Goal: Task Accomplishment & Management: Manage account settings

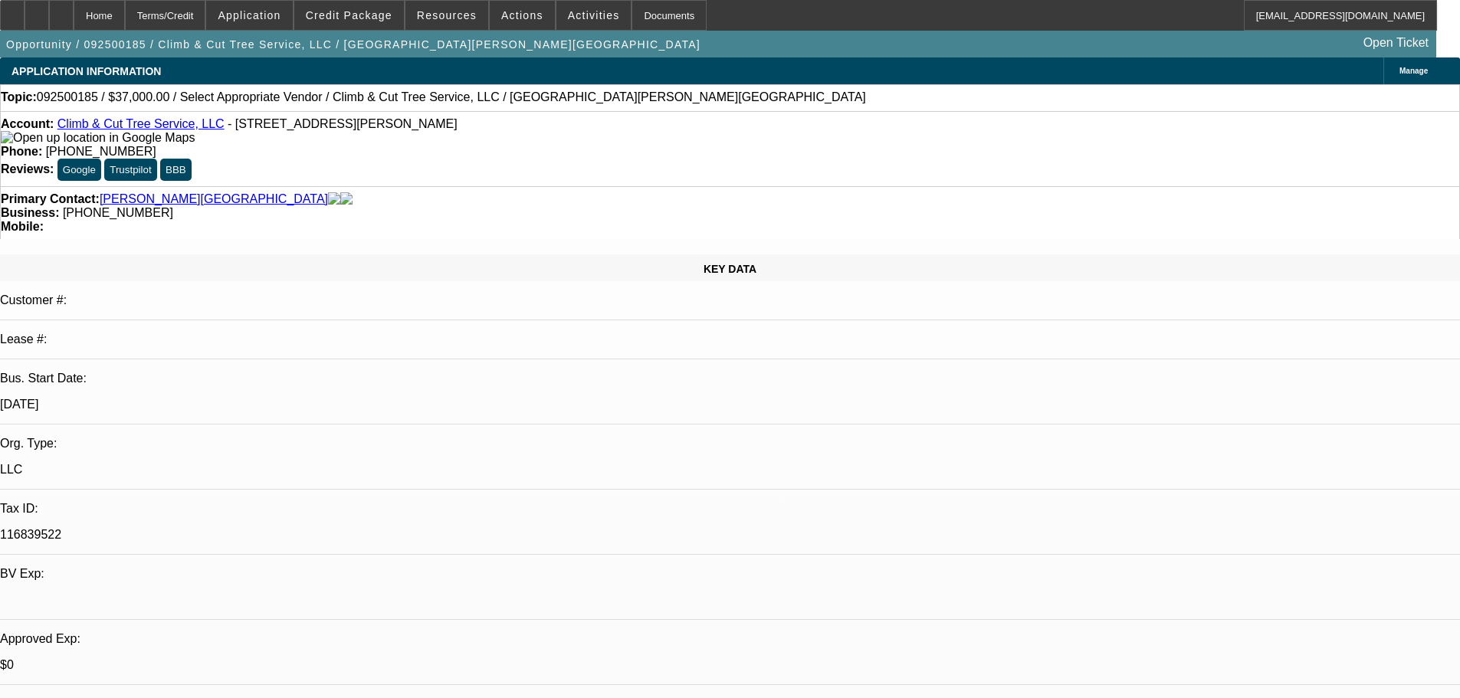
select select "0"
select select "2"
select select "0.1"
select select "4"
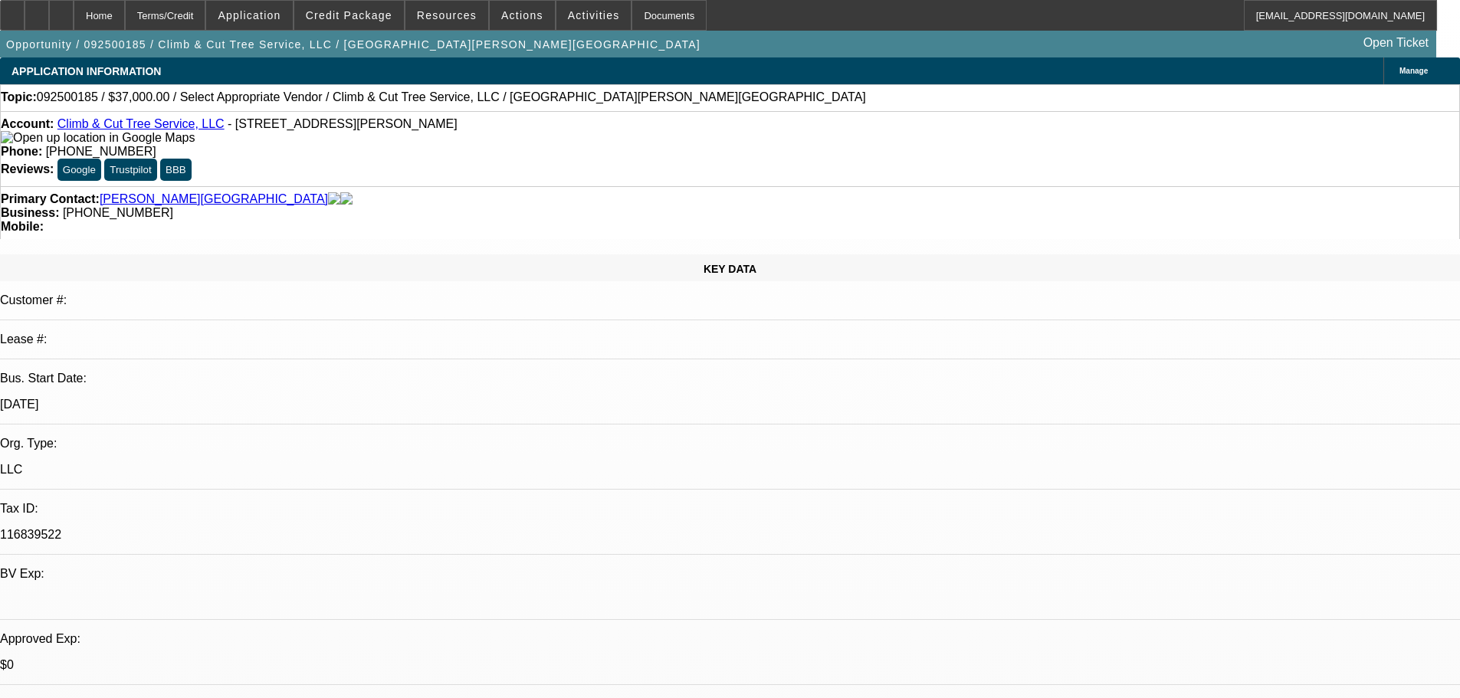
drag, startPoint x: 488, startPoint y: 425, endPoint x: 523, endPoint y: 479, distance: 64.4
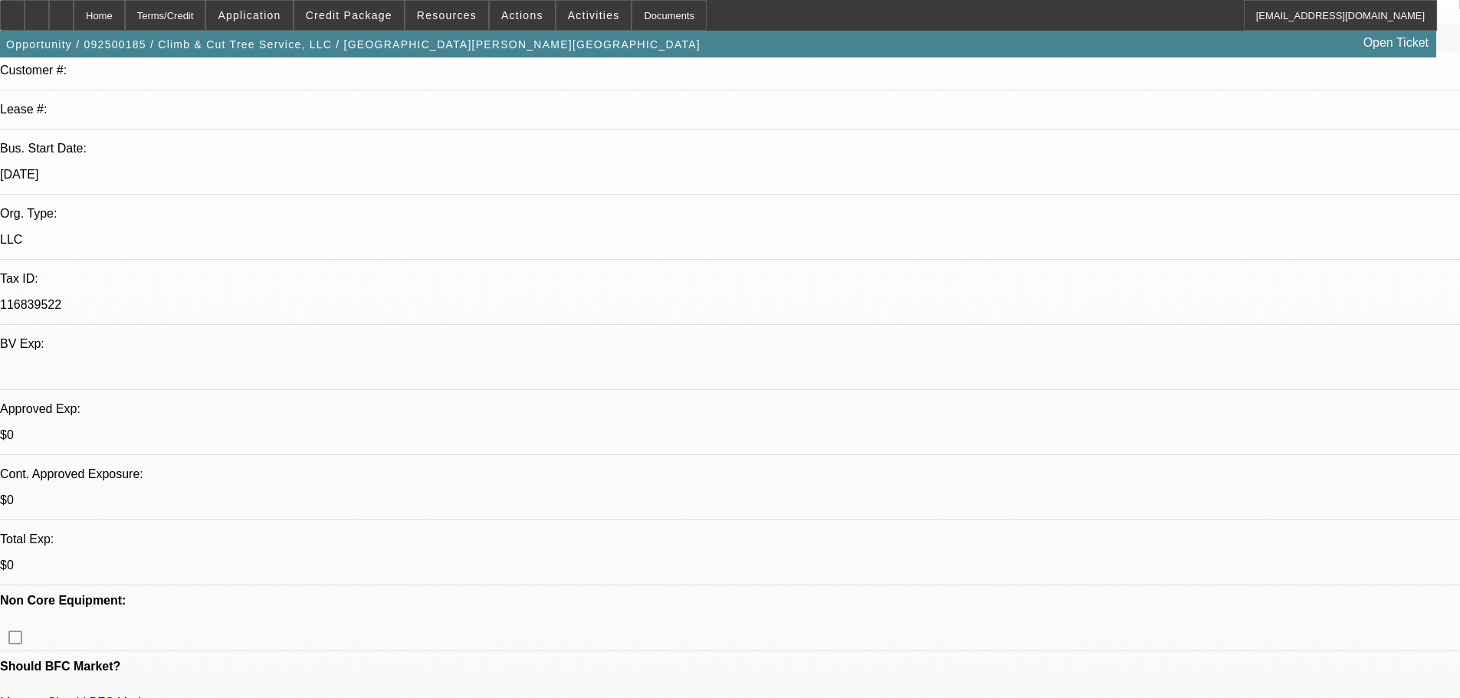
scroll to position [536, 0]
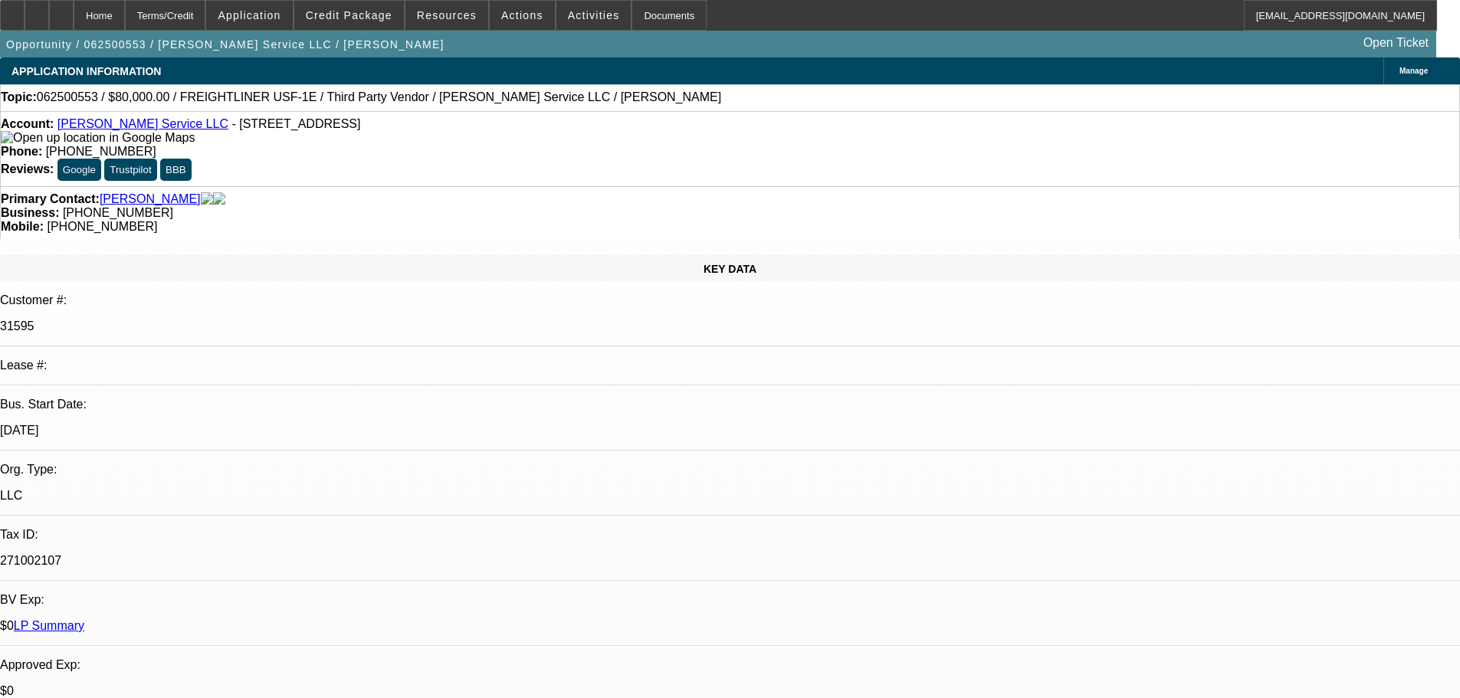
select select "0"
select select "6"
select select "0"
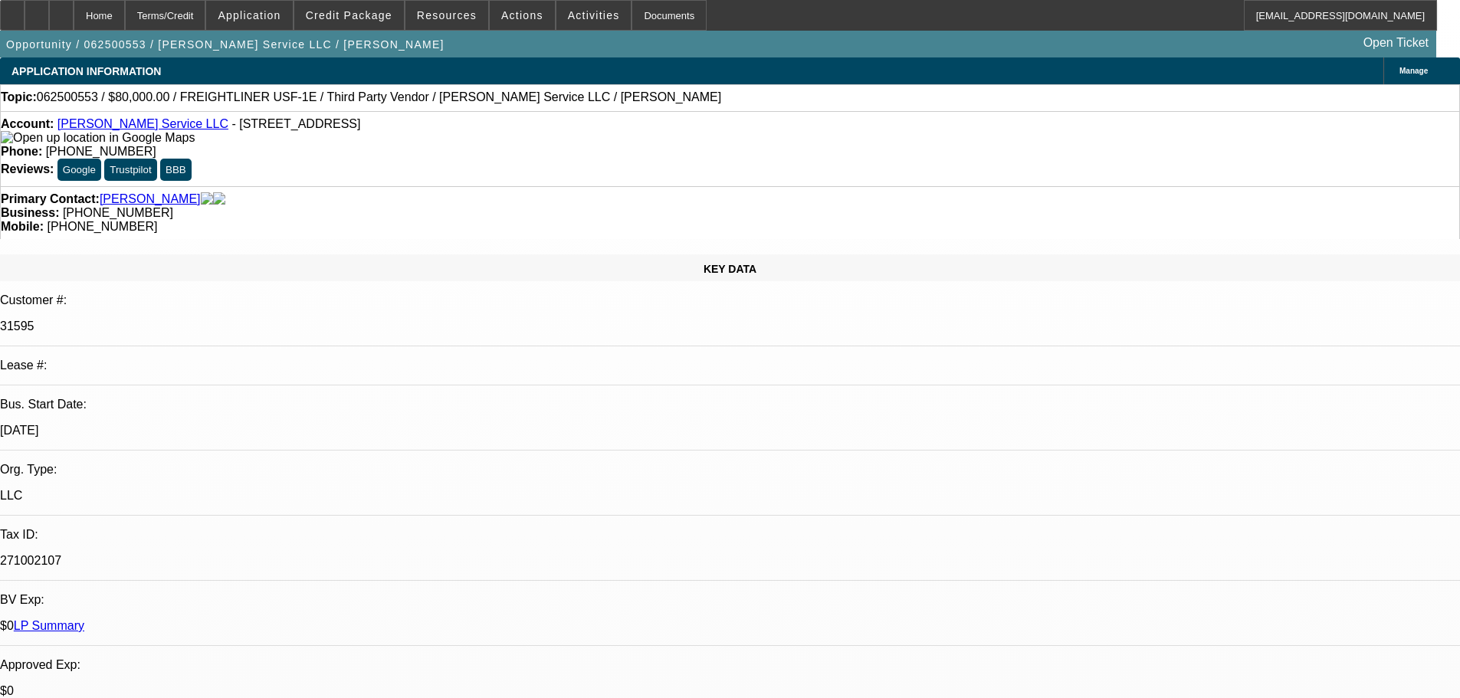
select select "0"
select select "3"
select select "0"
select select "6"
select select "0"
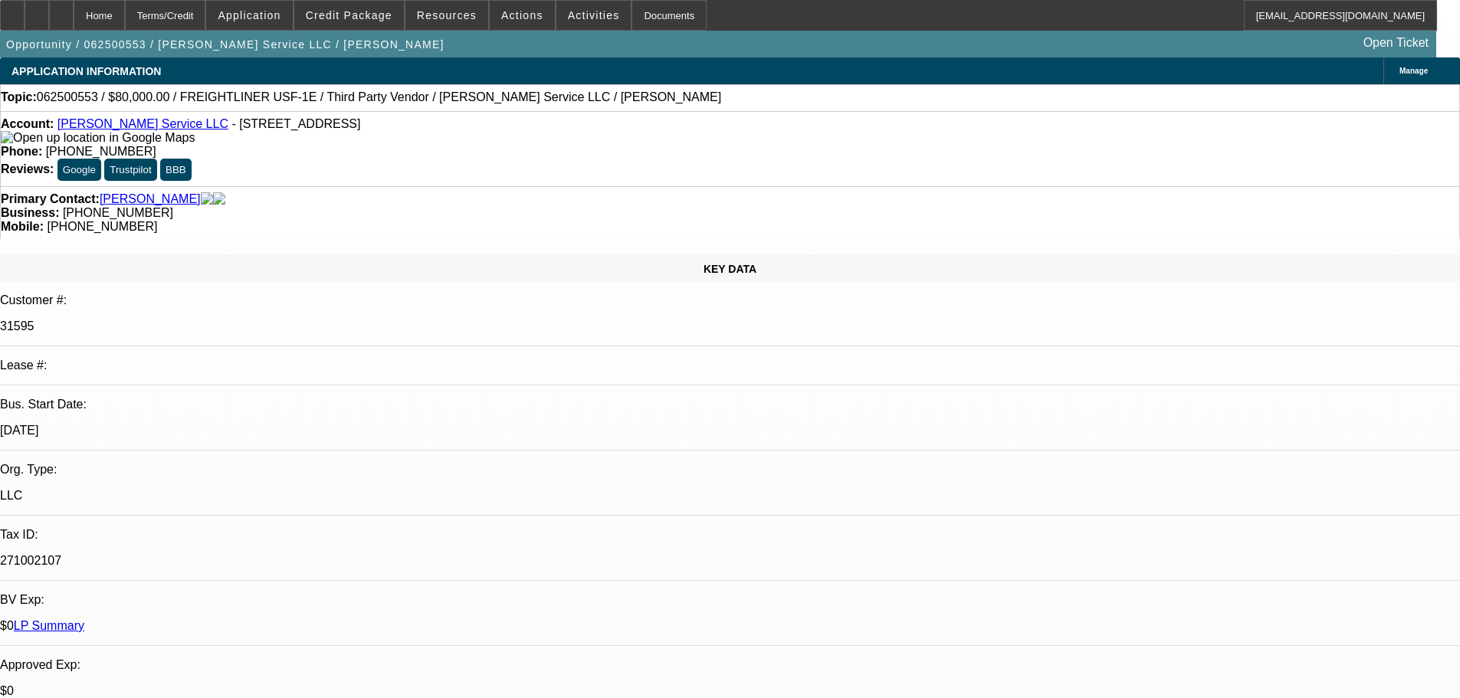
select select "0"
select select "3"
select select "0"
select select "6"
select select "0"
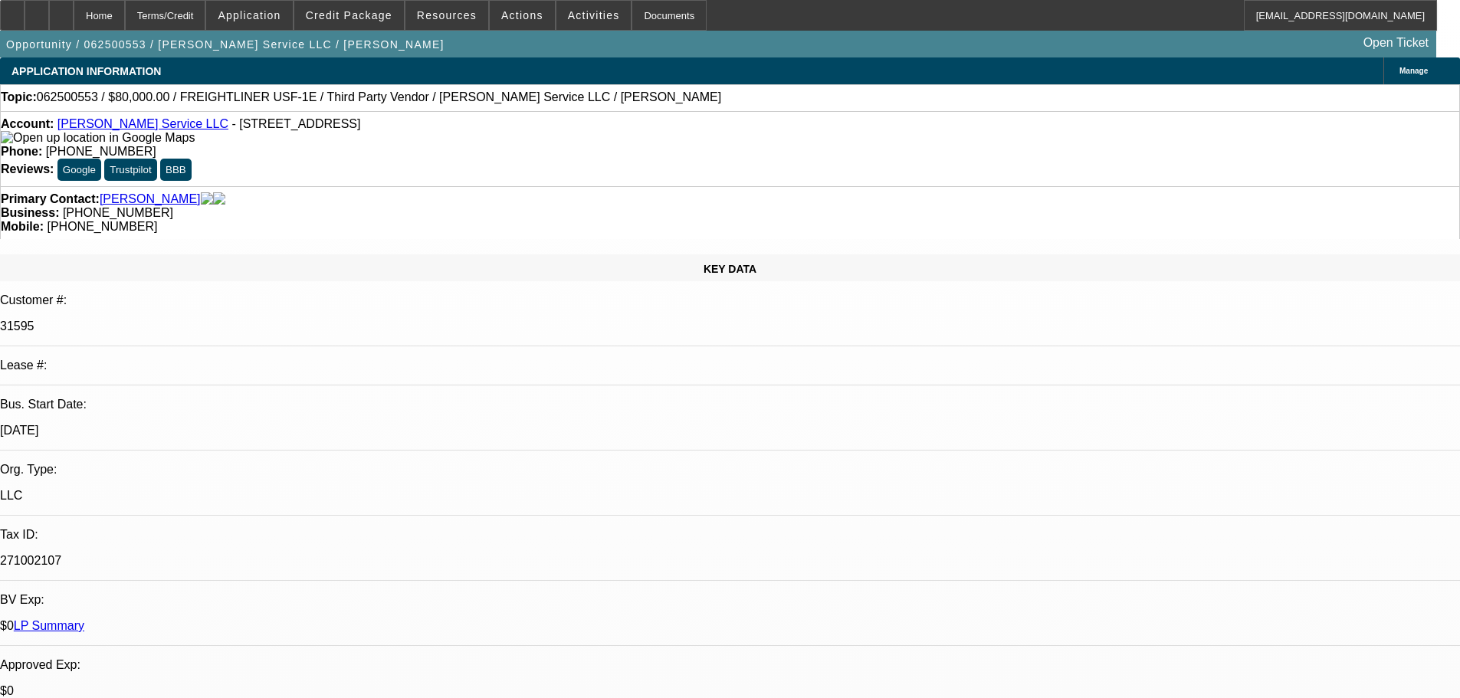
select select "0"
select select "3"
select select "0"
select select "6"
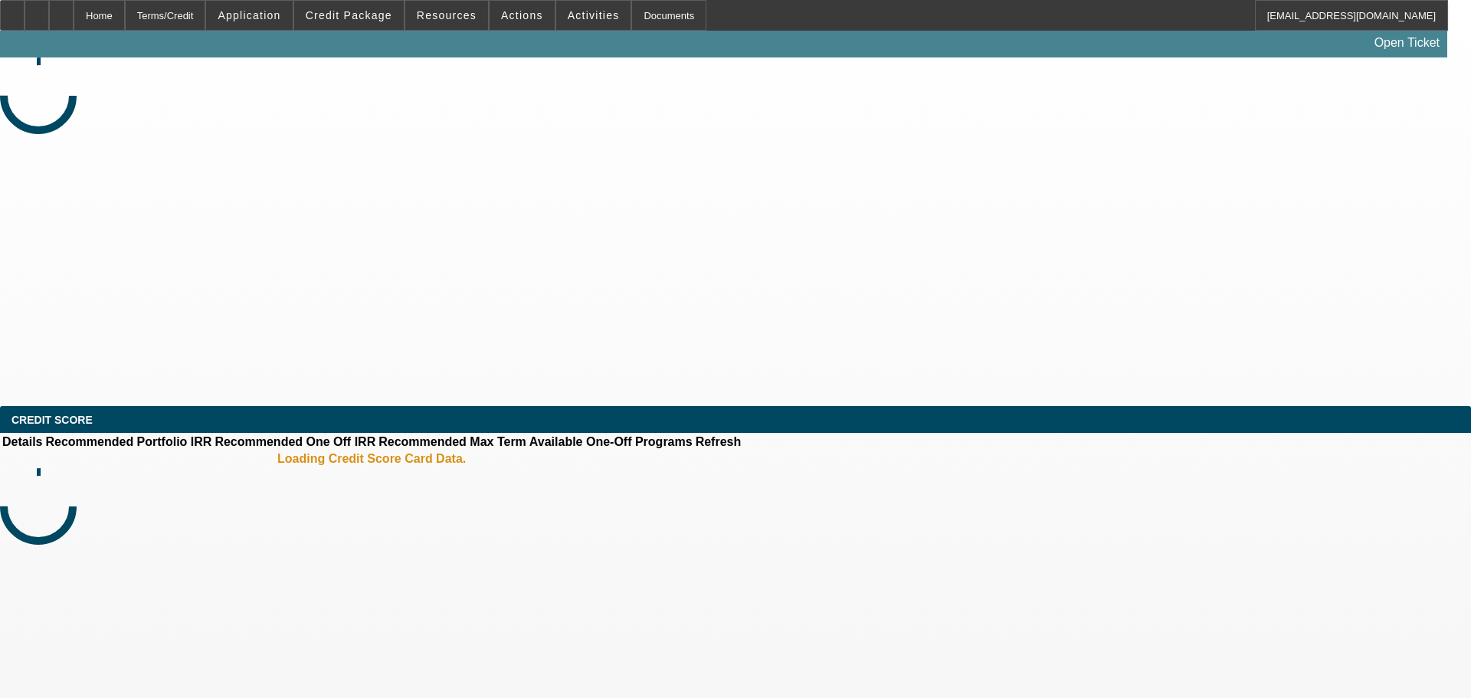
select select "0"
select select "2"
select select "0.1"
select select "4"
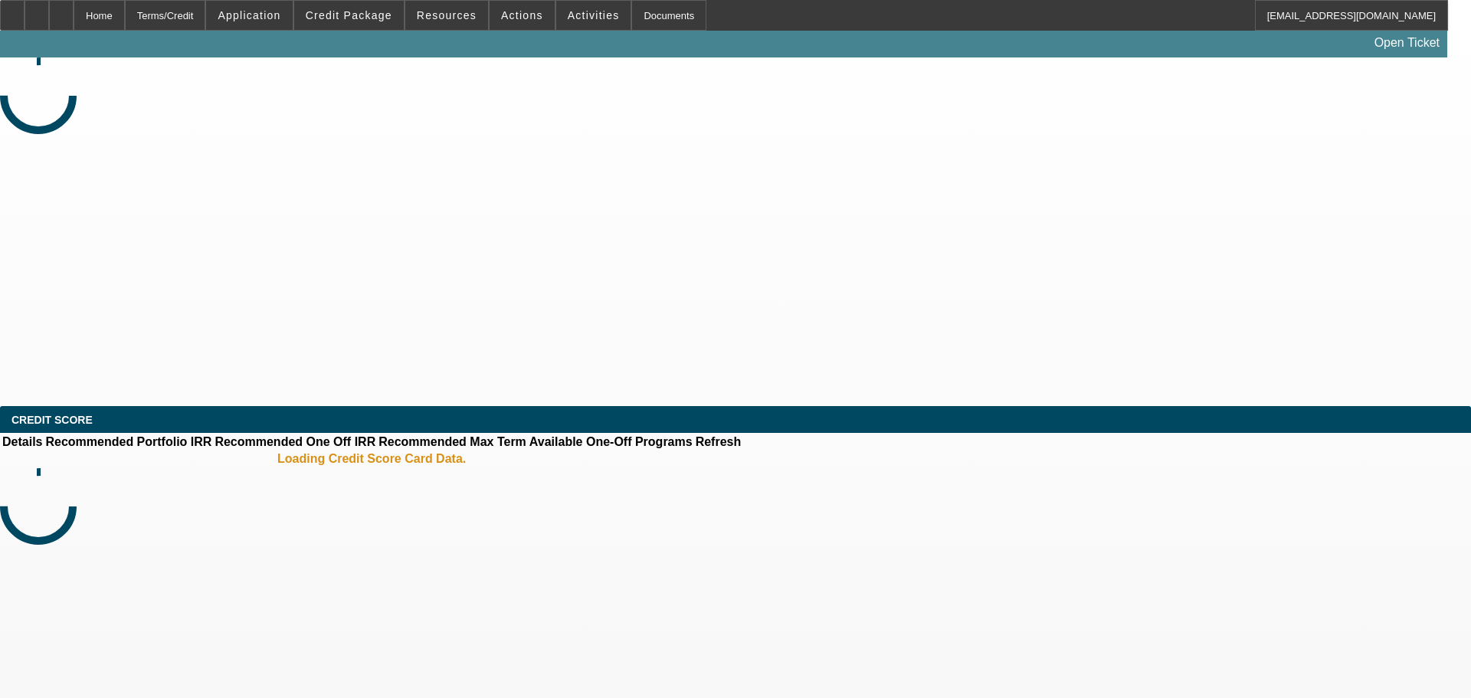
select select "0"
select select "2"
select select "0.1"
select select "4"
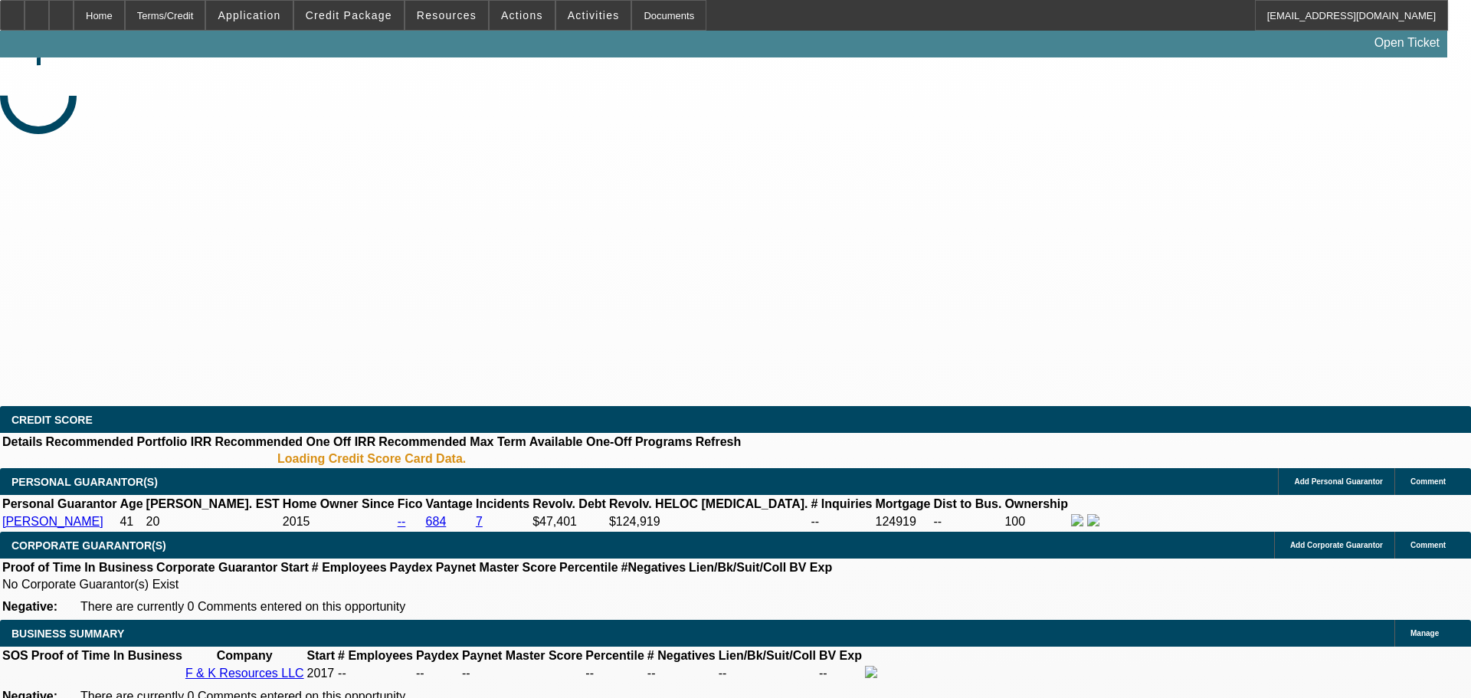
select select "0"
select select "6"
select select "0"
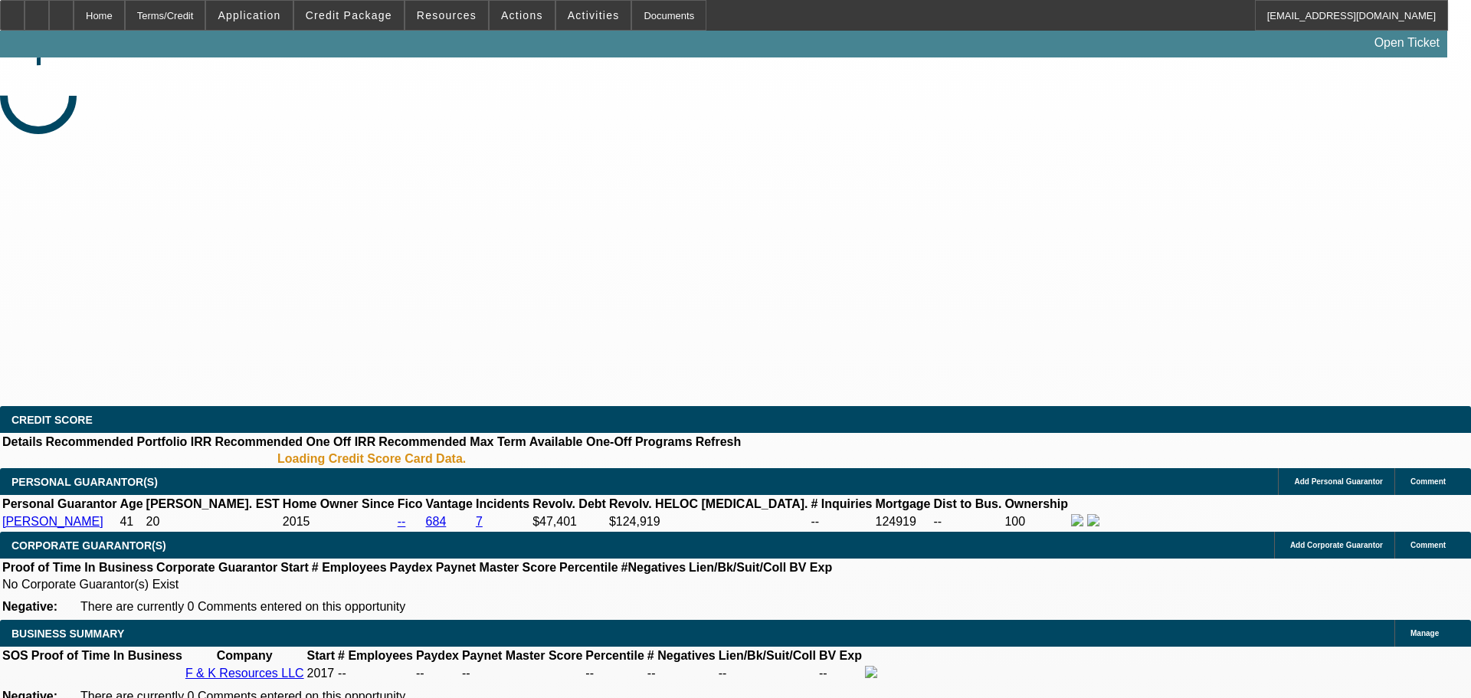
select select "0"
select select "6"
select select "0"
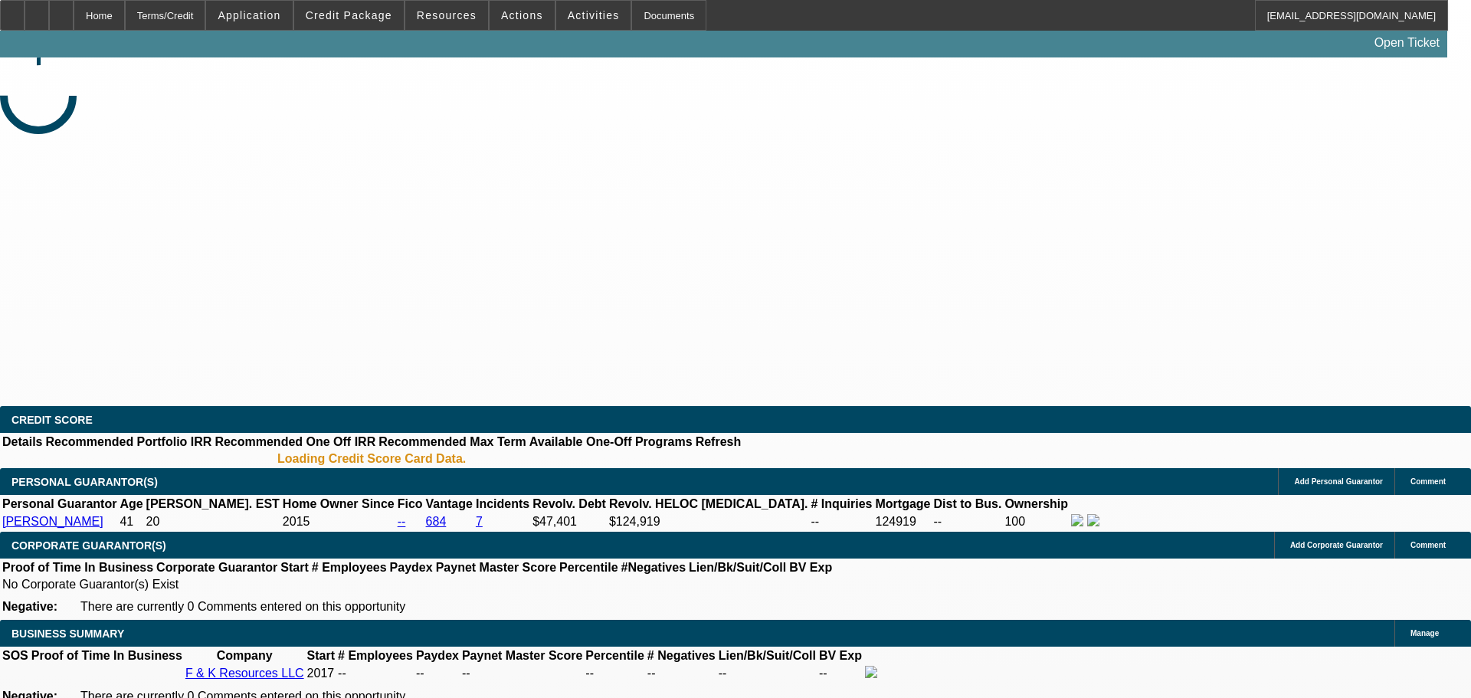
select select "0"
select select "6"
select select "0"
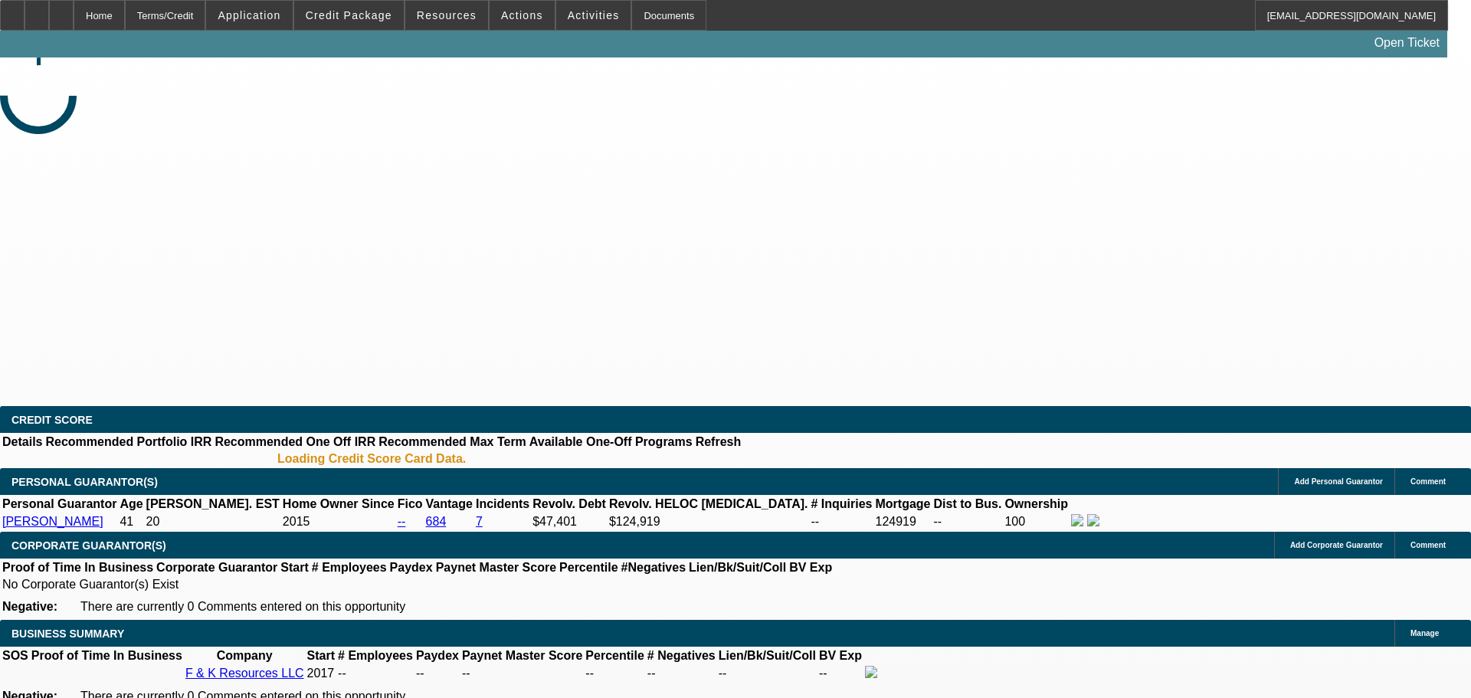
select select "6"
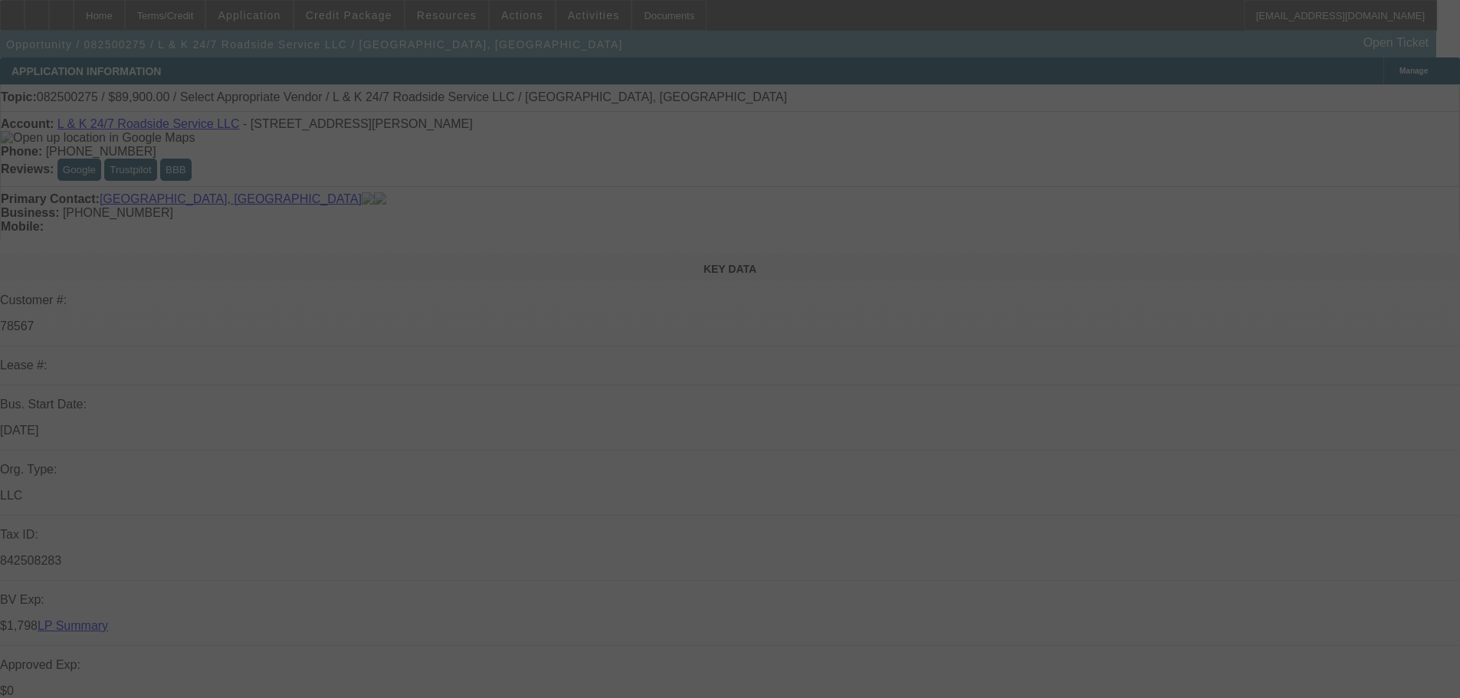
select select "0"
select select "2"
select select "0.1"
select select "4"
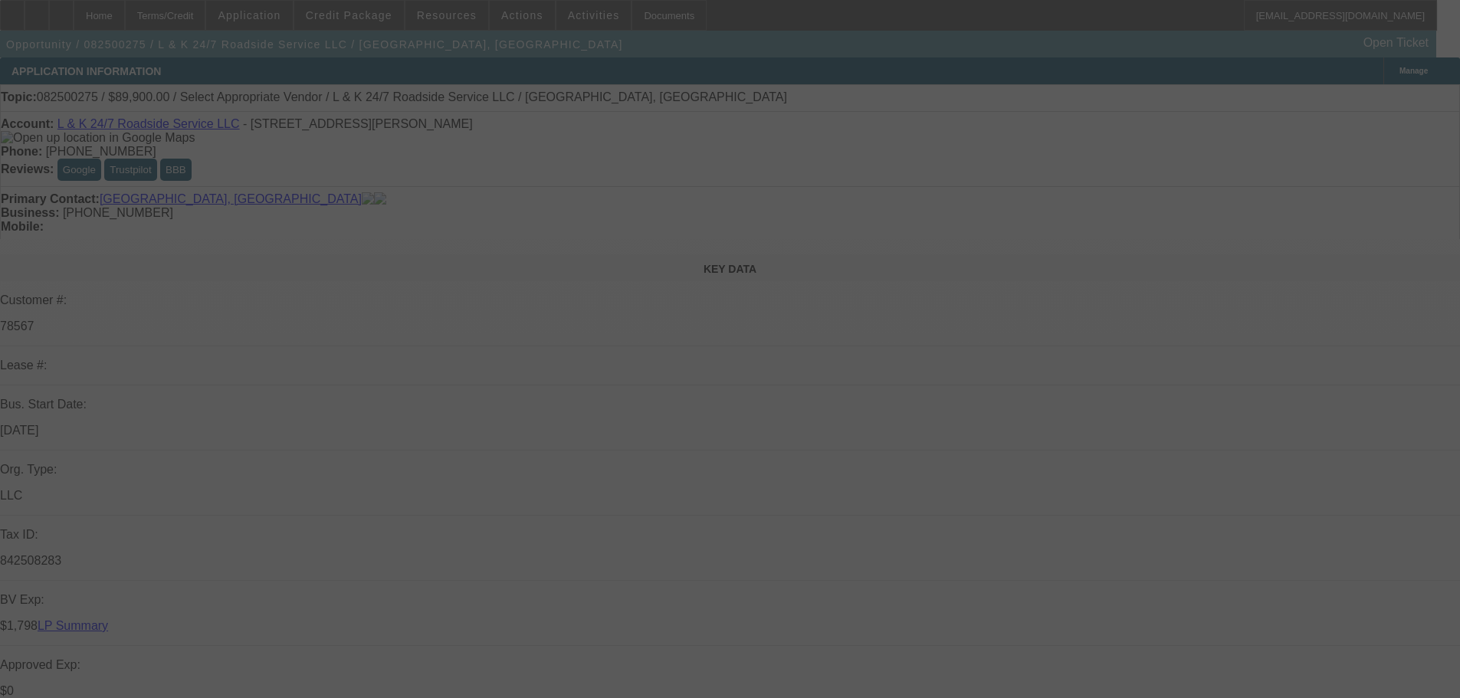
select select "0"
select select "2"
select select "0.1"
select select "4"
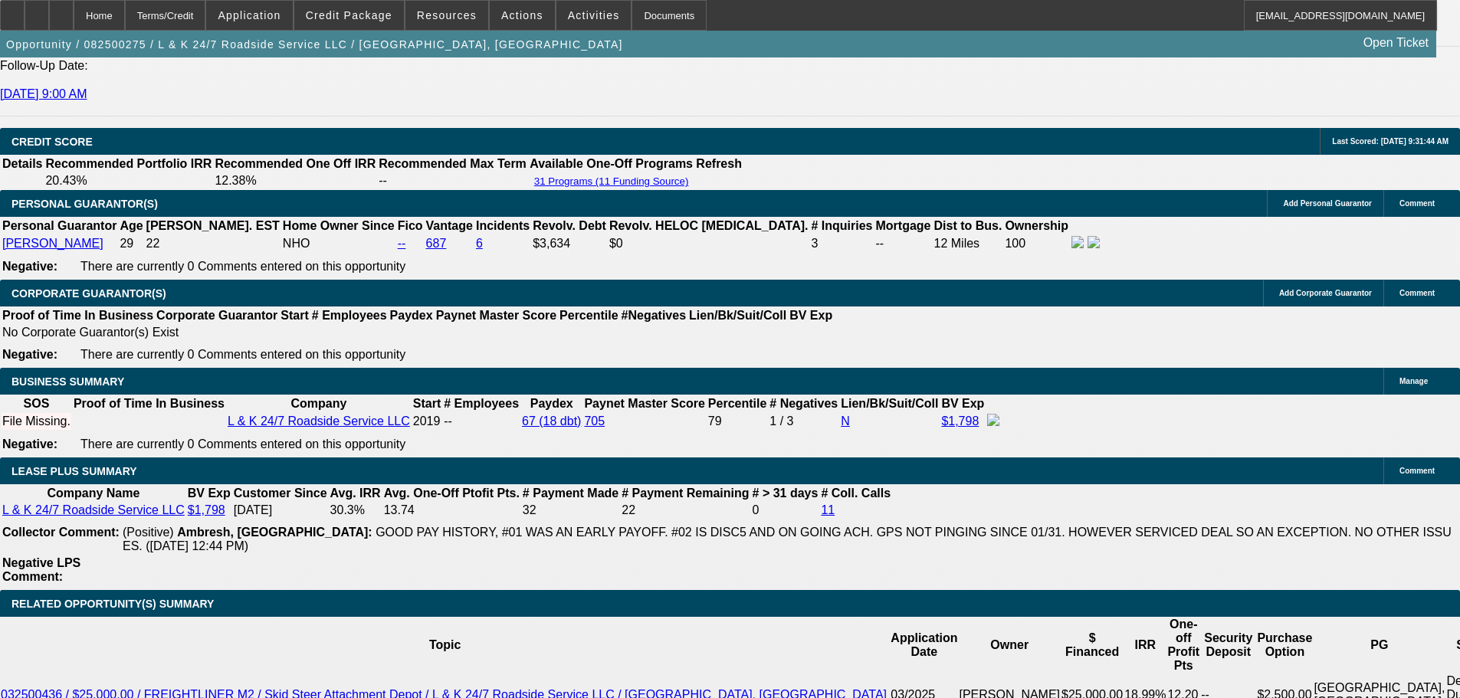
scroll to position [2146, 0]
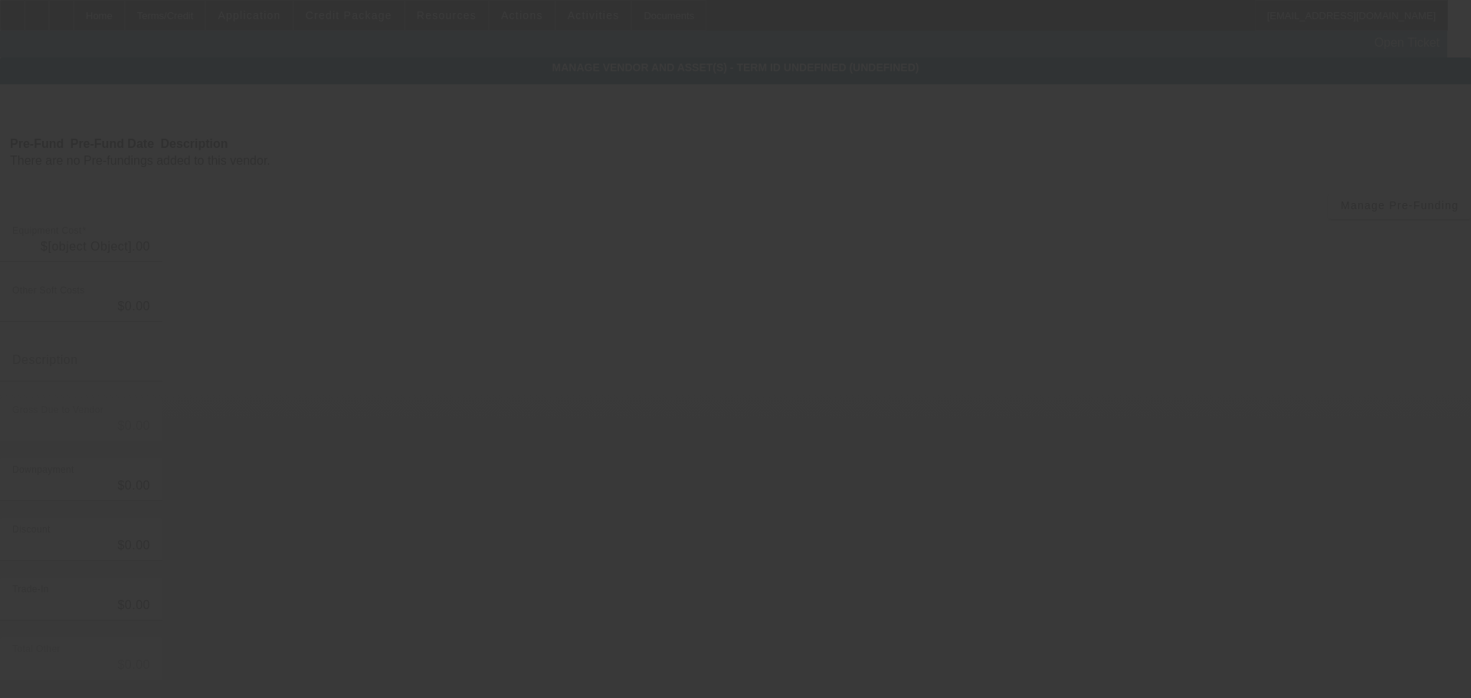
type input "$97,900.00"
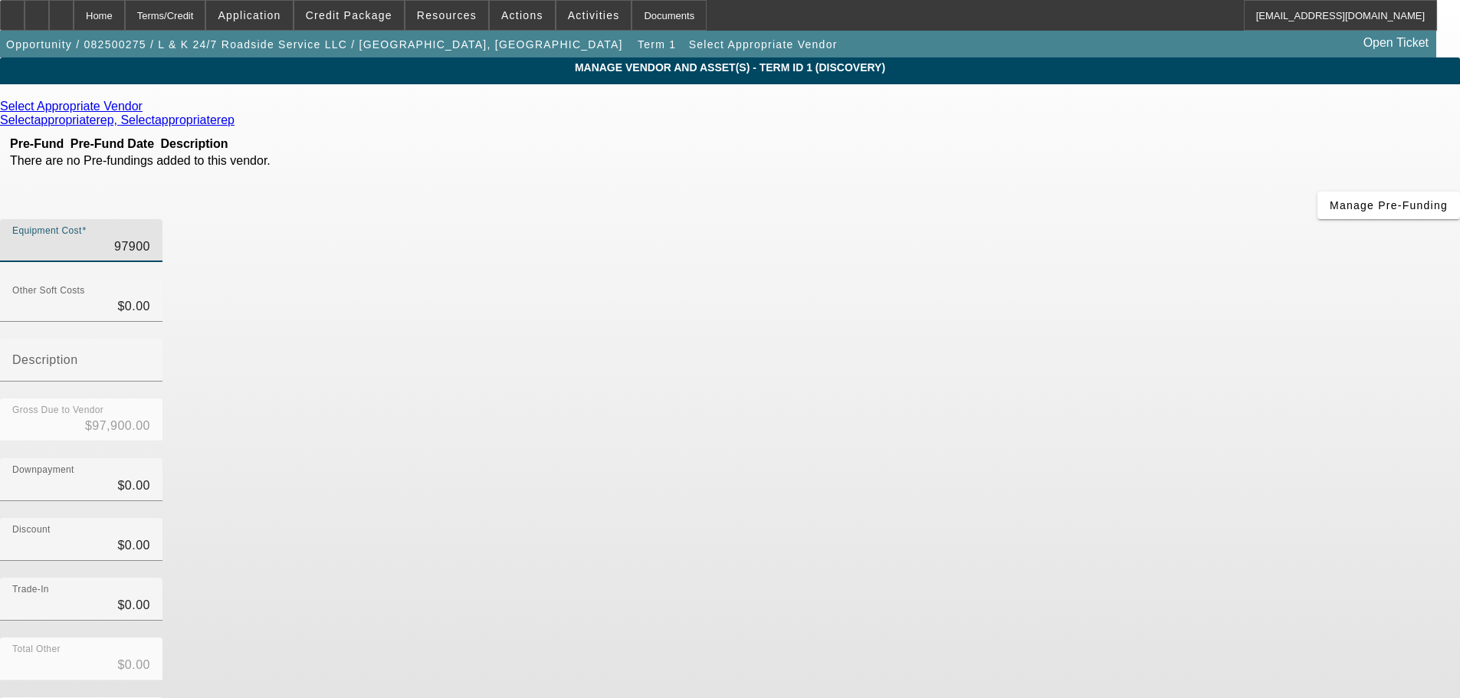
drag, startPoint x: 864, startPoint y: 133, endPoint x: 1053, endPoint y: 110, distance: 190.7
click at [1053, 219] on div "Equipment Cost 97900" at bounding box center [730, 249] width 1460 height 60
type input "3"
type input "$3.00"
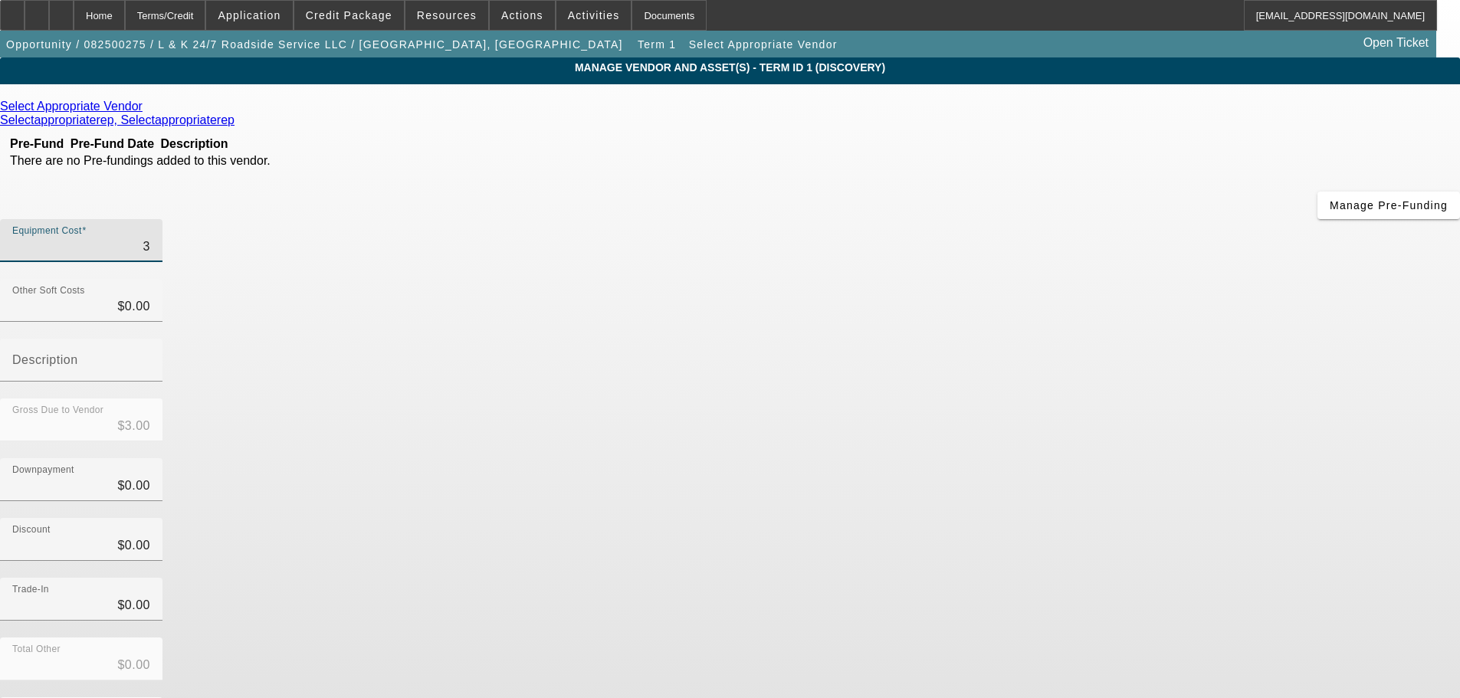
type input "37"
type input "$37.00"
type input "3"
type input "$3.00"
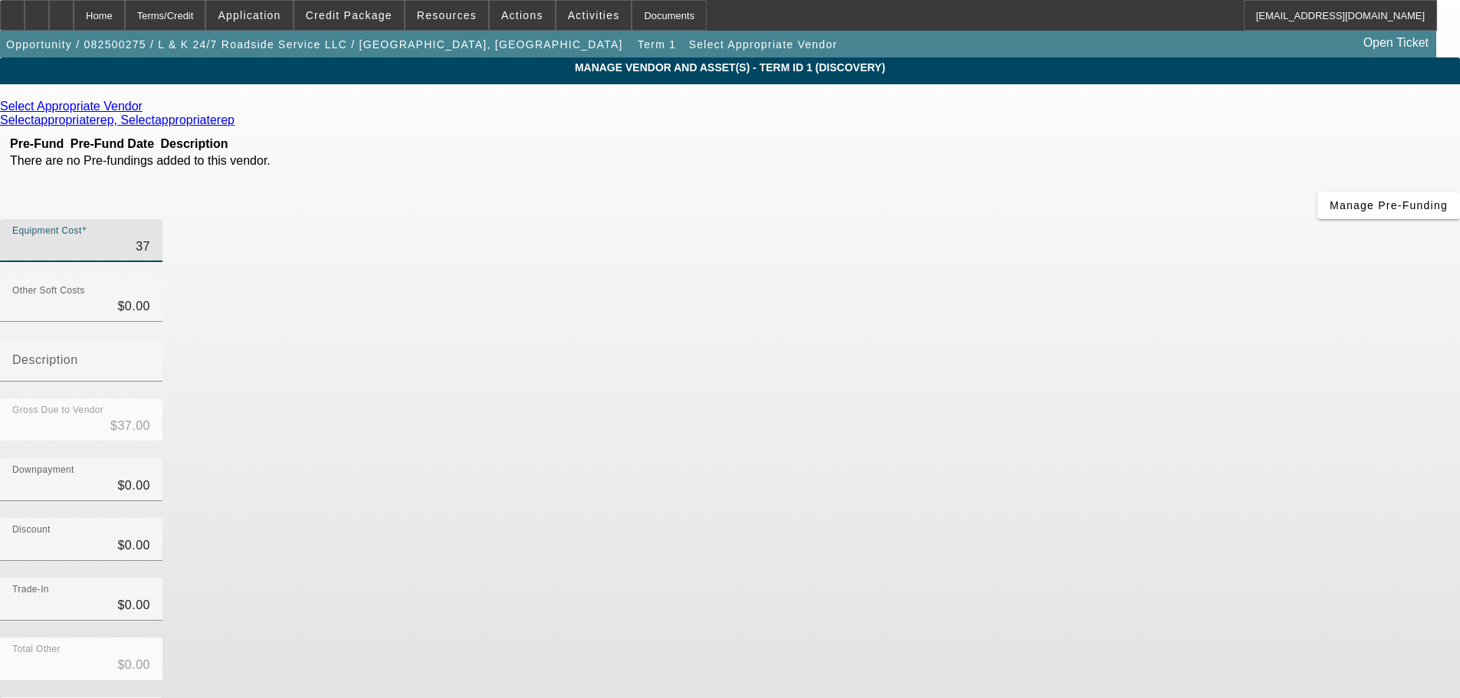
type input "$3.00"
type input "37"
type input "$37.00"
type input "370"
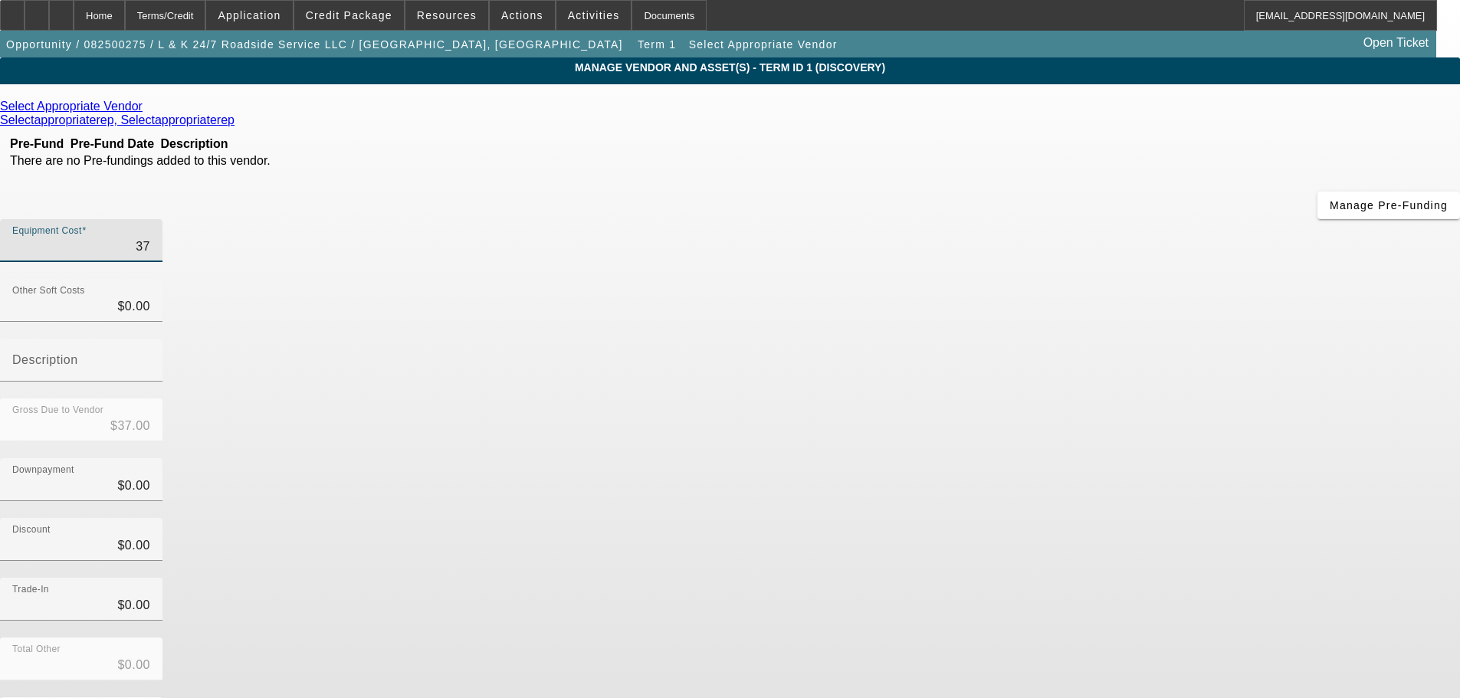
type input "$370.00"
type input "3700"
type input "$3,700.00"
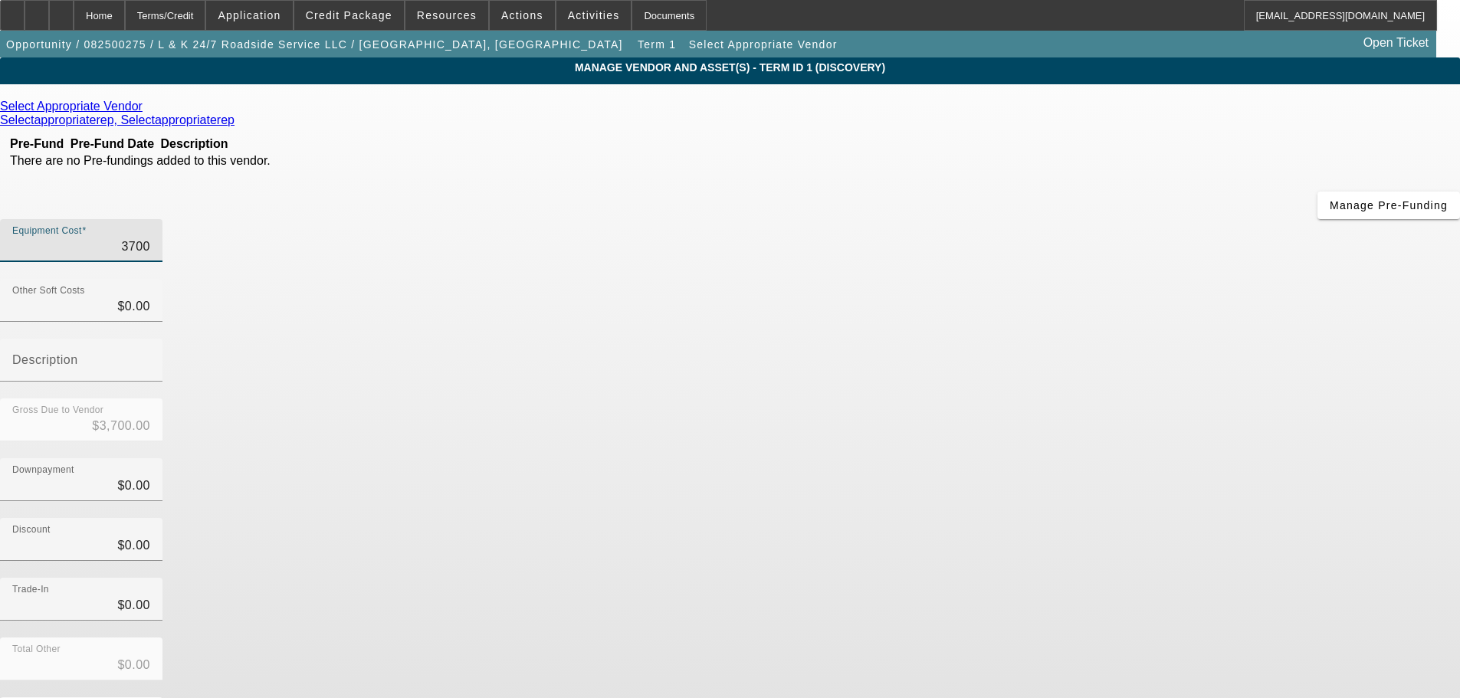
type input "37000"
type input "$37,000.00"
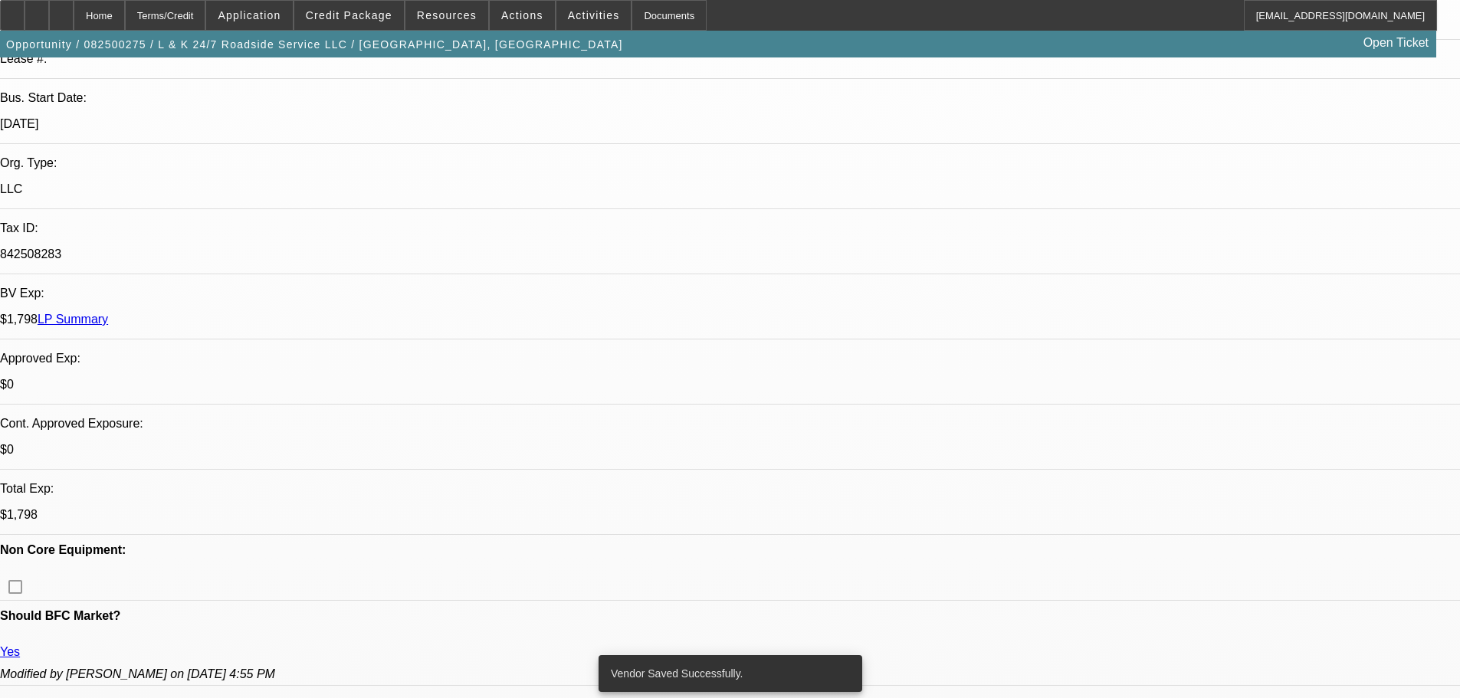
select select "0"
select select "2"
select select "0.1"
select select "4"
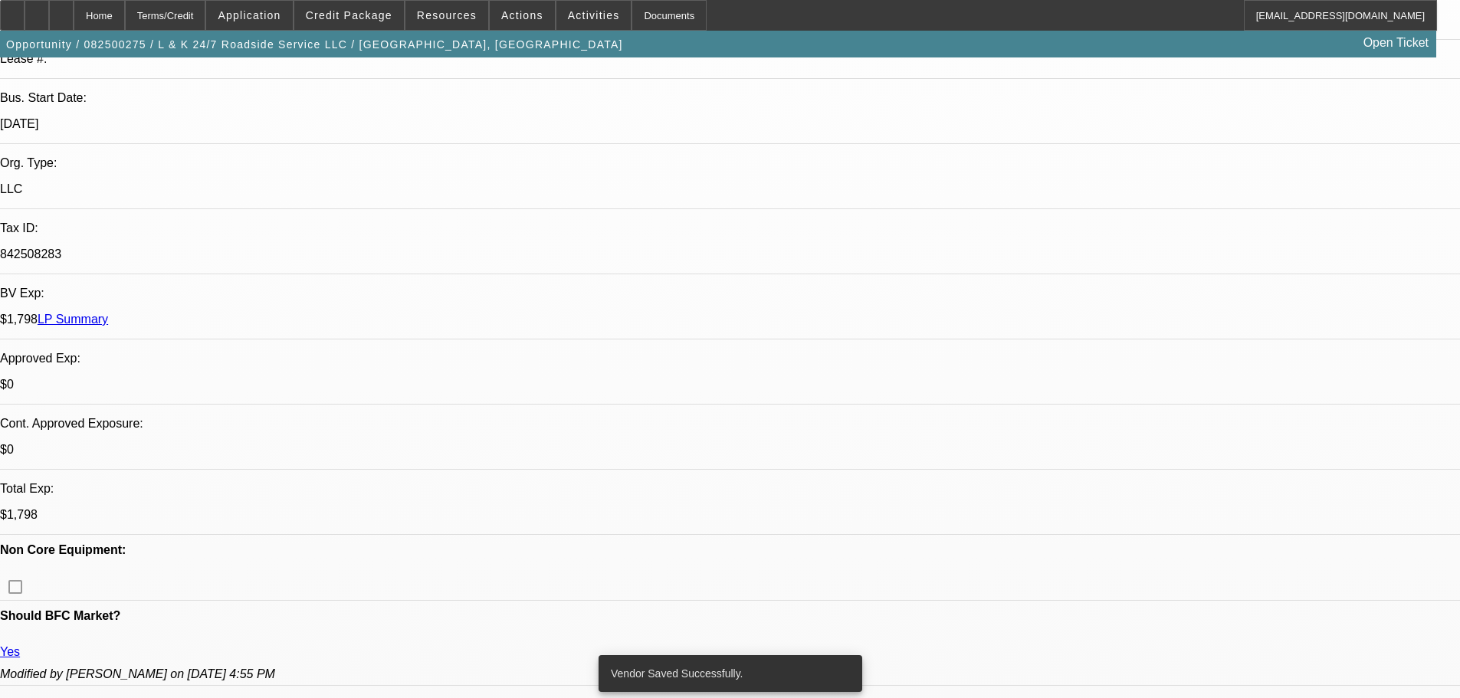
select select "0"
select select "2"
select select "0.1"
select select "4"
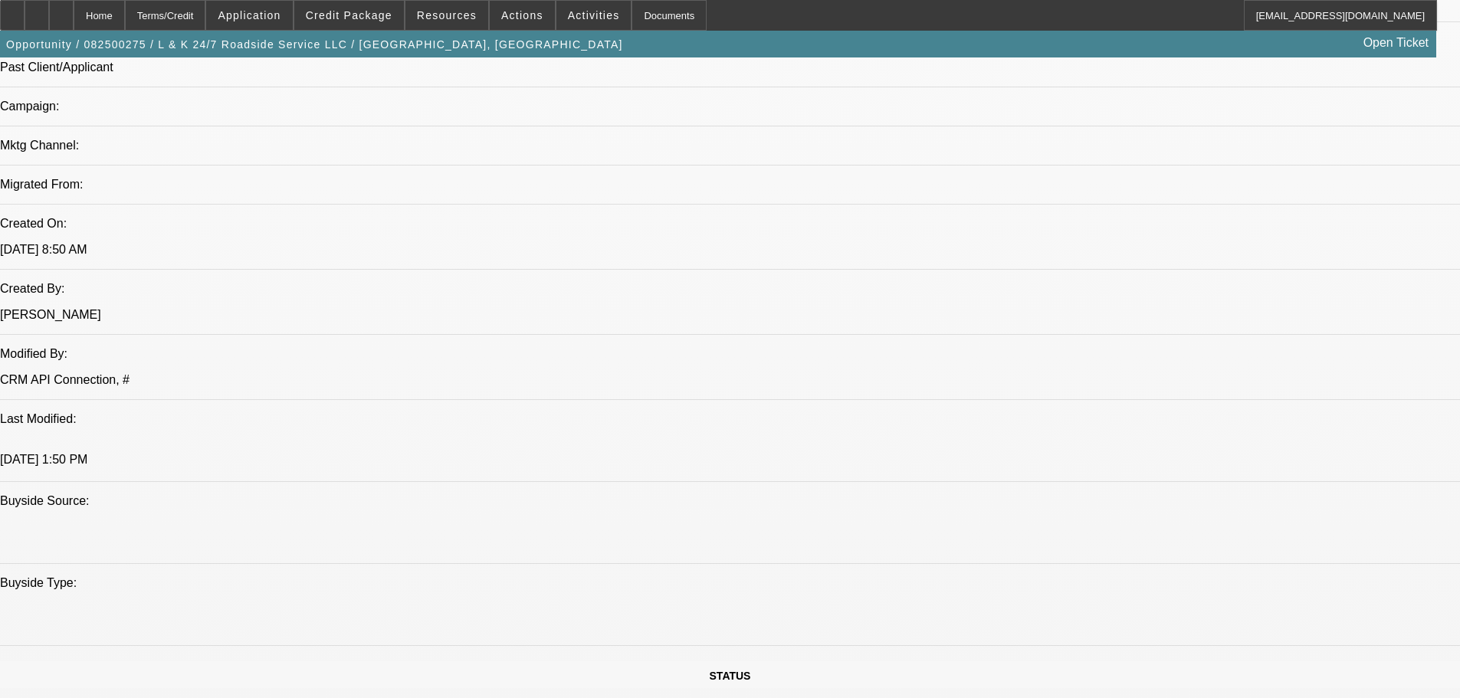
scroll to position [766, 0]
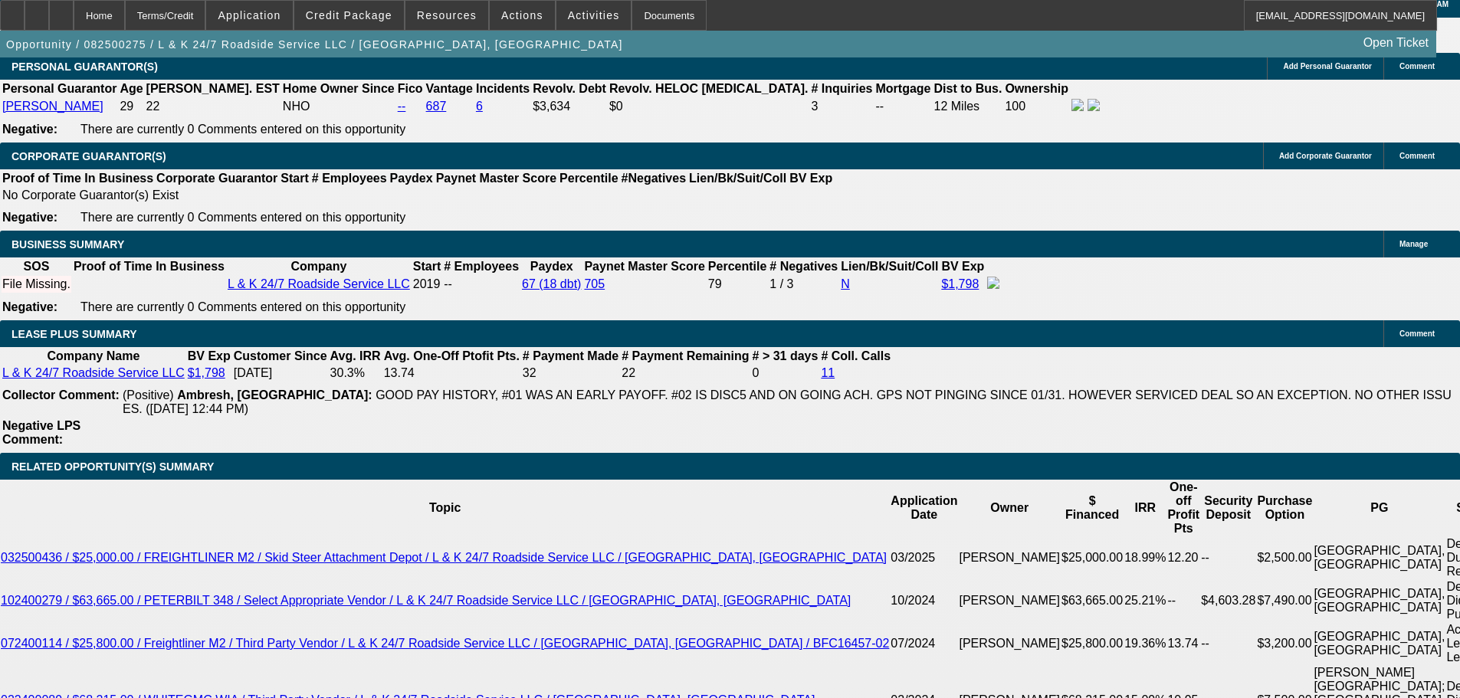
scroll to position [2299, 0]
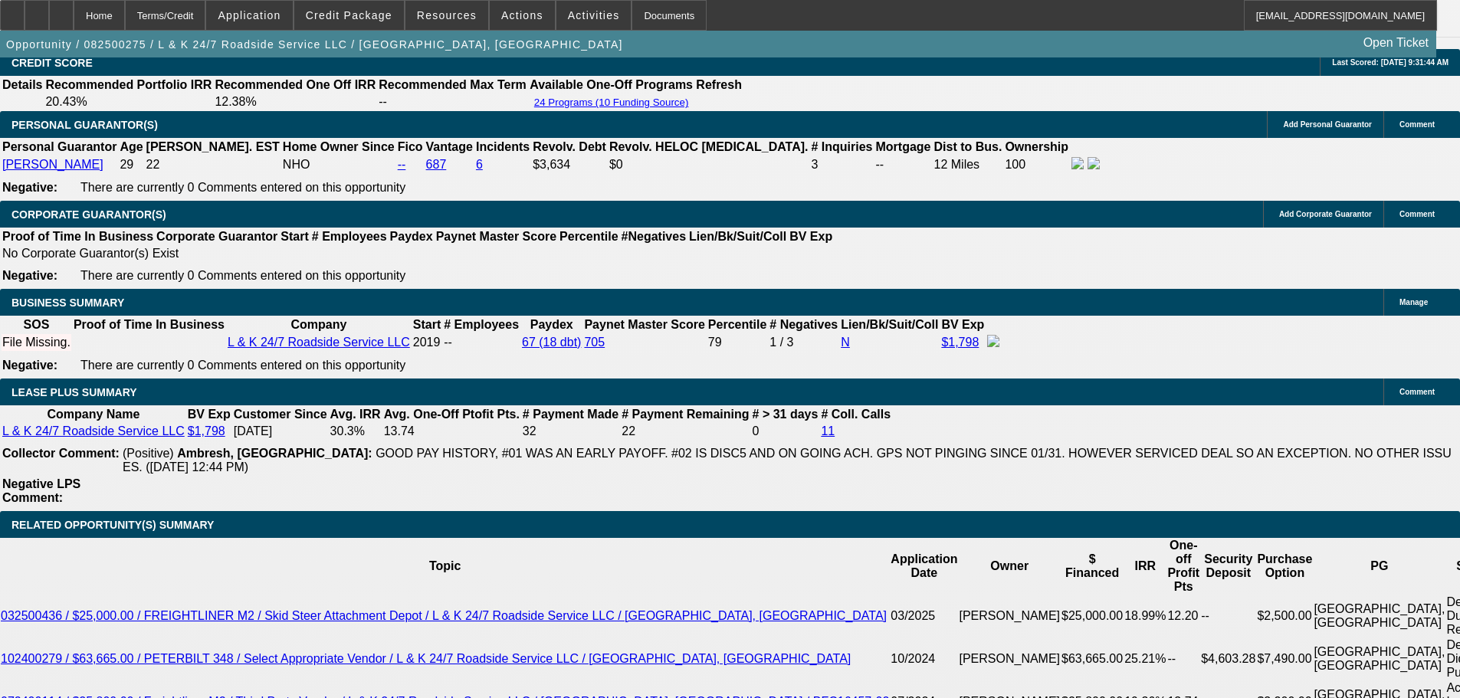
scroll to position [2146, 0]
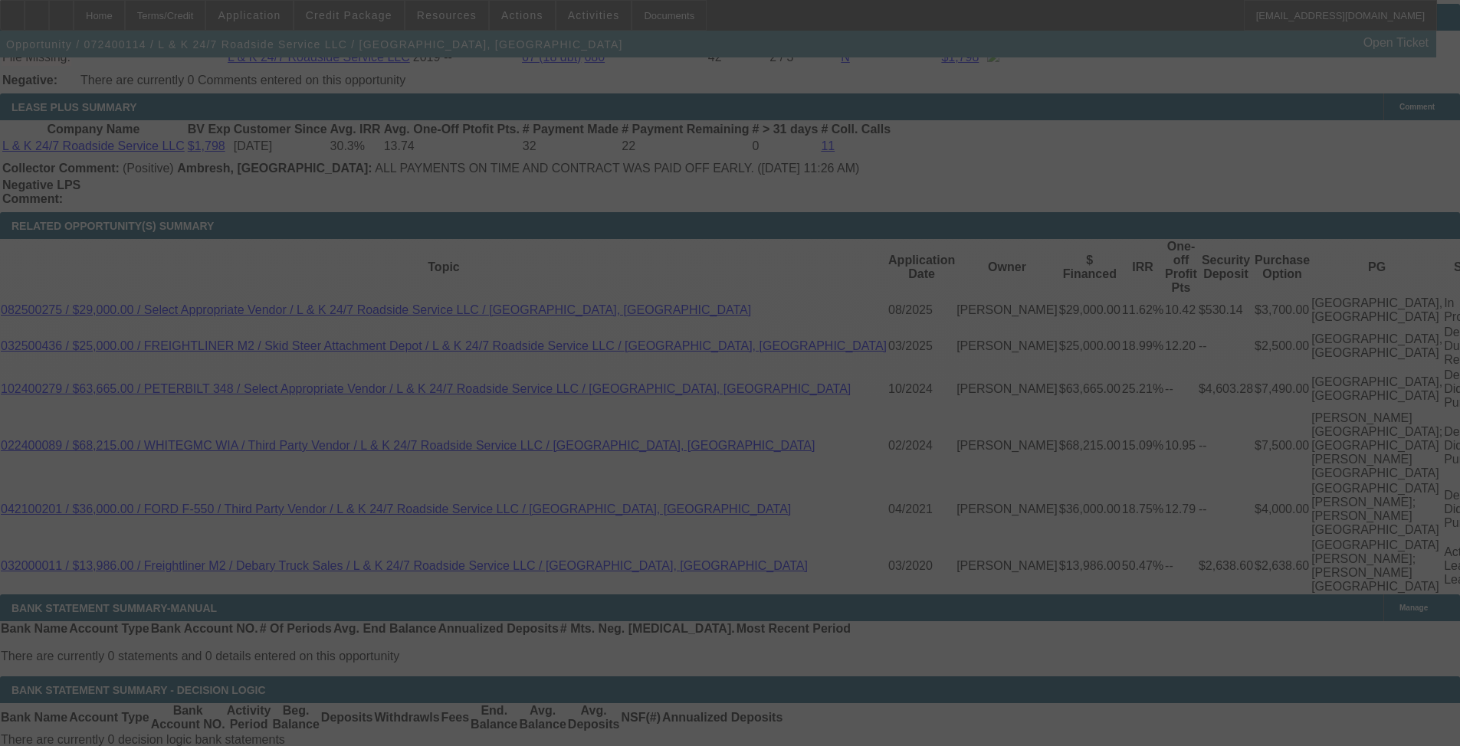
scroll to position [2587, 0]
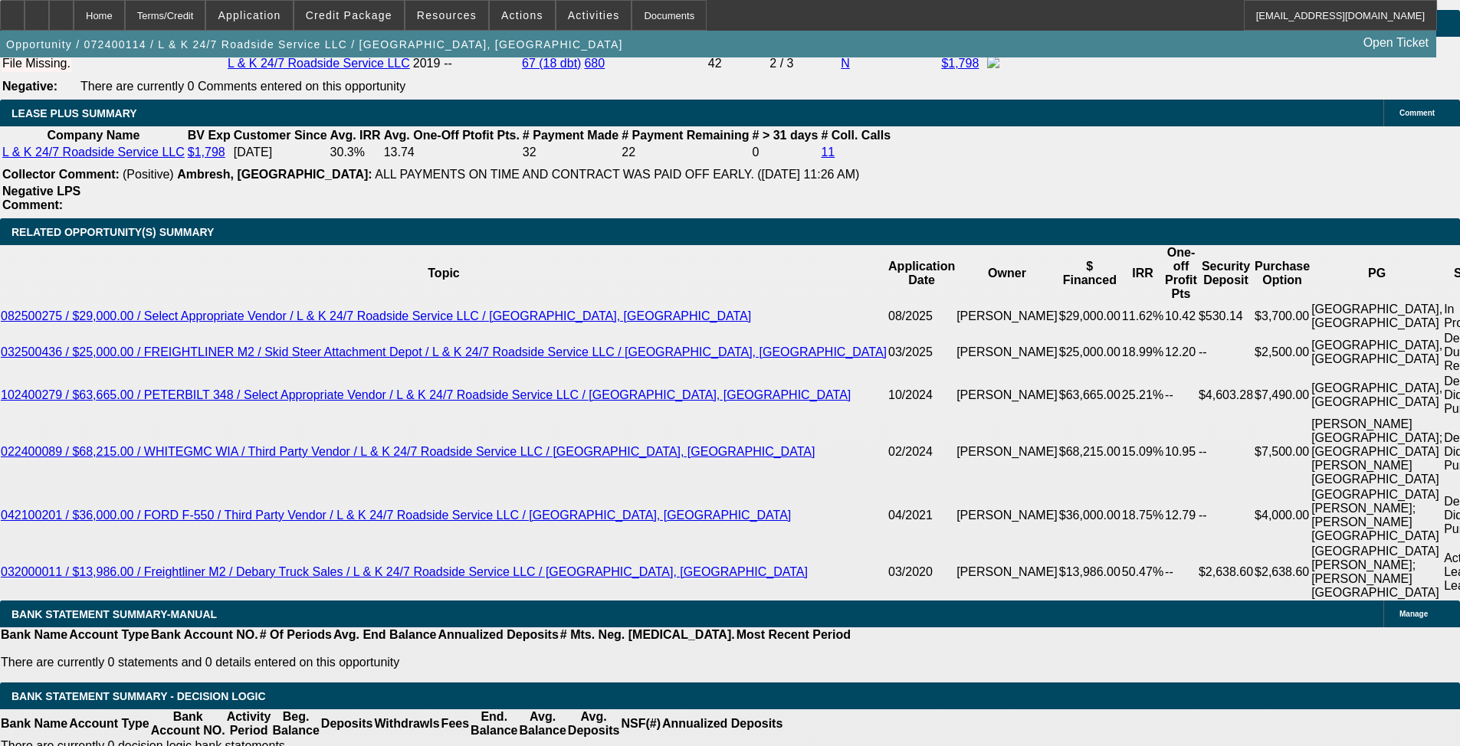
select select "0"
select select "3"
select select "0.1"
select select "4"
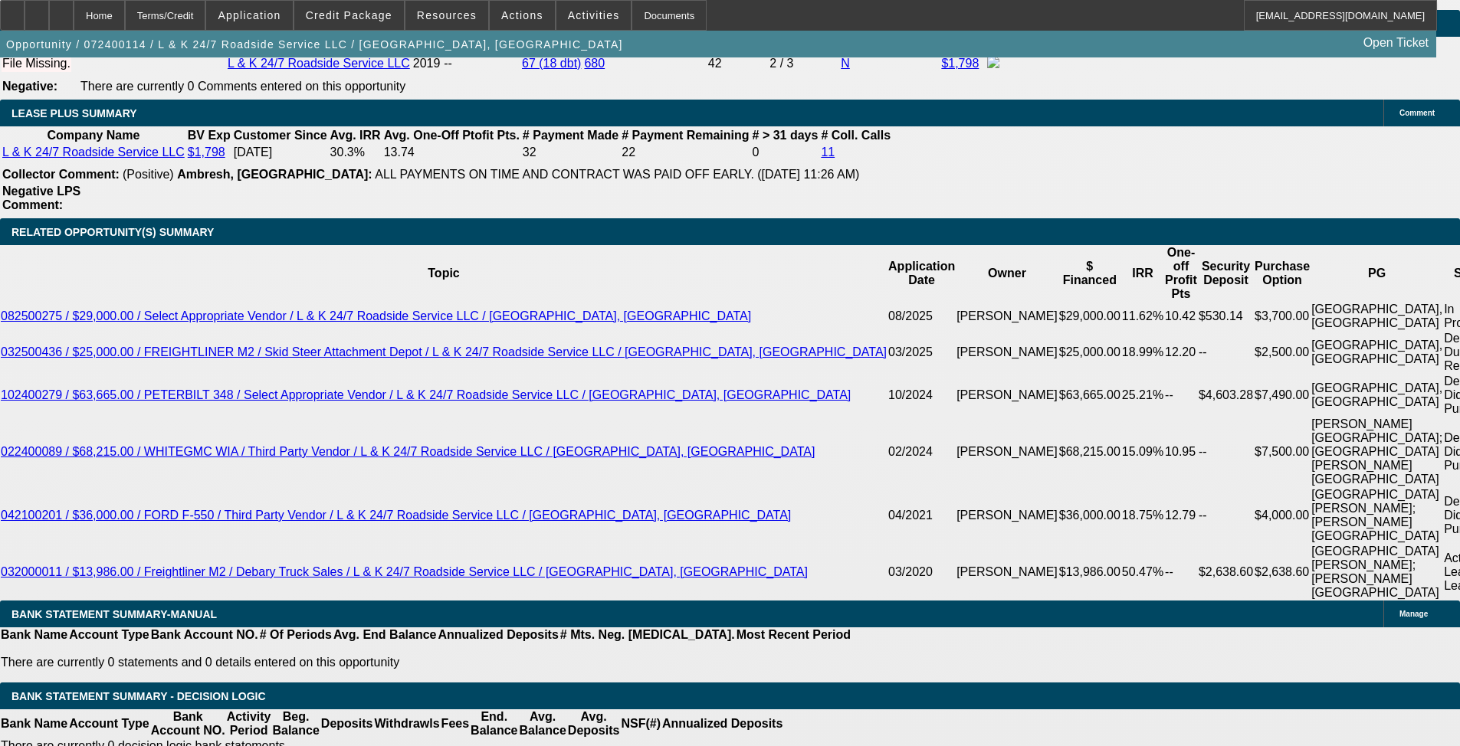
select select "0"
select select "3"
select select "0.1"
select select "4"
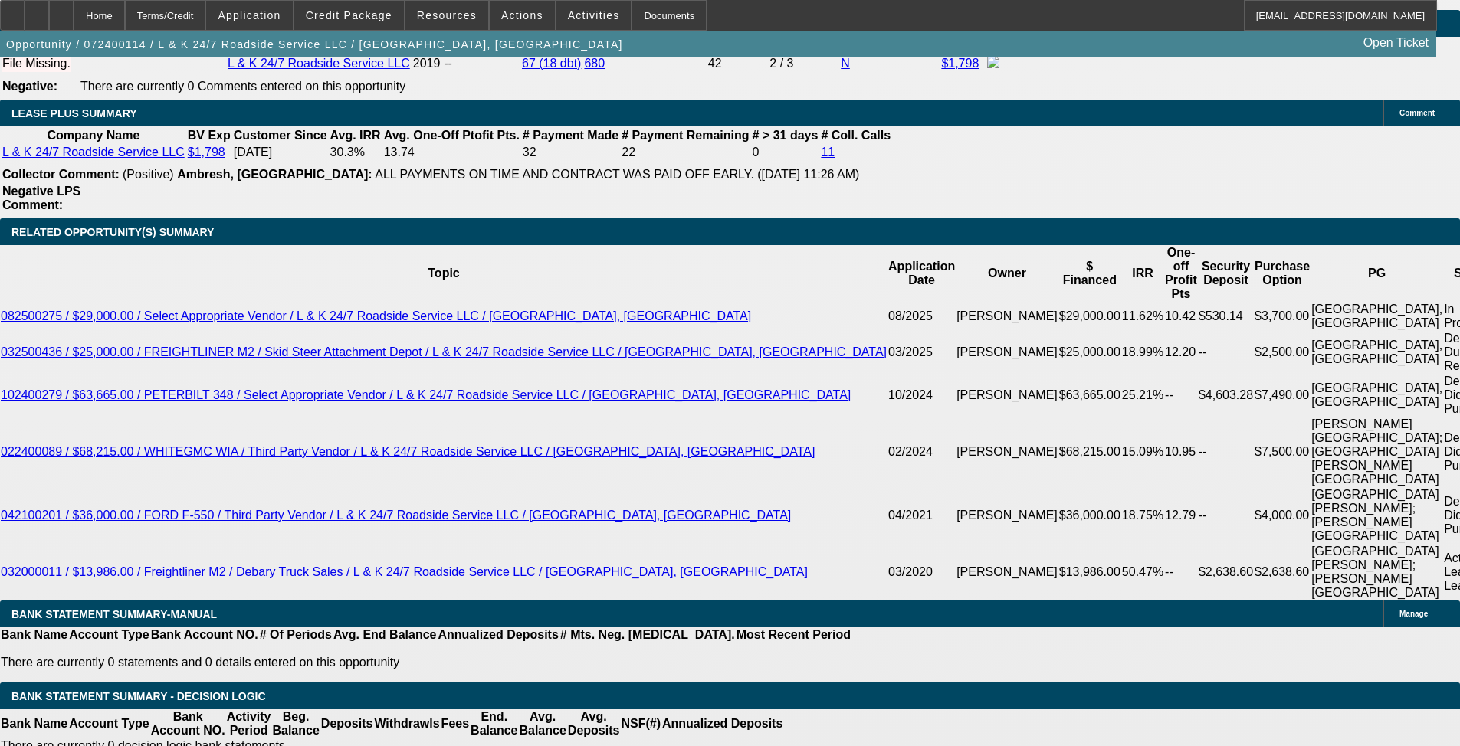
select select "0"
select select "3"
select select "0.1"
select select "4"
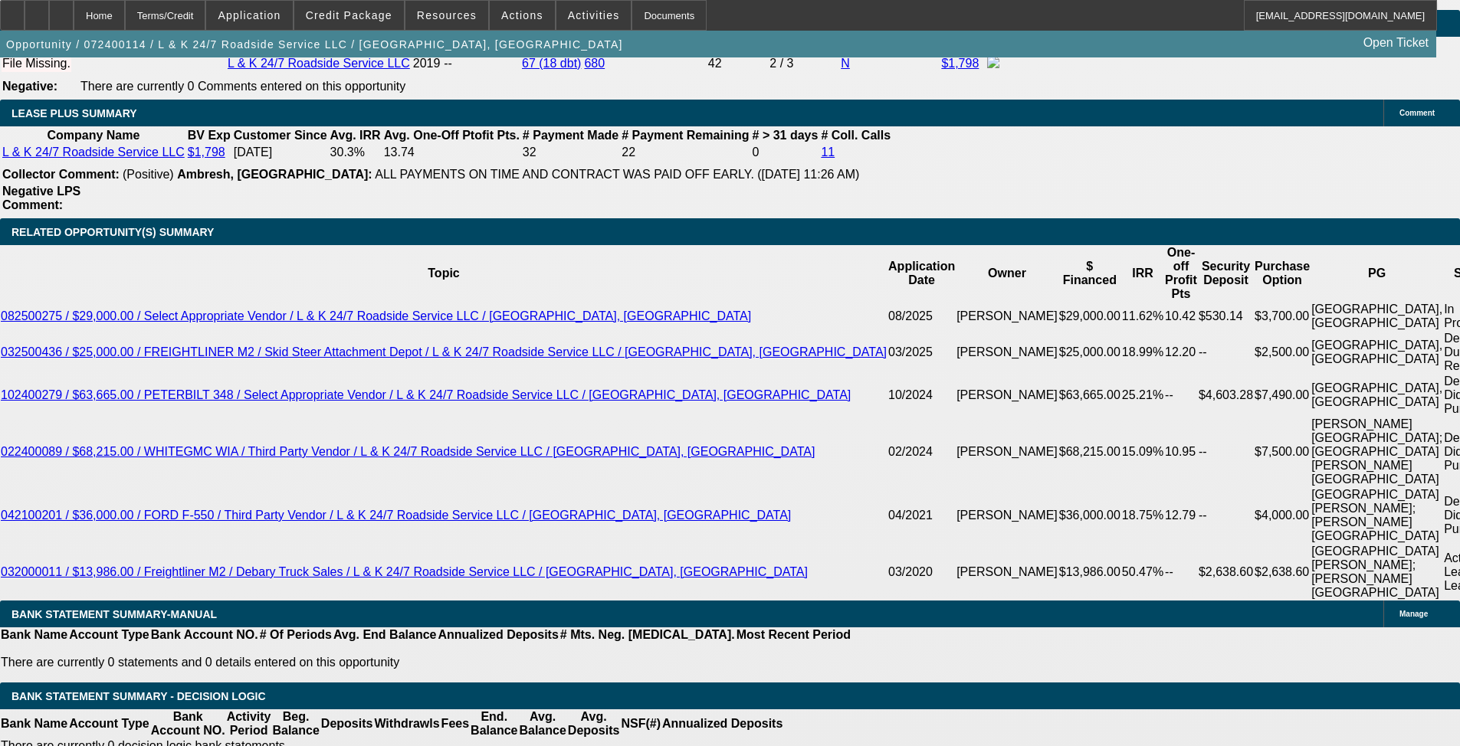
select select "0"
select select "3"
select select "0.1"
select select "4"
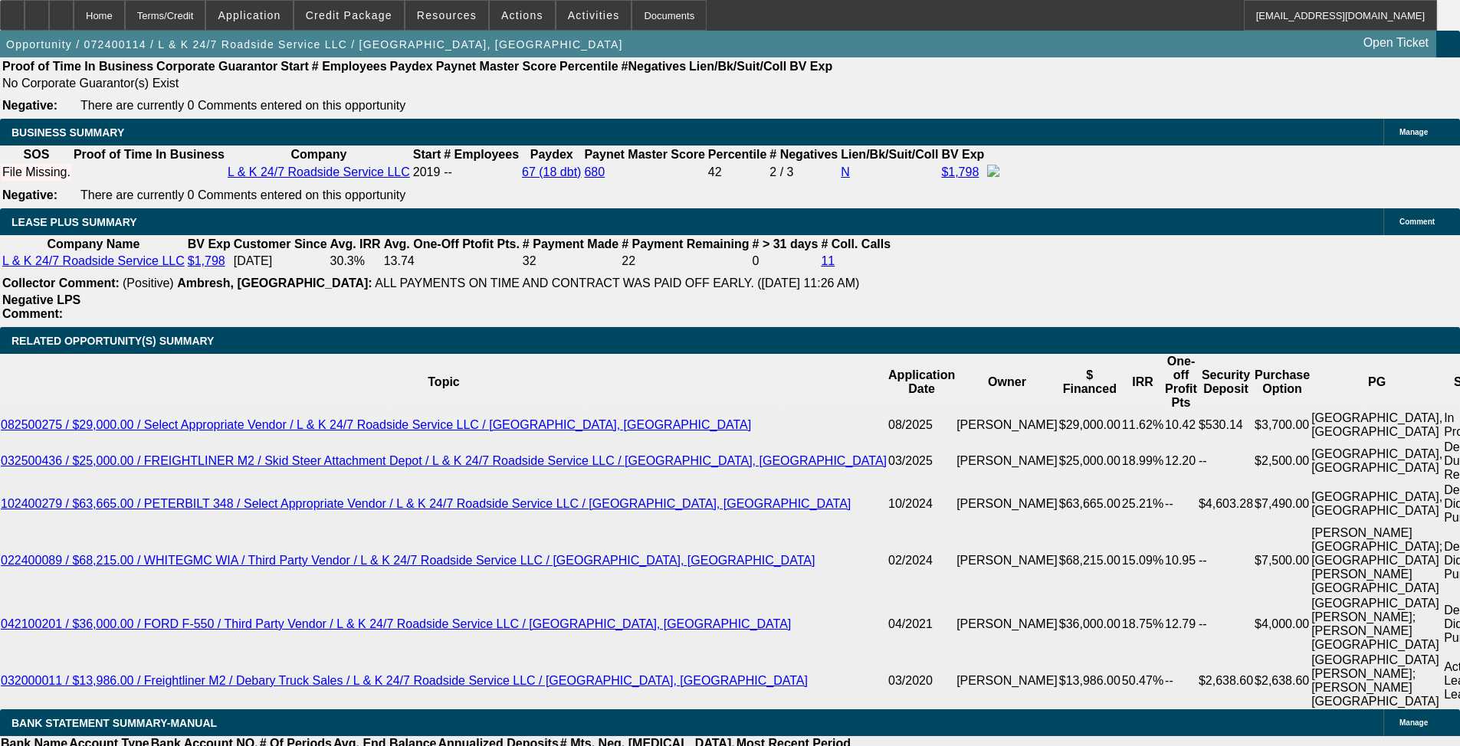
scroll to position [2472, 0]
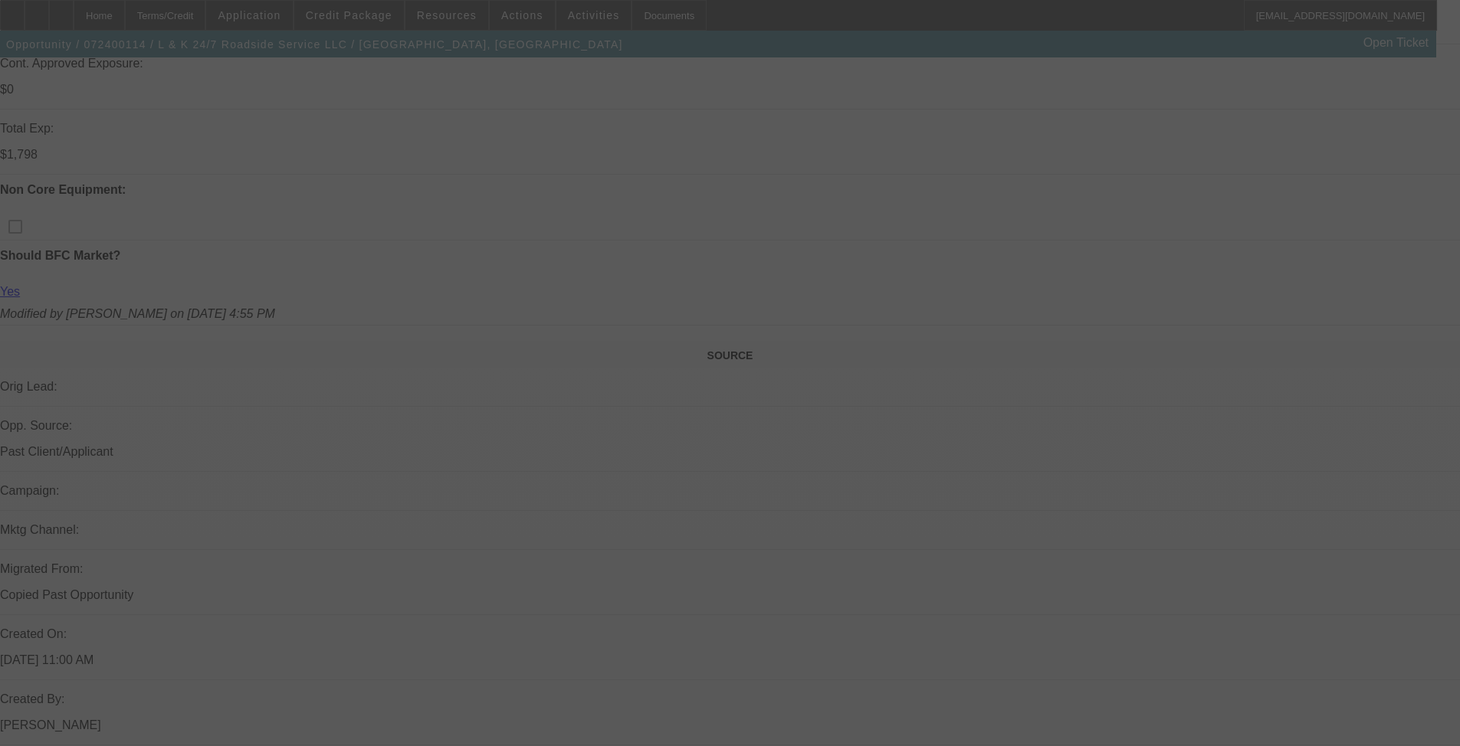
scroll to position [1226, 0]
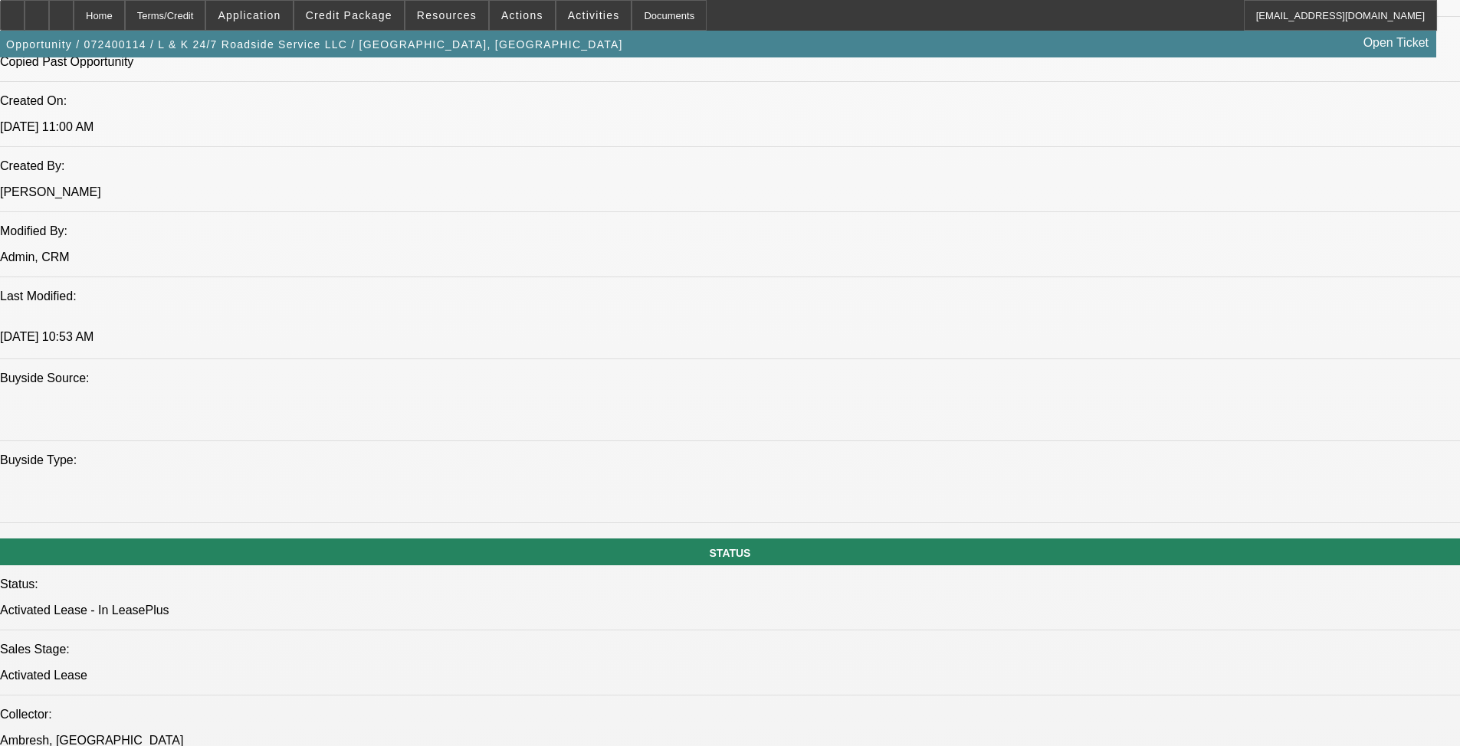
select select "0"
select select "0.1"
select select "0"
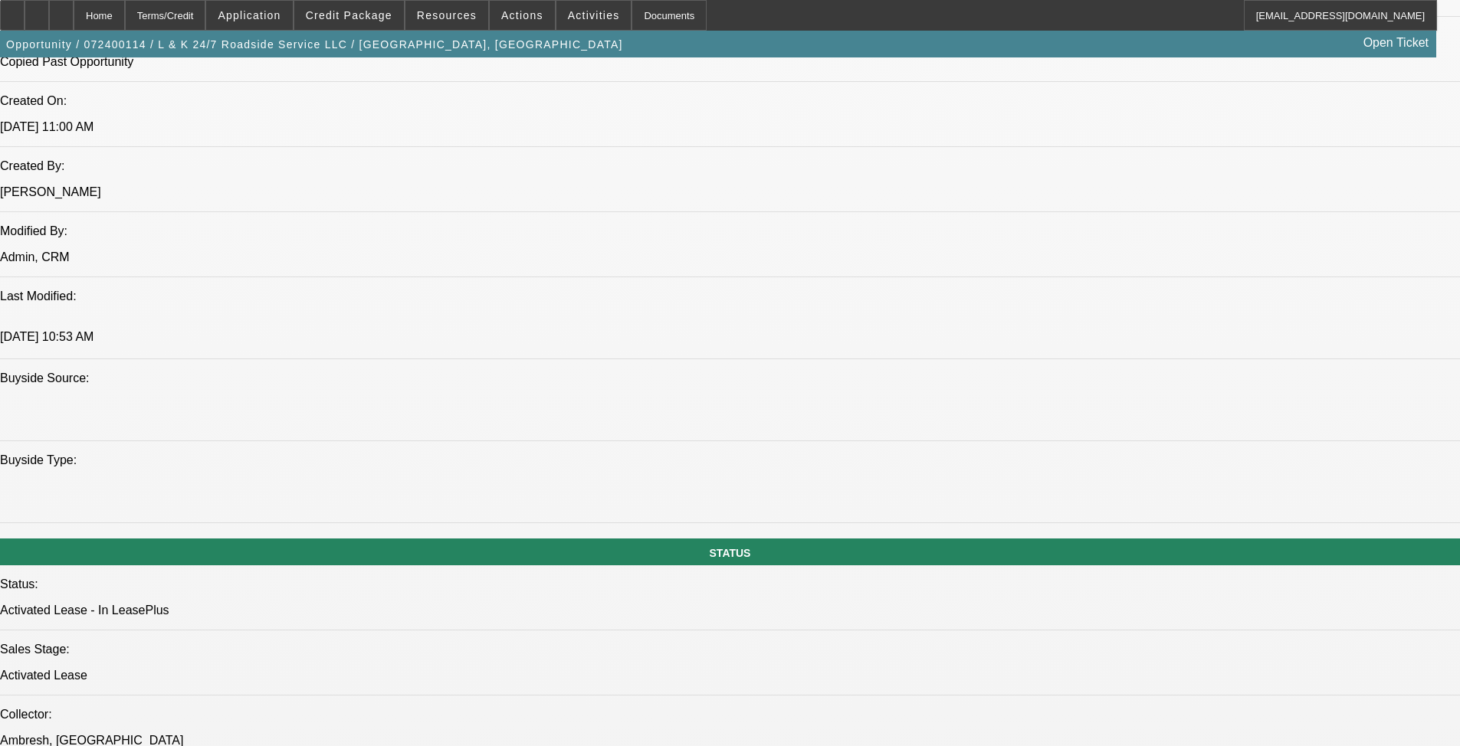
select select "0.1"
select select "0"
select select "0.1"
select select "0"
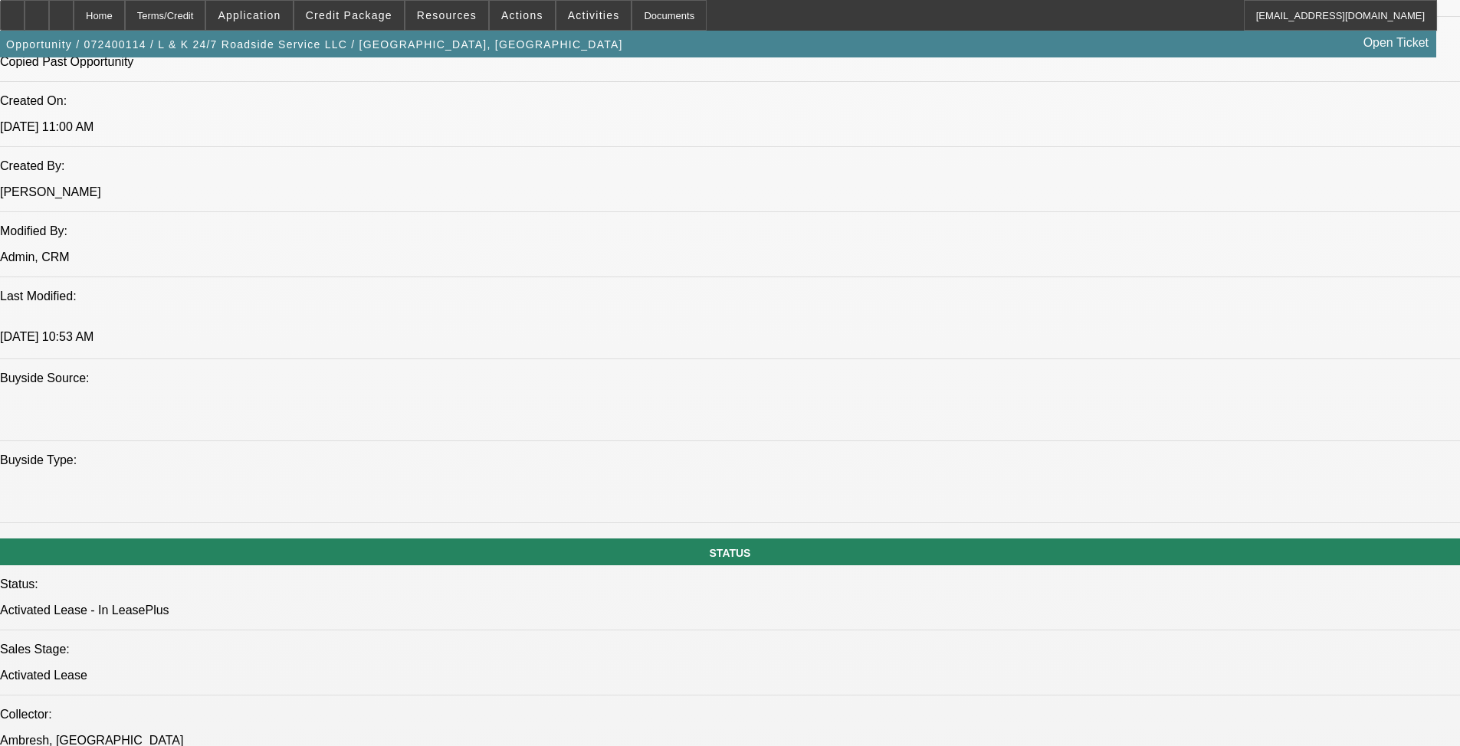
select select "0"
select select "0.1"
select select "3"
select select "4"
select select "3"
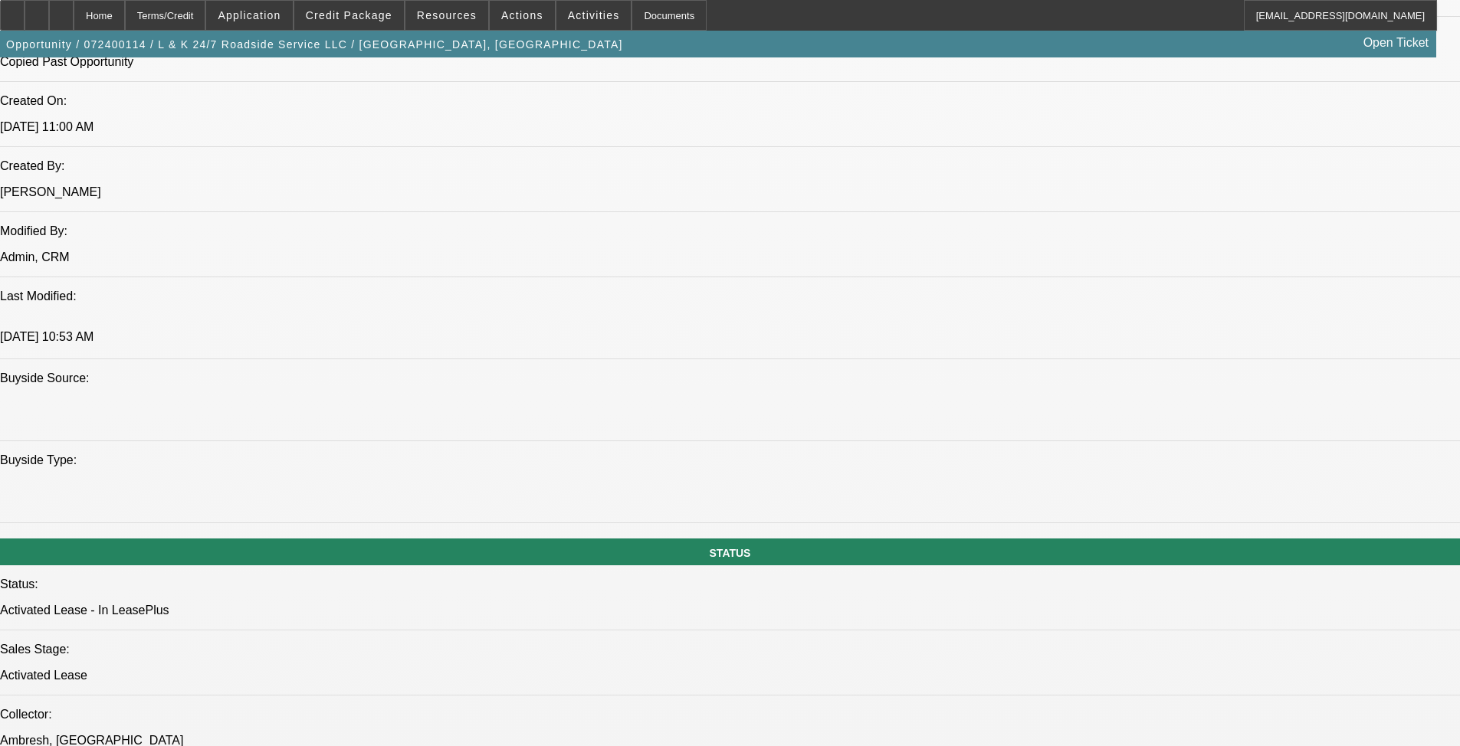
select select "4"
select select "3"
select select "4"
select select "3"
select select "4"
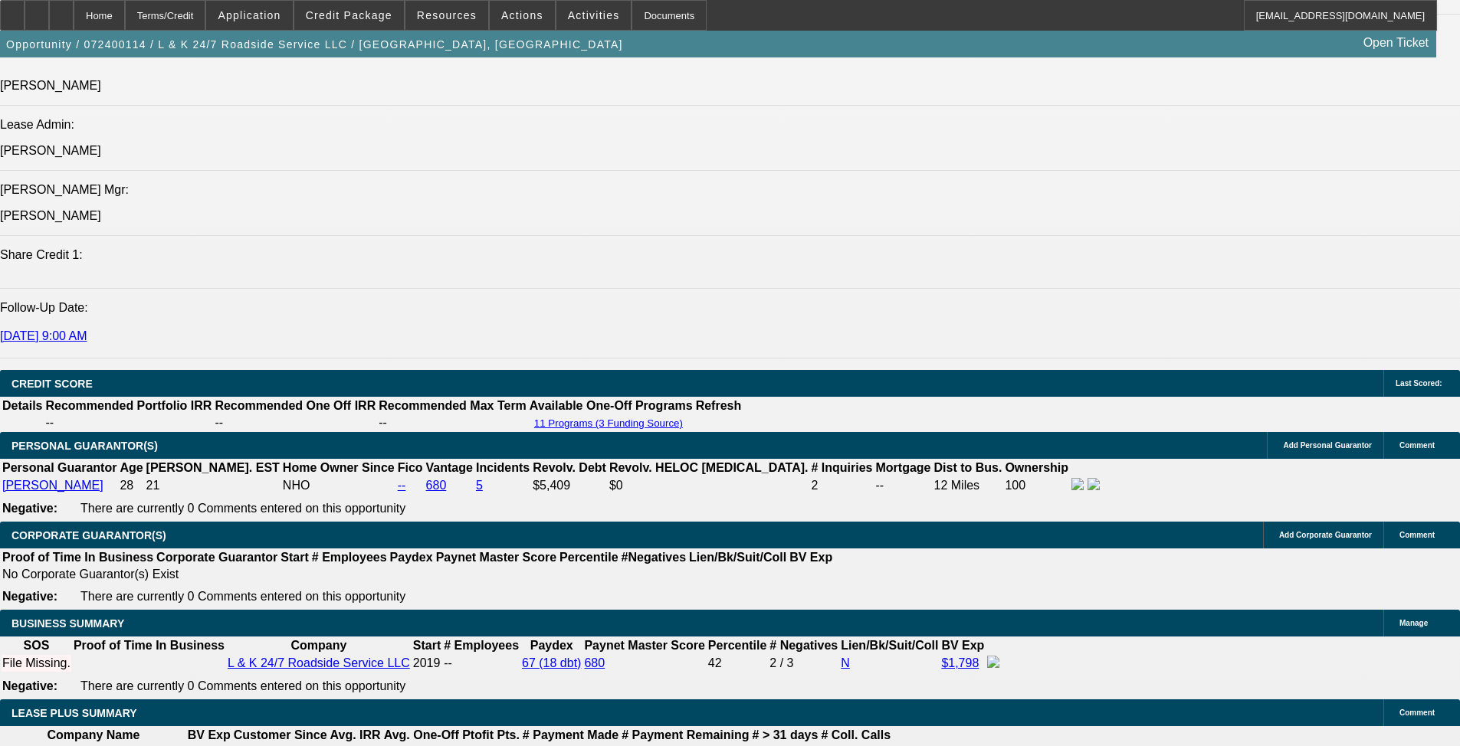
scroll to position [1150, 0]
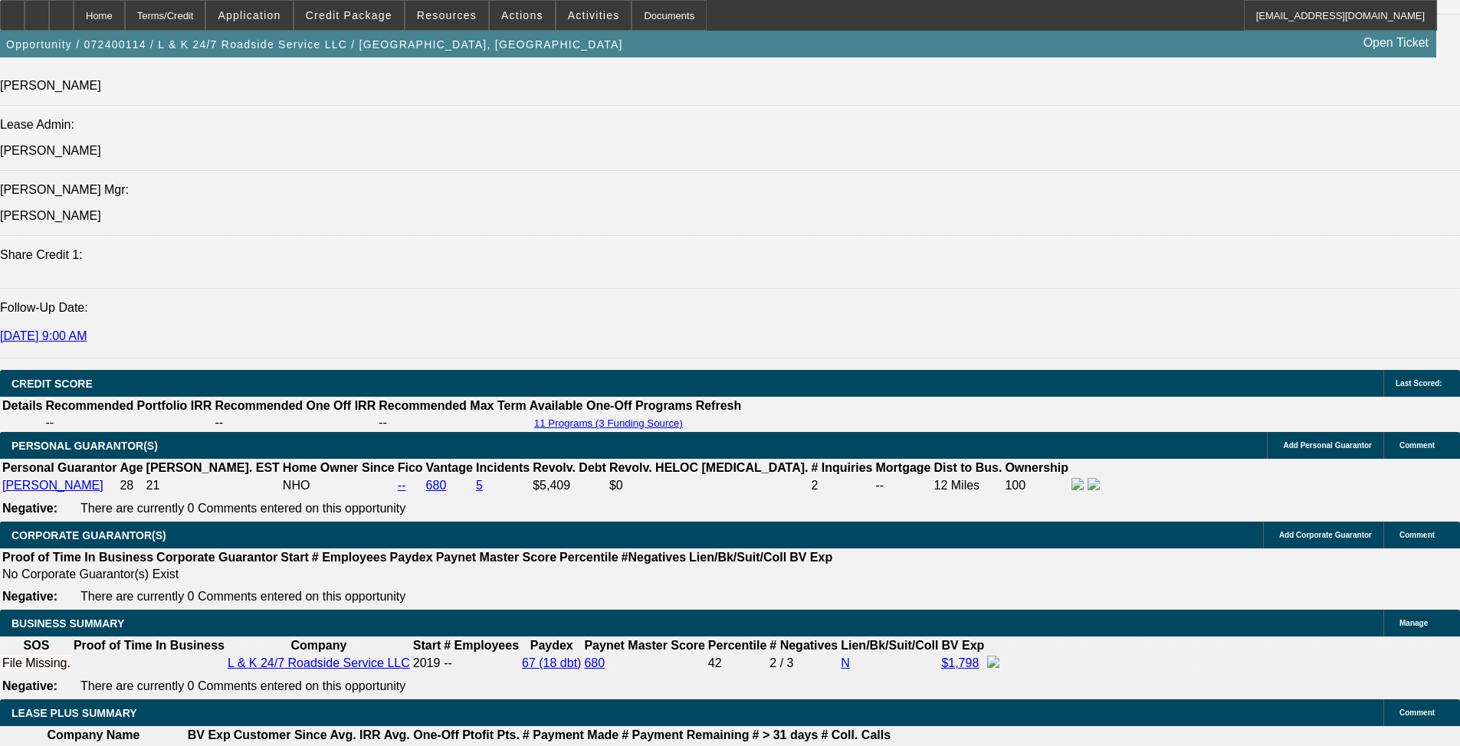
scroll to position [3066, 0]
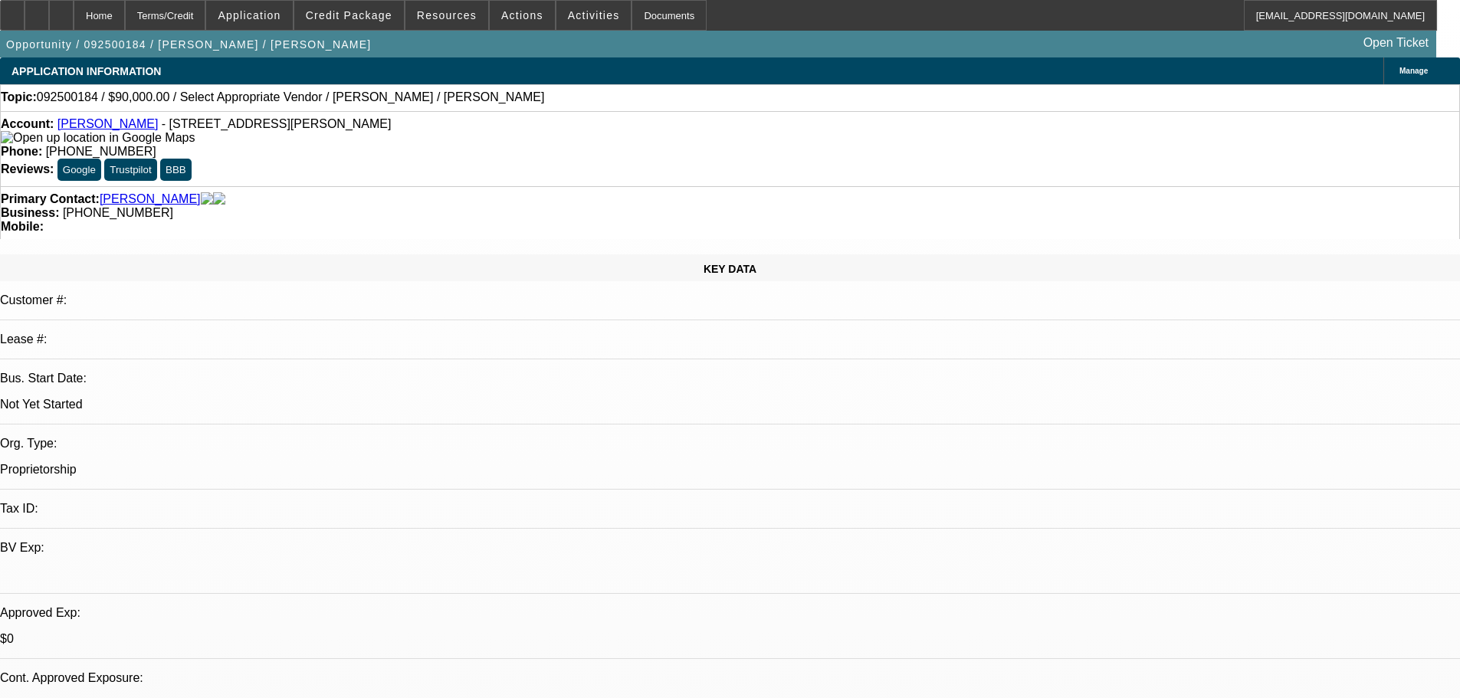
select select "0"
select select "2"
select select "0.1"
select select "4"
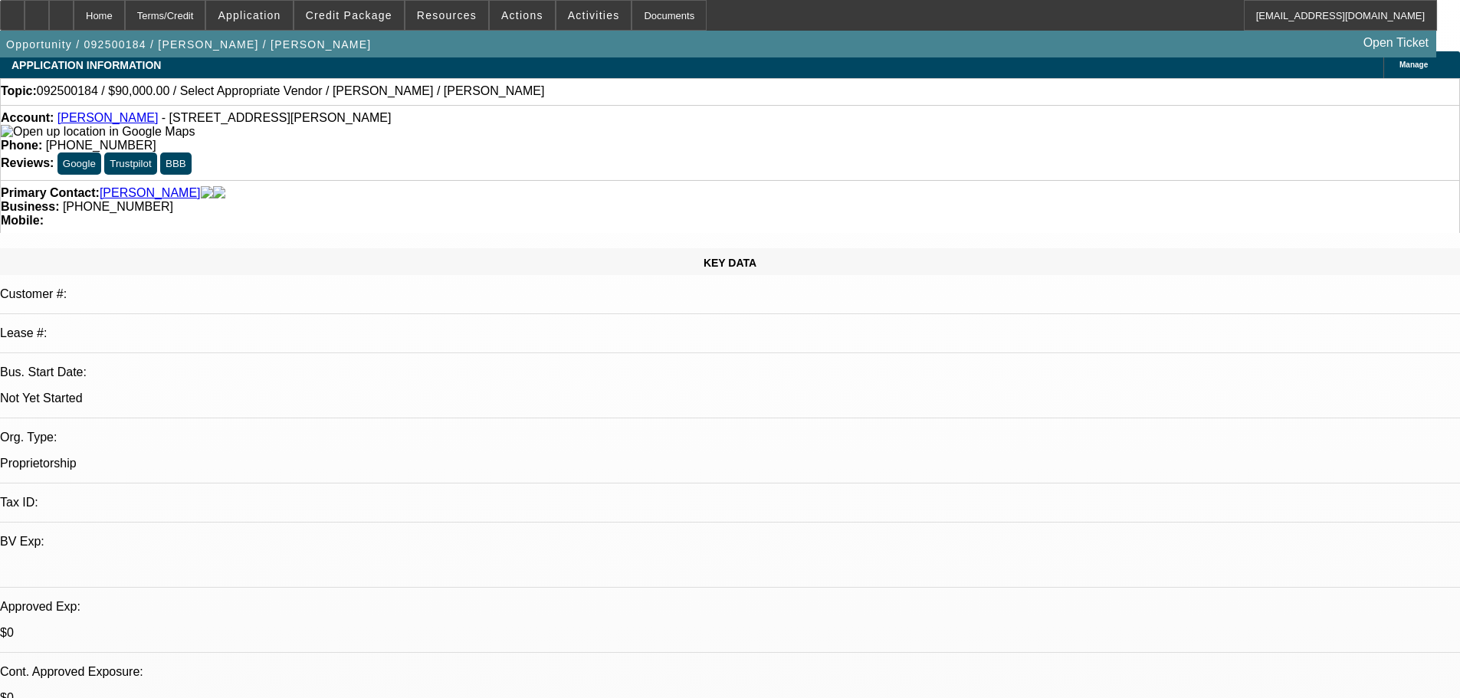
scroll to position [460, 0]
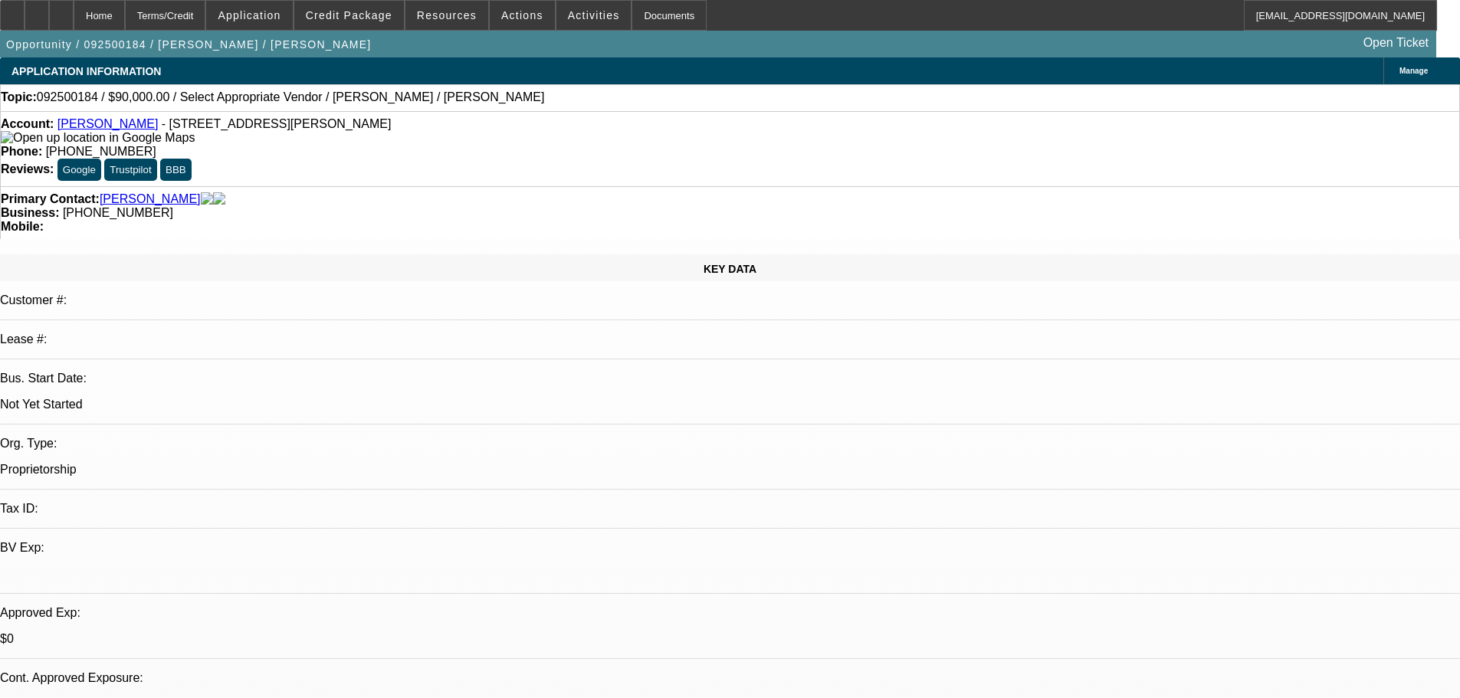
scroll to position [230, 0]
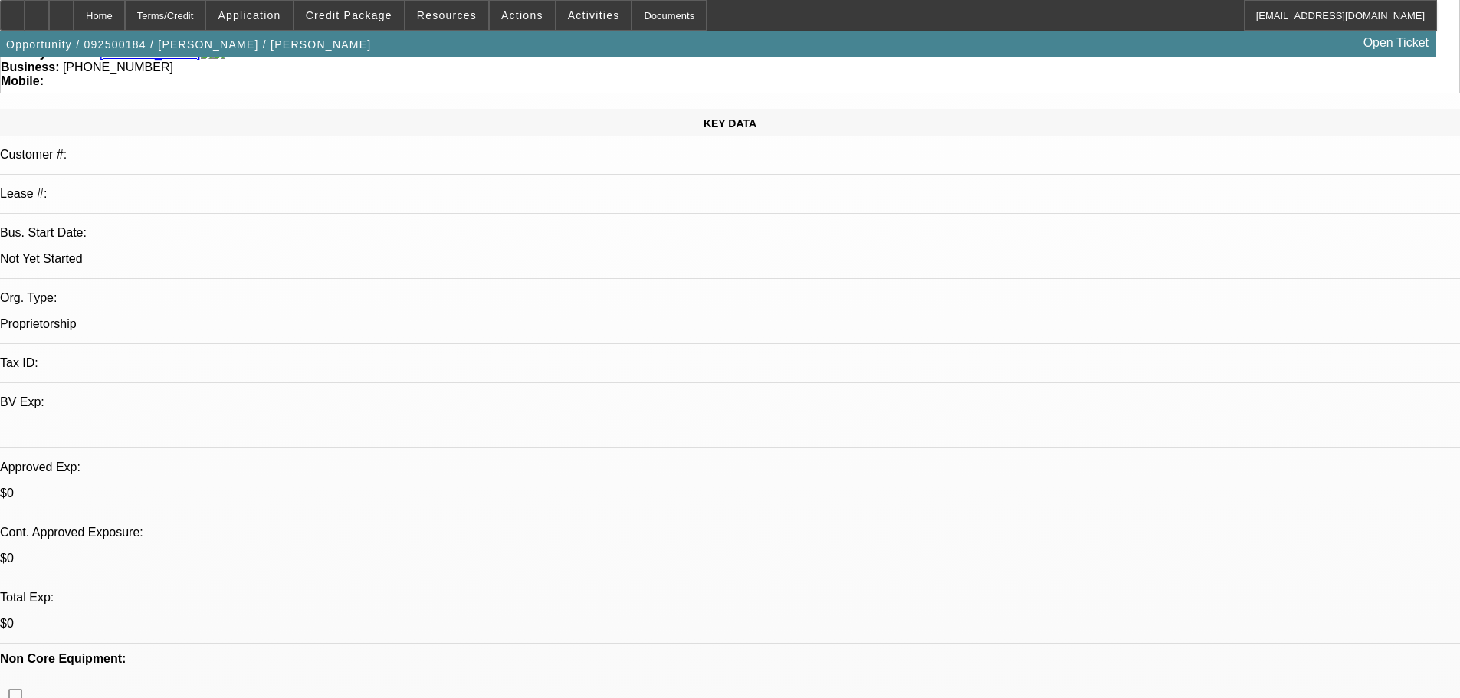
scroll to position [383, 0]
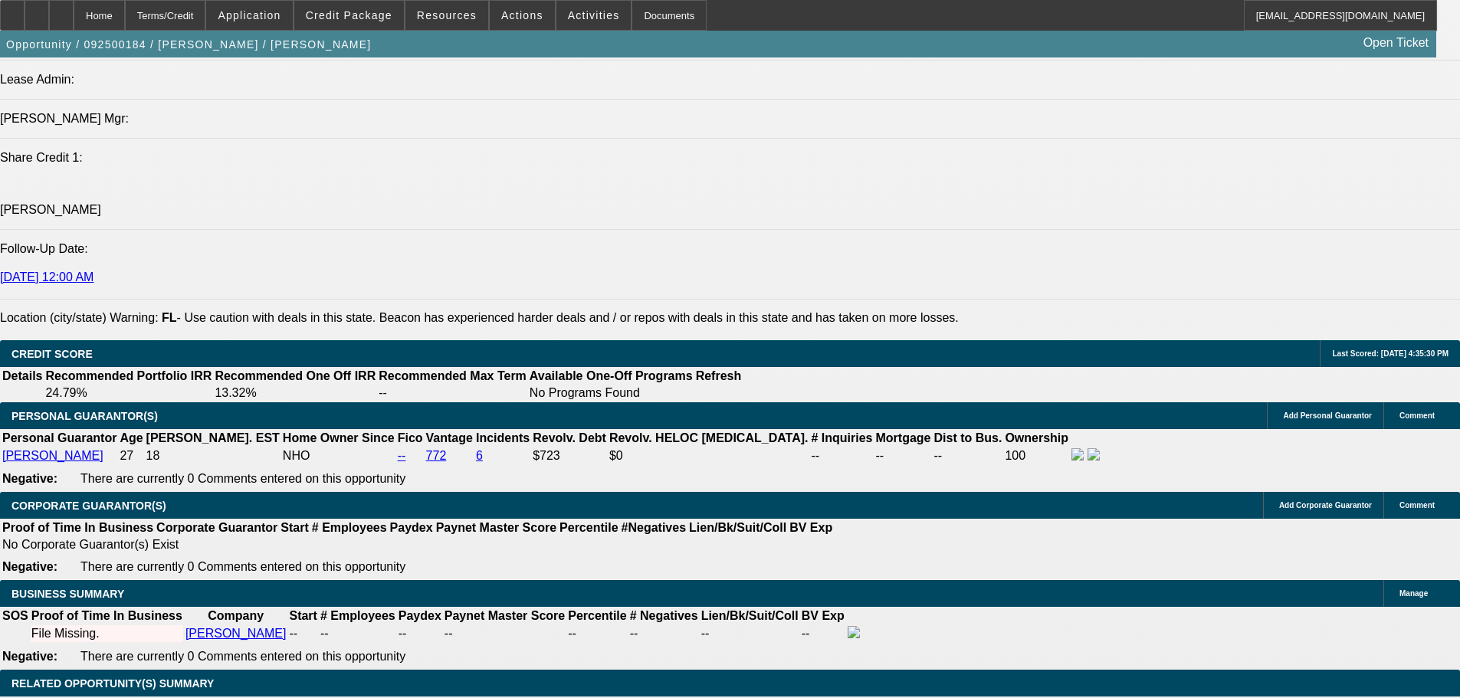
scroll to position [2069, 0]
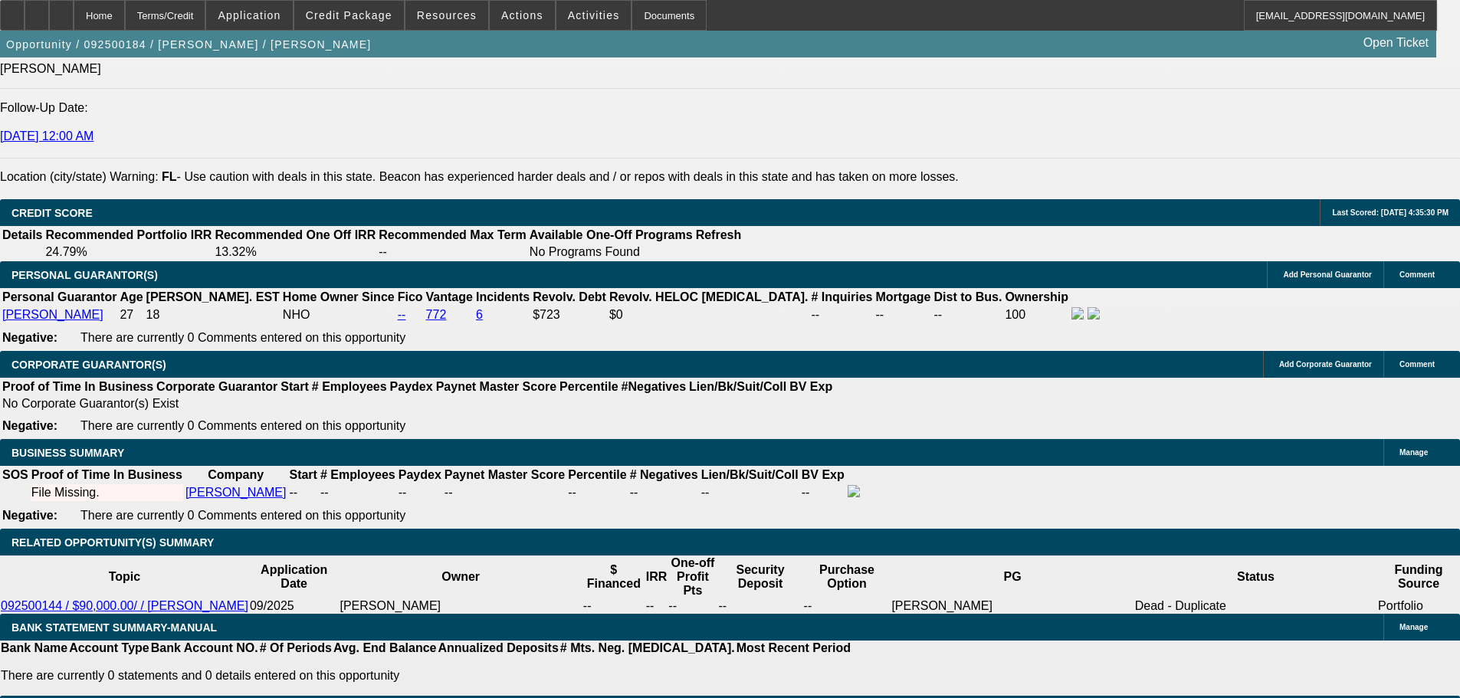
drag, startPoint x: 743, startPoint y: 329, endPoint x: 737, endPoint y: 335, distance: 8.7
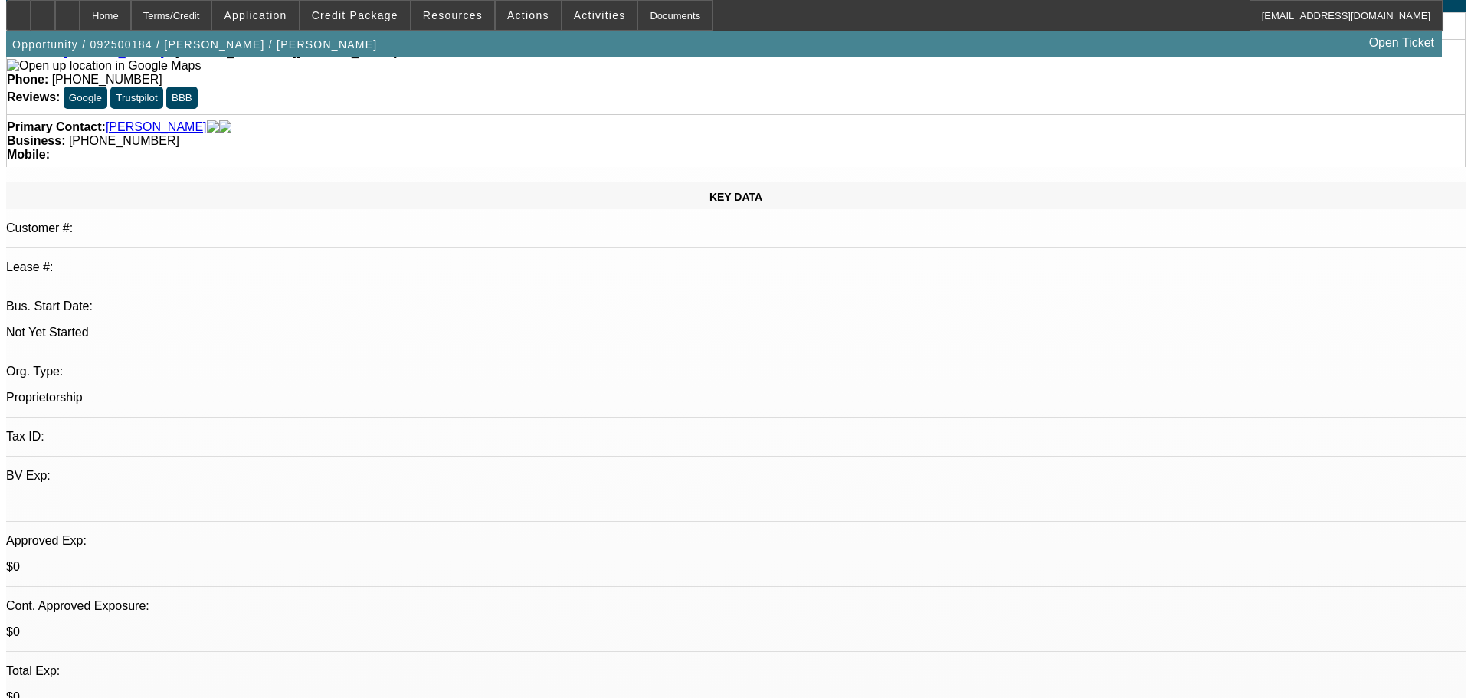
scroll to position [0, 0]
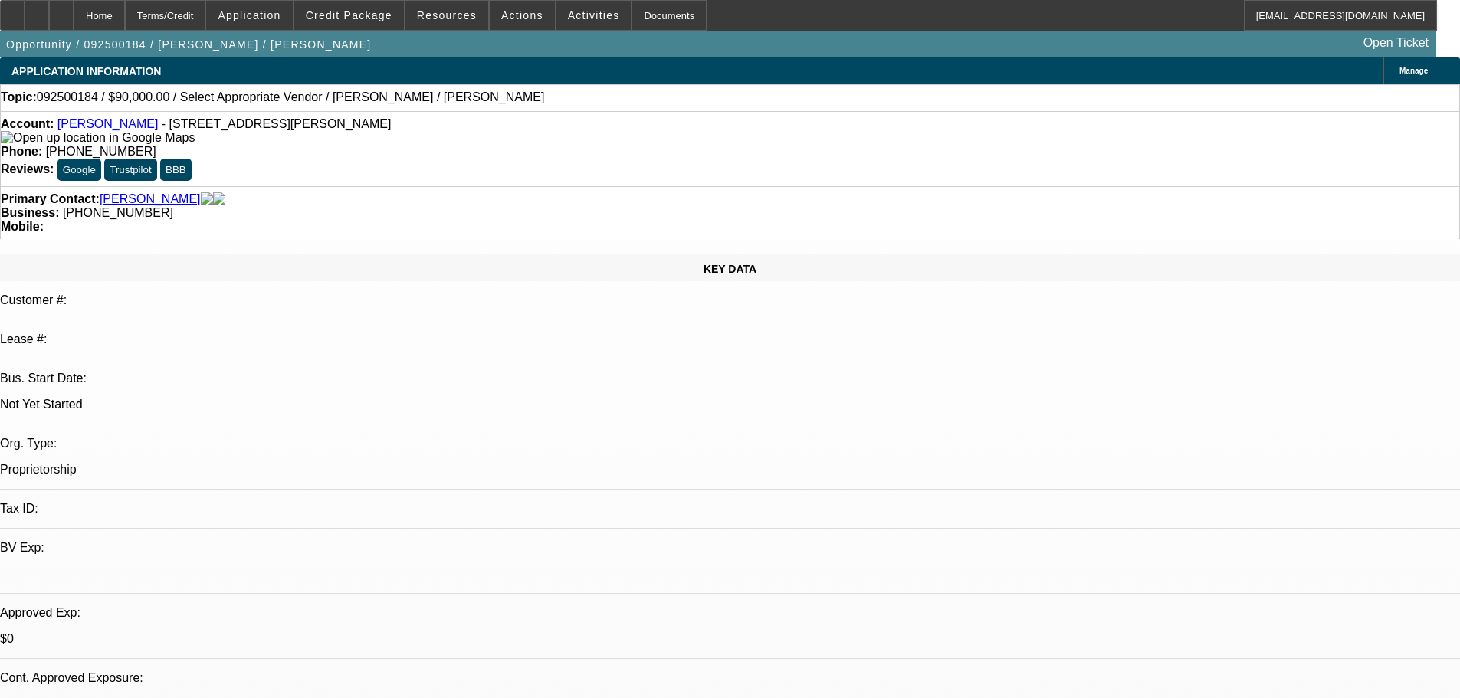
click at [362, 34] on div "Opportunity / 092500184 / [PERSON_NAME] / [PERSON_NAME] Open Ticket" at bounding box center [718, 44] width 1436 height 27
click at [375, 14] on span "Credit Package" at bounding box center [349, 15] width 87 height 12
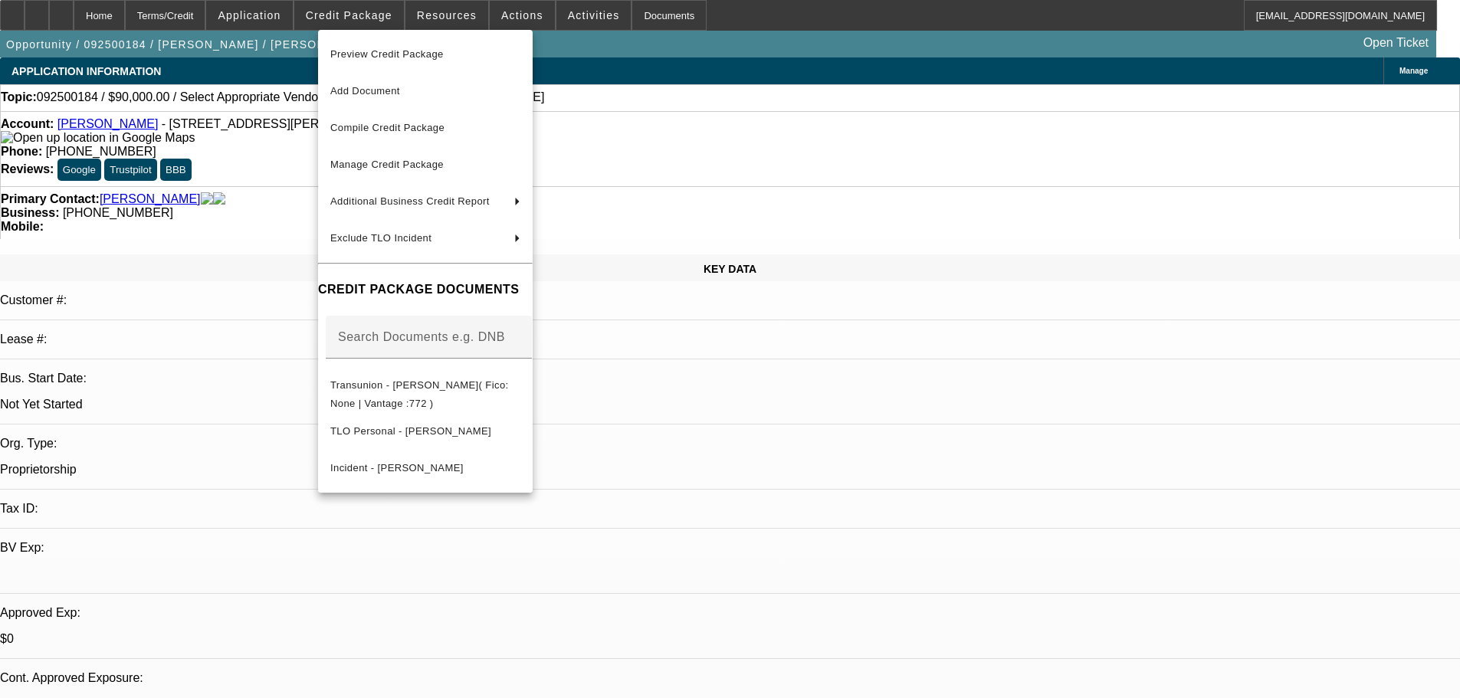
click at [521, 26] on div at bounding box center [730, 349] width 1460 height 698
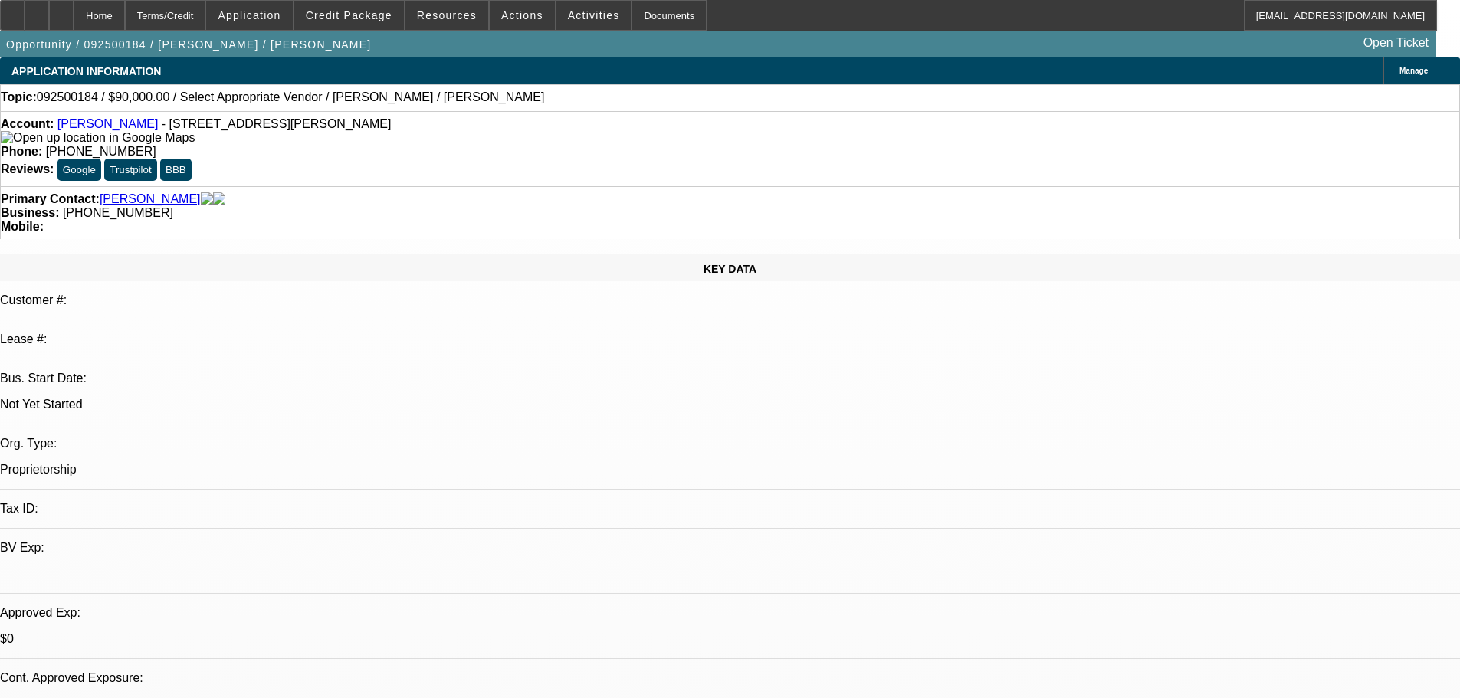
click at [521, 18] on span "Actions" at bounding box center [522, 15] width 42 height 12
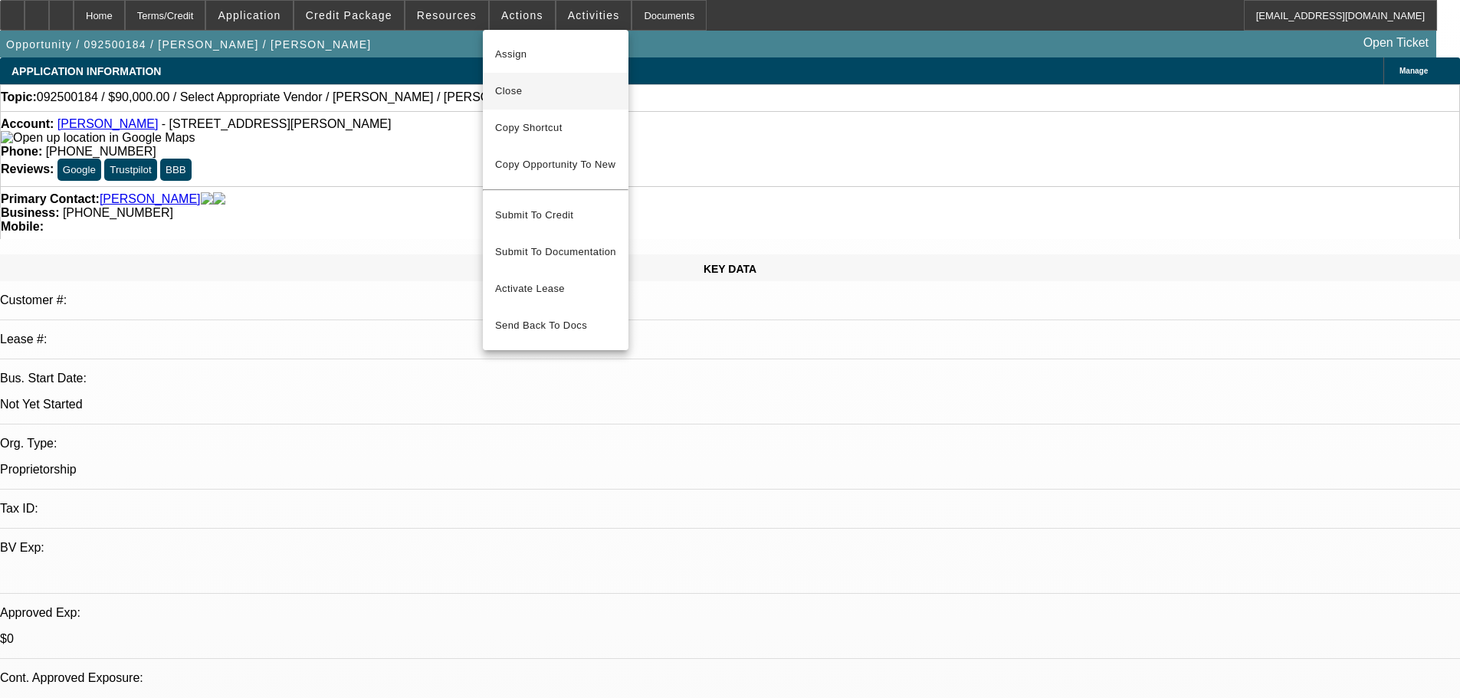
click at [544, 98] on span "Close" at bounding box center [555, 91] width 121 height 18
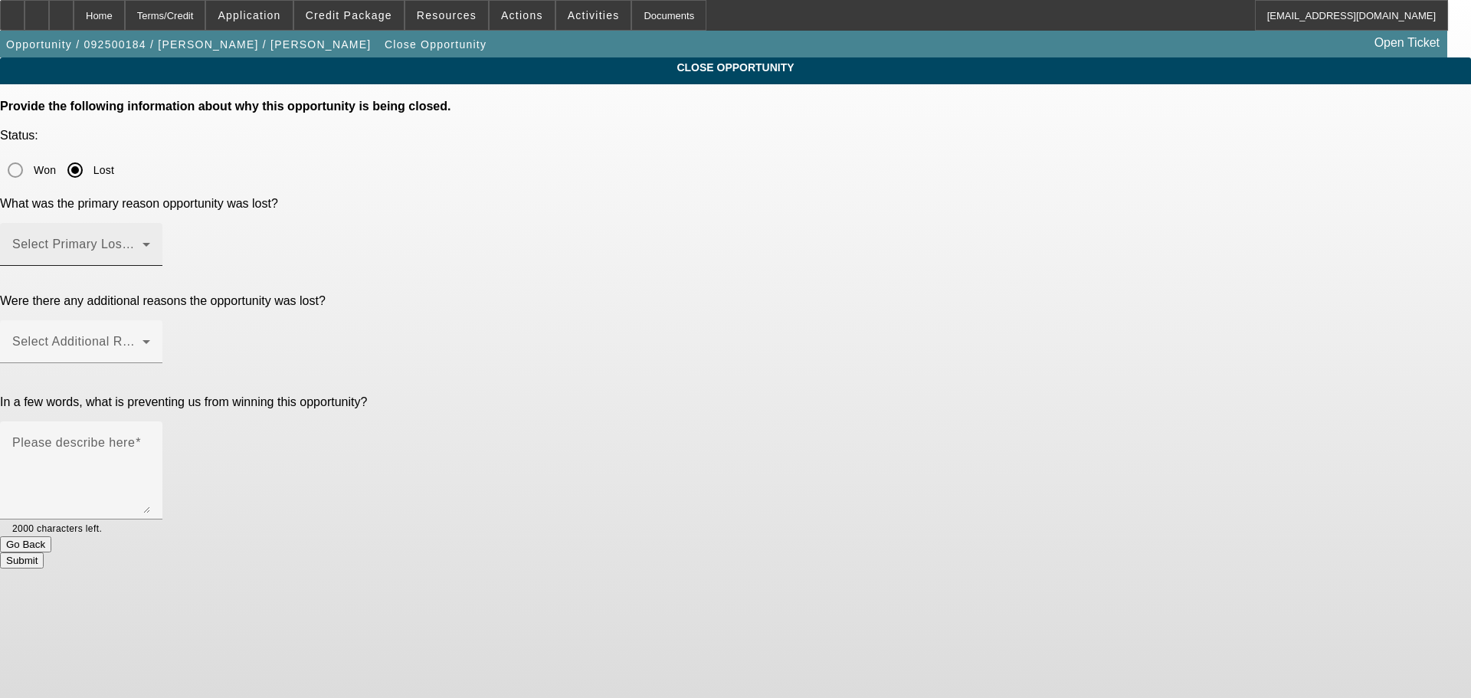
click at [143, 241] on span at bounding box center [77, 250] width 130 height 18
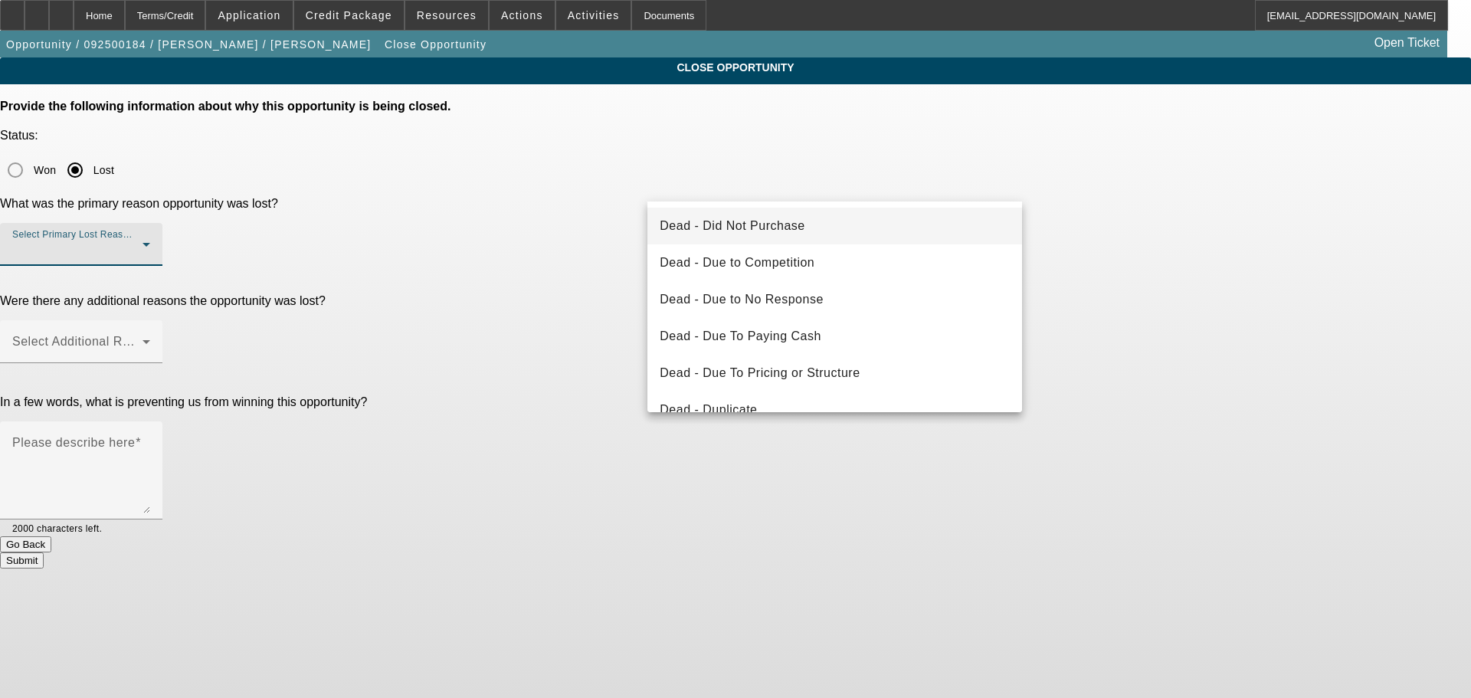
click at [814, 238] on mat-option "Dead - Did Not Purchase" at bounding box center [835, 226] width 375 height 37
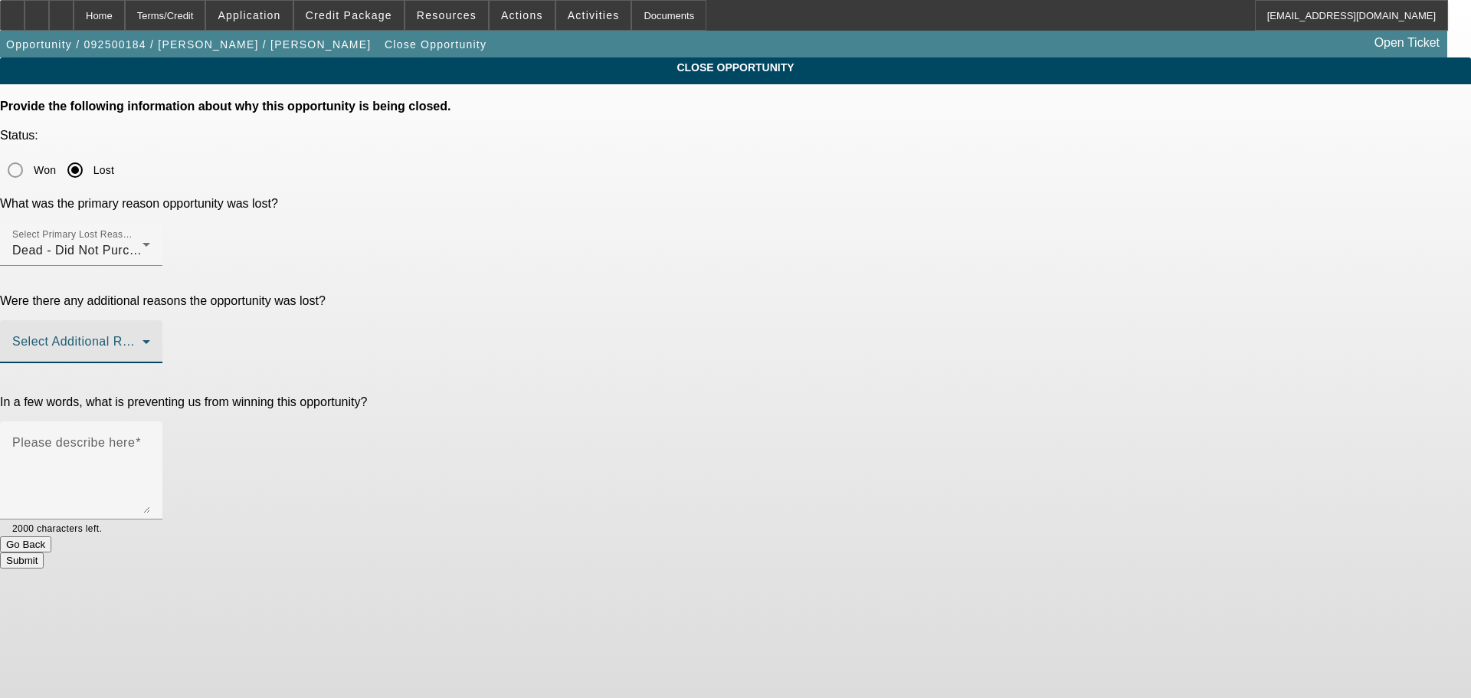
click at [143, 339] on span at bounding box center [77, 348] width 130 height 18
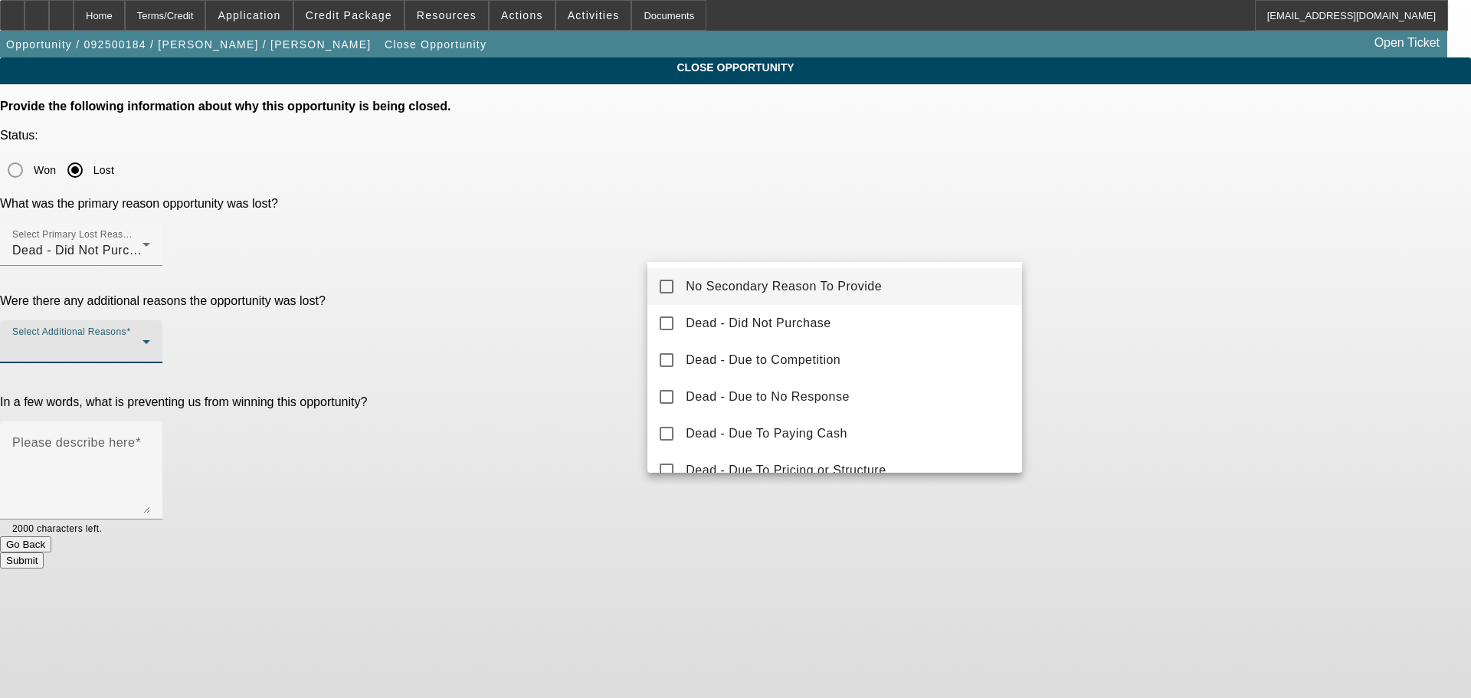
click at [851, 285] on span "No Secondary Reason To Provide" at bounding box center [784, 286] width 196 height 18
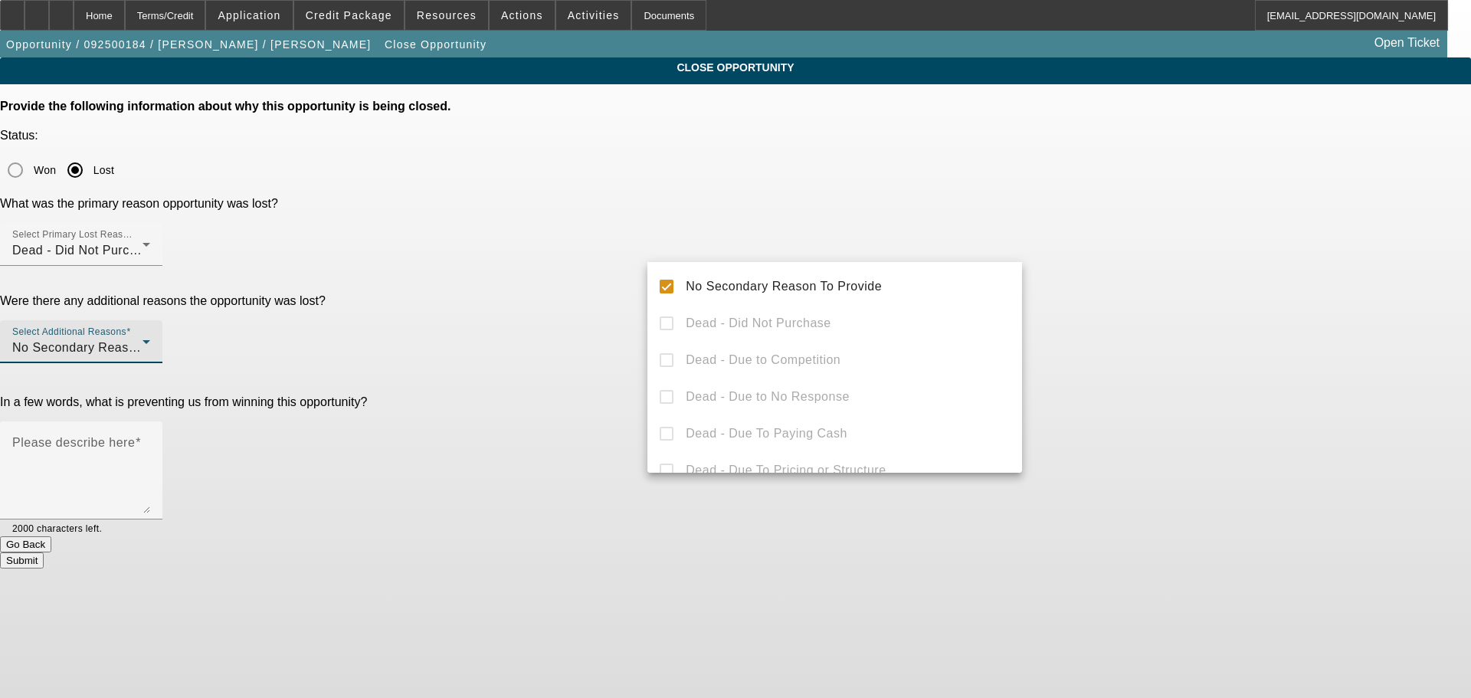
click at [1104, 290] on div at bounding box center [735, 349] width 1471 height 698
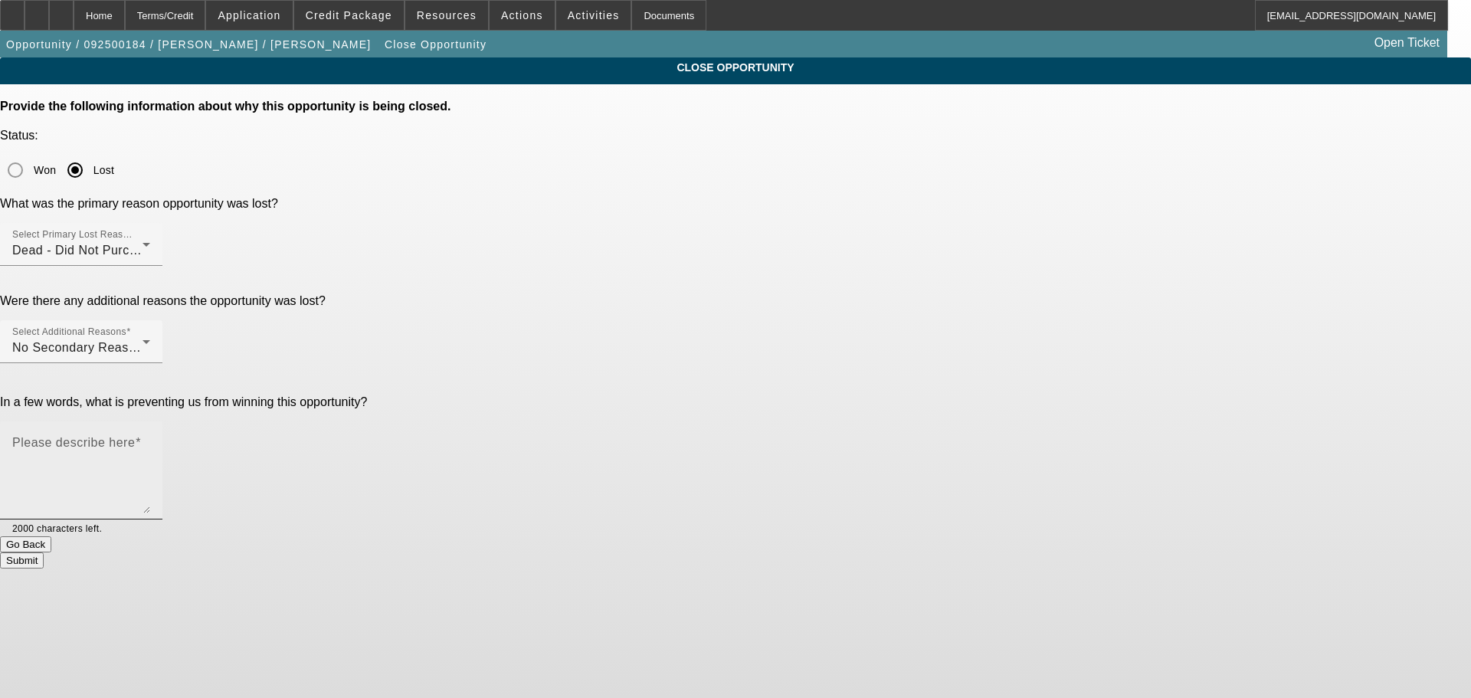
click at [150, 440] on textarea "Please describe here" at bounding box center [81, 477] width 138 height 74
click at [150, 440] on textarea "We had a great chat about expectations and what to focus on. He is just startin…" at bounding box center [81, 477] width 138 height 74
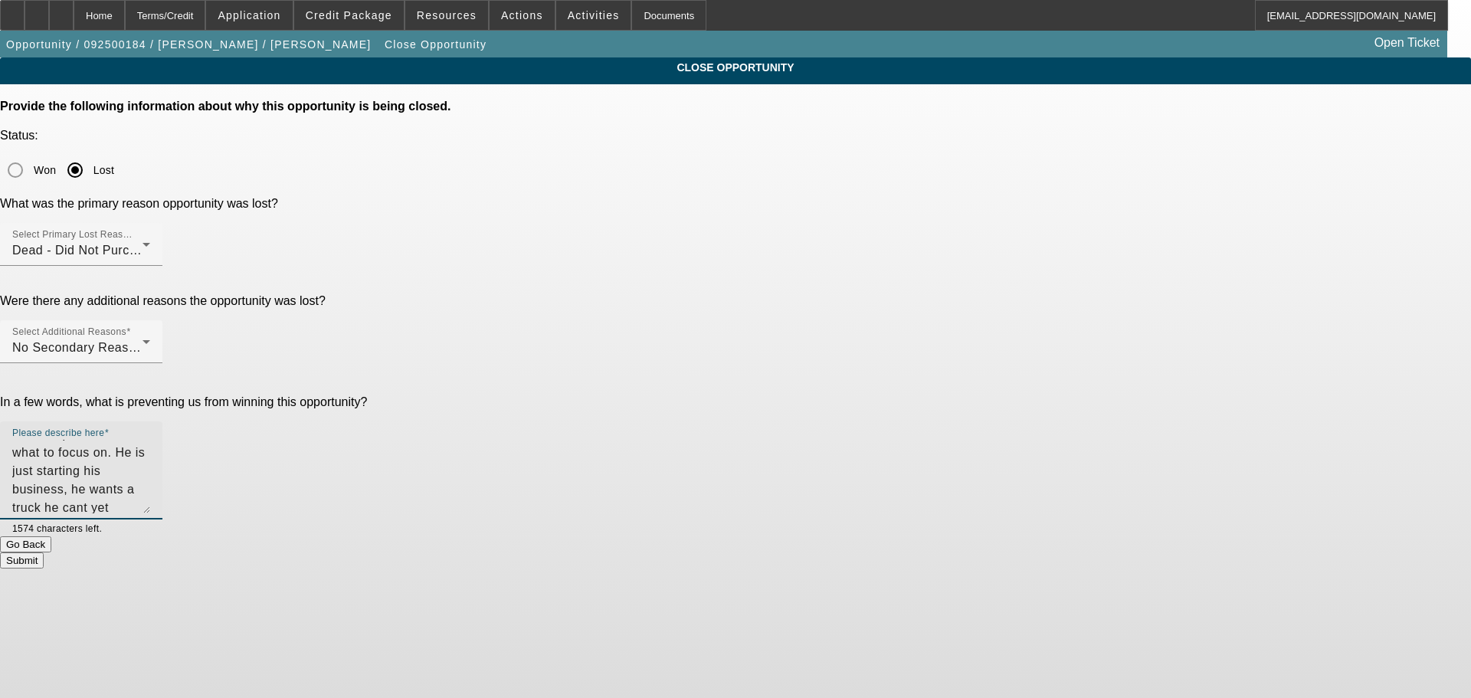
click at [150, 440] on textarea "We had a great chat about expectations and what to focus on. He is just startin…" at bounding box center [81, 477] width 138 height 74
type textarea "We had a great chat about expectations and what to focus on. He is just startin…"
click at [44, 553] on button "Submit" at bounding box center [22, 561] width 44 height 16
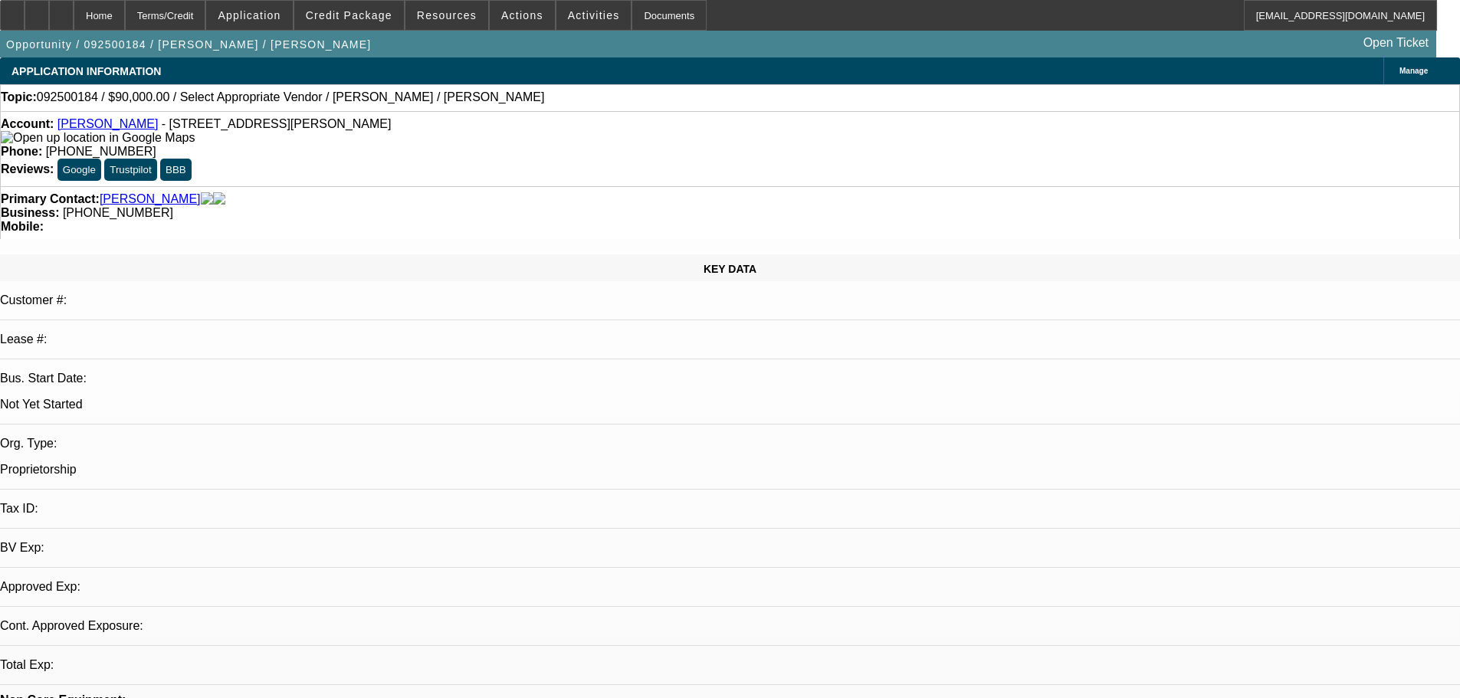
select select "0"
select select "2"
select select "0.1"
select select "4"
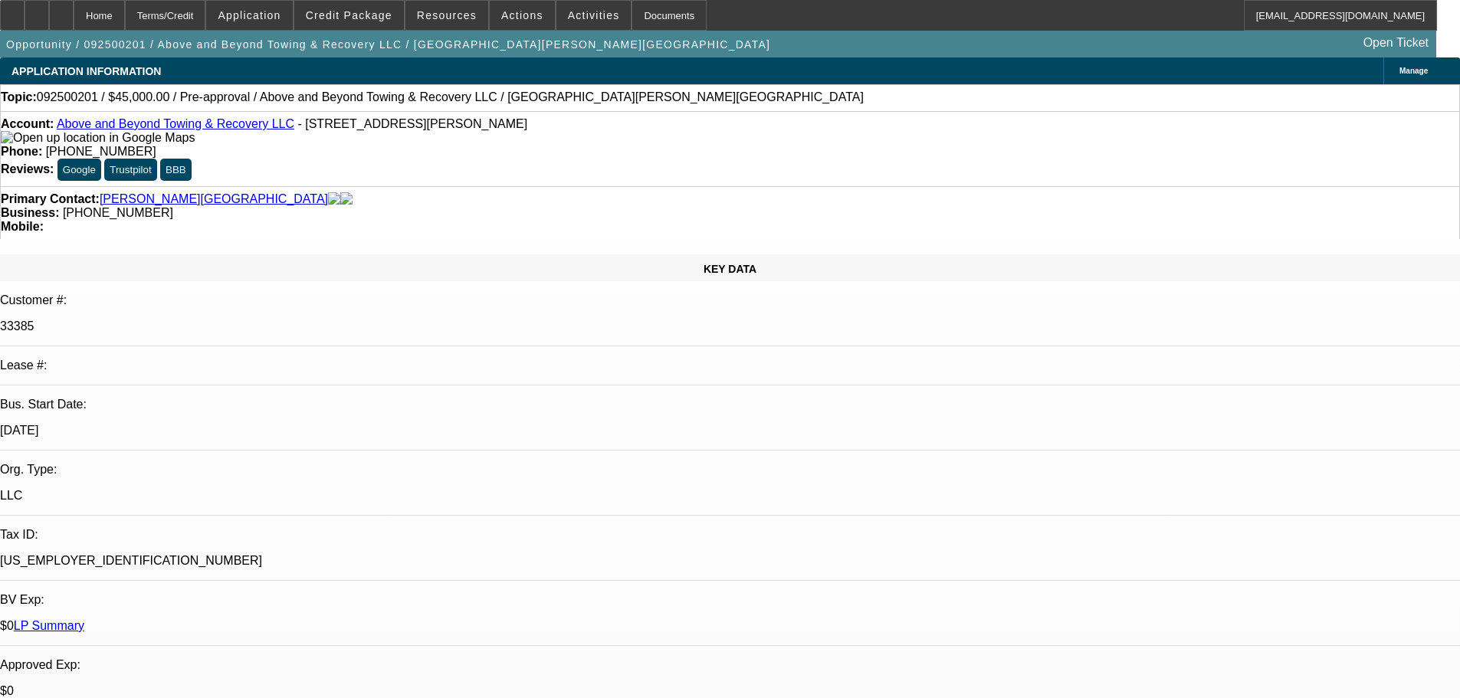
select select "0"
select select "2"
select select "0.1"
select select "4"
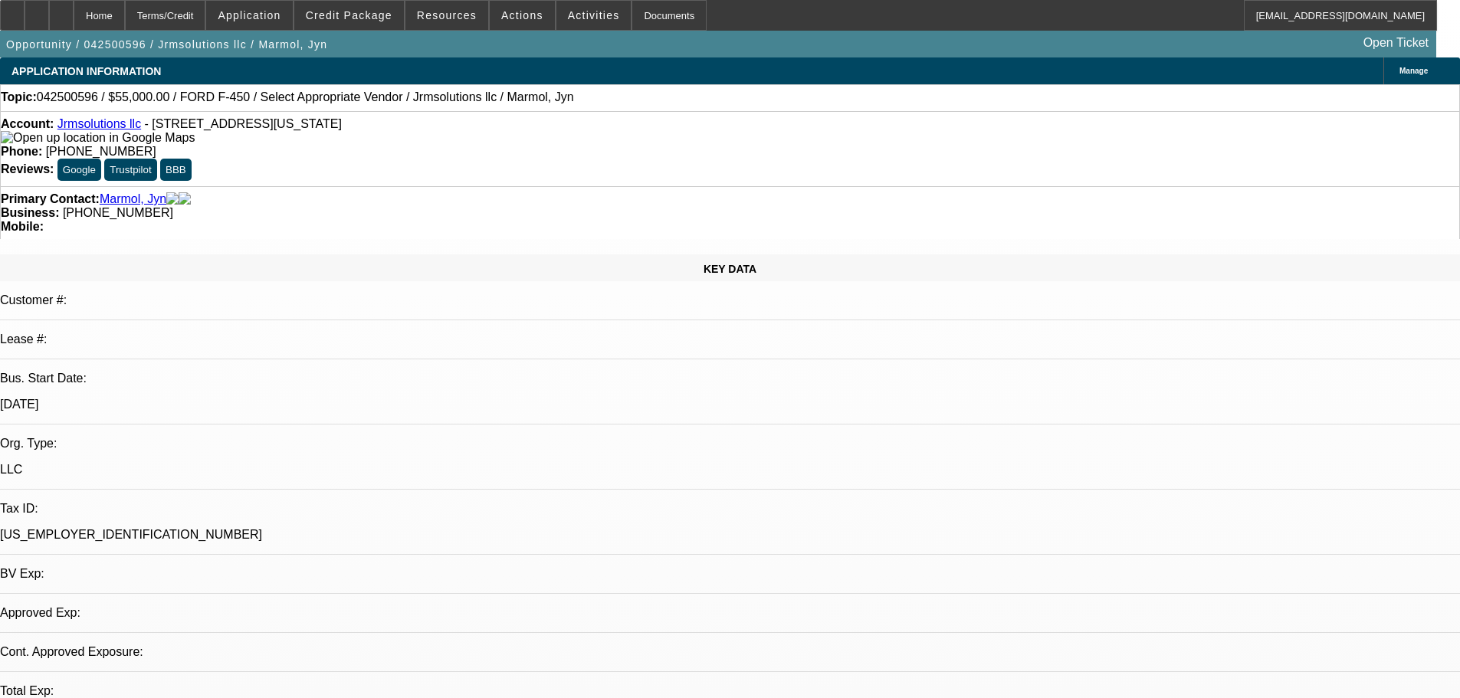
select select "0"
select select "2"
select select "0.1"
select select "4"
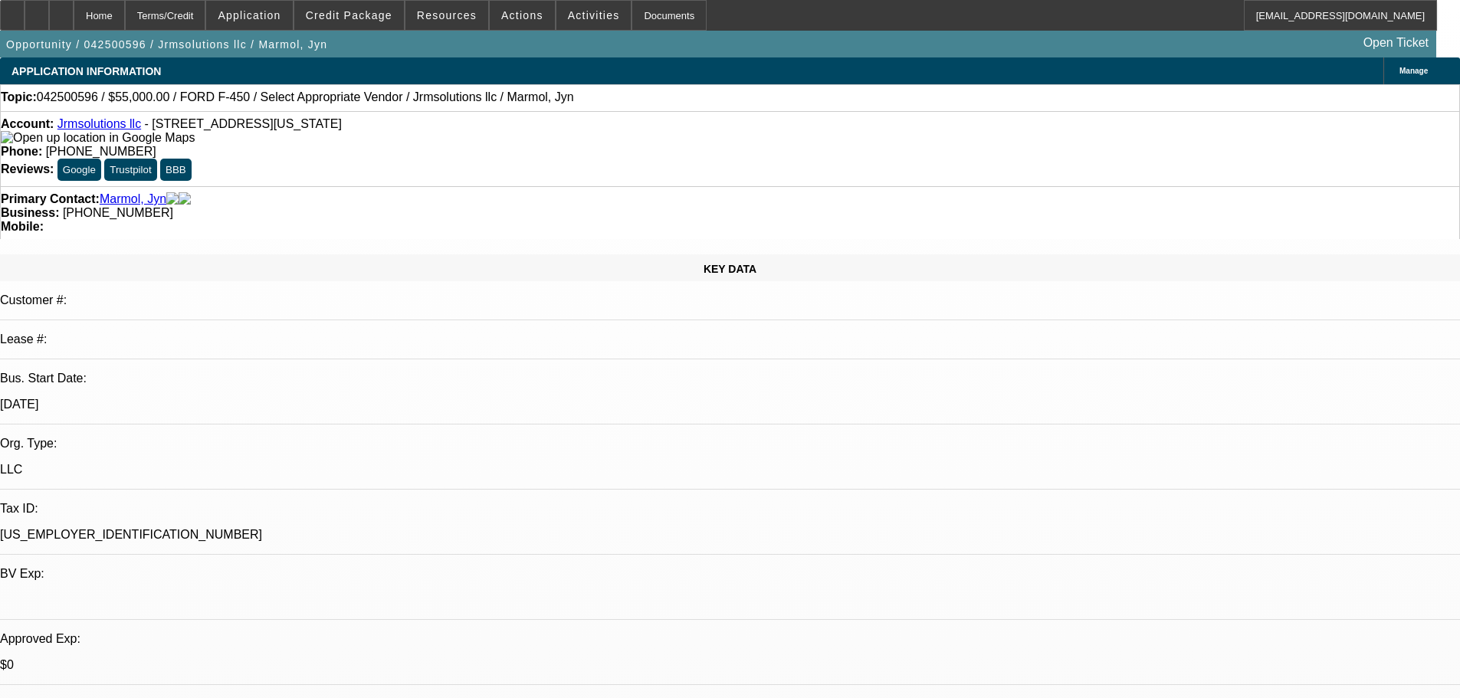
scroll to position [77, 0]
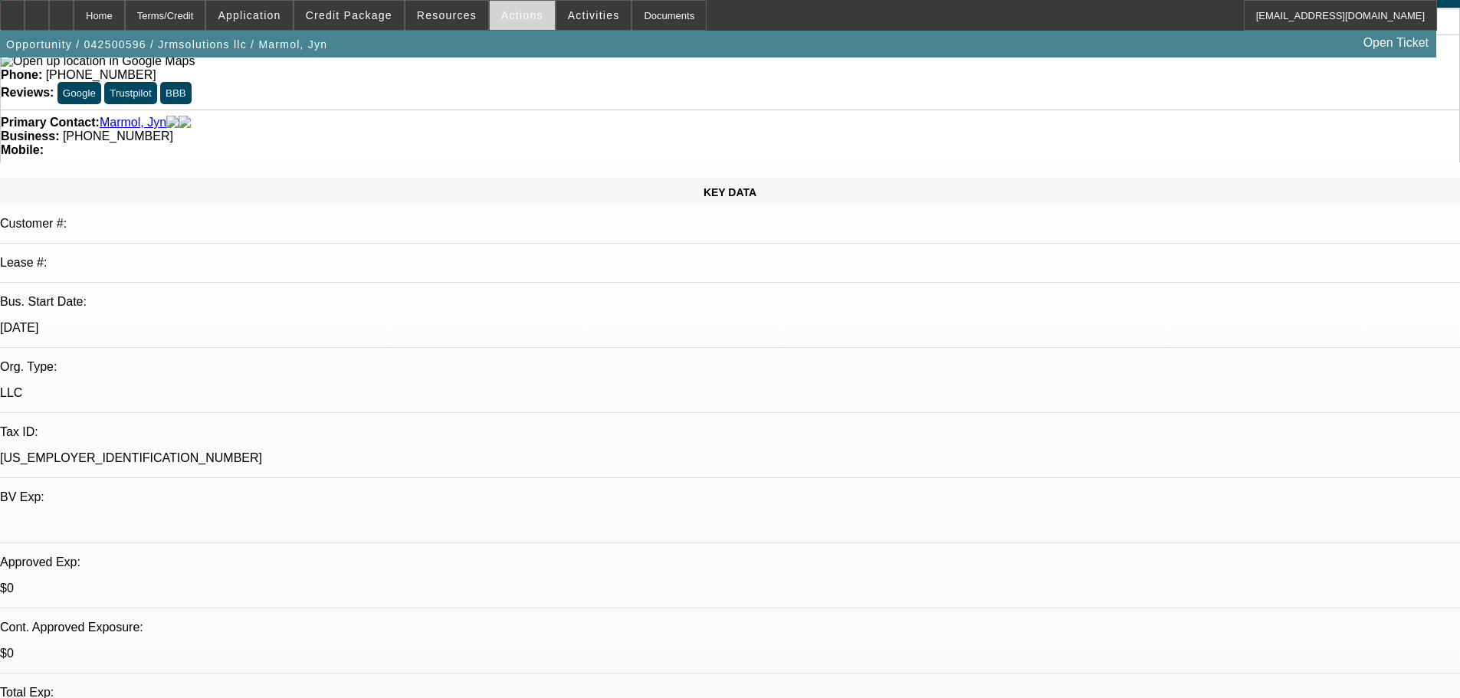
click at [511, 23] on span at bounding box center [522, 15] width 65 height 37
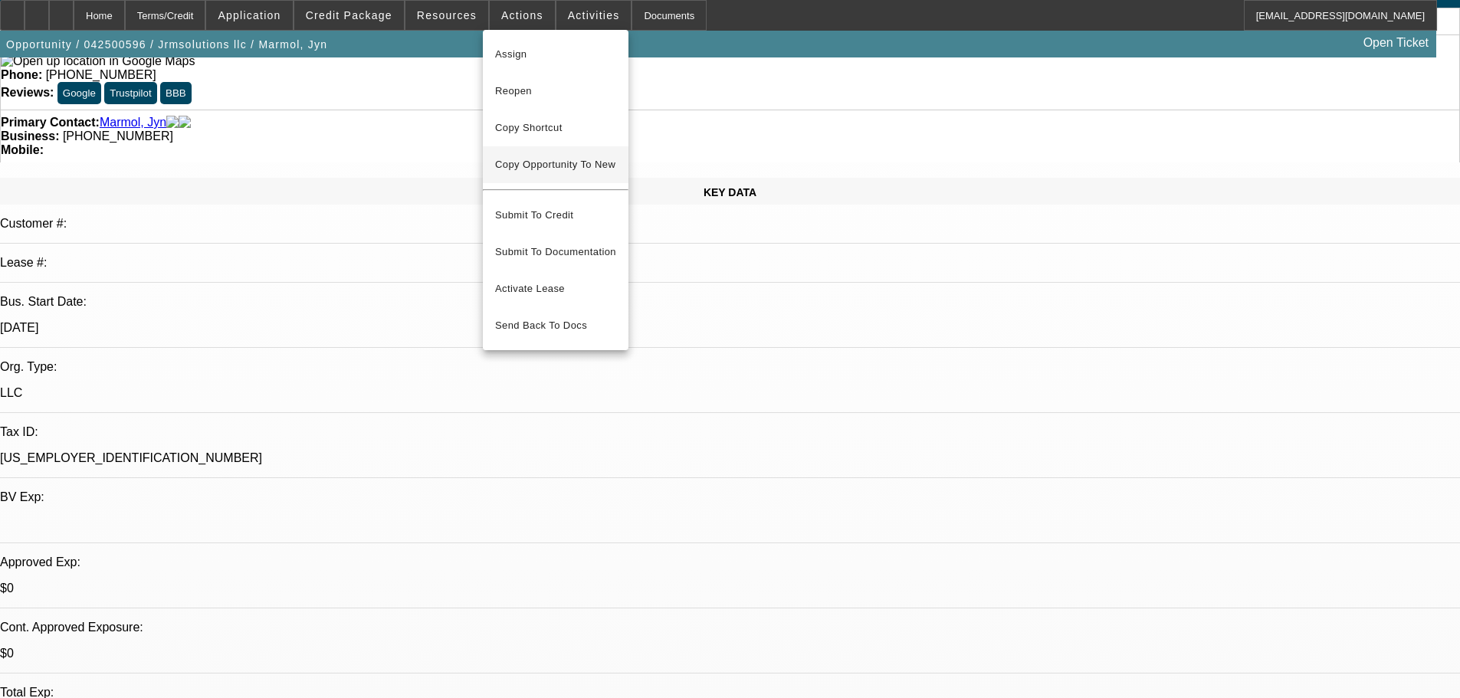
click at [589, 164] on span "Copy Opportunity To New" at bounding box center [555, 164] width 120 height 11
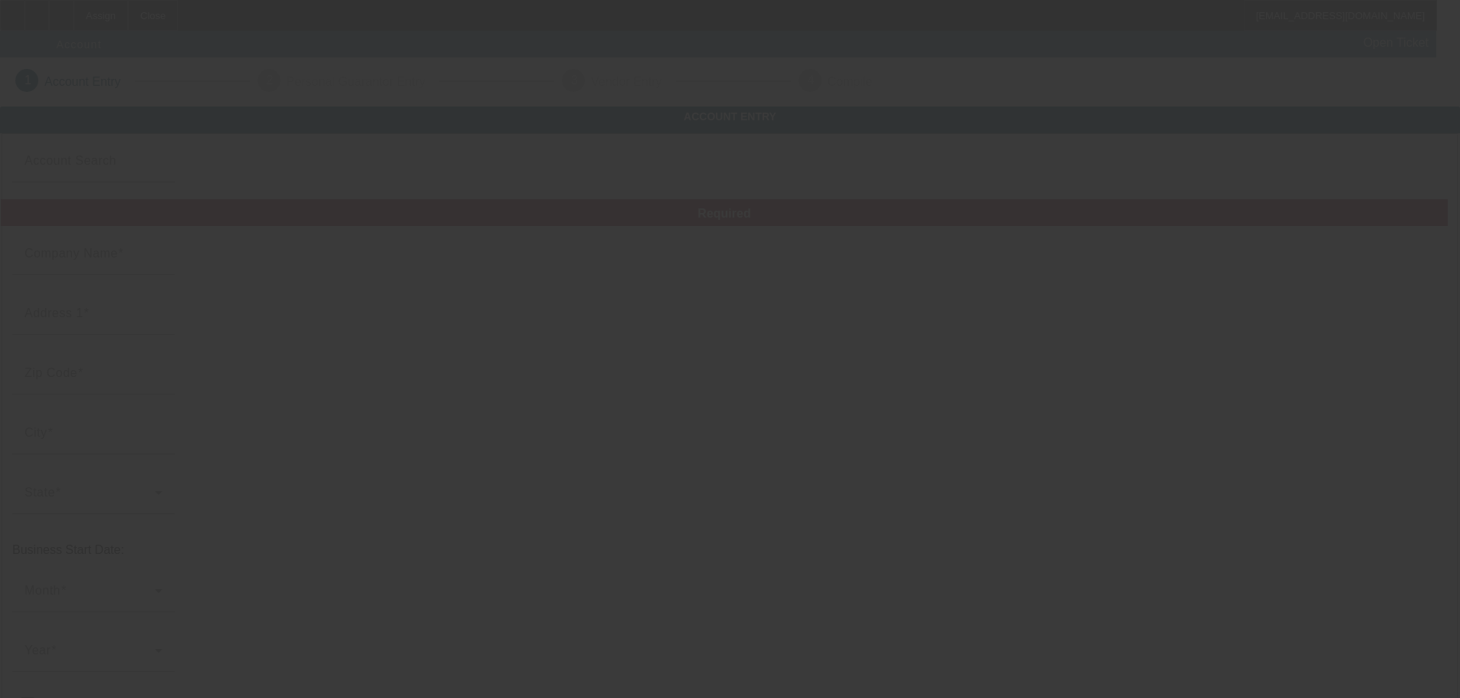
type input "Jrmsolutions llc"
type input "6600 Broadway"
type input "07093"
type input "West New York"
type input "(929) 368-7764"
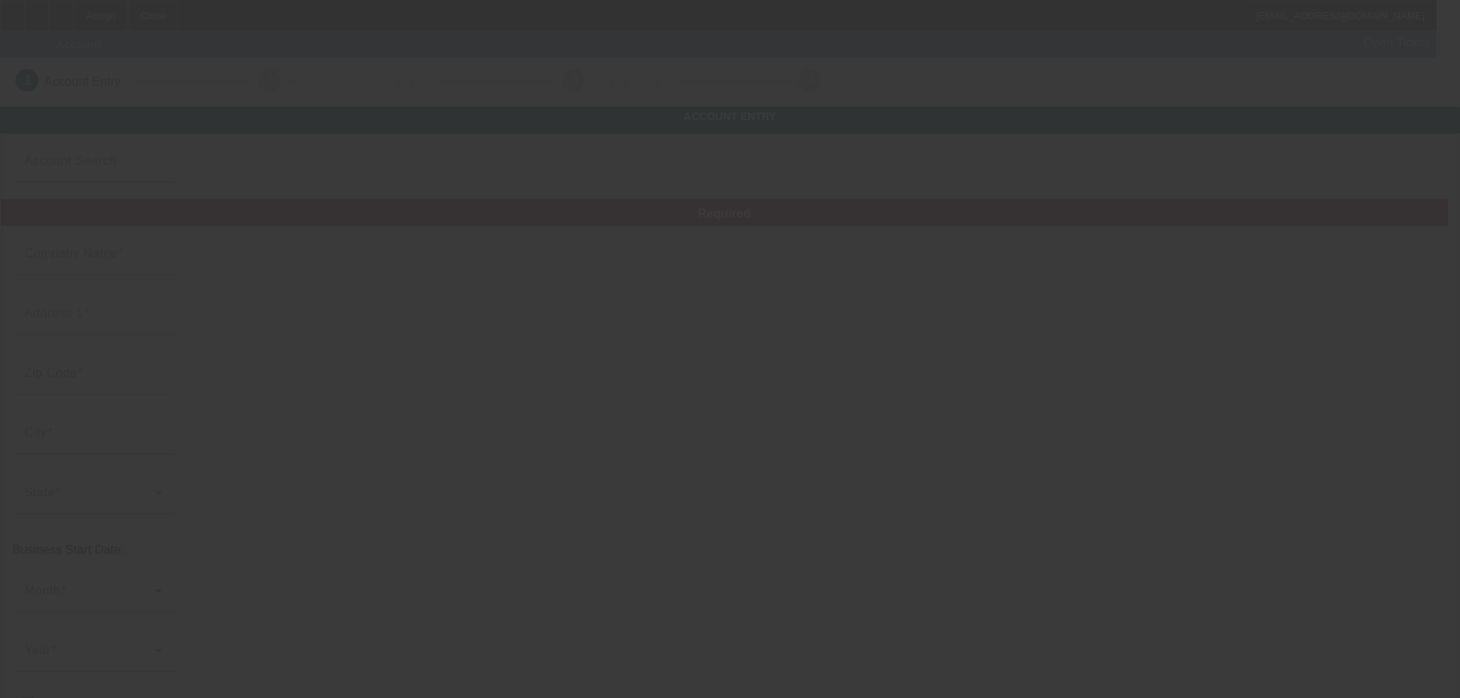
type input "Apt 2I"
type input "jynrobertmarmol@jrmsolutionsllc.com"
type input "83-2489371"
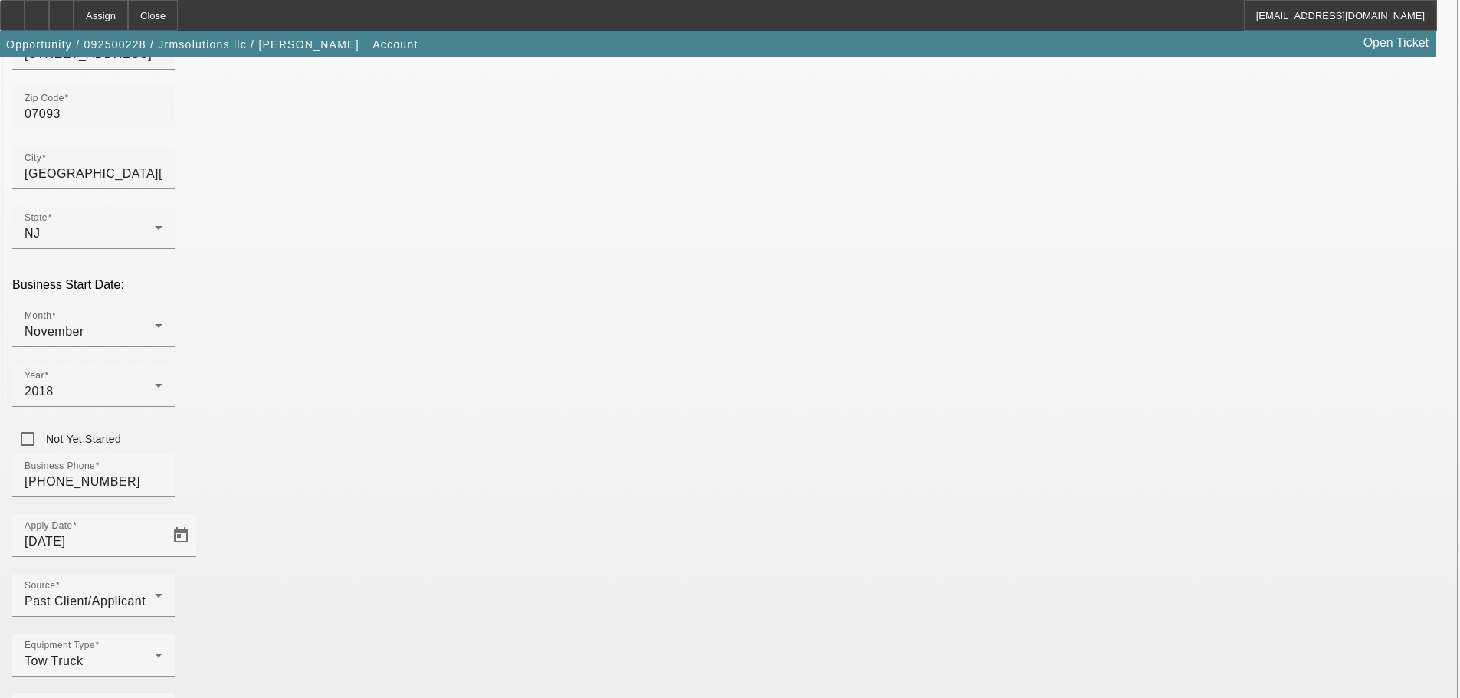
scroll to position [269, 0]
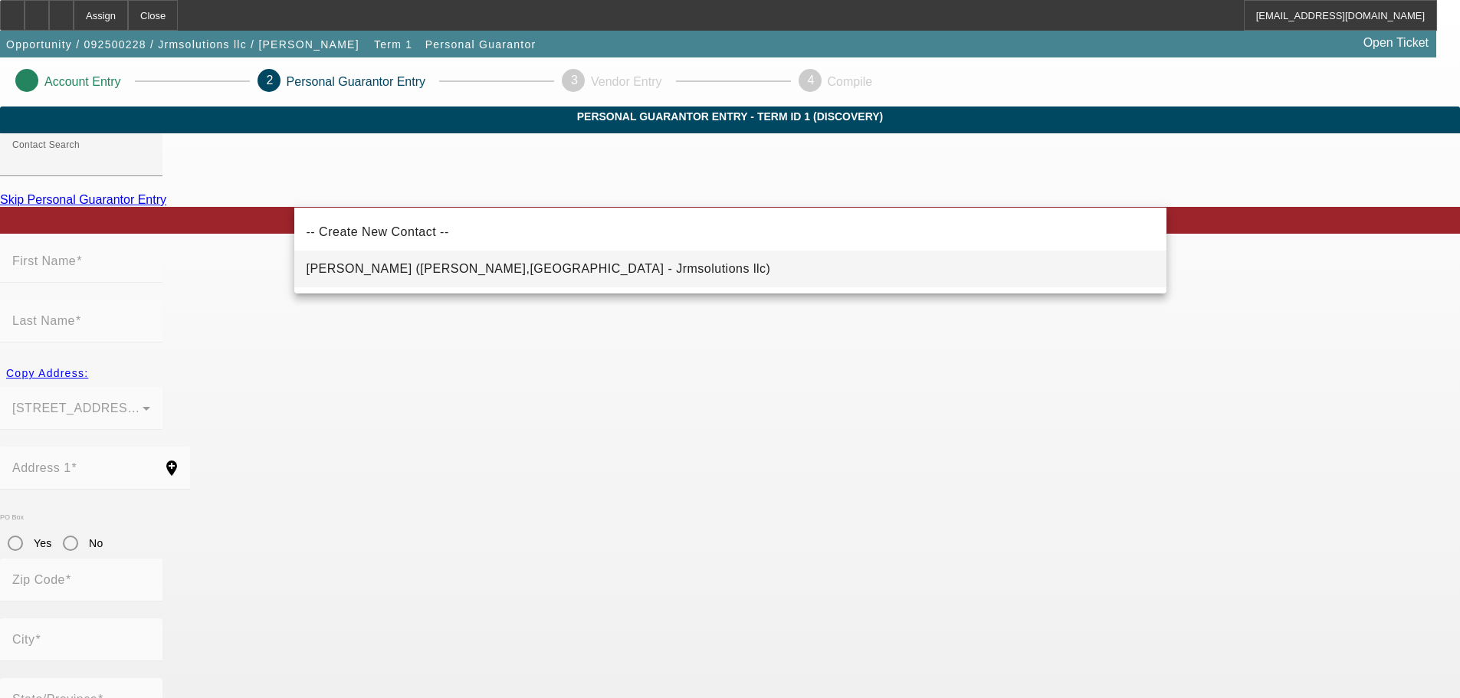
click at [472, 281] on mat-option "Marmol, Jyn (Lake Ariel,PA - Jrmsolutions llc)" at bounding box center [730, 269] width 872 height 37
type input "Marmol, Jyn (Lake Ariel,PA - Jrmsolutions llc)"
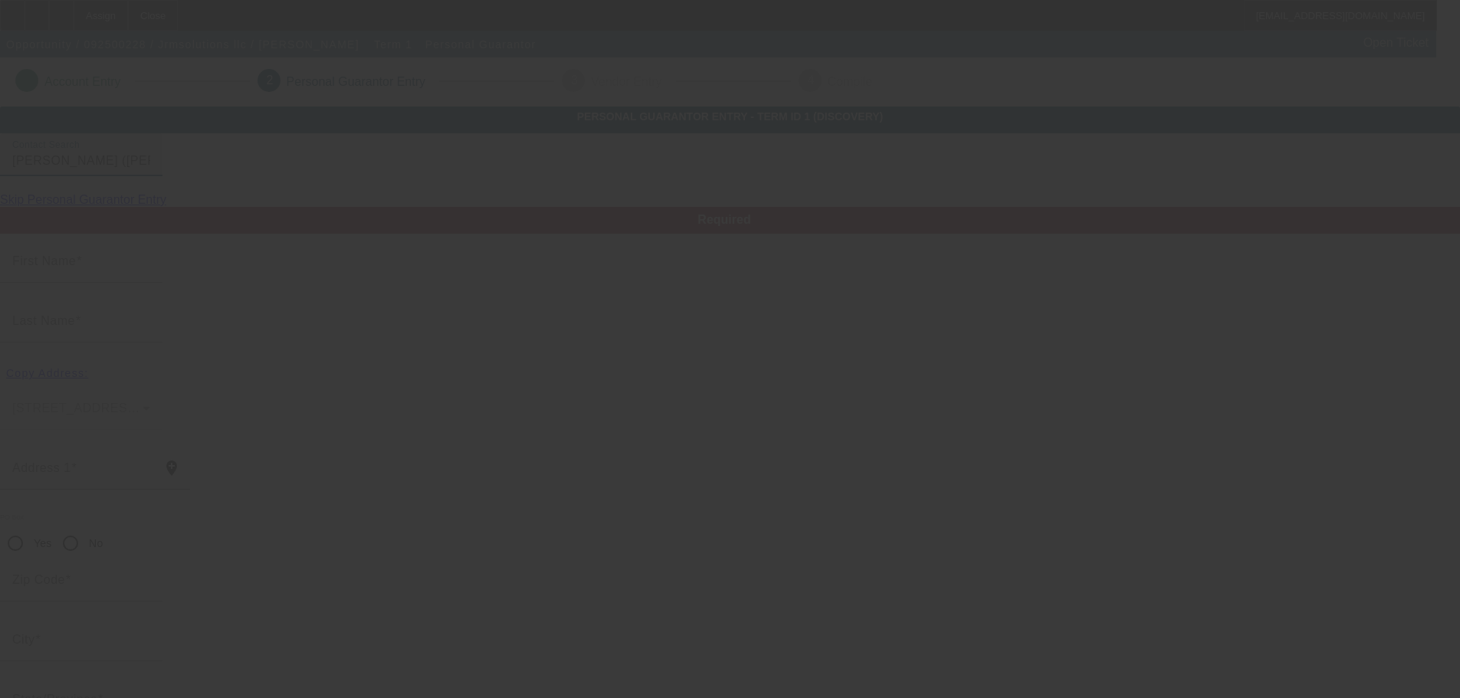
type input "Jyn"
type input "Marmol"
type input "197 Ridgewood Cir"
radio input "true"
type input "18436"
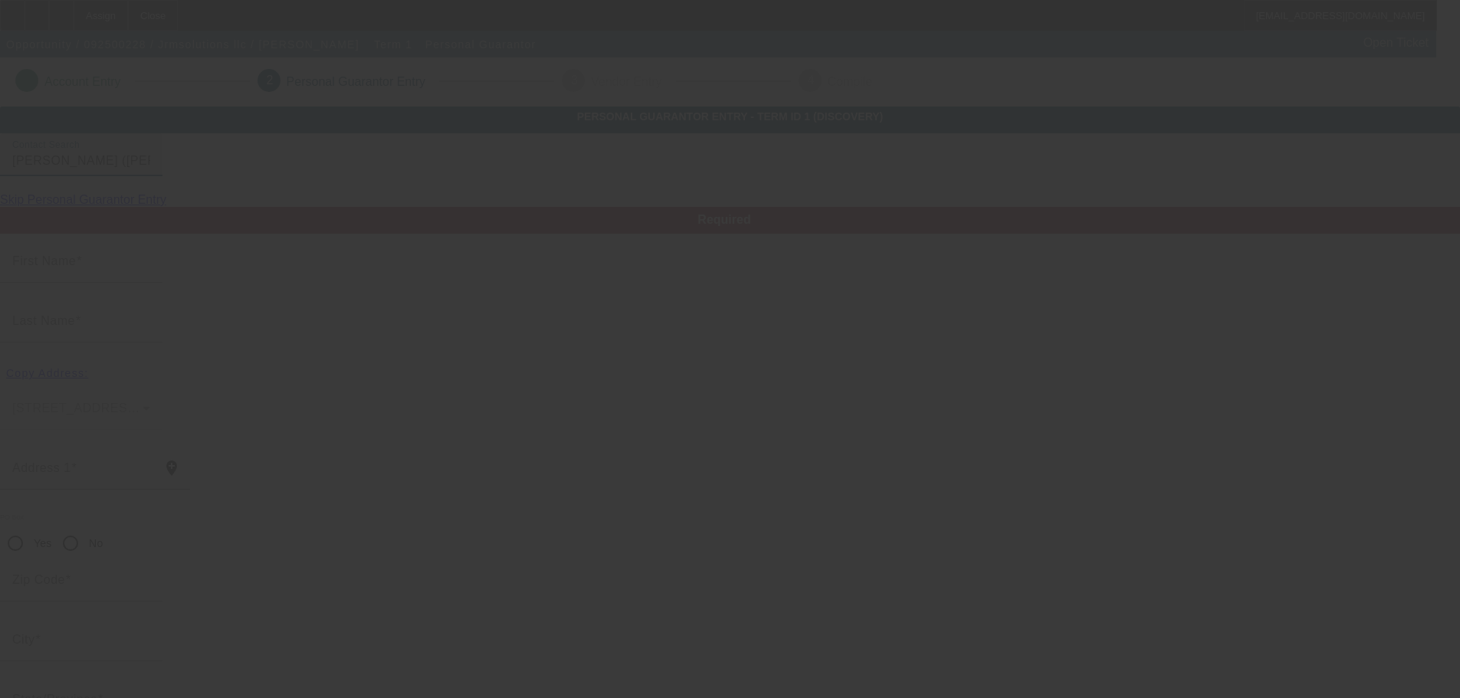
type input "Lake Ariel"
type input "(929) 368-7764"
type input "100"
type input "146-90-0005"
type input "jynrobertmarmol@jrmsolutionsllc.com"
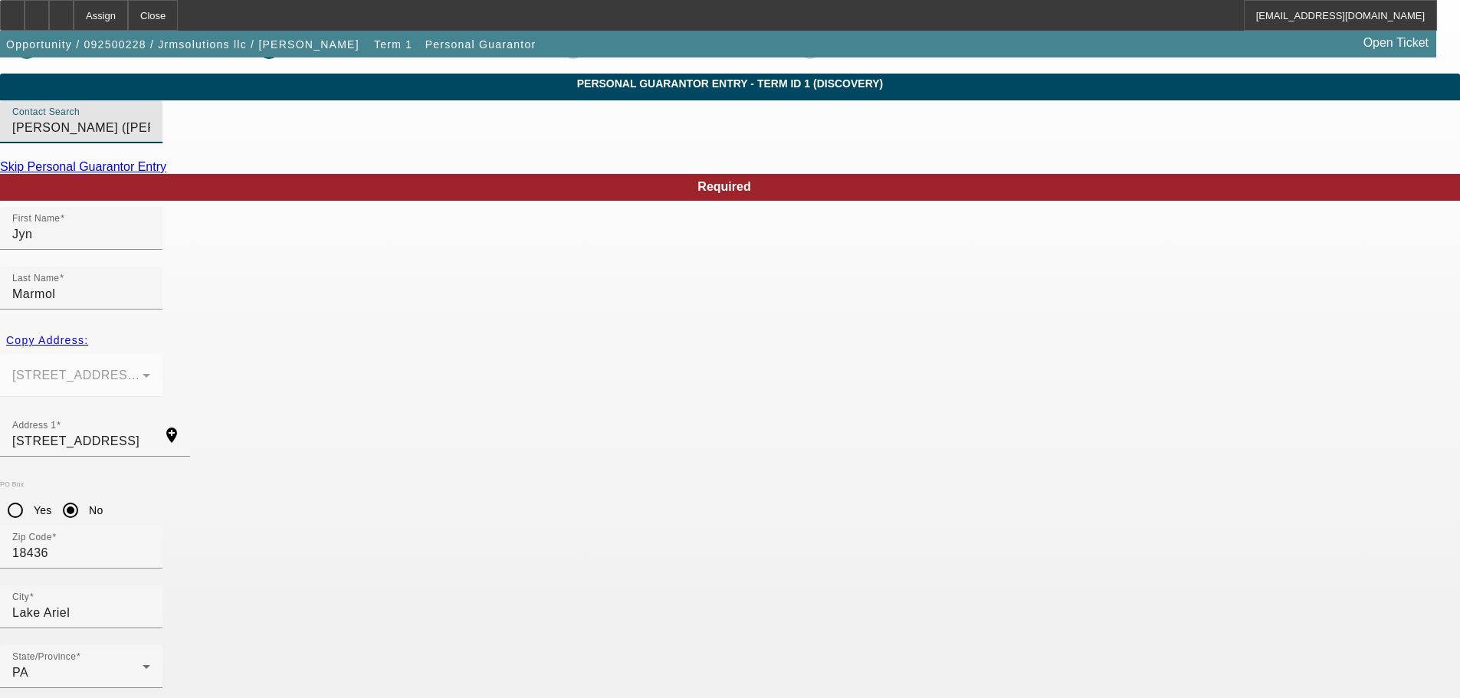
scroll to position [51, 0]
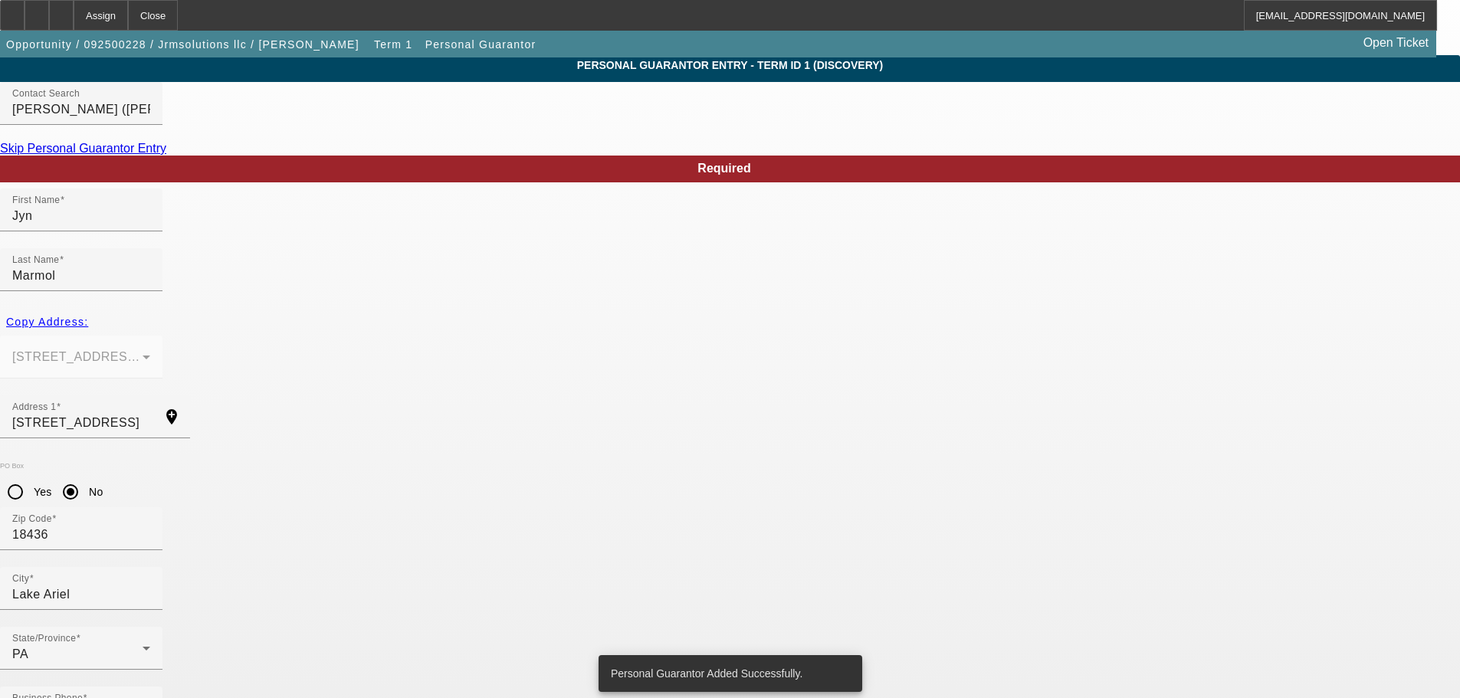
scroll to position [0, 0]
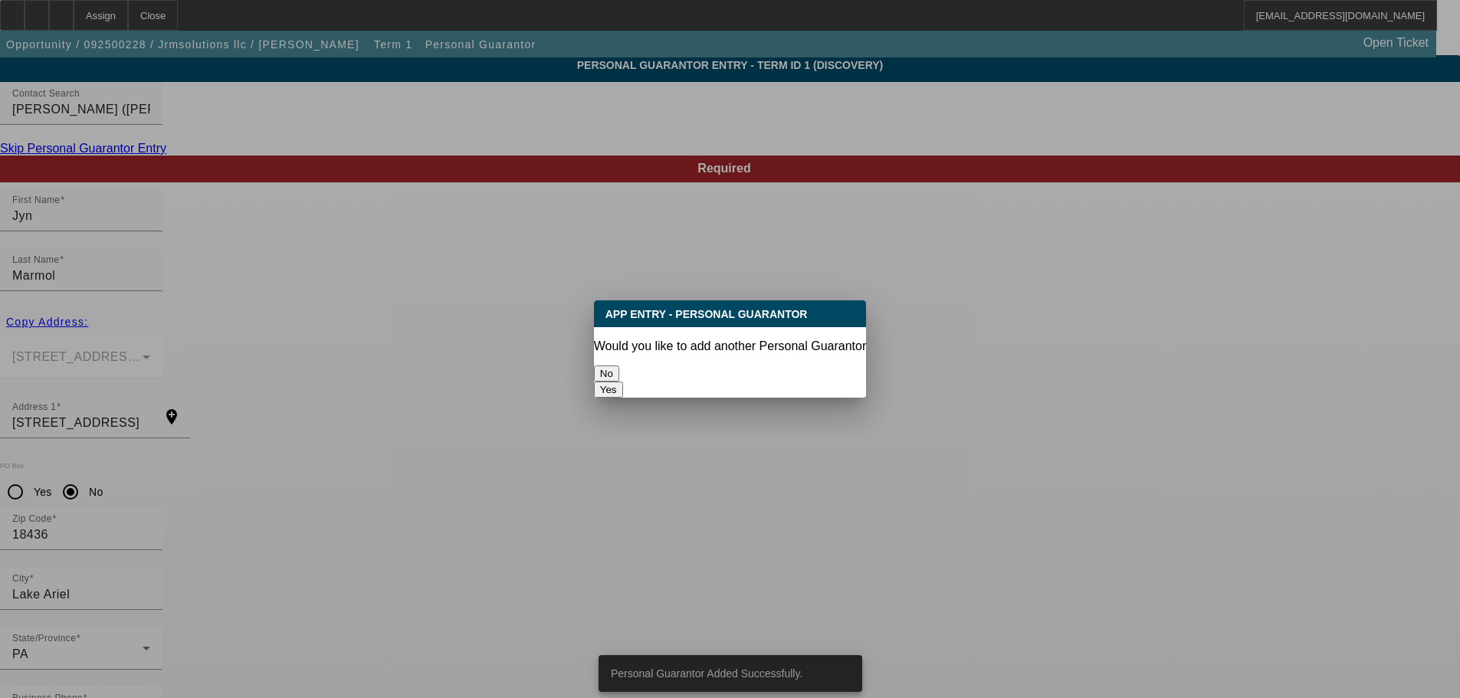
click at [619, 366] on button "No" at bounding box center [606, 374] width 25 height 16
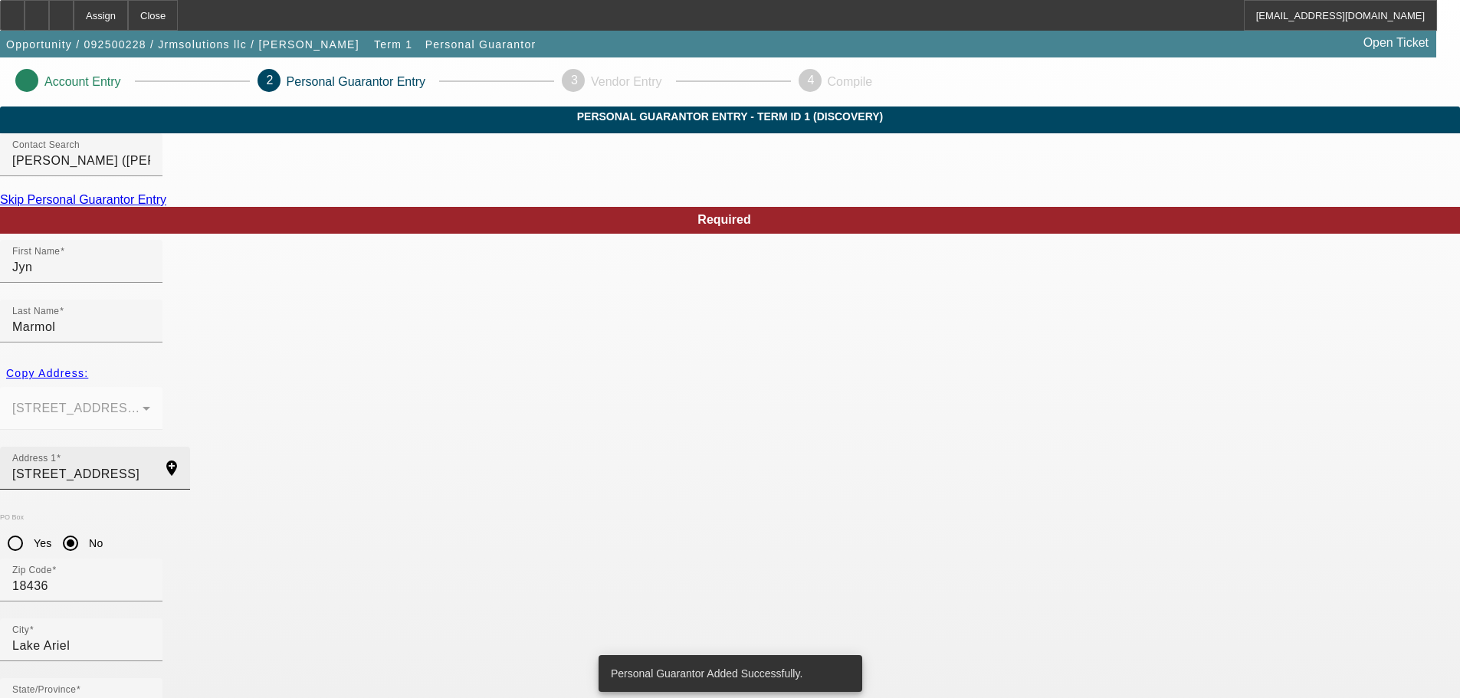
scroll to position [51, 0]
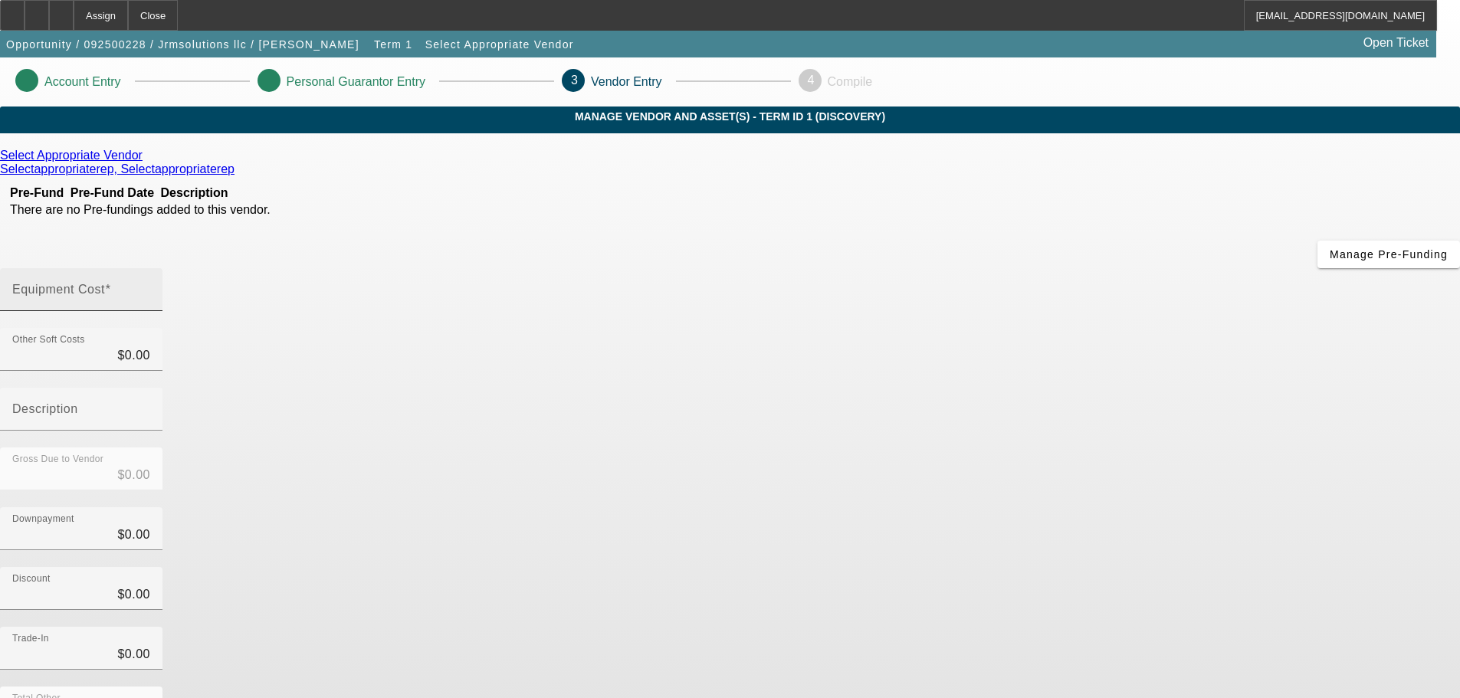
click at [111, 283] on label "Equipment Cost" at bounding box center [61, 290] width 99 height 14
click at [150, 287] on input "Equipment Cost" at bounding box center [81, 296] width 138 height 18
type input "2"
type input "$2.00"
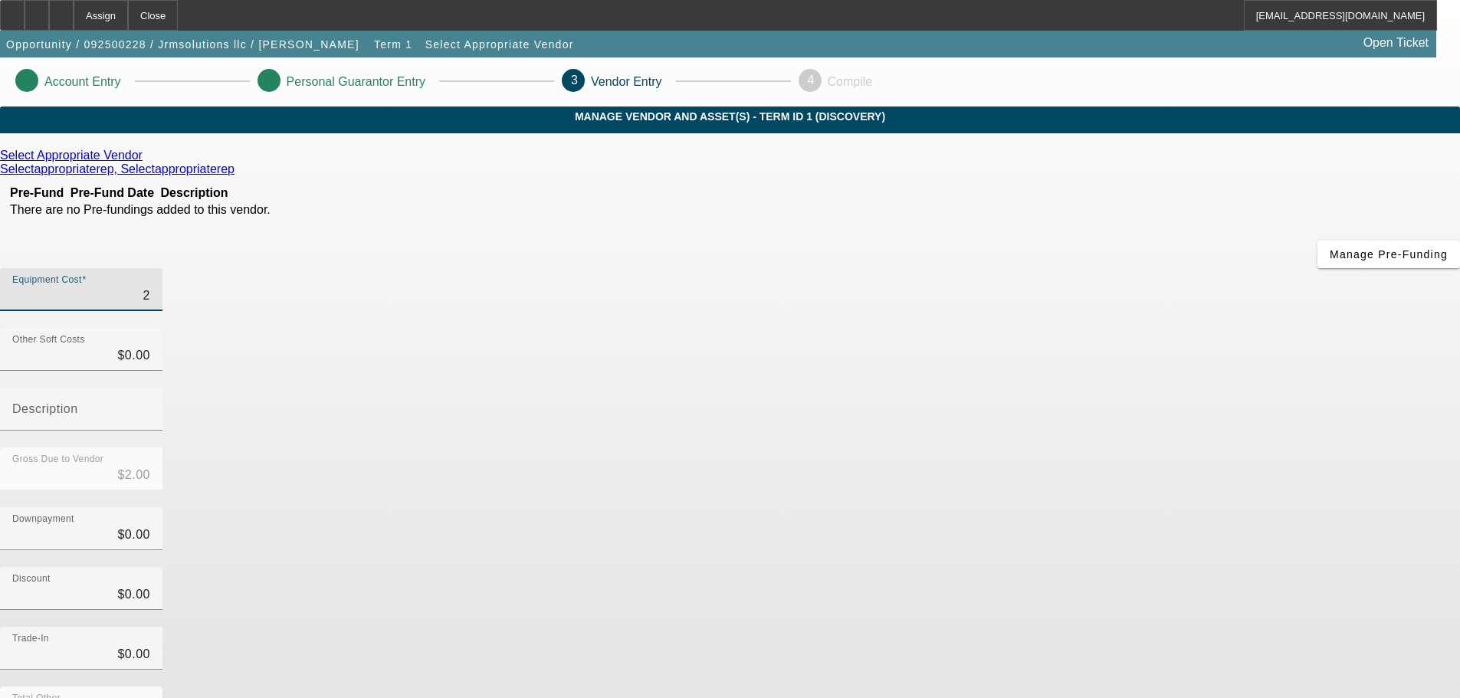
type input "27"
type input "$27.00"
type input "270"
type input "$270.00"
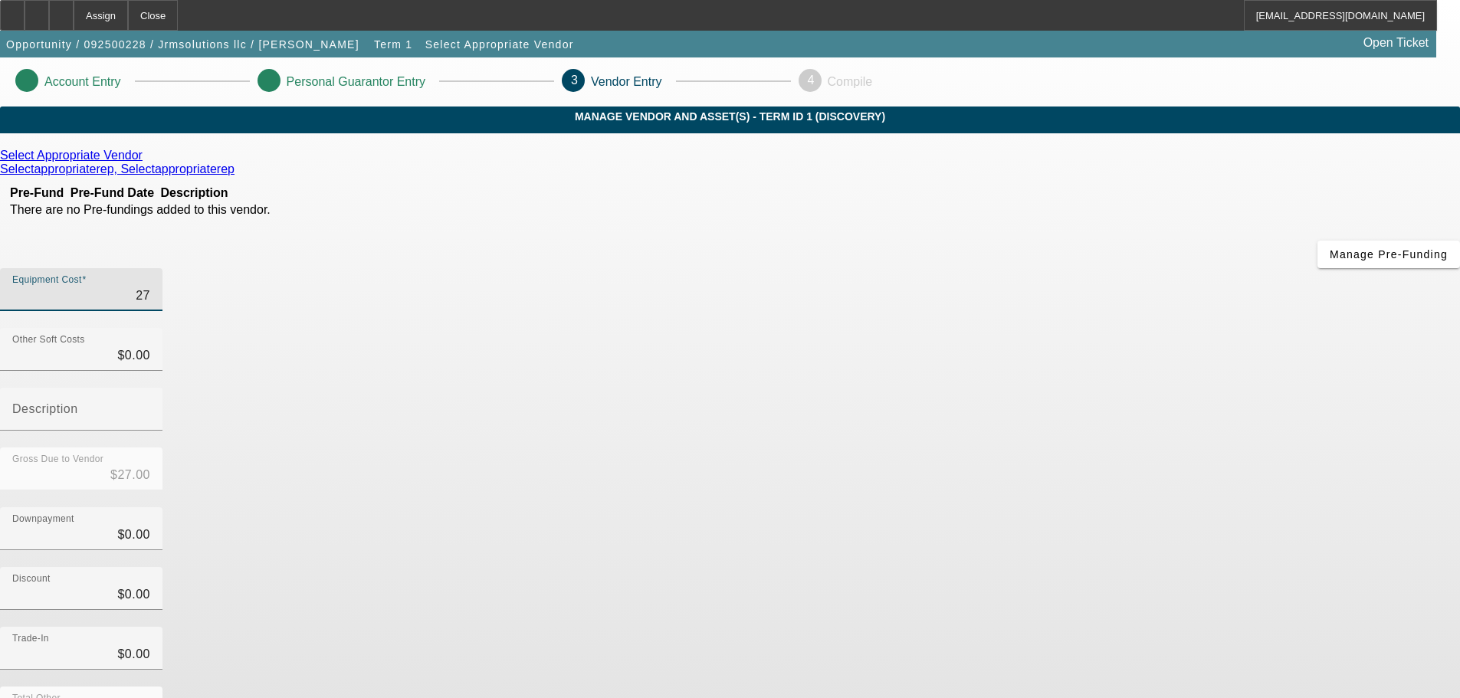
type input "$270.00"
type input "2700"
type input "$2,700.00"
type input "27000"
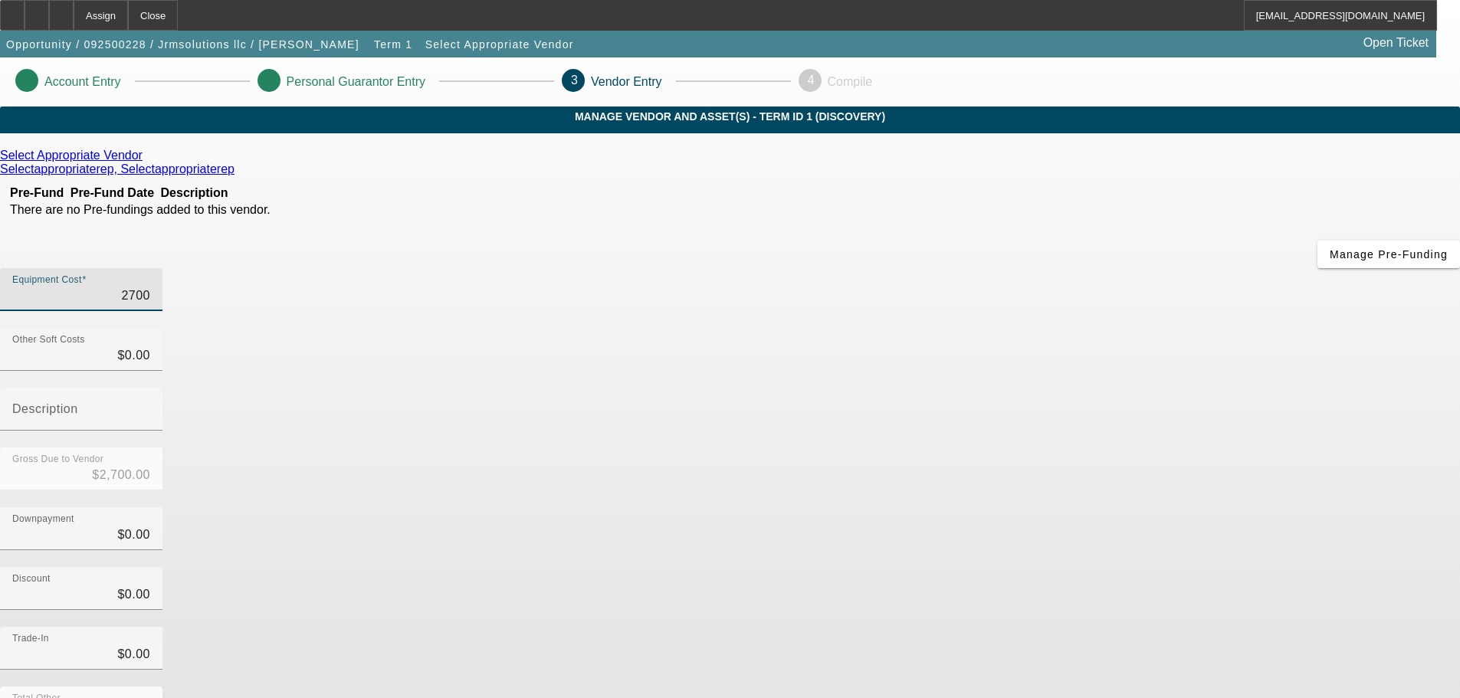
type input "$27,000.00"
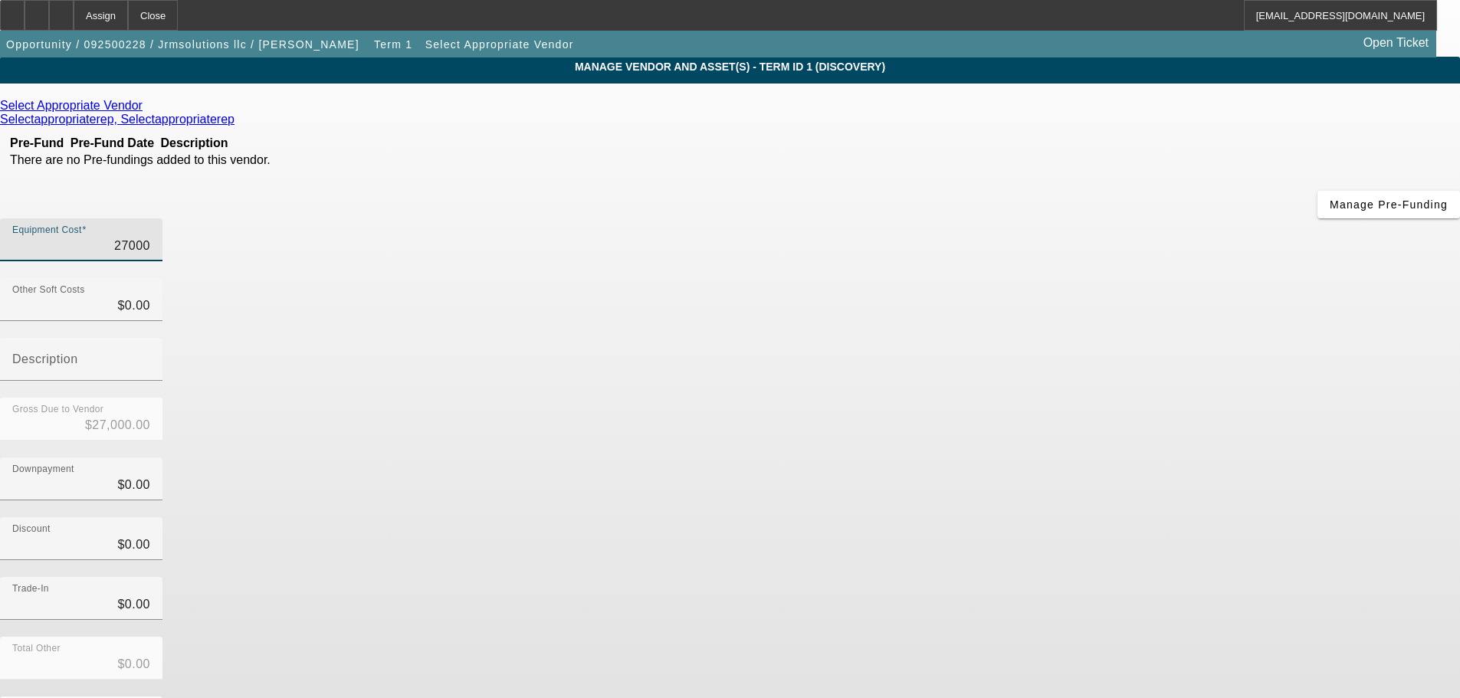
scroll to position [77, 0]
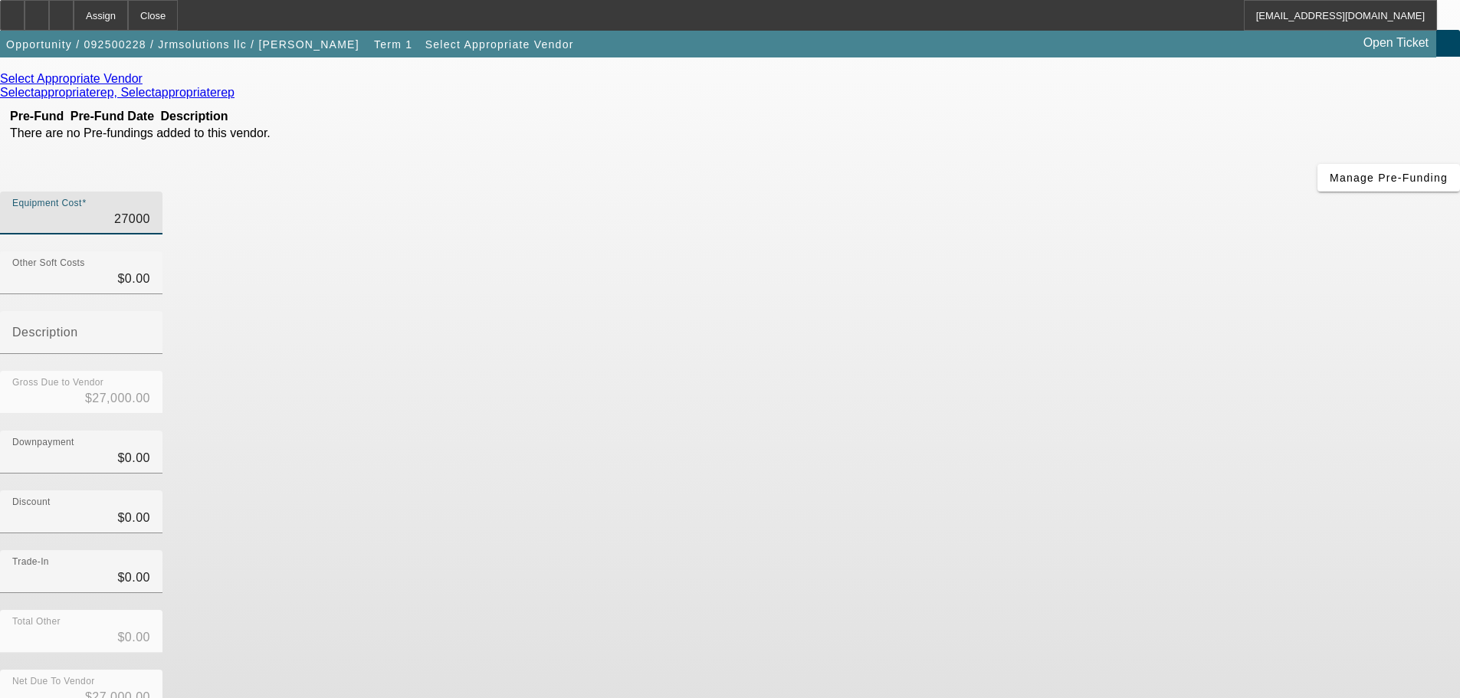
type input "$27,000.00"
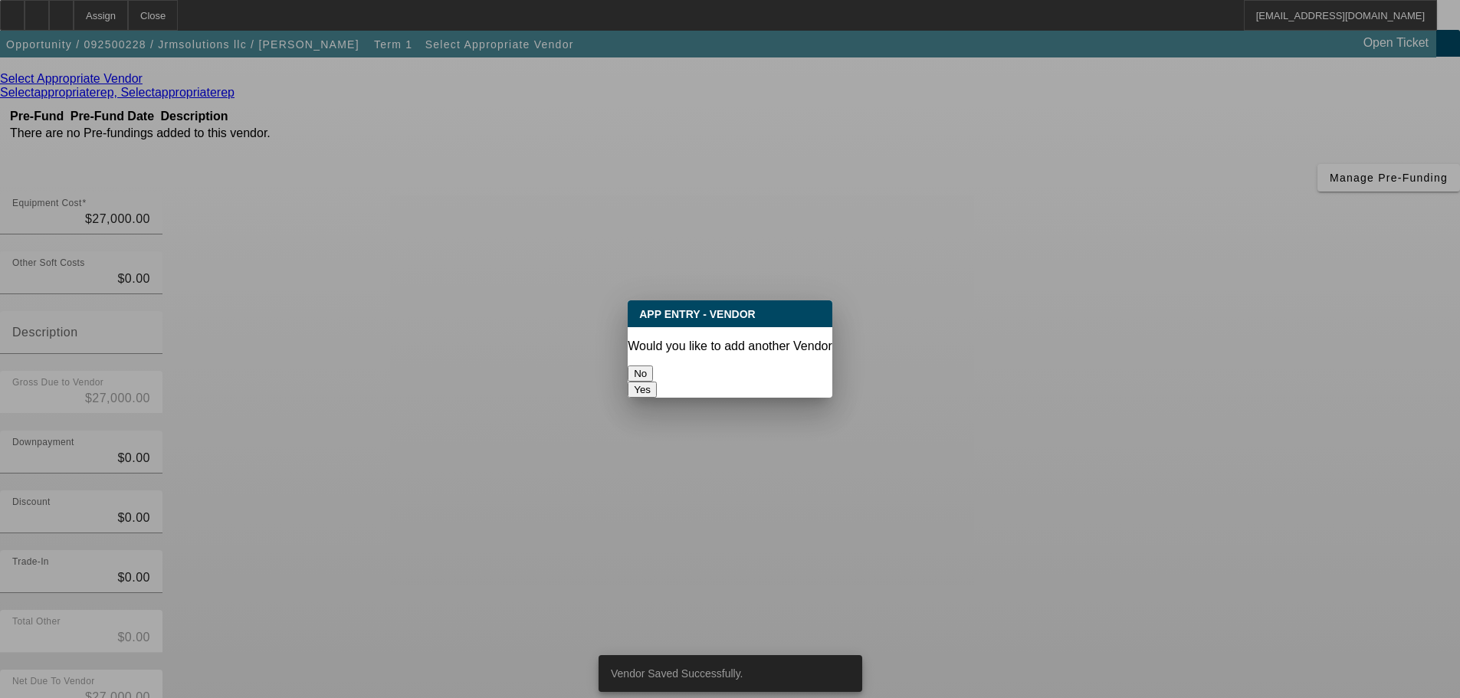
scroll to position [0, 0]
click at [653, 366] on button "No" at bounding box center [640, 374] width 25 height 16
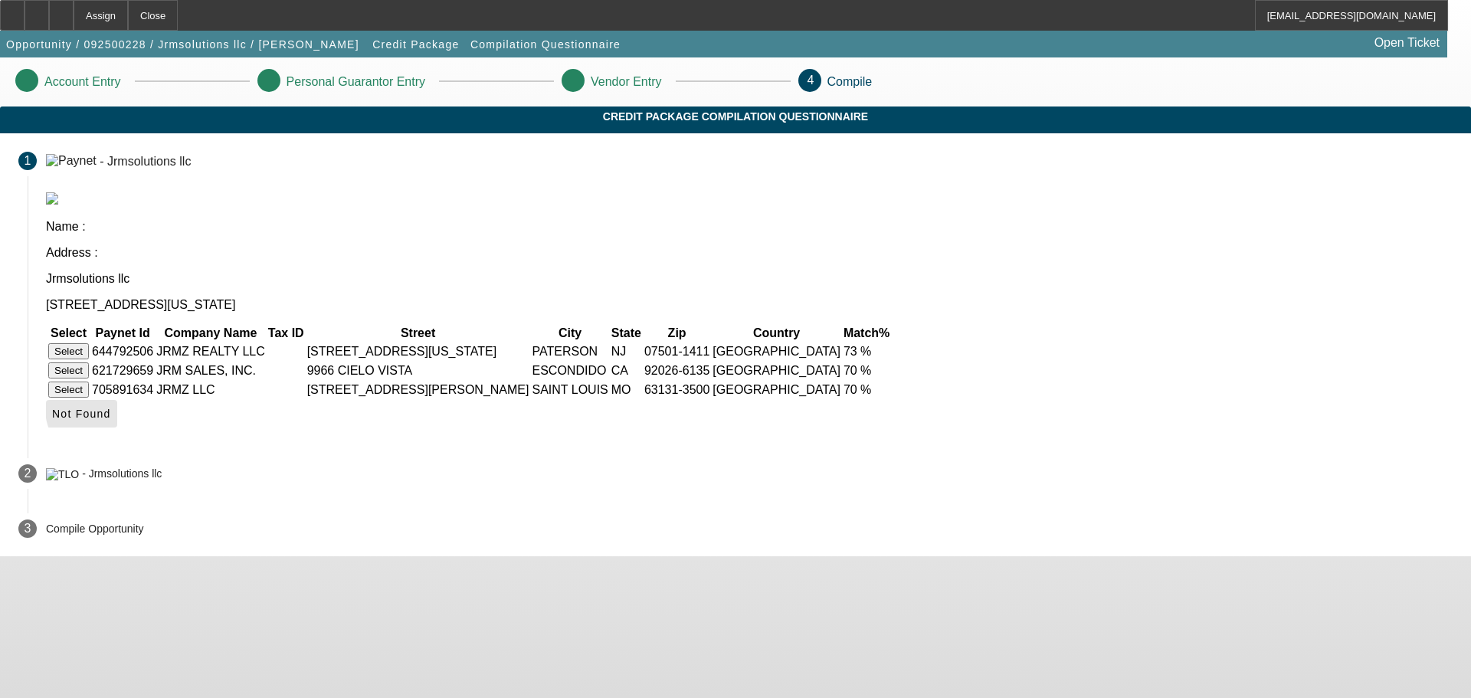
click at [111, 408] on span "Not Found" at bounding box center [81, 414] width 59 height 12
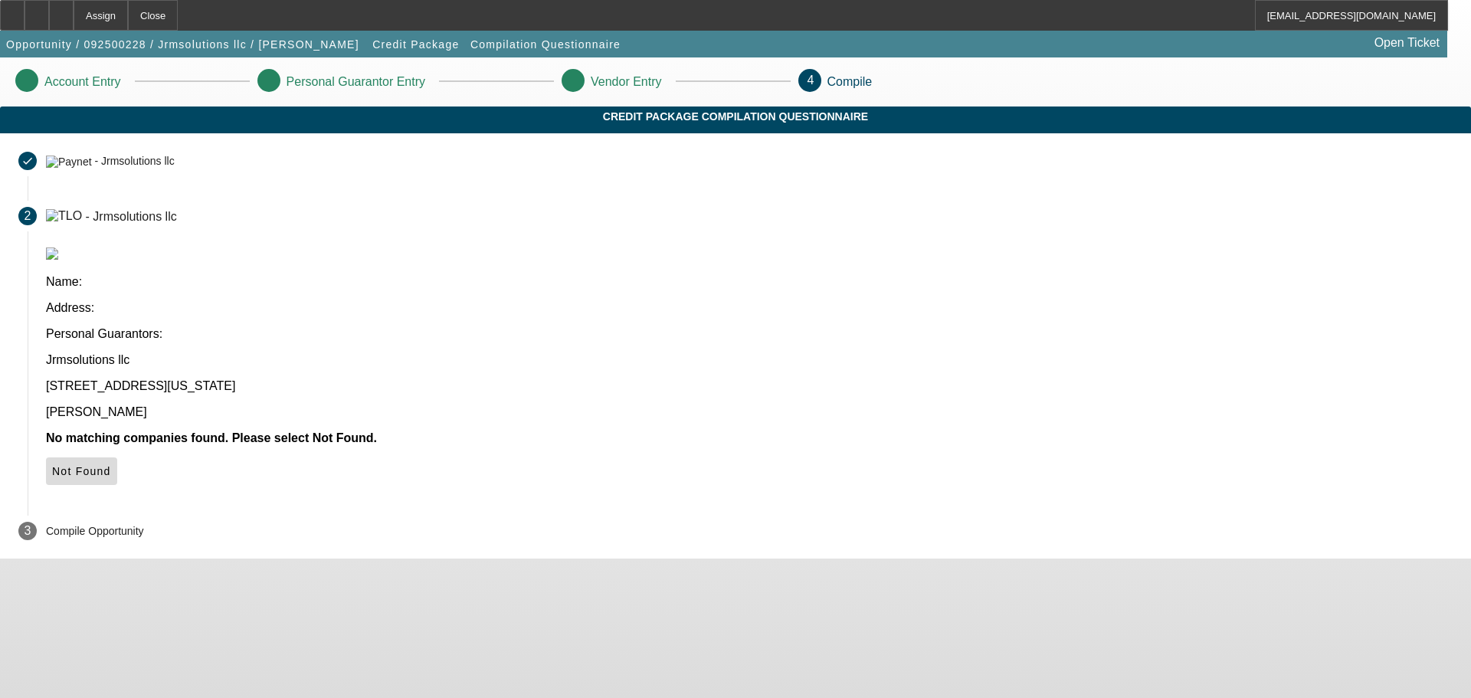
click at [52, 465] on icon at bounding box center [52, 471] width 0 height 12
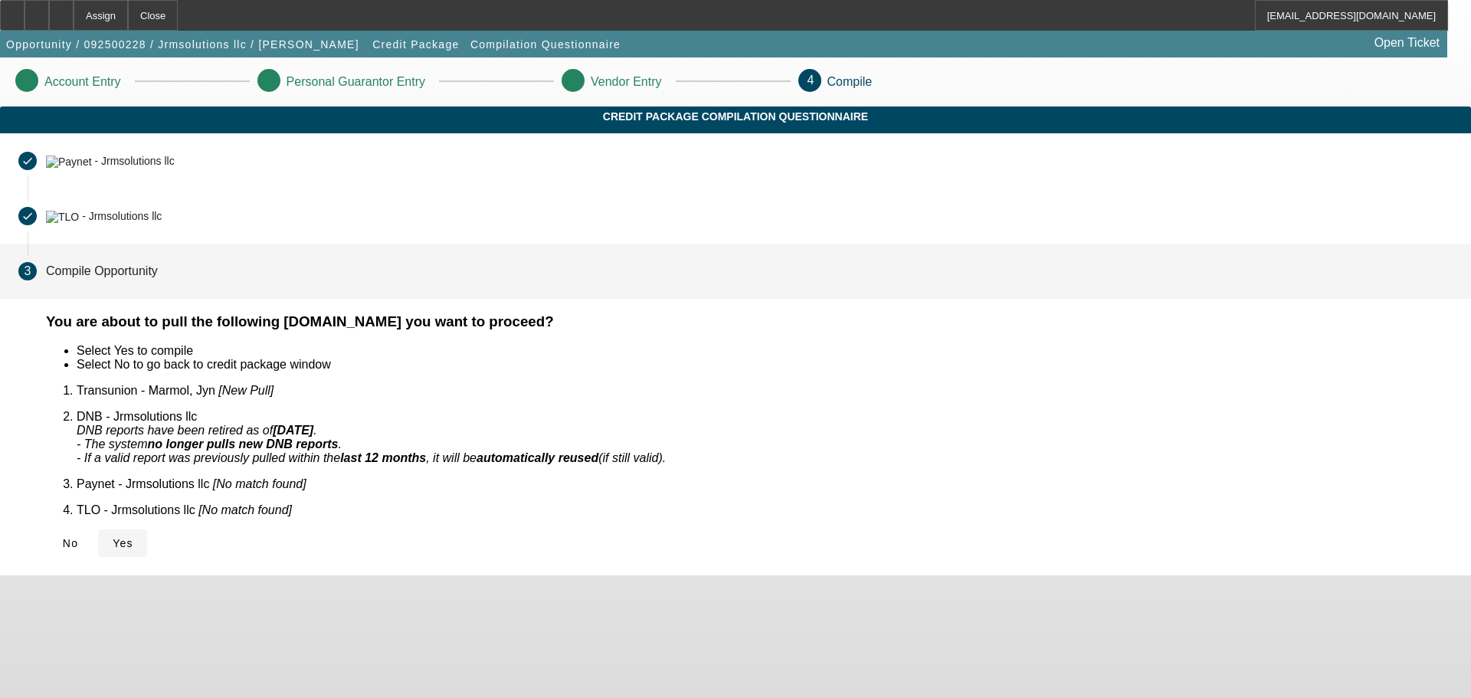
click at [133, 537] on span "Yes" at bounding box center [123, 543] width 21 height 12
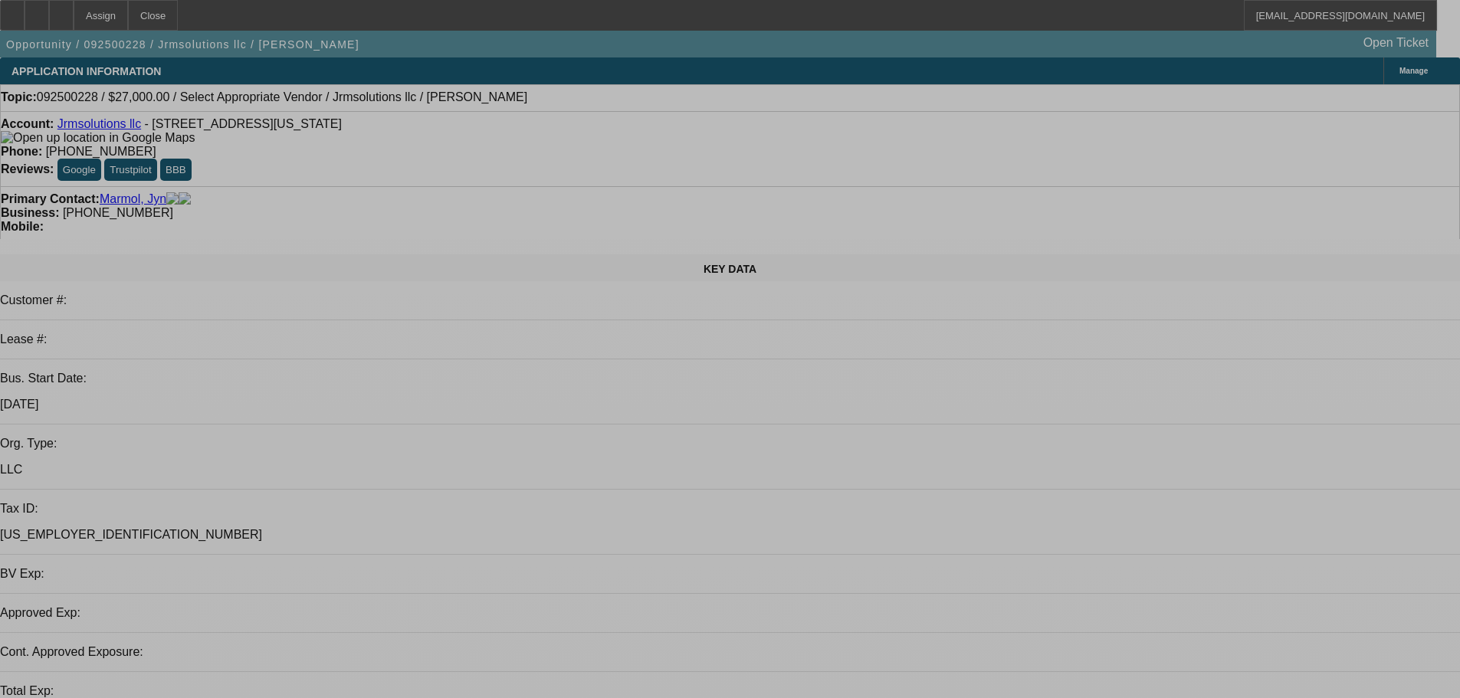
select select "0"
select select "2"
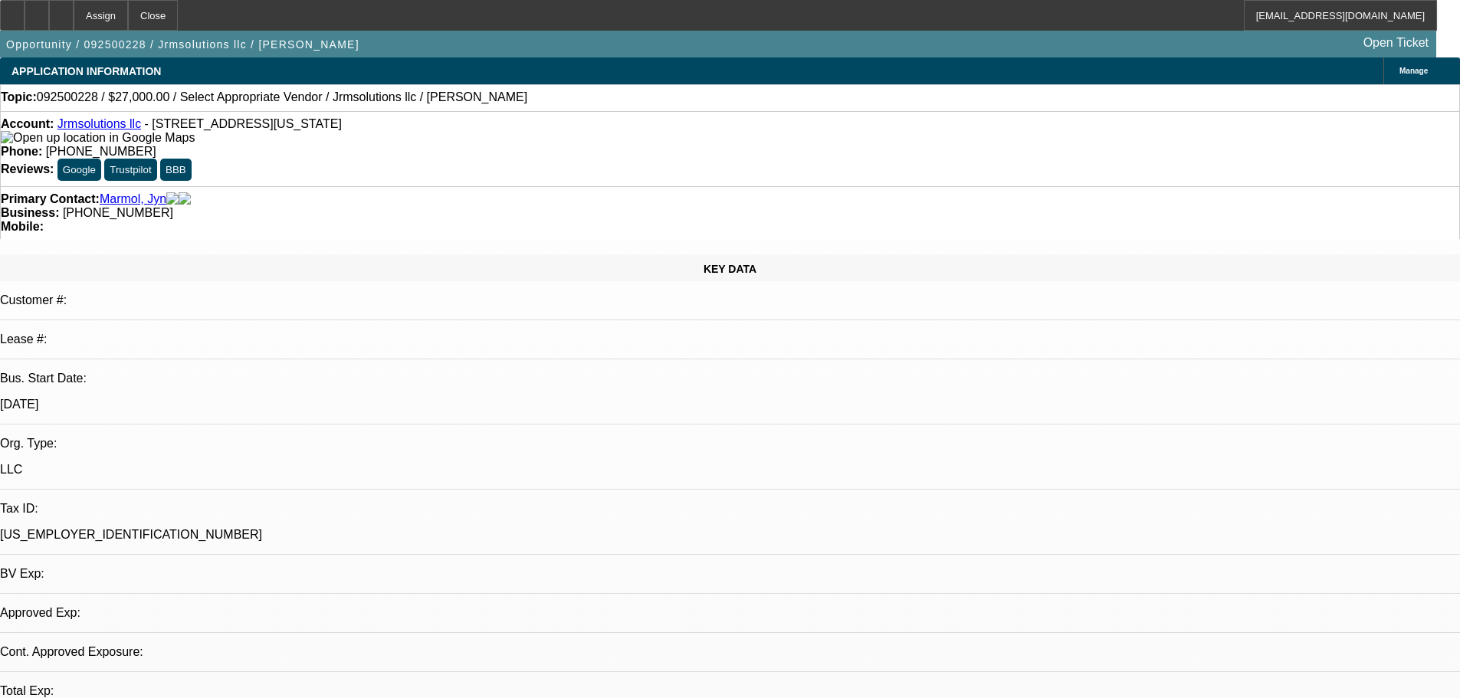
select select "2"
select select "0.1"
select select "4"
click at [61, 10] on icon at bounding box center [61, 10] width 0 height 0
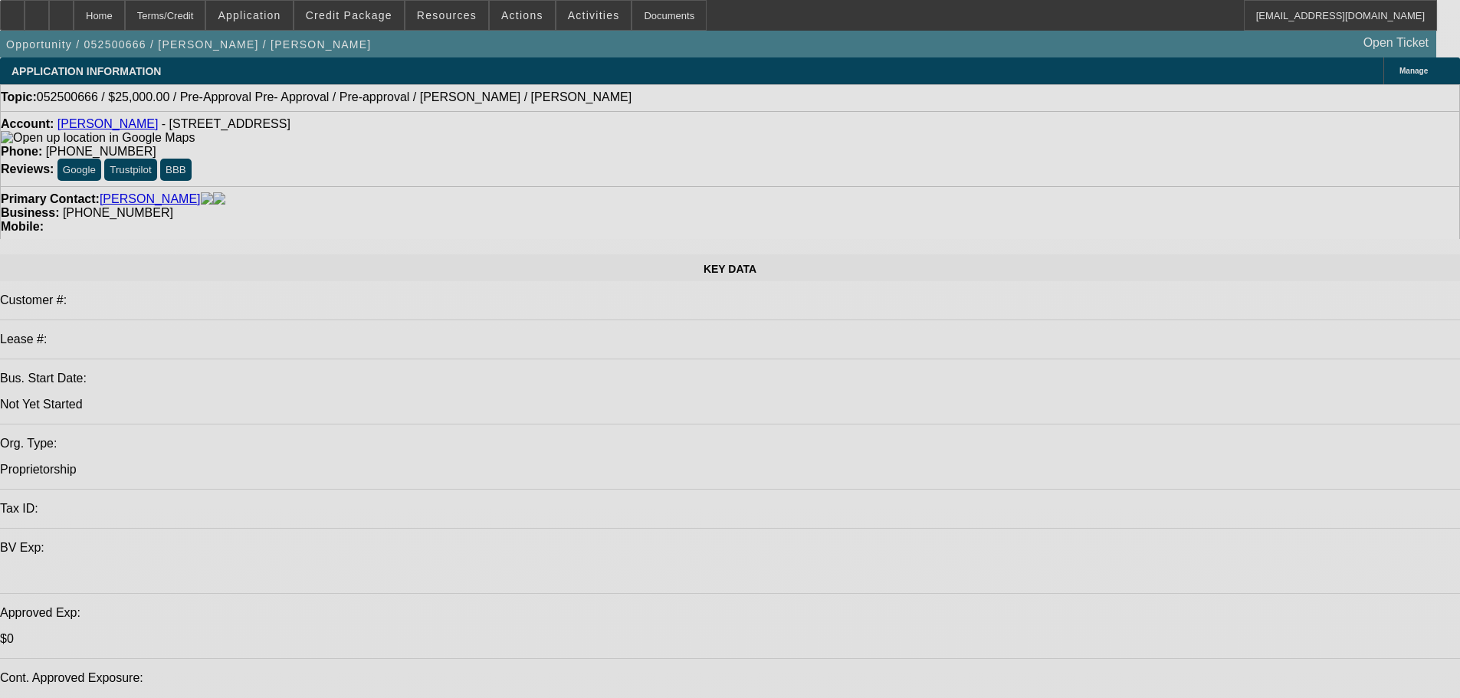
select select "0.2"
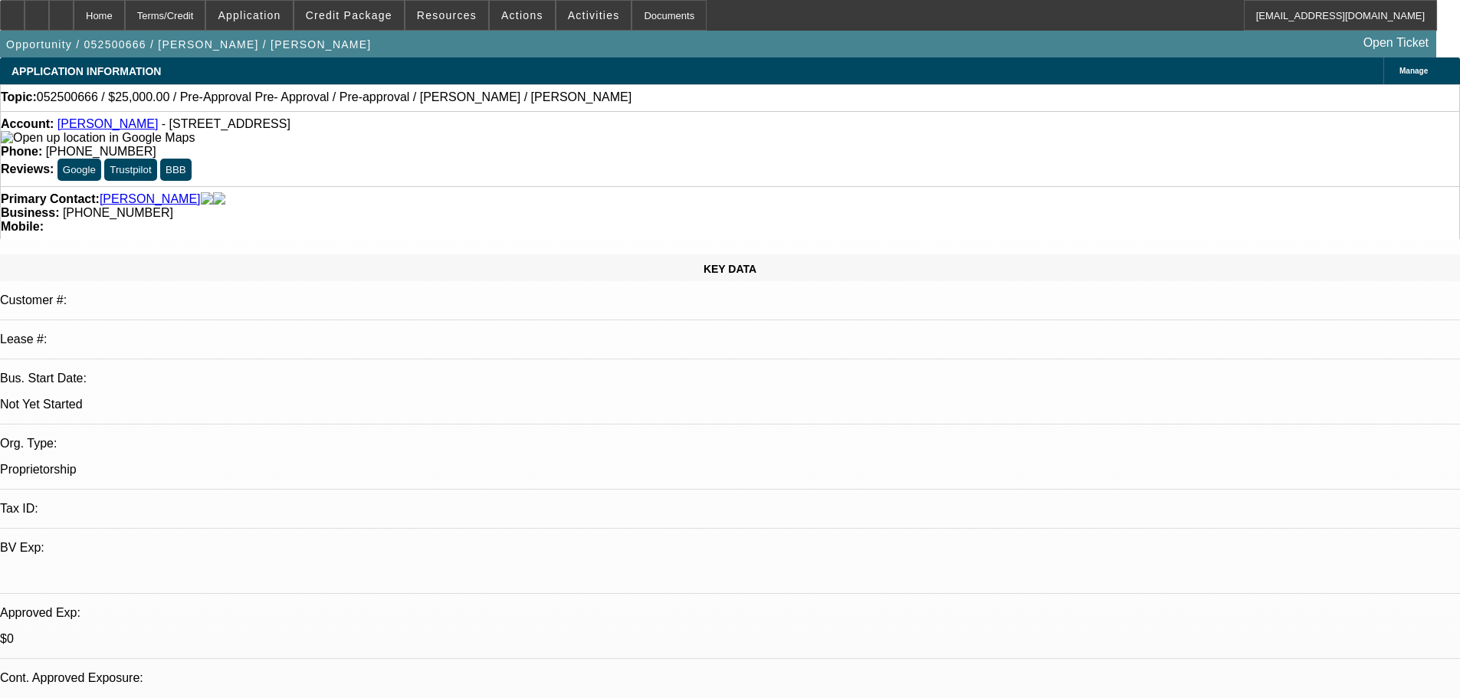
select select "2"
select select "0.1"
select select "4"
select select "0"
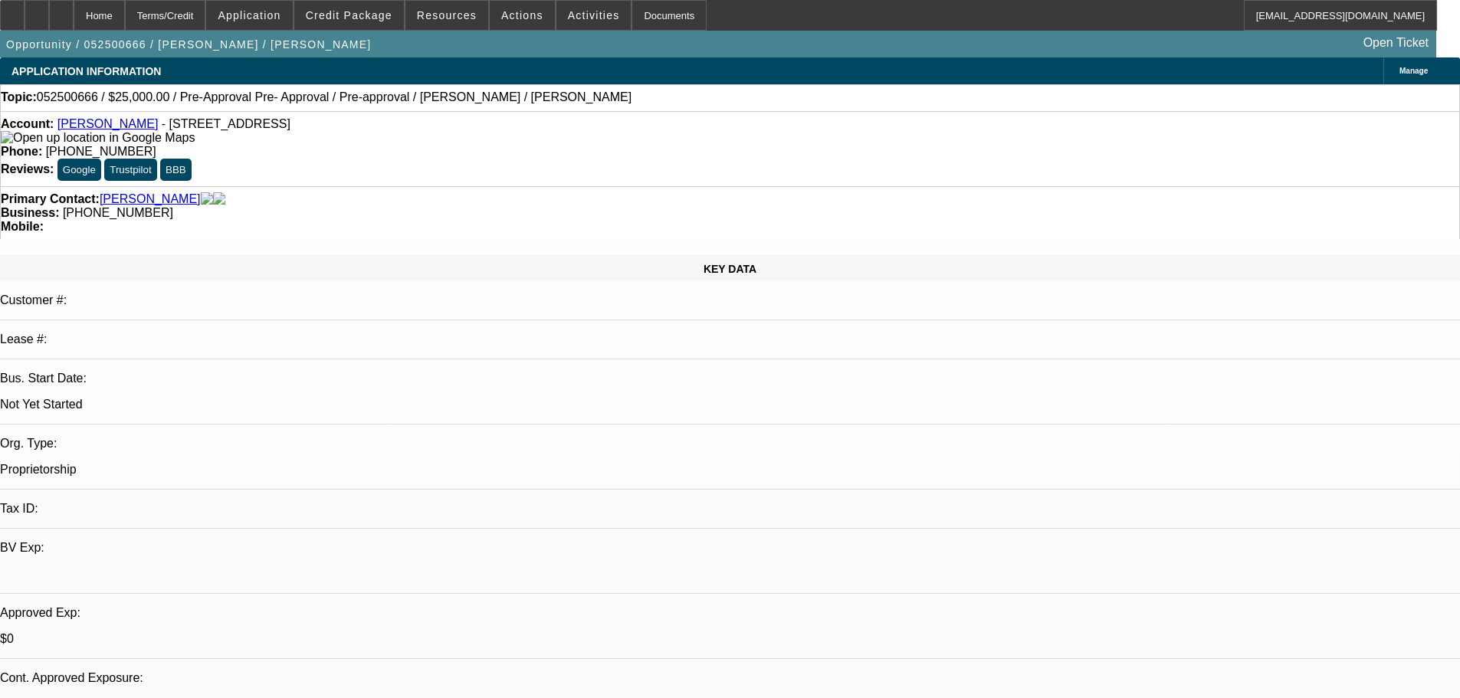
select select "2"
select select "0.1"
select select "4"
select select "0.15"
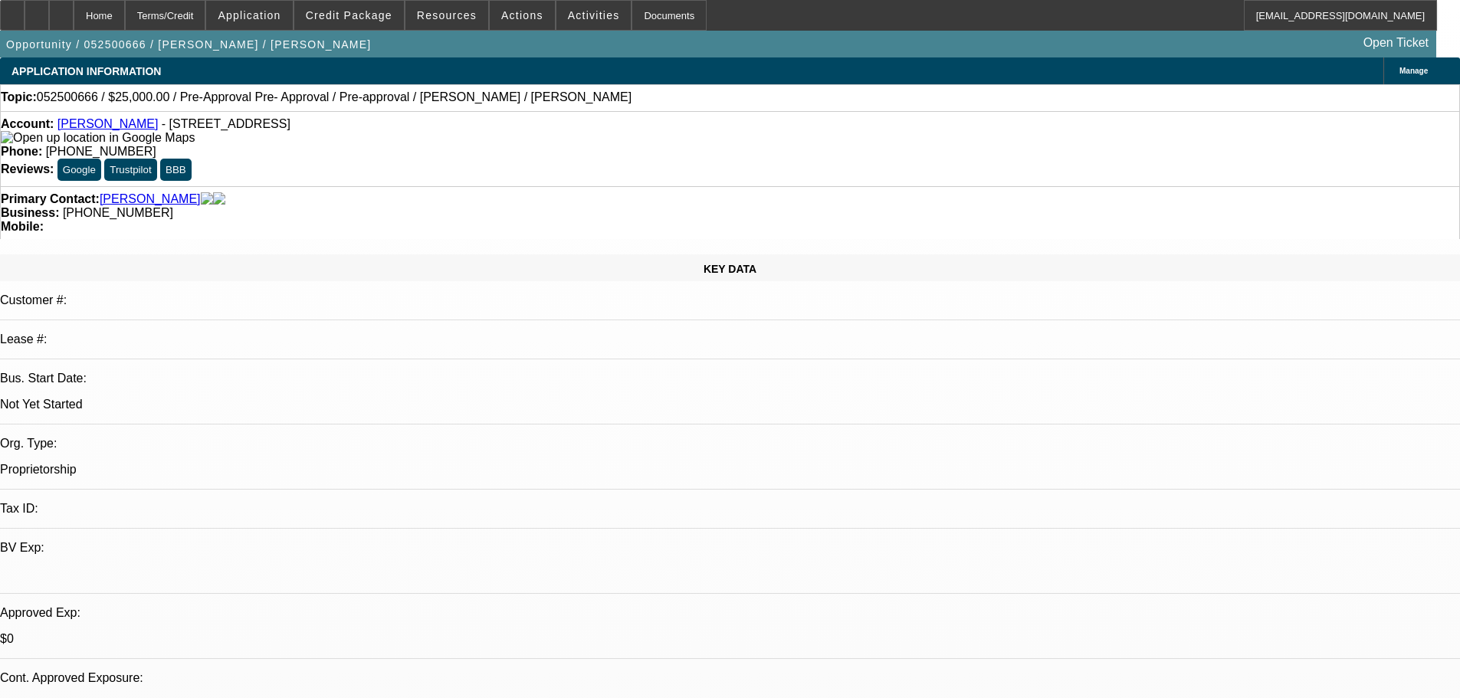
select select "2"
select select "0.1"
select select "4"
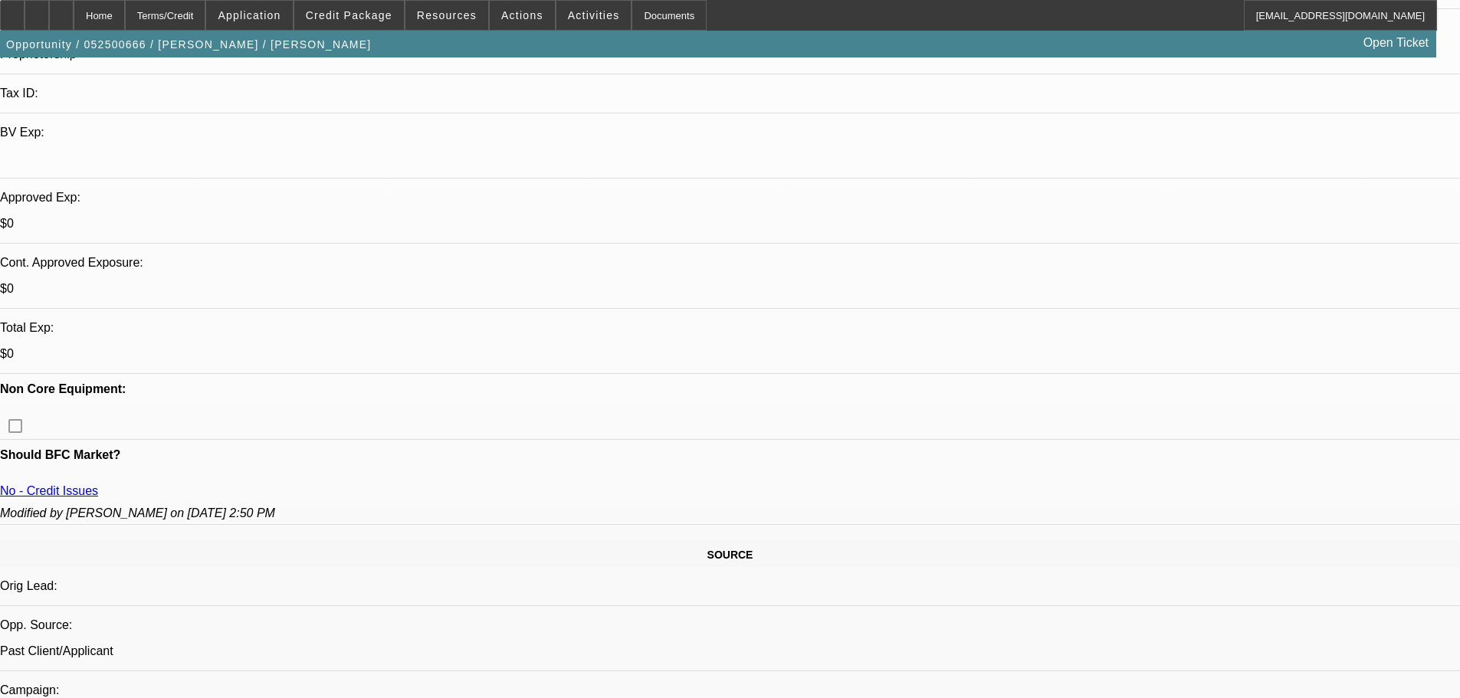
scroll to position [536, 0]
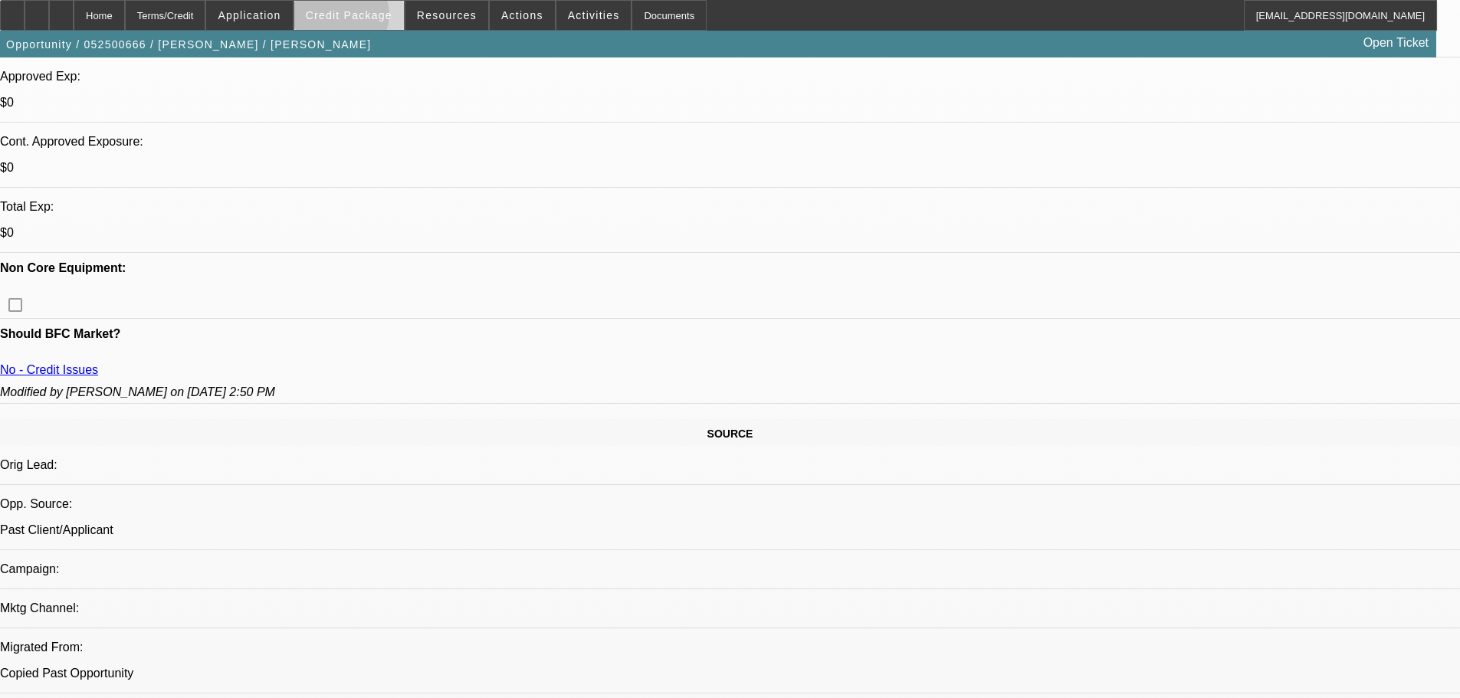
click at [365, 18] on span "Credit Package" at bounding box center [349, 15] width 87 height 12
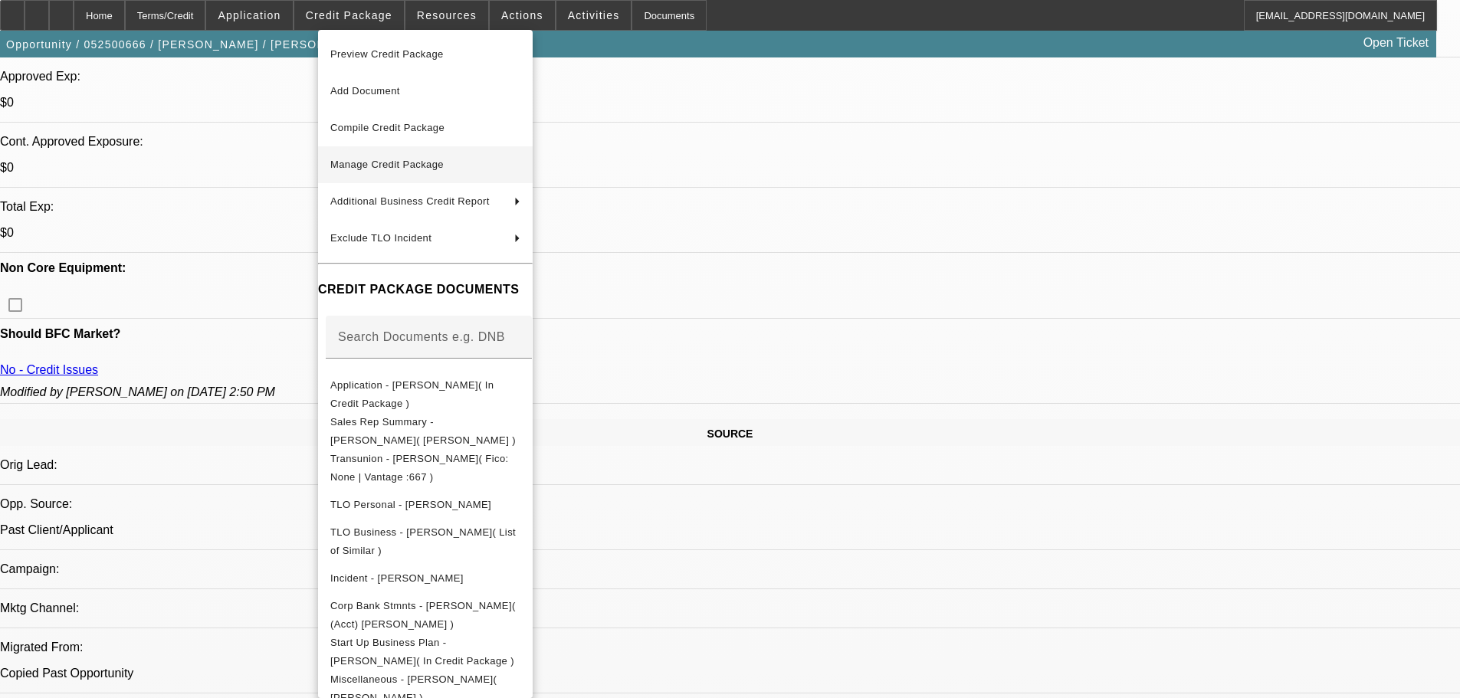
click at [424, 156] on span "Manage Credit Package" at bounding box center [425, 165] width 190 height 18
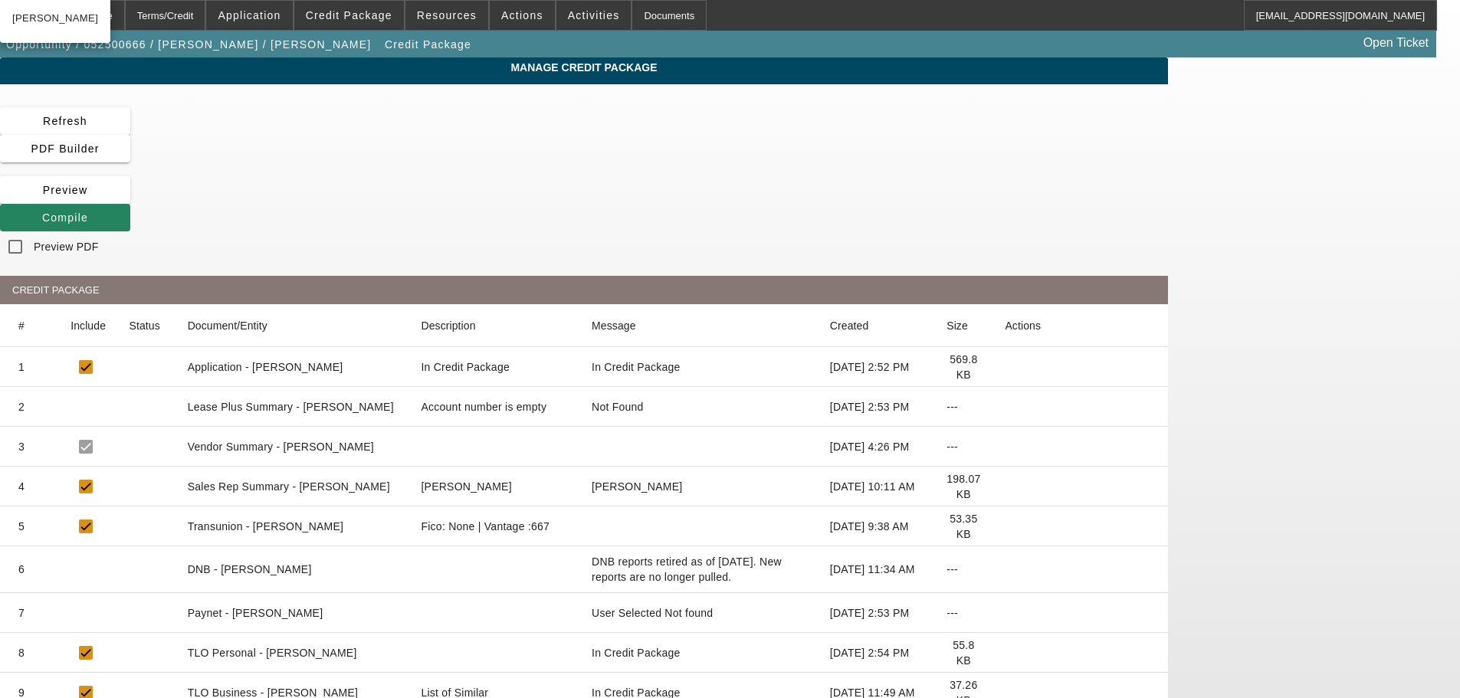
click at [1130, 507] on mat-cell at bounding box center [1080, 527] width 176 height 40
click at [1005, 527] on icon at bounding box center [1005, 527] width 0 height 0
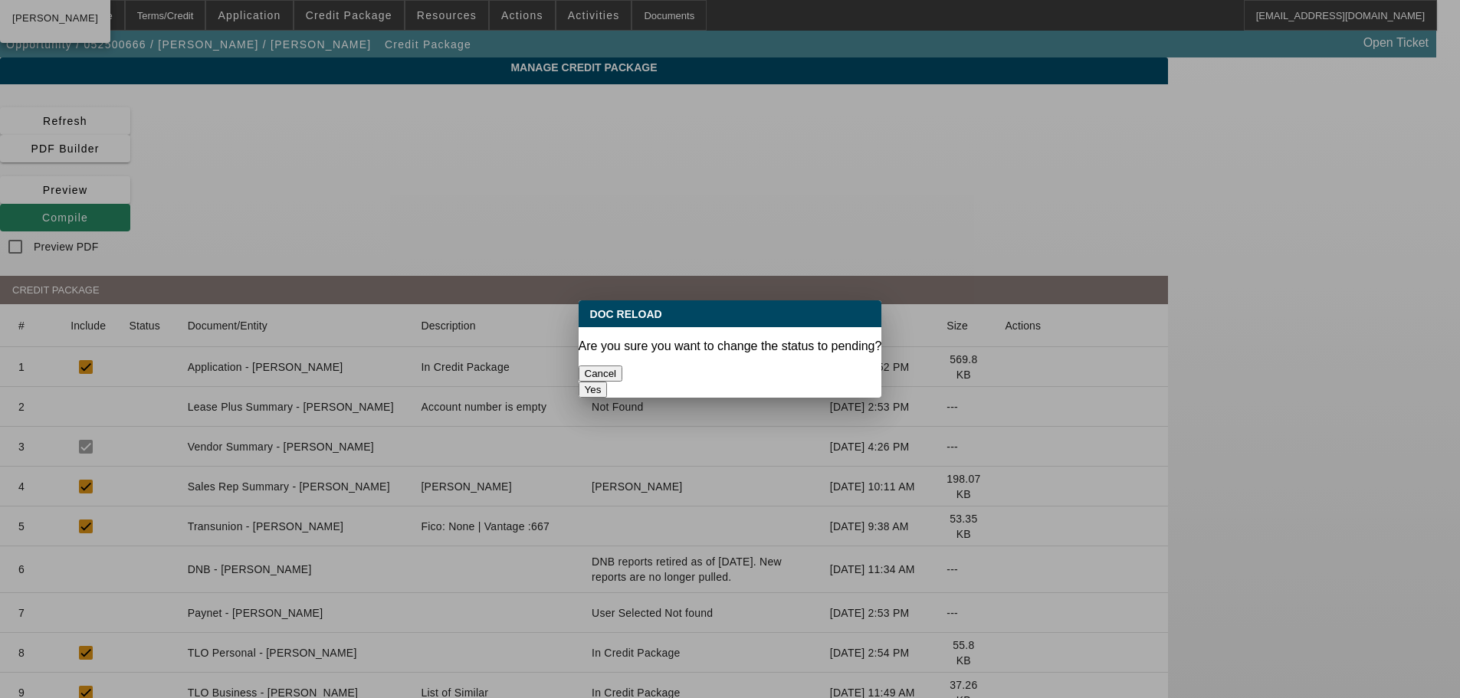
click at [608, 382] on button "Yes" at bounding box center [593, 390] width 29 height 16
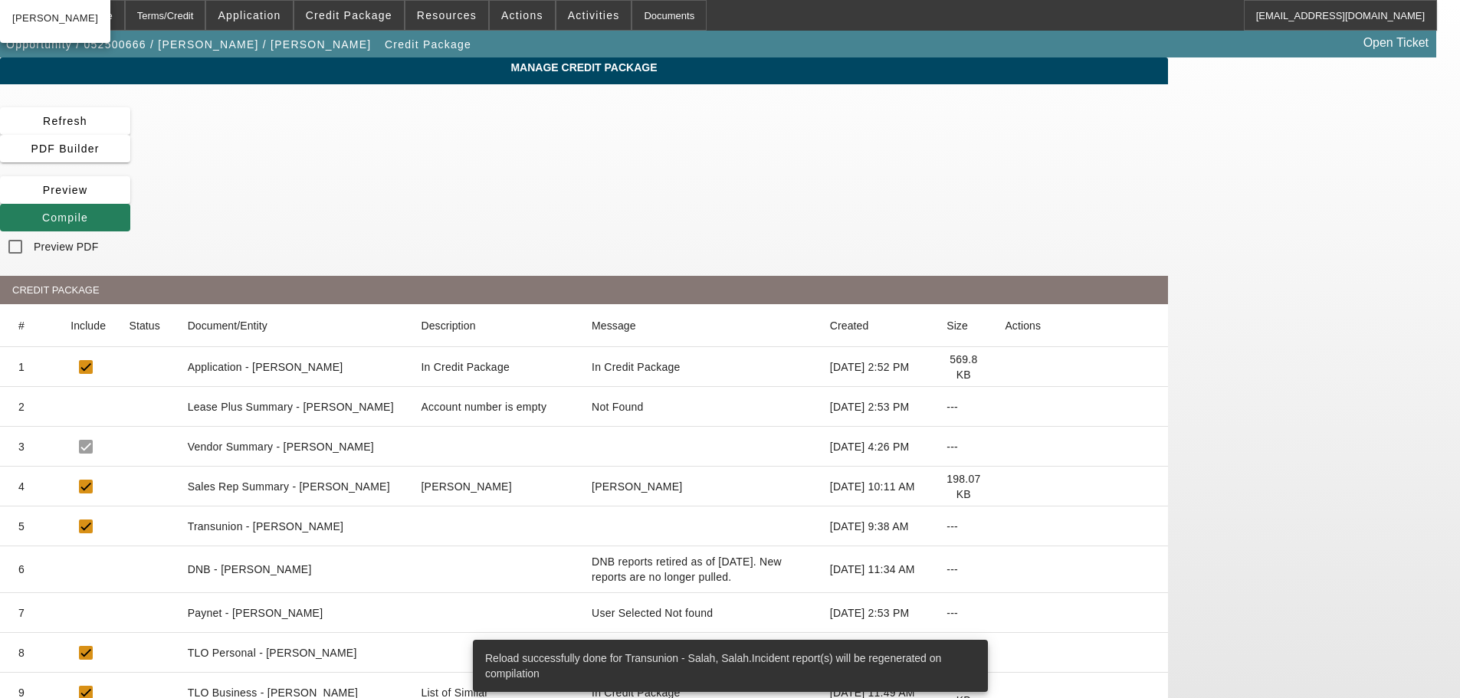
click at [88, 212] on span "Compile" at bounding box center [65, 218] width 46 height 12
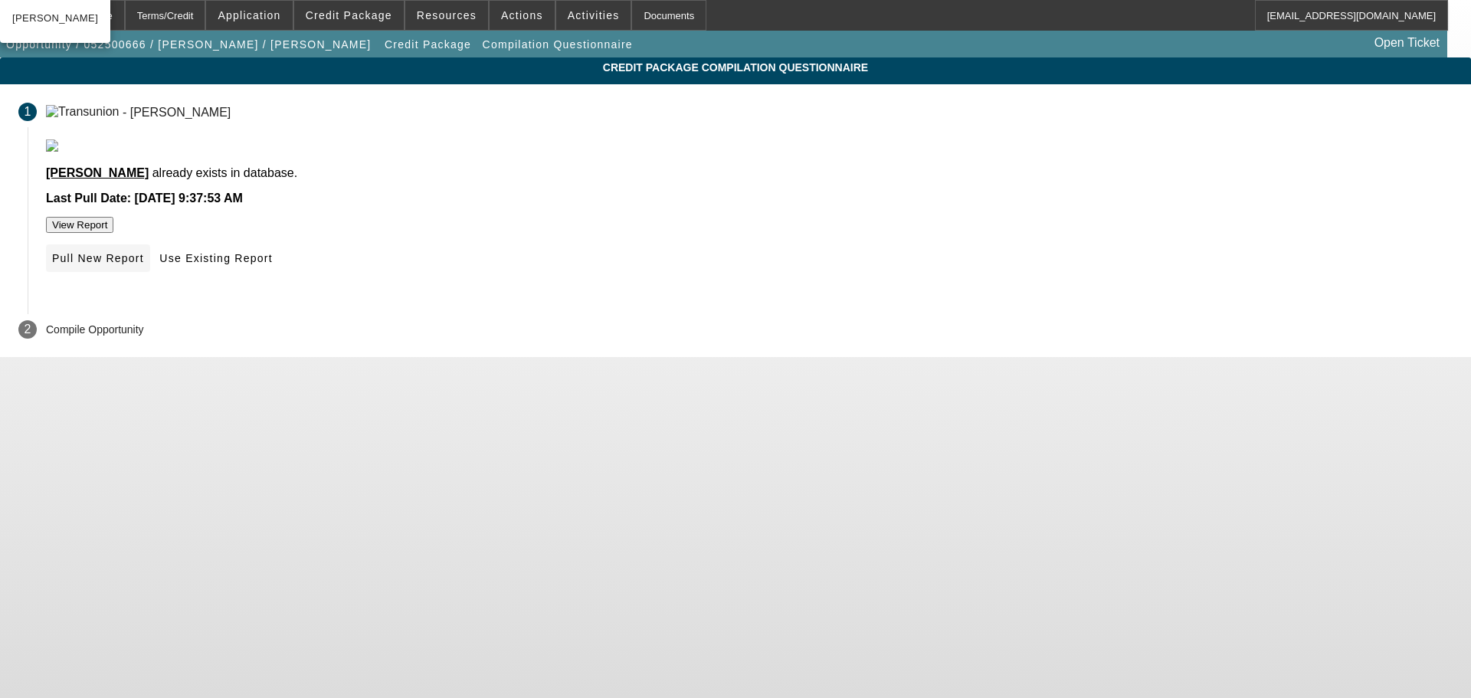
click at [144, 264] on span "Pull New Report" at bounding box center [98, 258] width 92 height 12
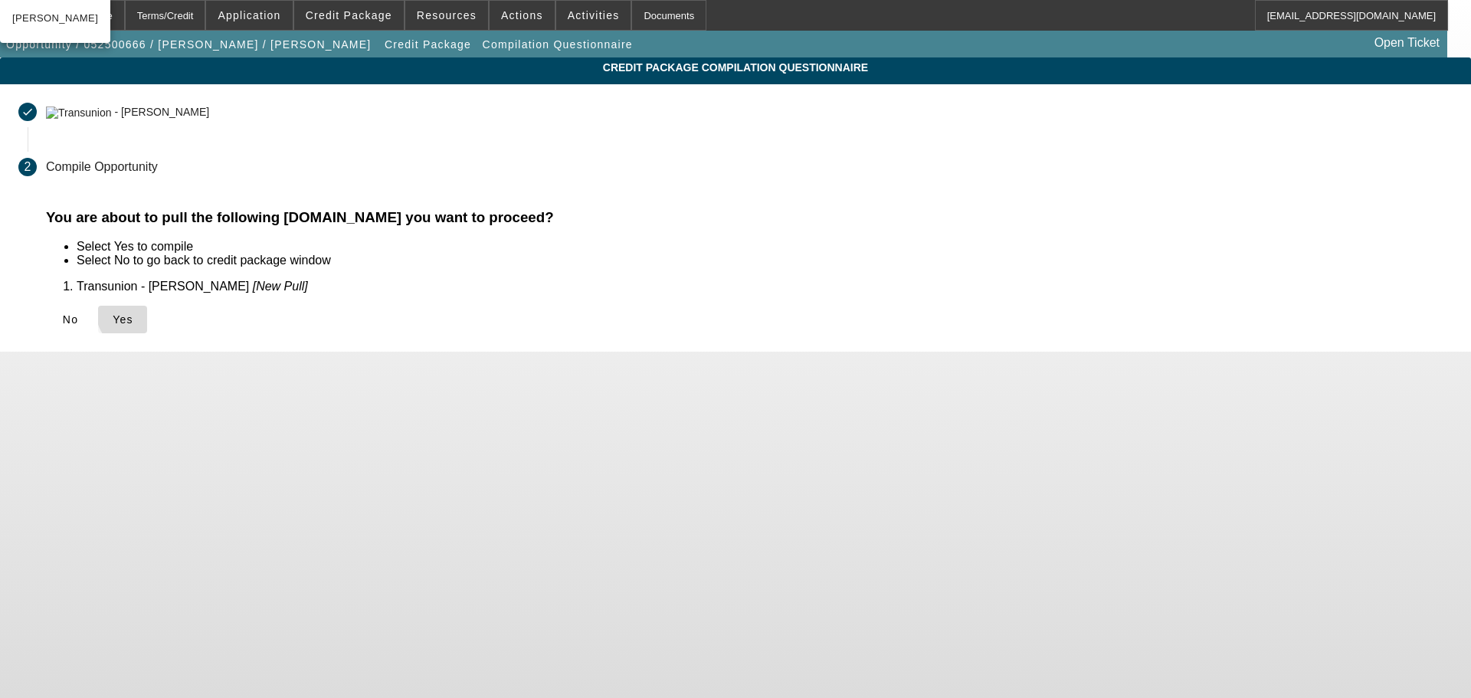
click at [133, 313] on span "Yes" at bounding box center [123, 319] width 21 height 12
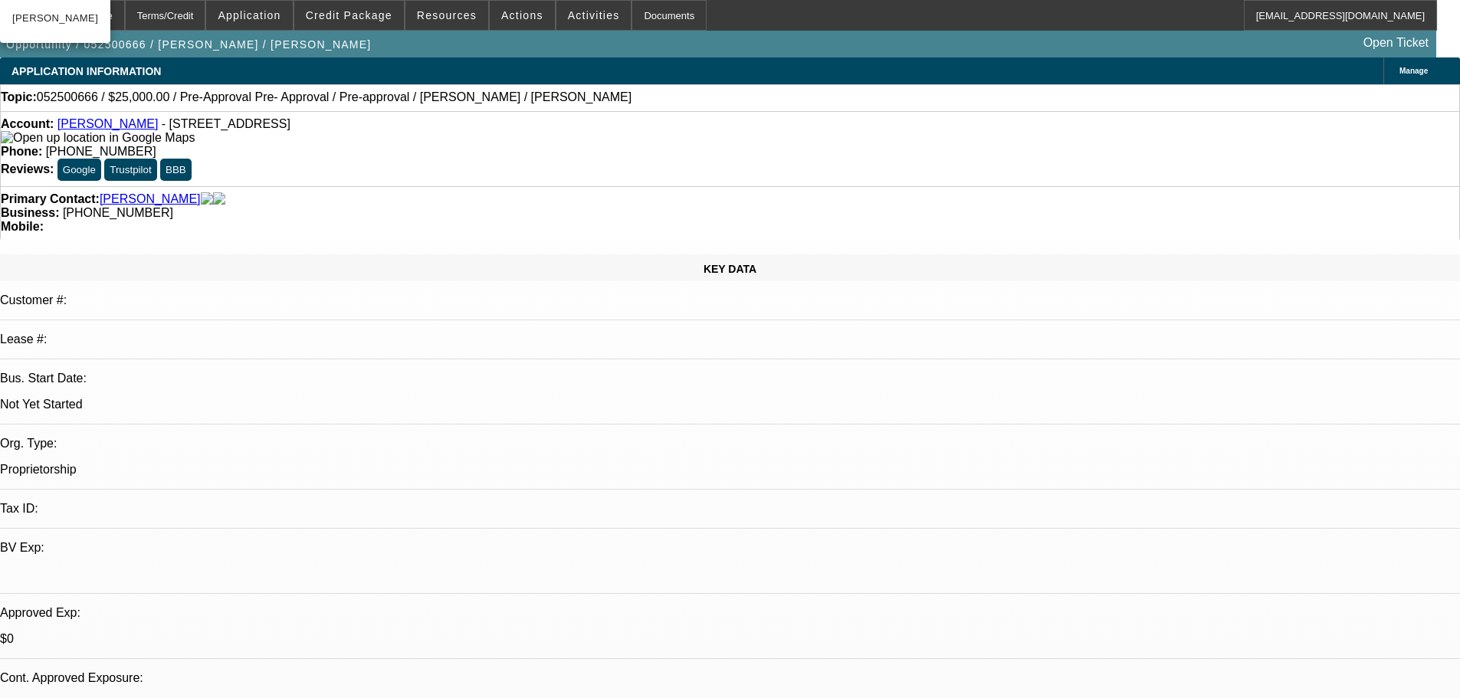
select select "0.2"
select select "2"
select select "0.1"
select select "4"
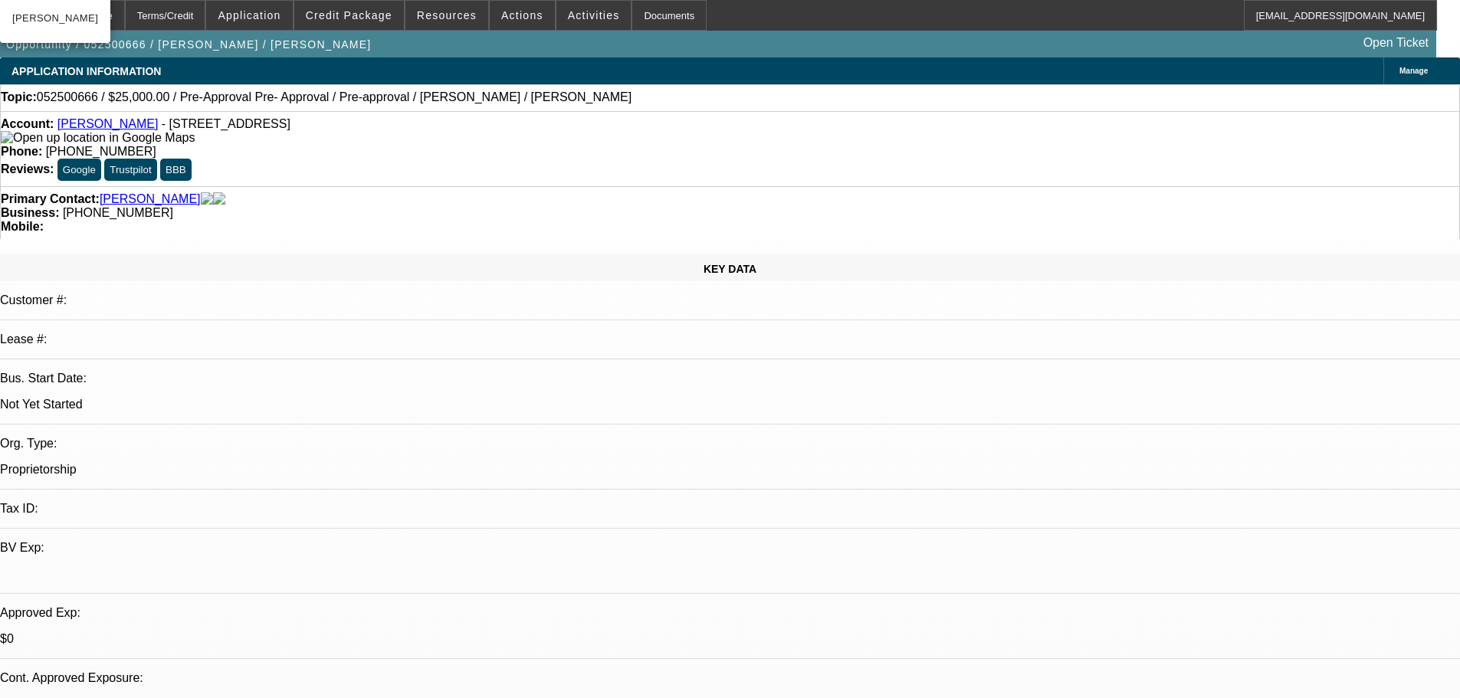
select select "0"
select select "2"
select select "0.1"
select select "4"
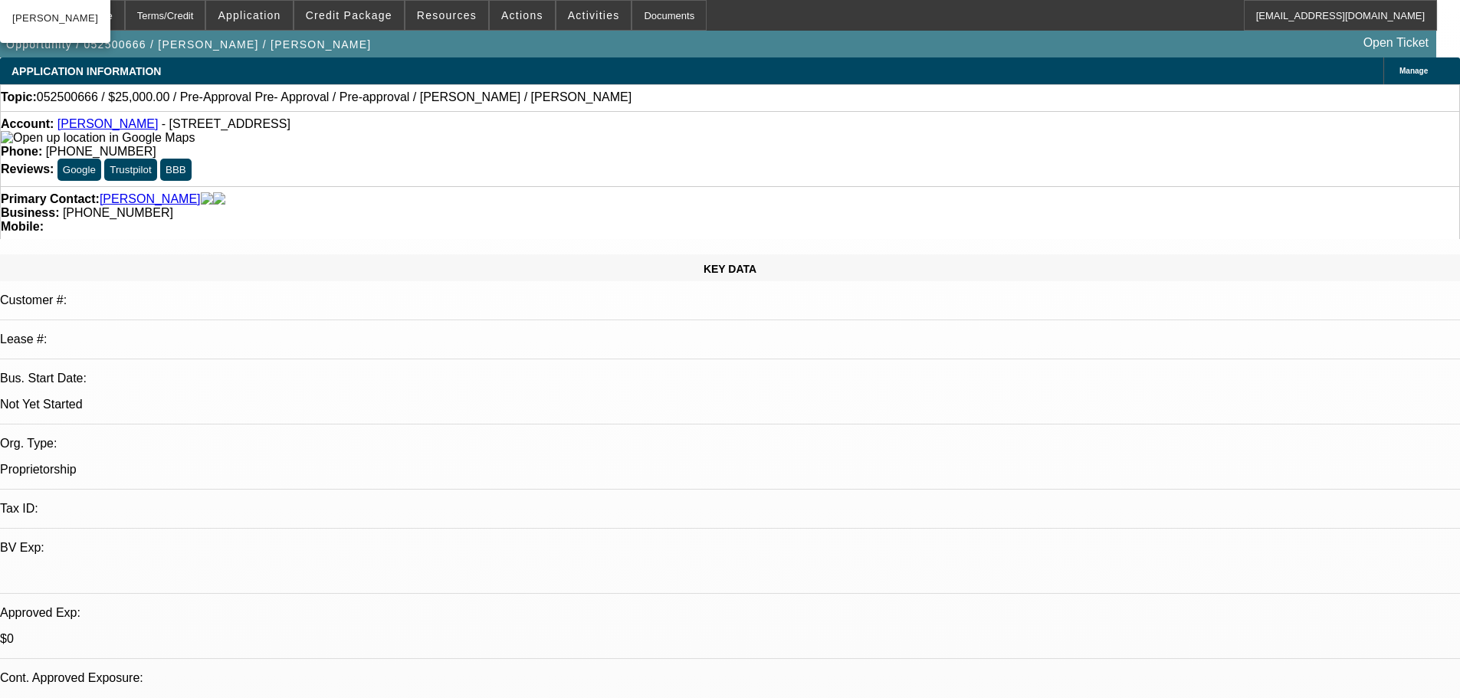
select select "0.15"
select select "2"
select select "0.1"
select select "4"
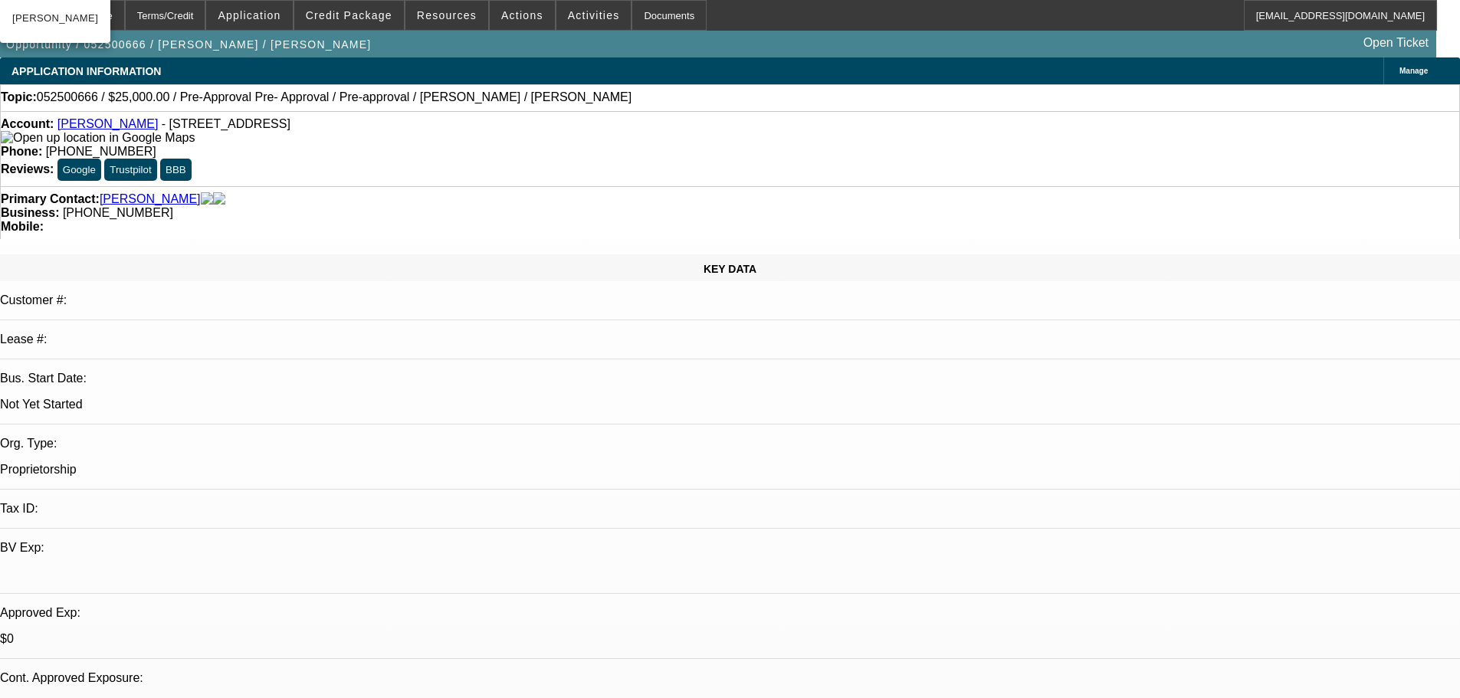
click at [61, 10] on icon at bounding box center [61, 10] width 0 height 0
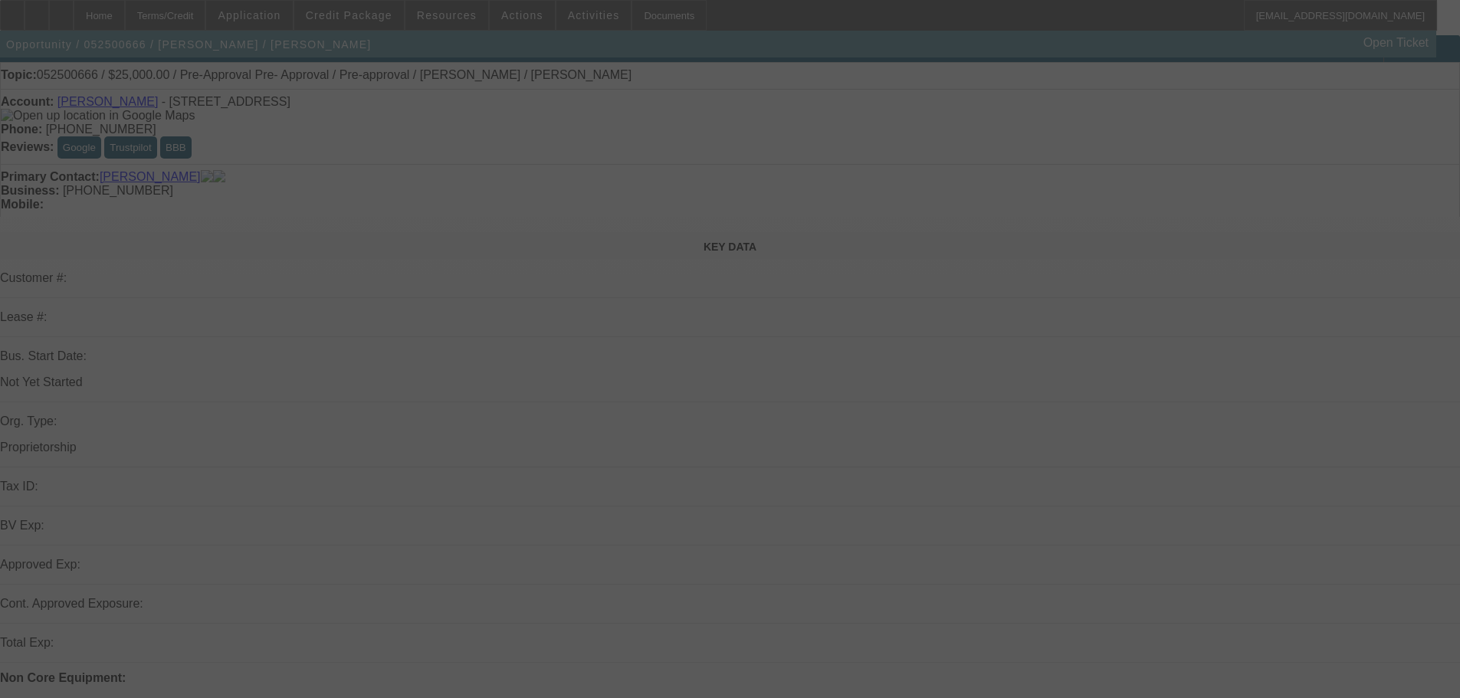
scroll to position [383, 0]
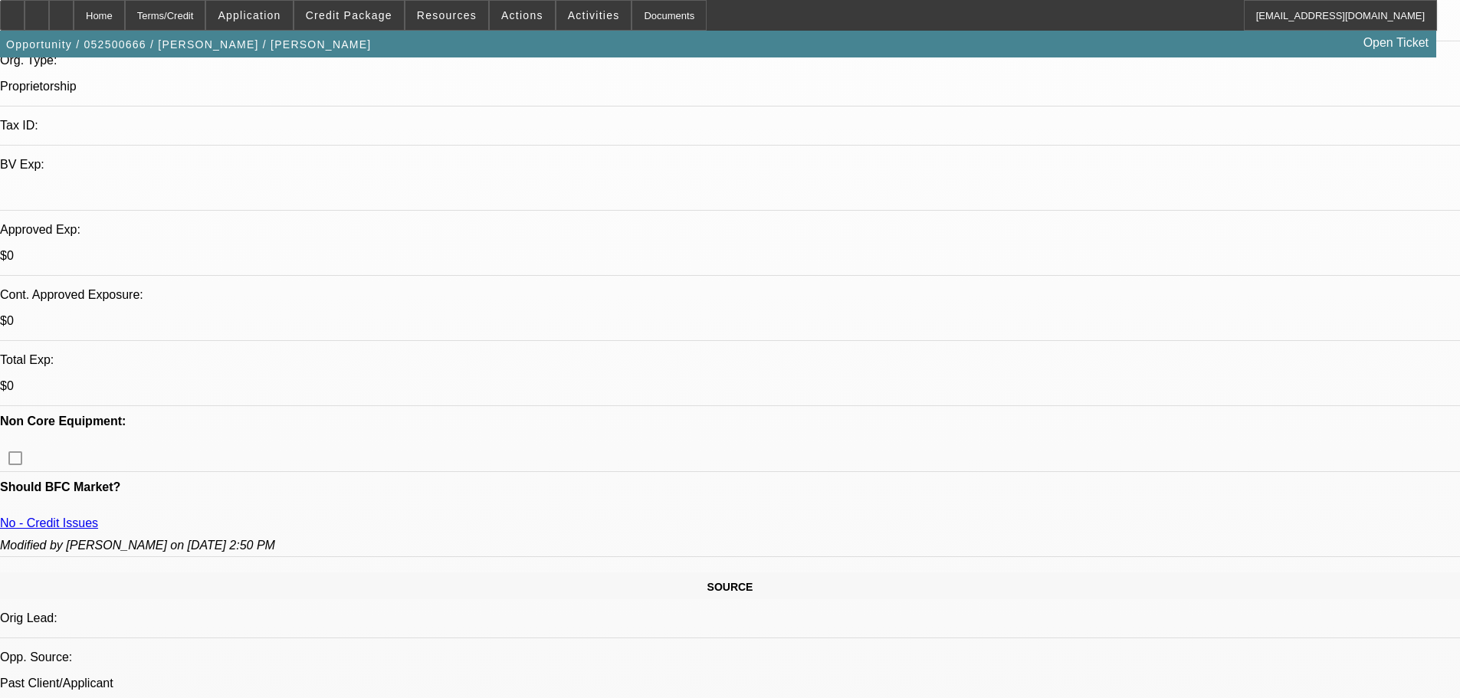
select select "0.2"
select select "2"
select select "0.1"
select select "4"
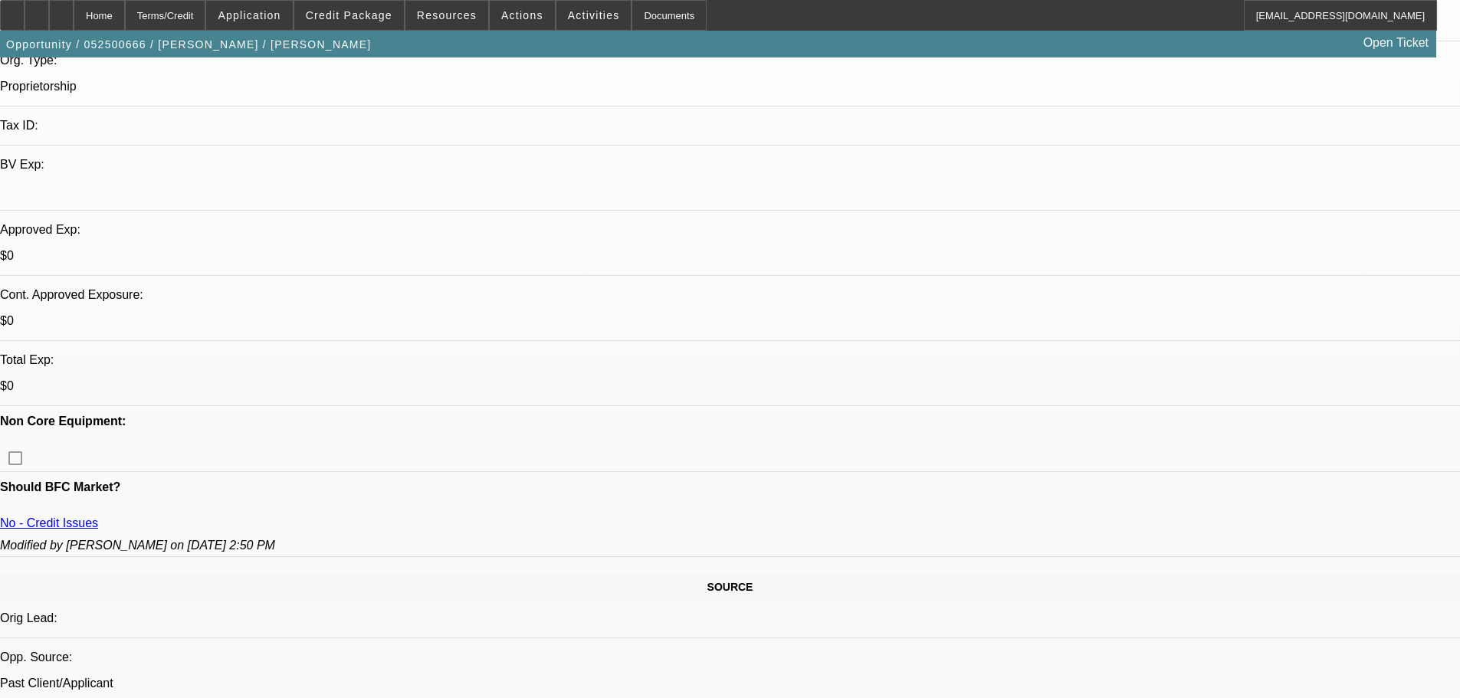
select select "0"
select select "2"
select select "0.1"
select select "4"
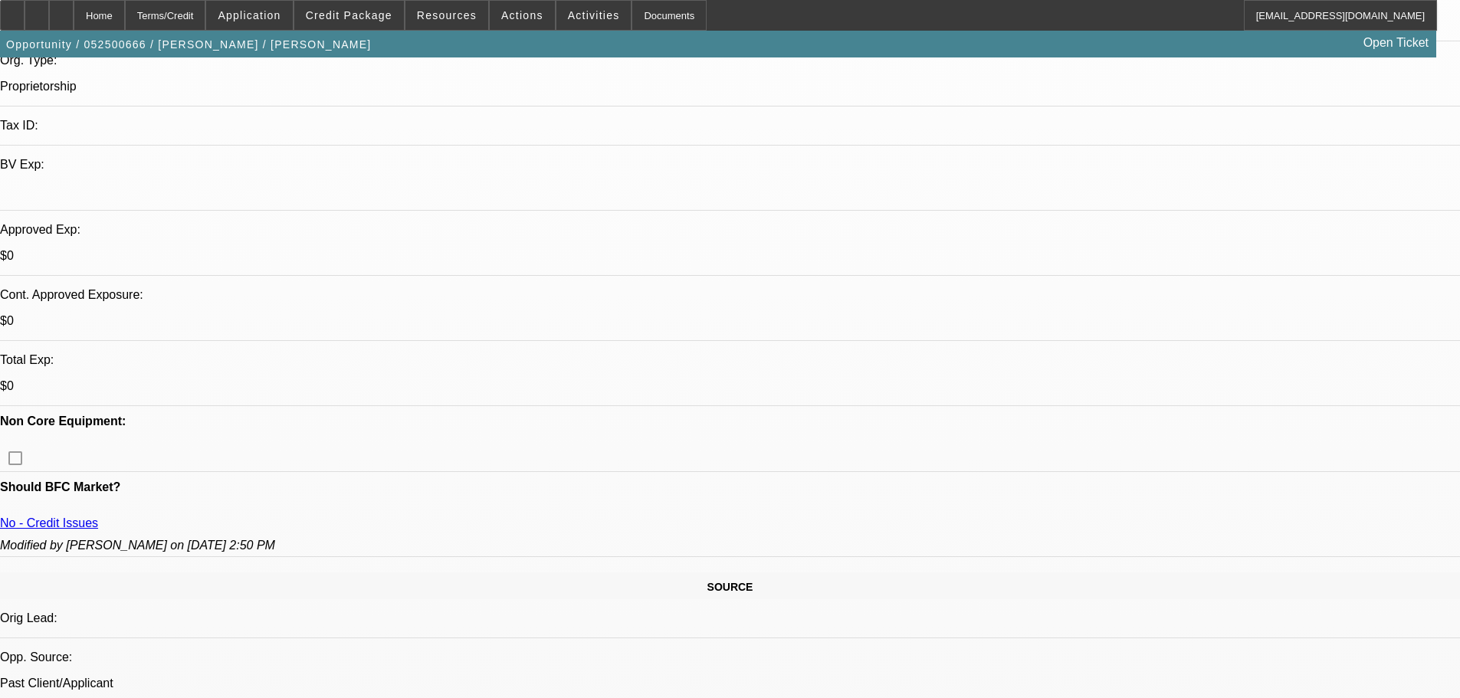
select select "0.15"
select select "2"
select select "0.1"
select select "4"
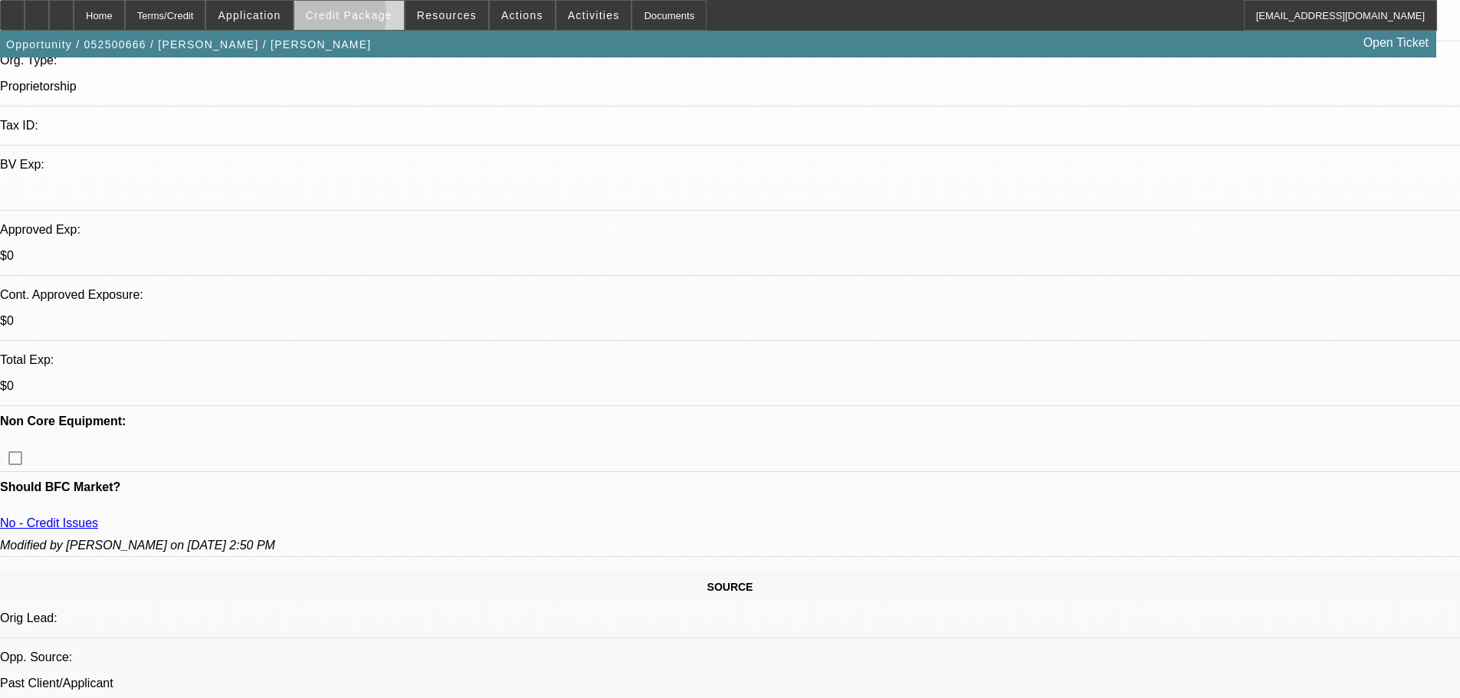
click at [343, 18] on span "Credit Package" at bounding box center [349, 15] width 87 height 12
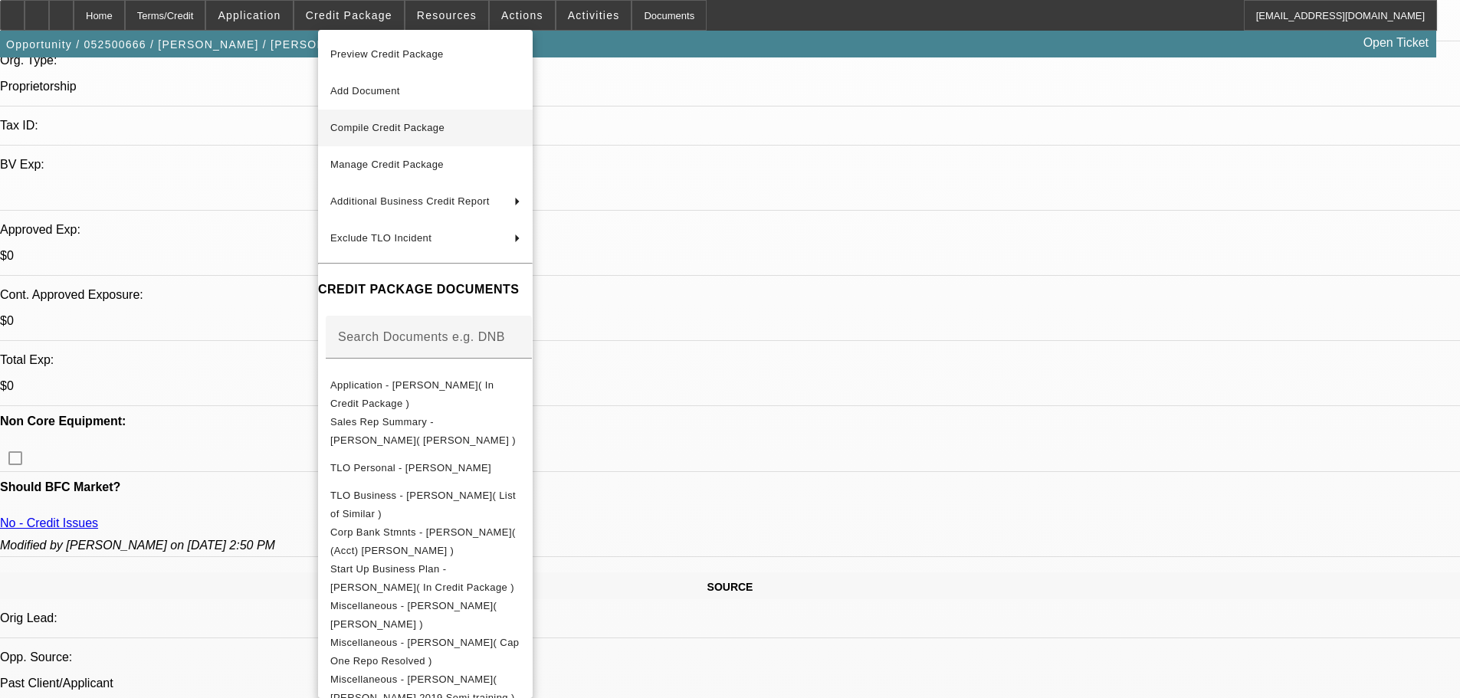
click at [438, 135] on span "Compile Credit Package" at bounding box center [425, 128] width 190 height 18
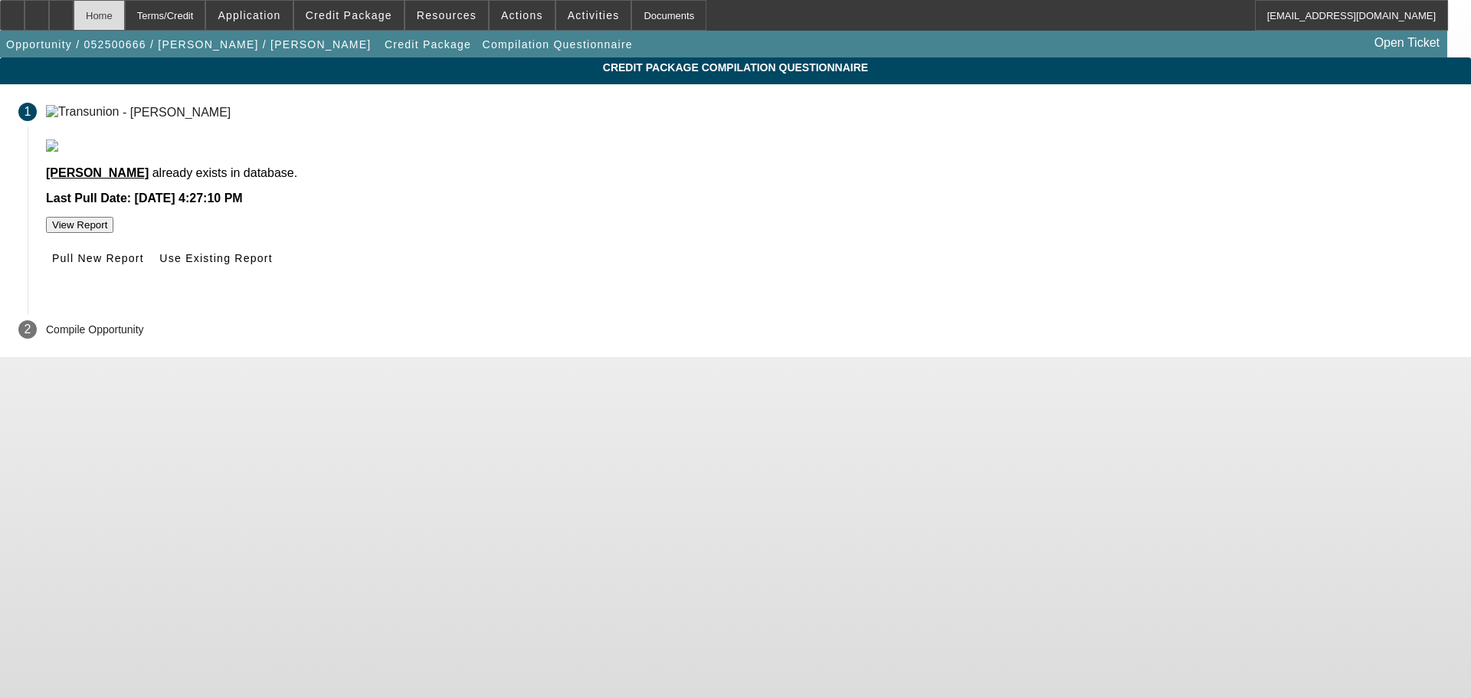
click at [125, 12] on div "Home" at bounding box center [99, 15] width 51 height 31
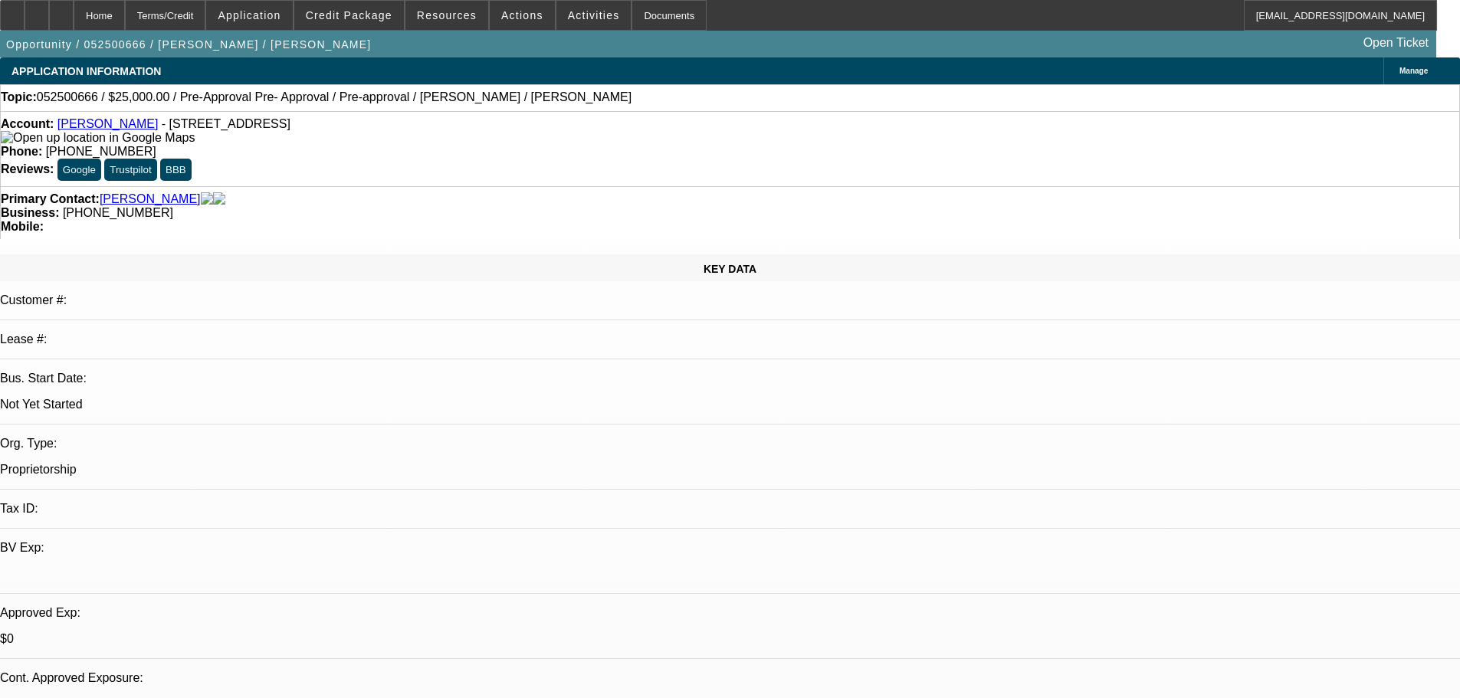
select select "0.2"
select select "2"
select select "0.1"
select select "4"
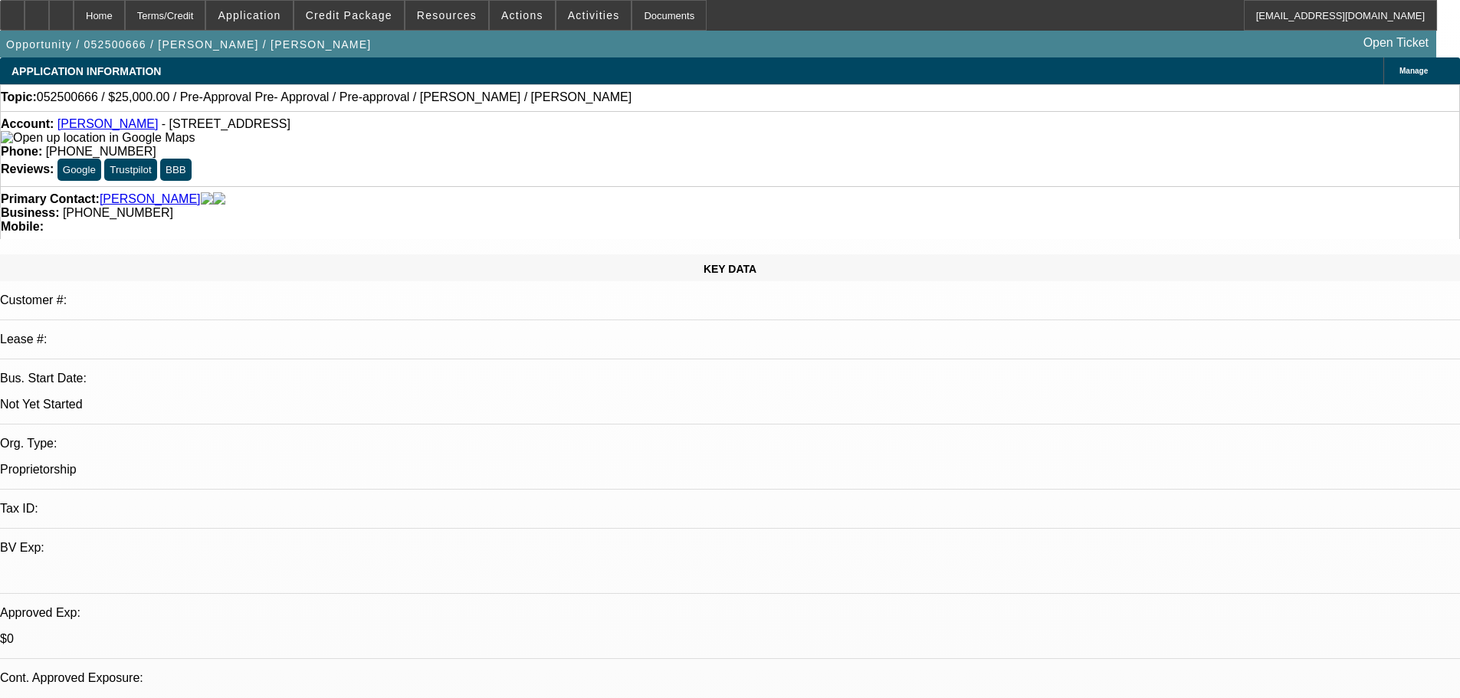
select select "0"
select select "2"
select select "0.1"
select select "4"
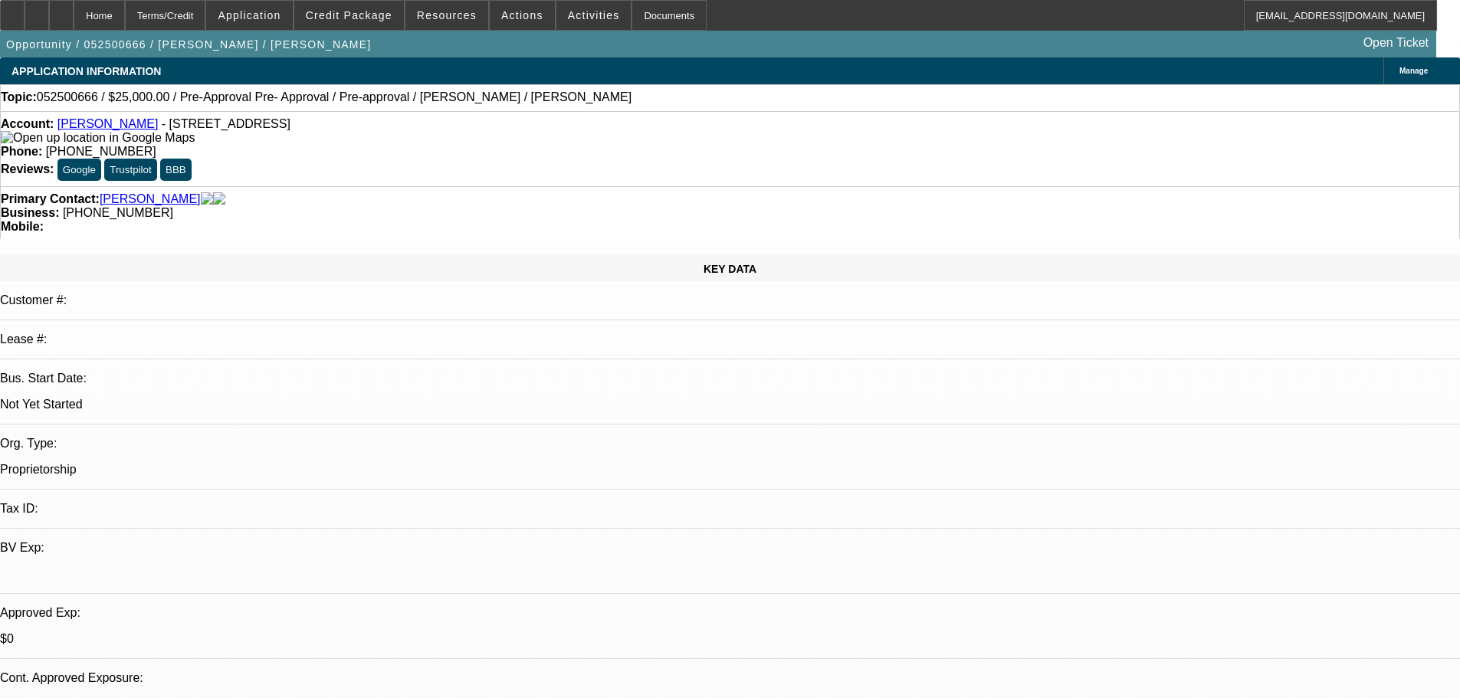
select select "0.15"
select select "2"
select select "0.1"
select select "4"
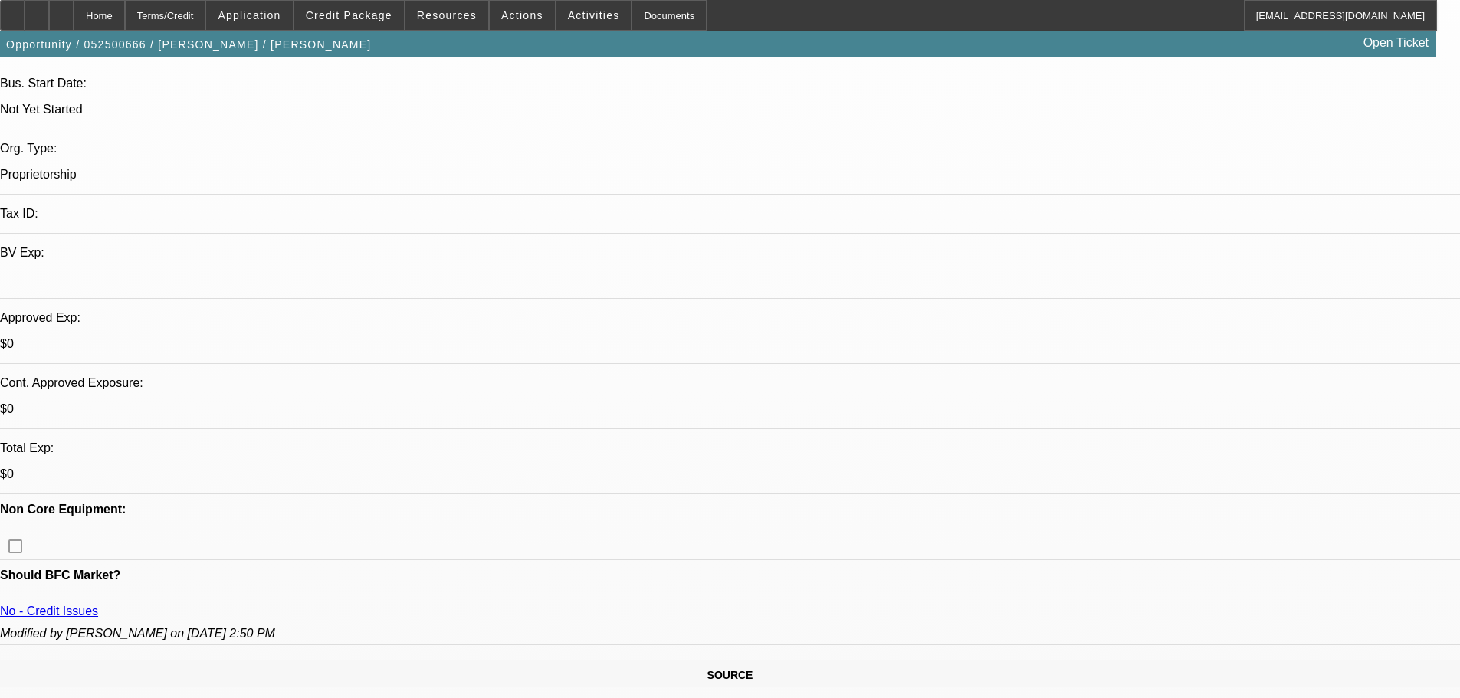
scroll to position [460, 0]
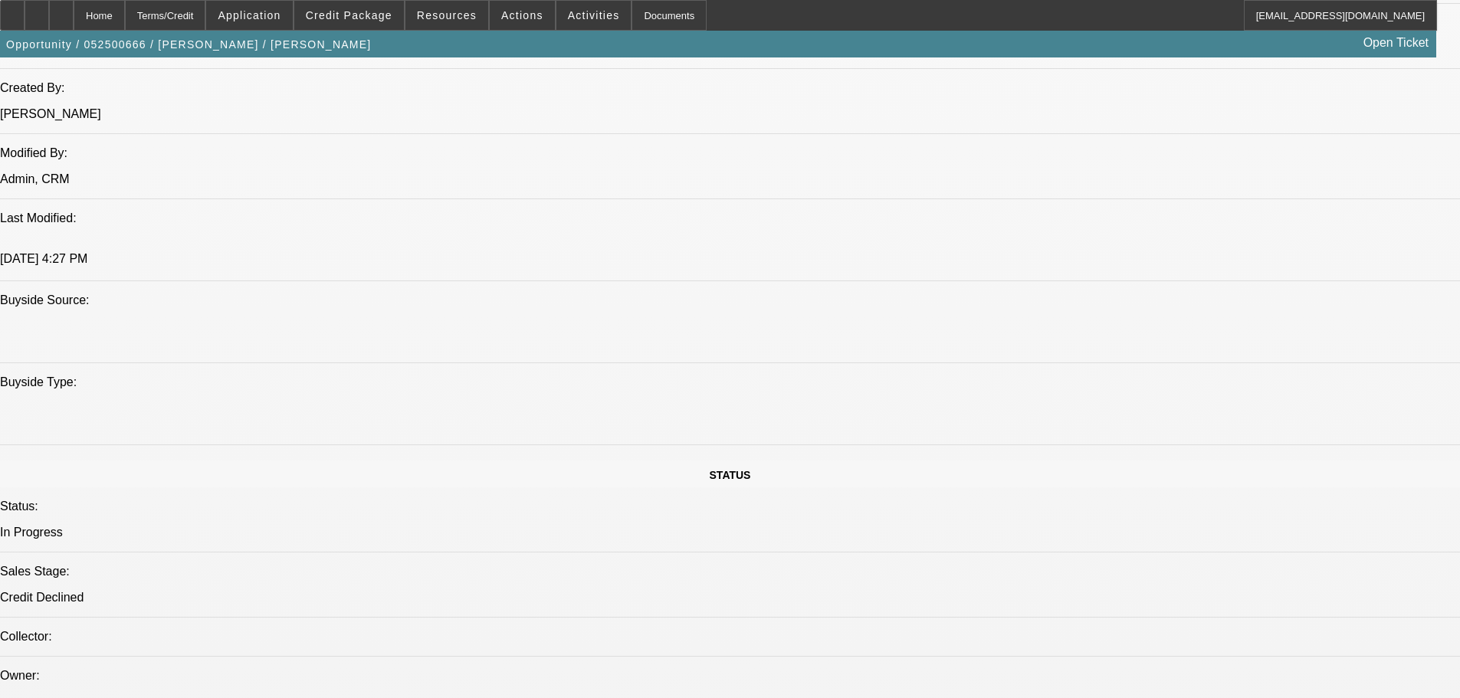
scroll to position [153, 0]
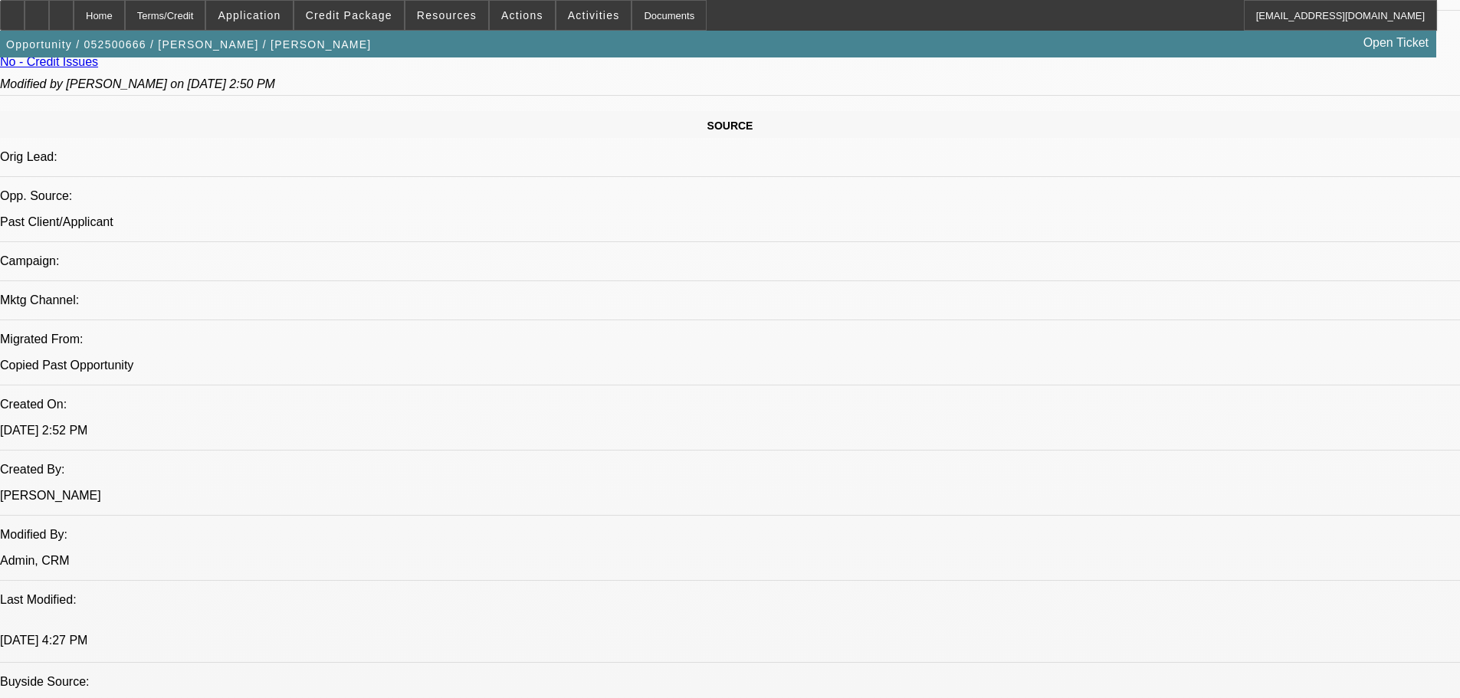
scroll to position [843, 0]
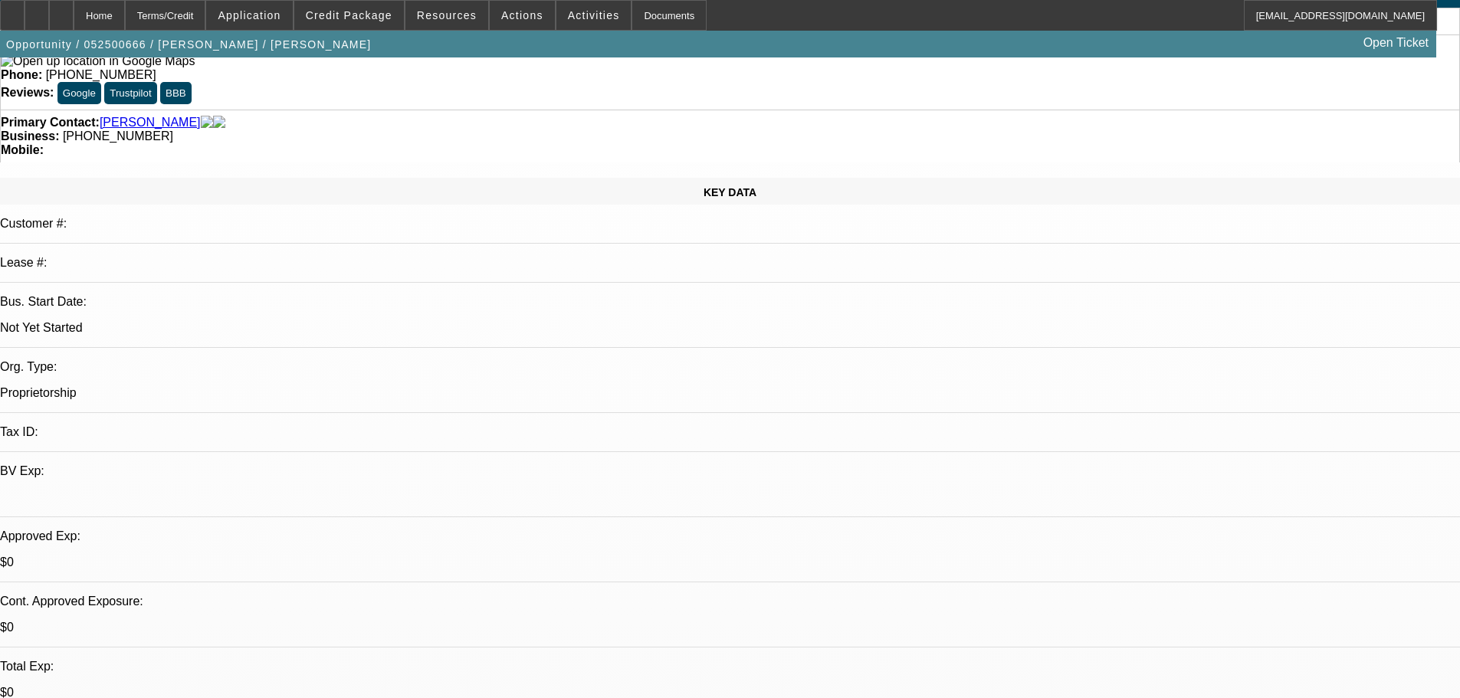
scroll to position [230, 0]
click at [353, 12] on span "Credit Package" at bounding box center [349, 15] width 87 height 12
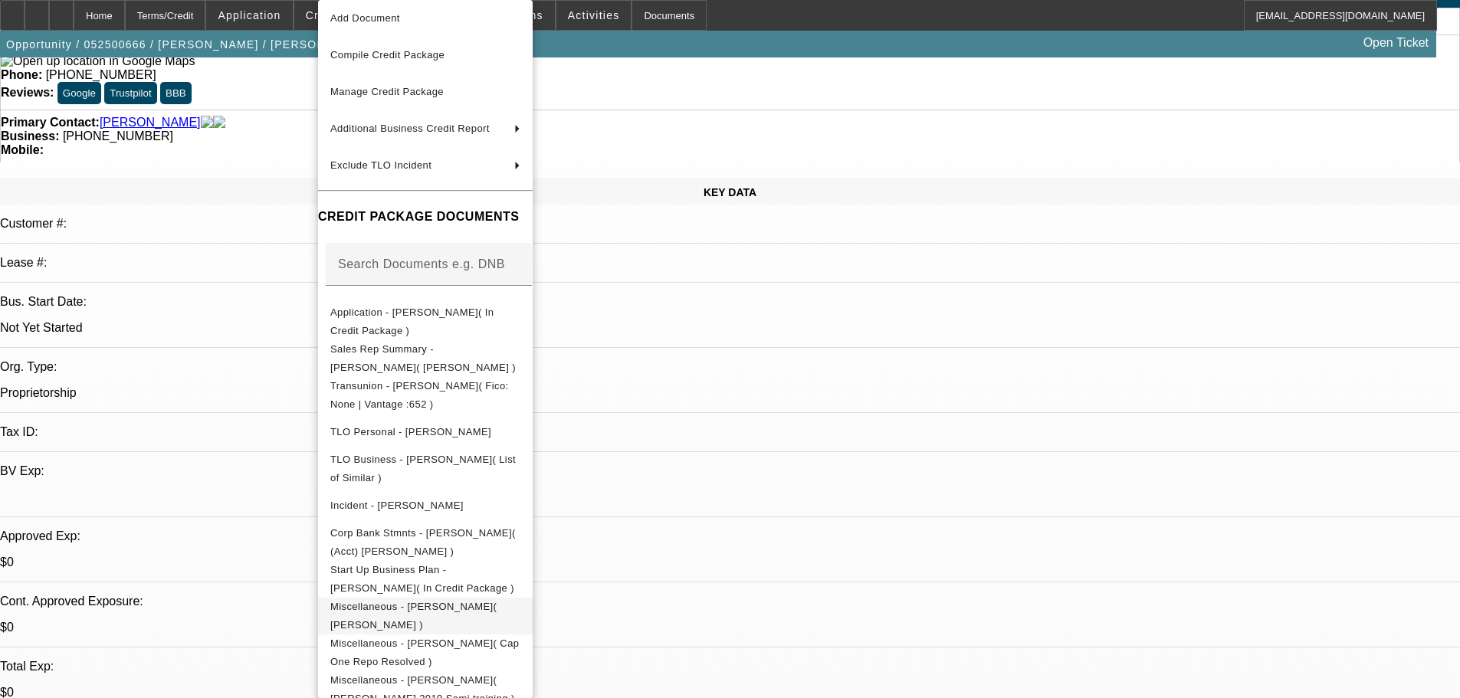
scroll to position [65, 0]
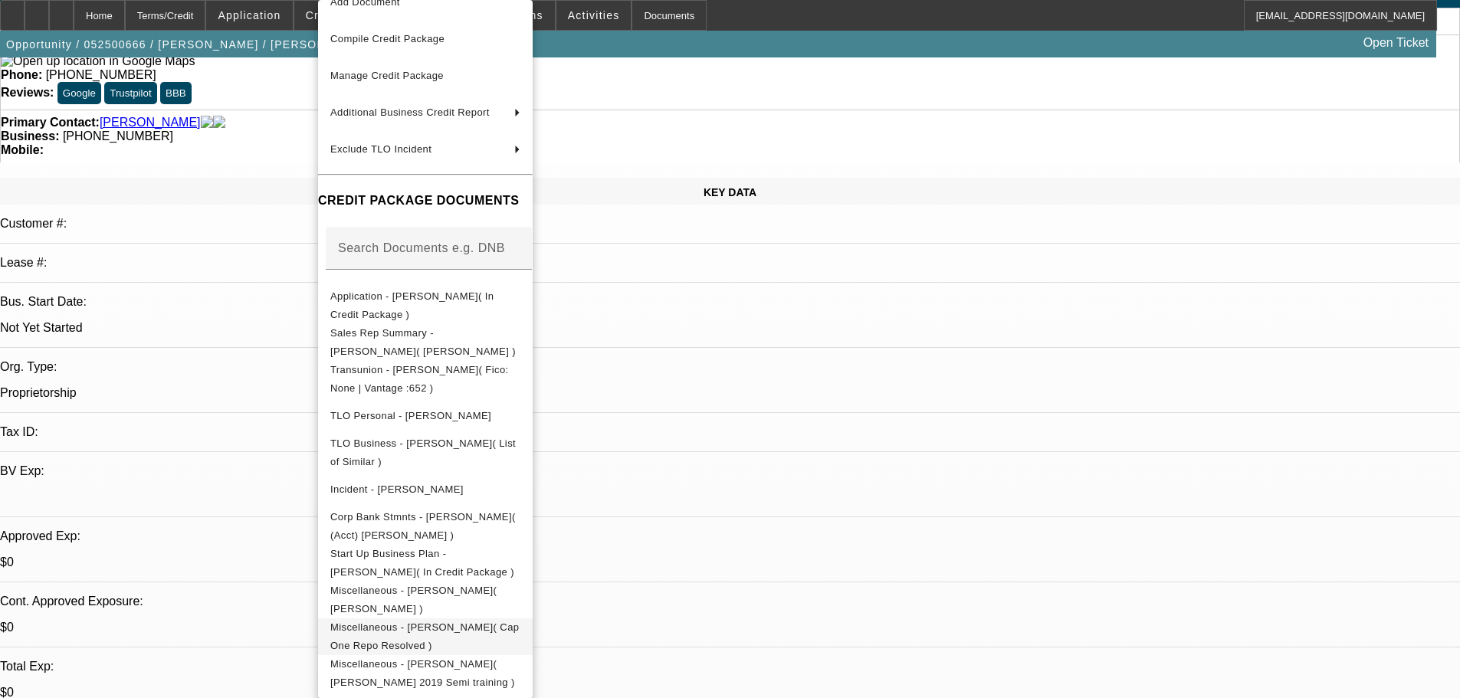
click at [519, 626] on span "Miscellaneous - Salah Salah( Cap One Repo Resolved )" at bounding box center [424, 637] width 189 height 30
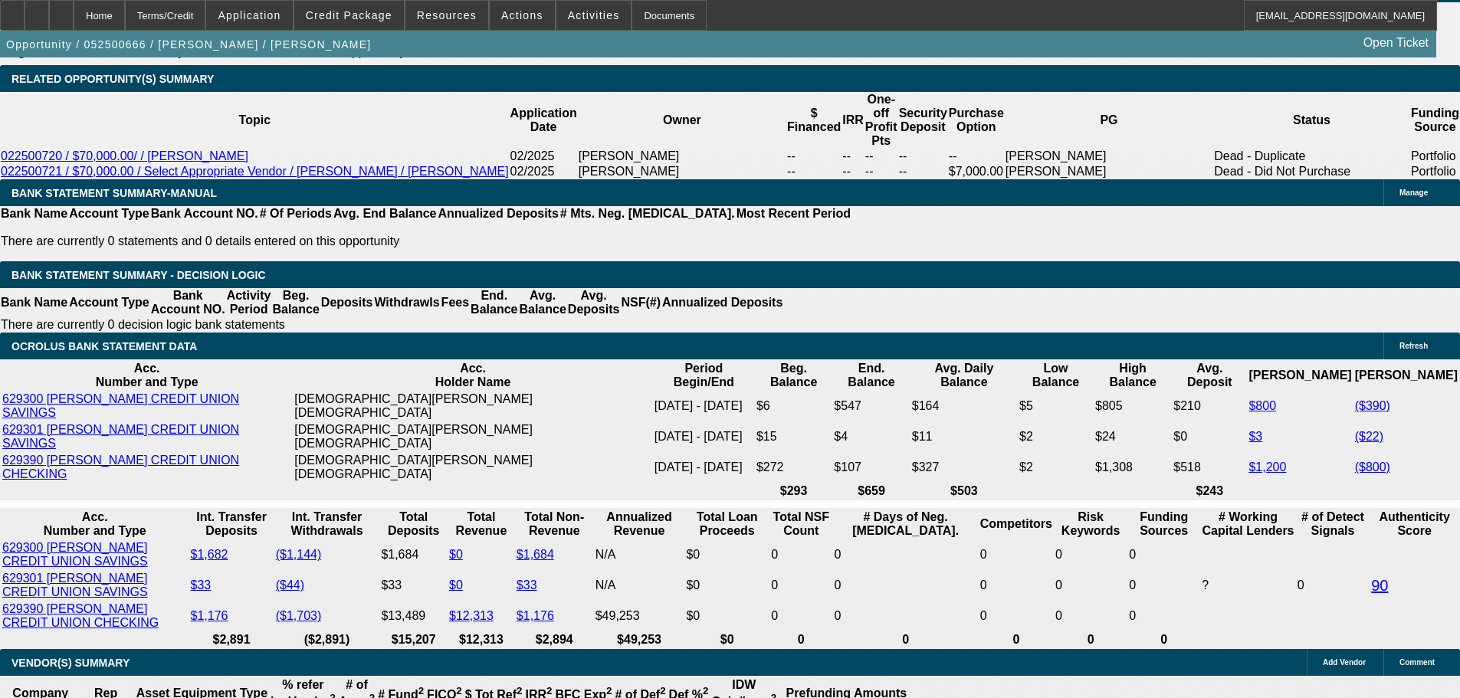
scroll to position [2606, 0]
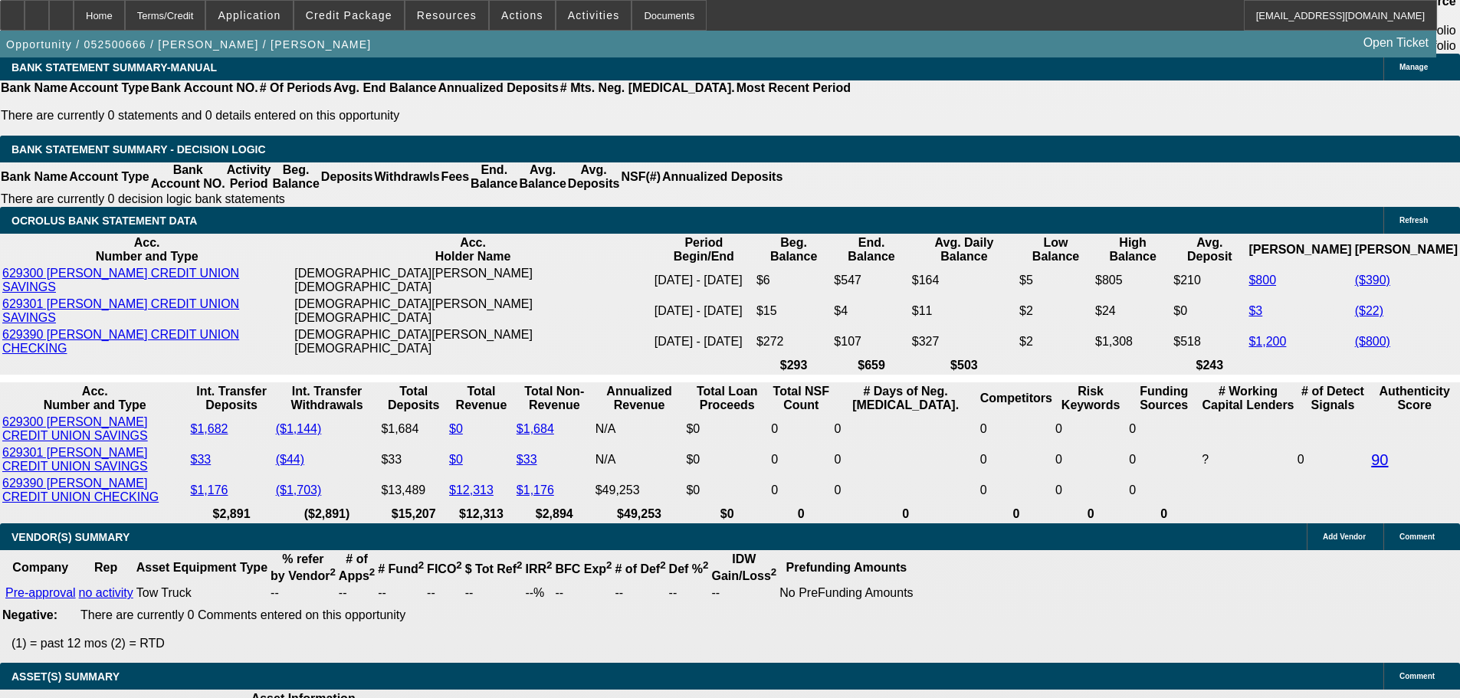
drag, startPoint x: 254, startPoint y: 302, endPoint x: 427, endPoint y: 301, distance: 172.4
type input "$13,000.00"
click at [292, 224] on body "Home Terms/Credit Application Credit Package Resources Actions Activities Docum…" at bounding box center [730, 385] width 1460 height 5983
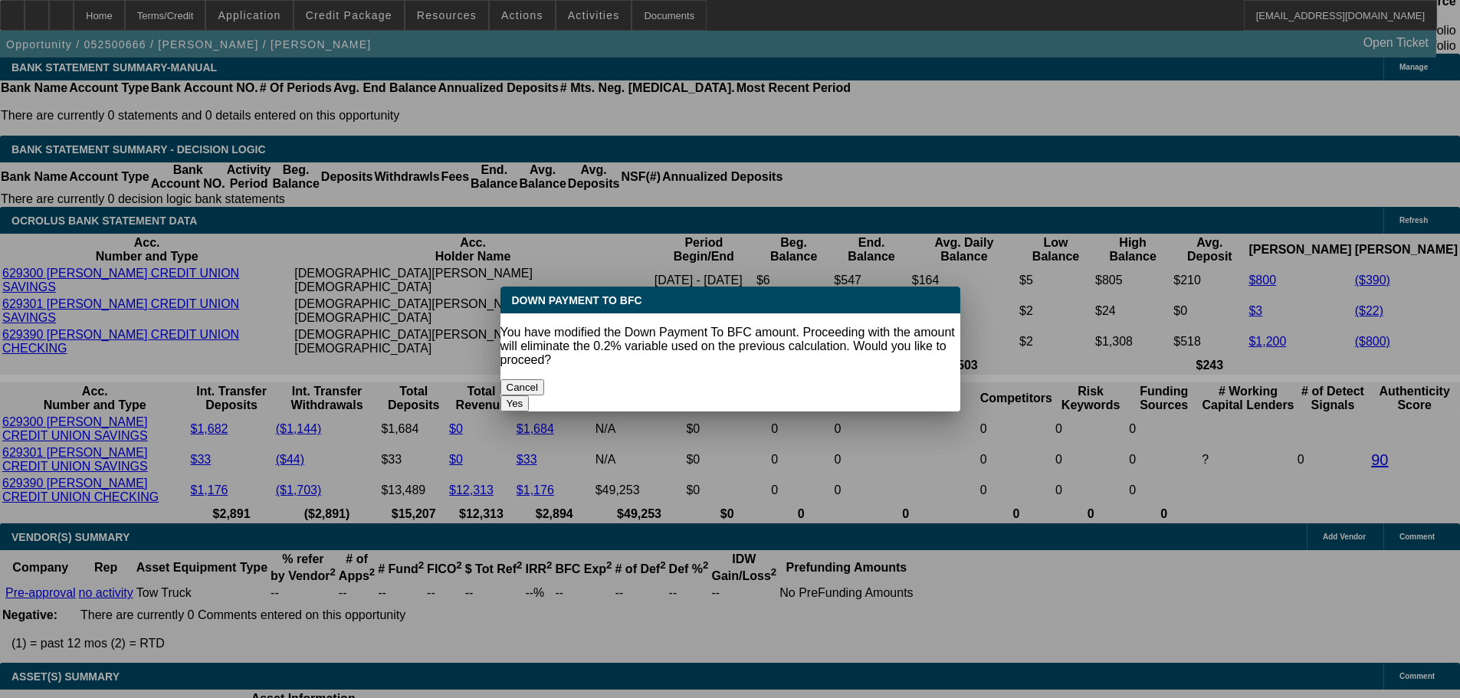
scroll to position [0, 0]
drag, startPoint x: 898, startPoint y: 390, endPoint x: 897, endPoint y: 379, distance: 11.6
click at [900, 395] on div "Yes" at bounding box center [730, 403] width 460 height 16
click at [530, 395] on button "Yes" at bounding box center [514, 403] width 29 height 16
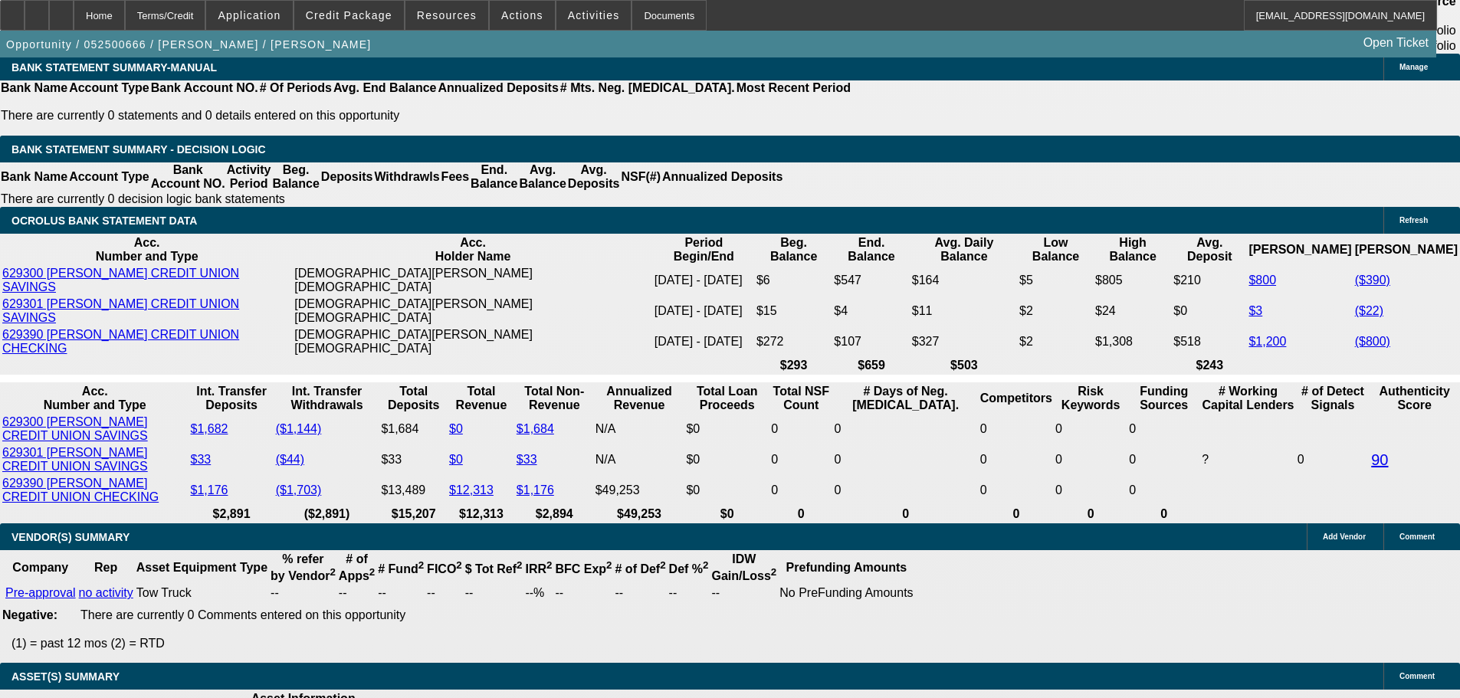
select select "0"
type input "UNKNOWN"
type input "$2,964.50"
type input "$1,482.25"
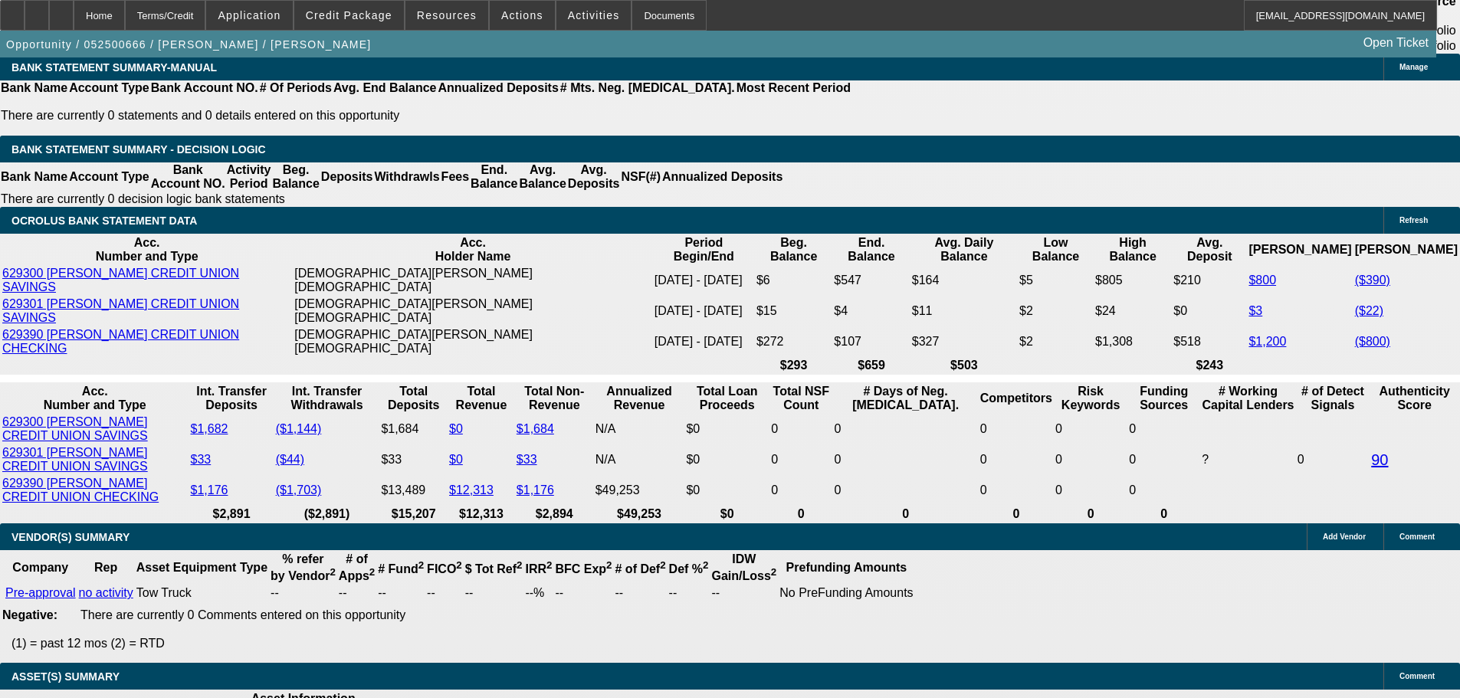
drag, startPoint x: 336, startPoint y: 303, endPoint x: 453, endPoint y: 303, distance: 116.5
type input "$14,000.00"
type input "$2,892.20"
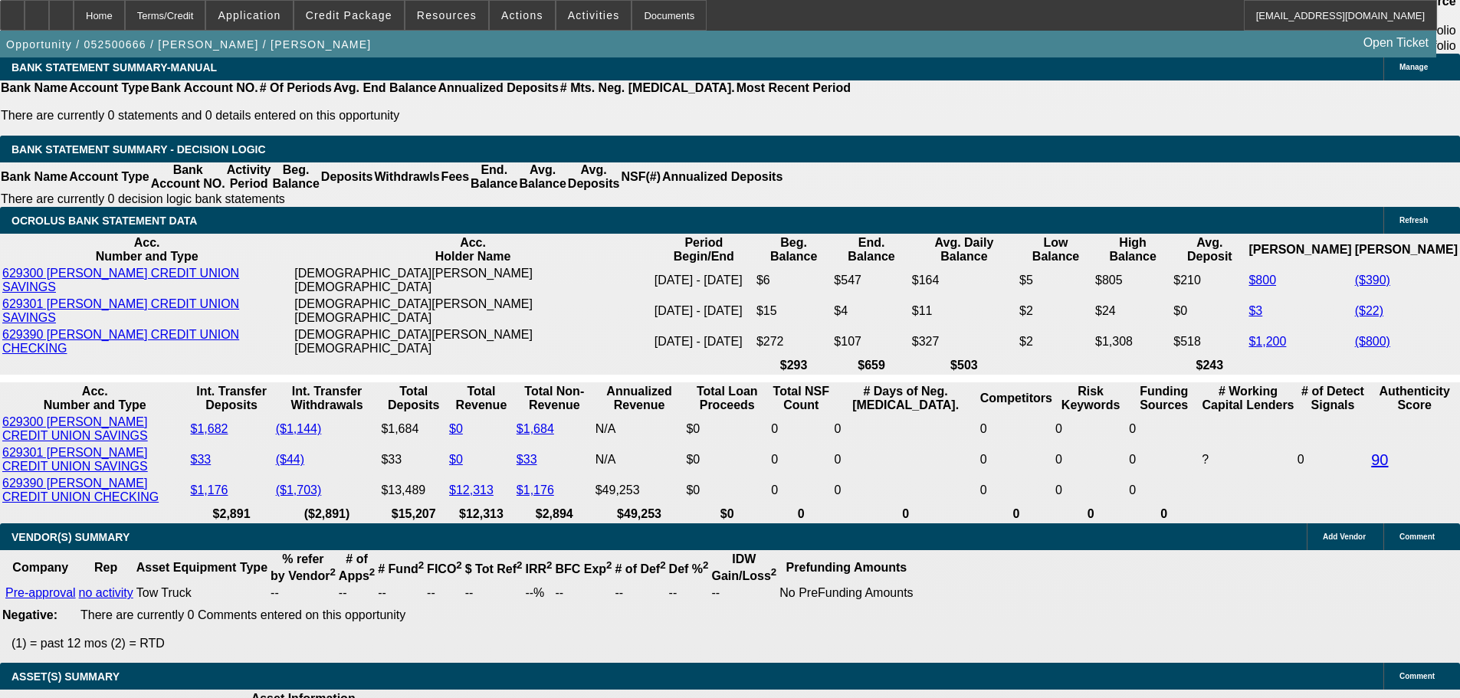
type input "$1,446.10"
drag, startPoint x: 297, startPoint y: 422, endPoint x: 337, endPoint y: 425, distance: 40.0
type input "6"
type input "$14,042.02"
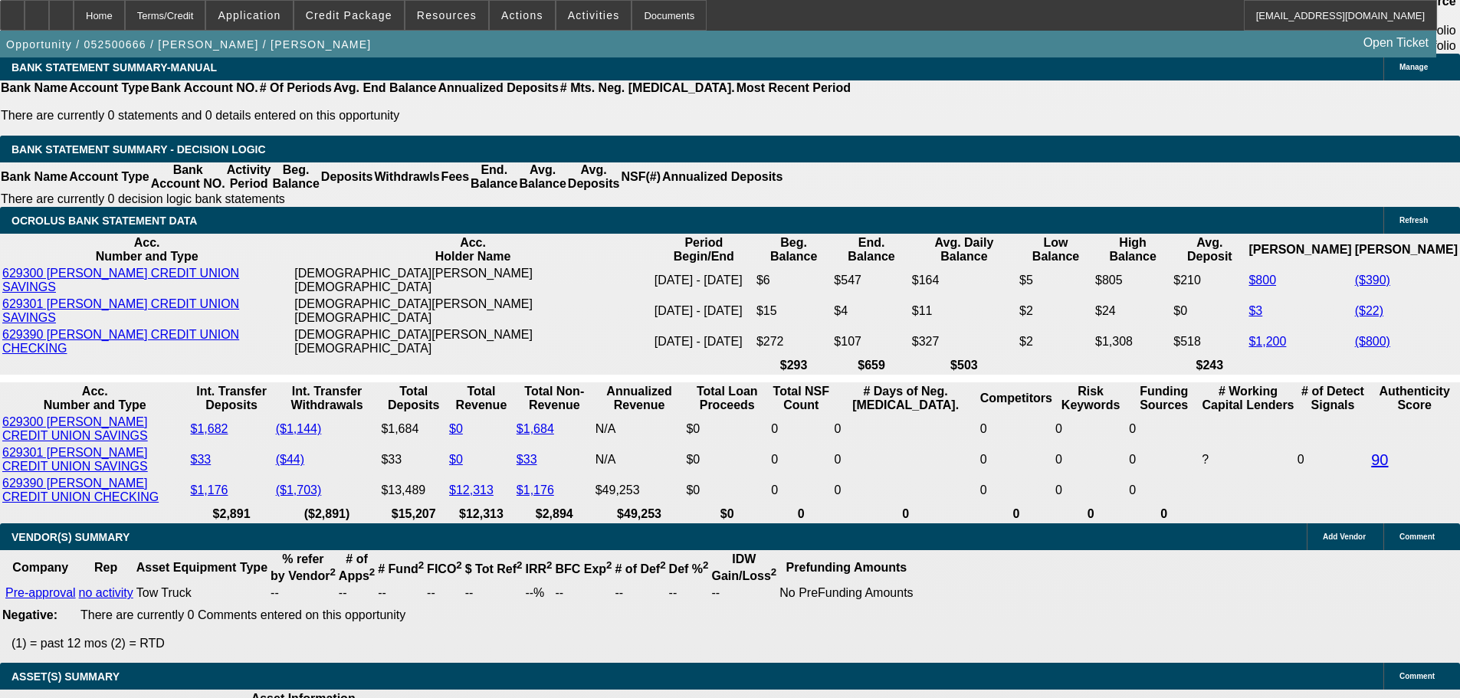
type input "$7,021.01"
type input "60"
type input "$2,031.48"
type input "$1,015.74"
type input "60"
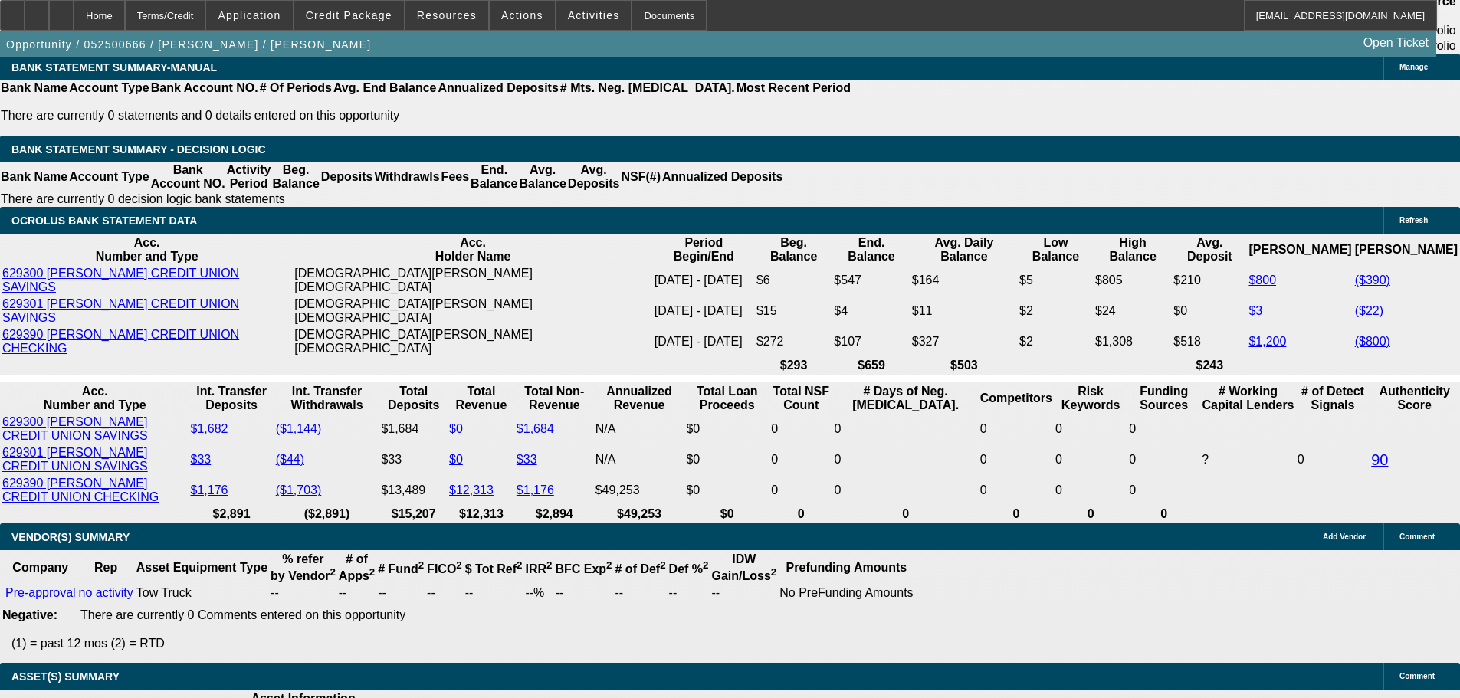
drag, startPoint x: 331, startPoint y: 421, endPoint x: 388, endPoint y: 422, distance: 56.7
type input "3"
type input "$1,437.50"
type input "$718.75"
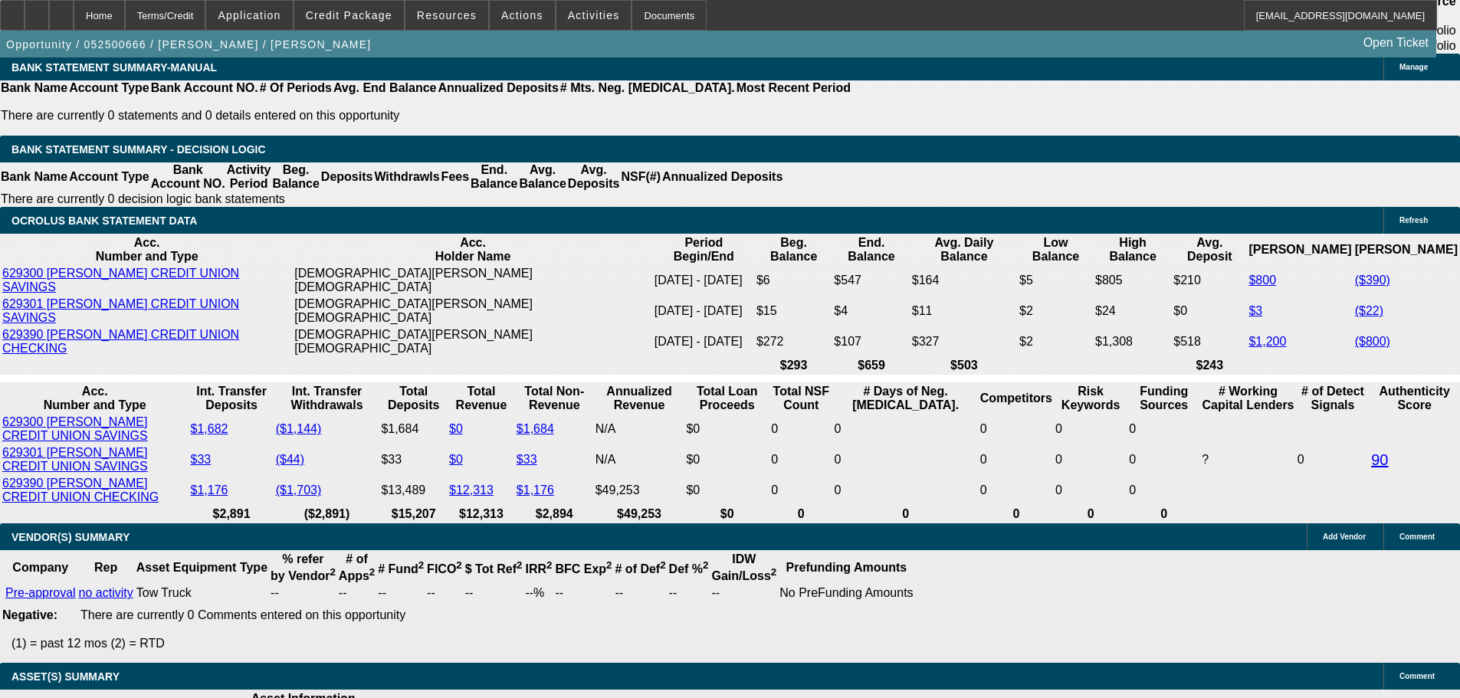
type input "38"
type input "$2,994.62"
type input "$1,497.31"
type input "38"
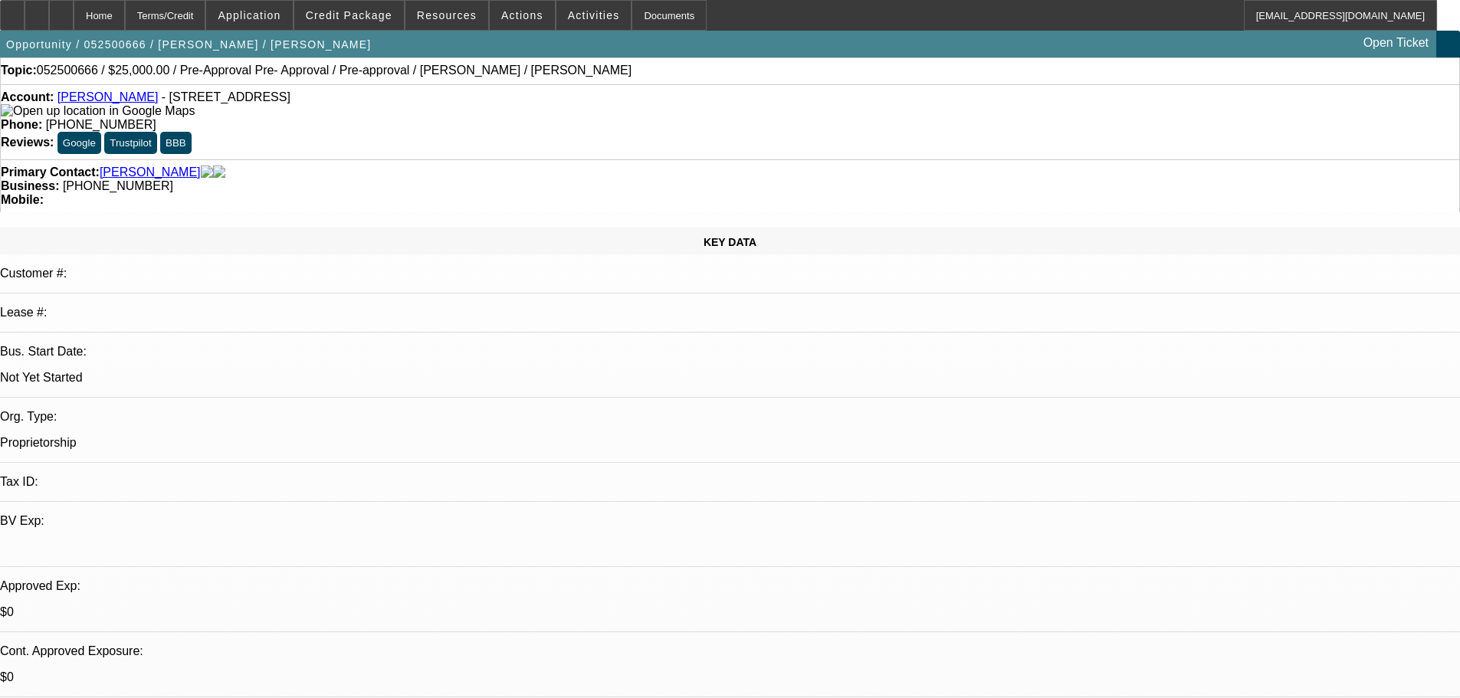
scroll to position [0, 0]
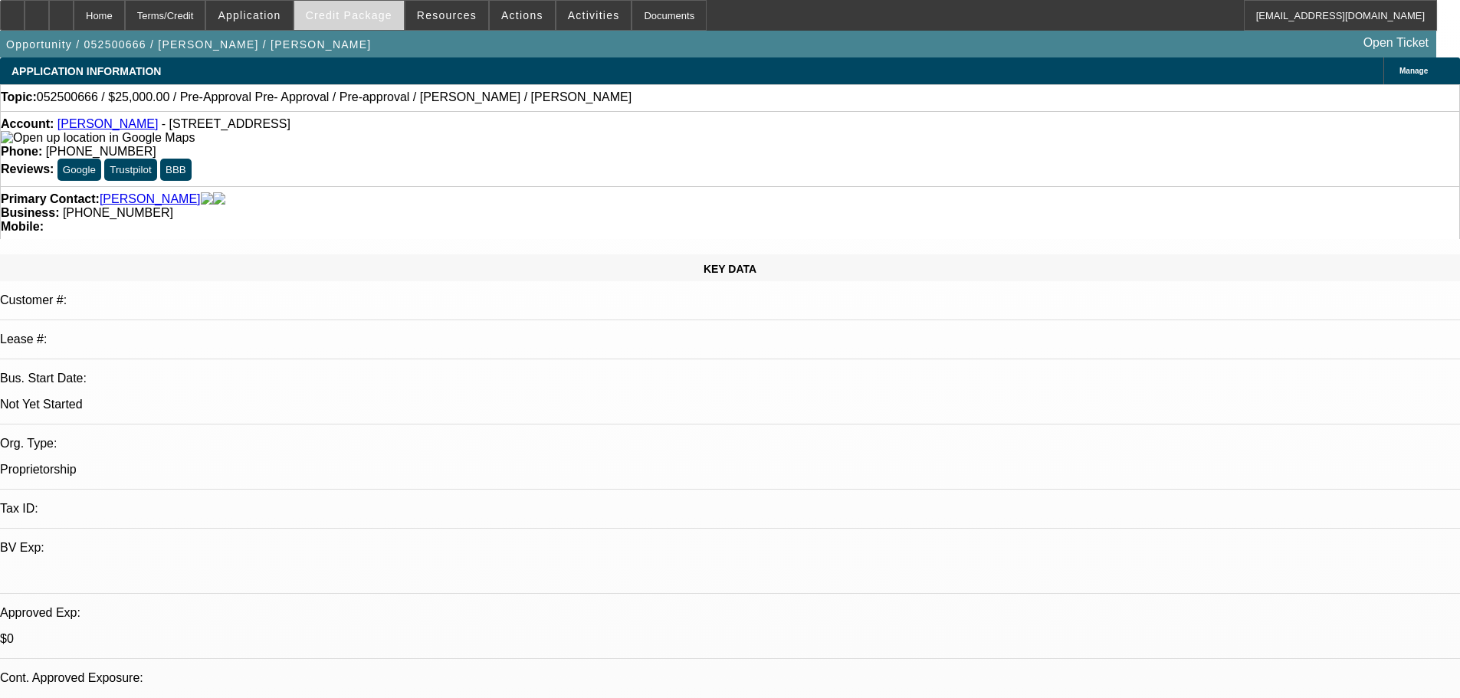
click at [369, 19] on button "Credit Package" at bounding box center [349, 15] width 110 height 29
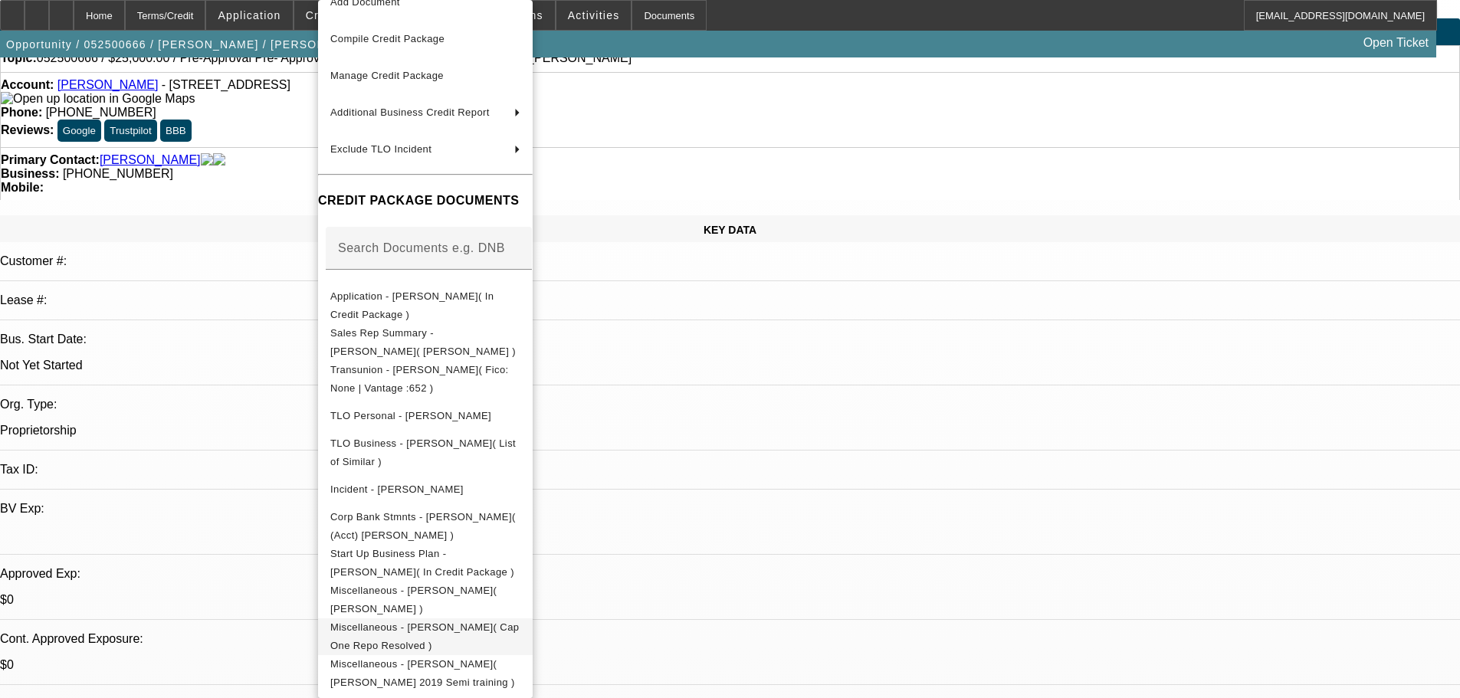
scroll to position [77, 0]
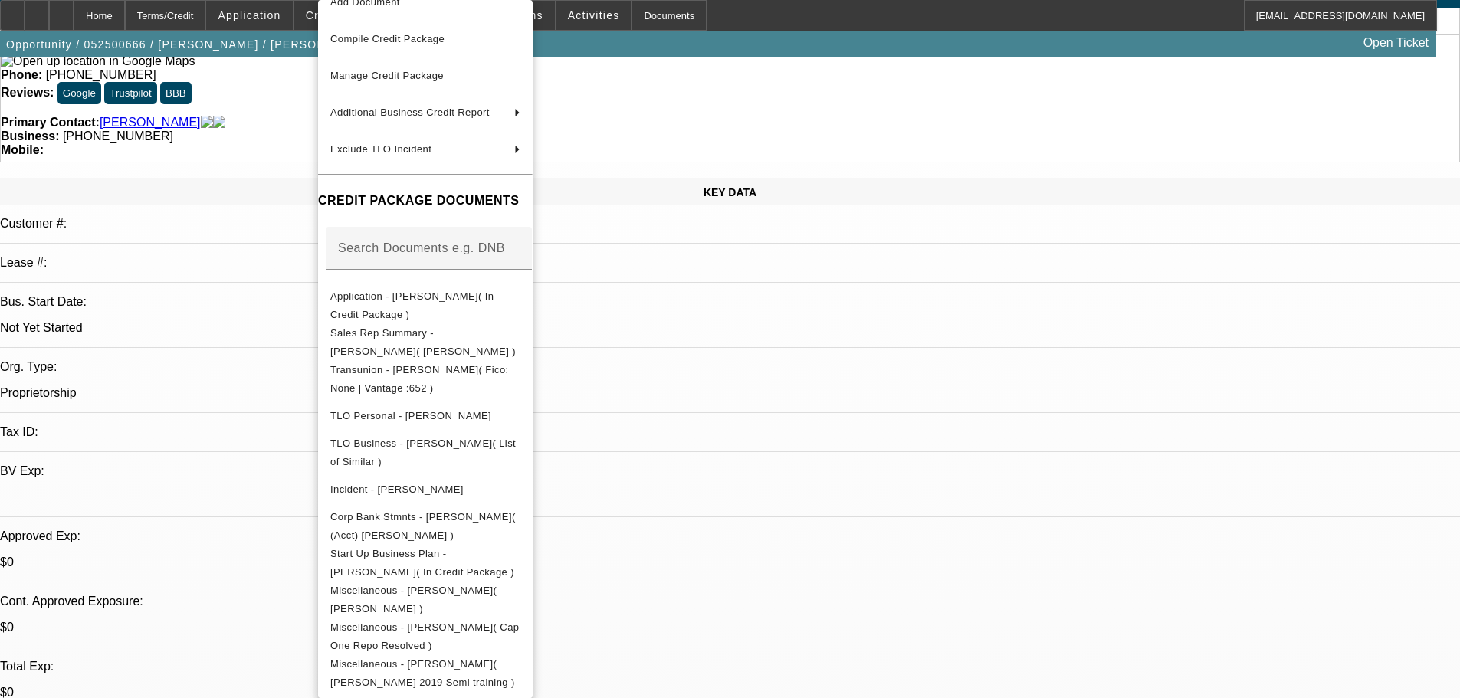
click at [802, 349] on div at bounding box center [730, 349] width 1460 height 698
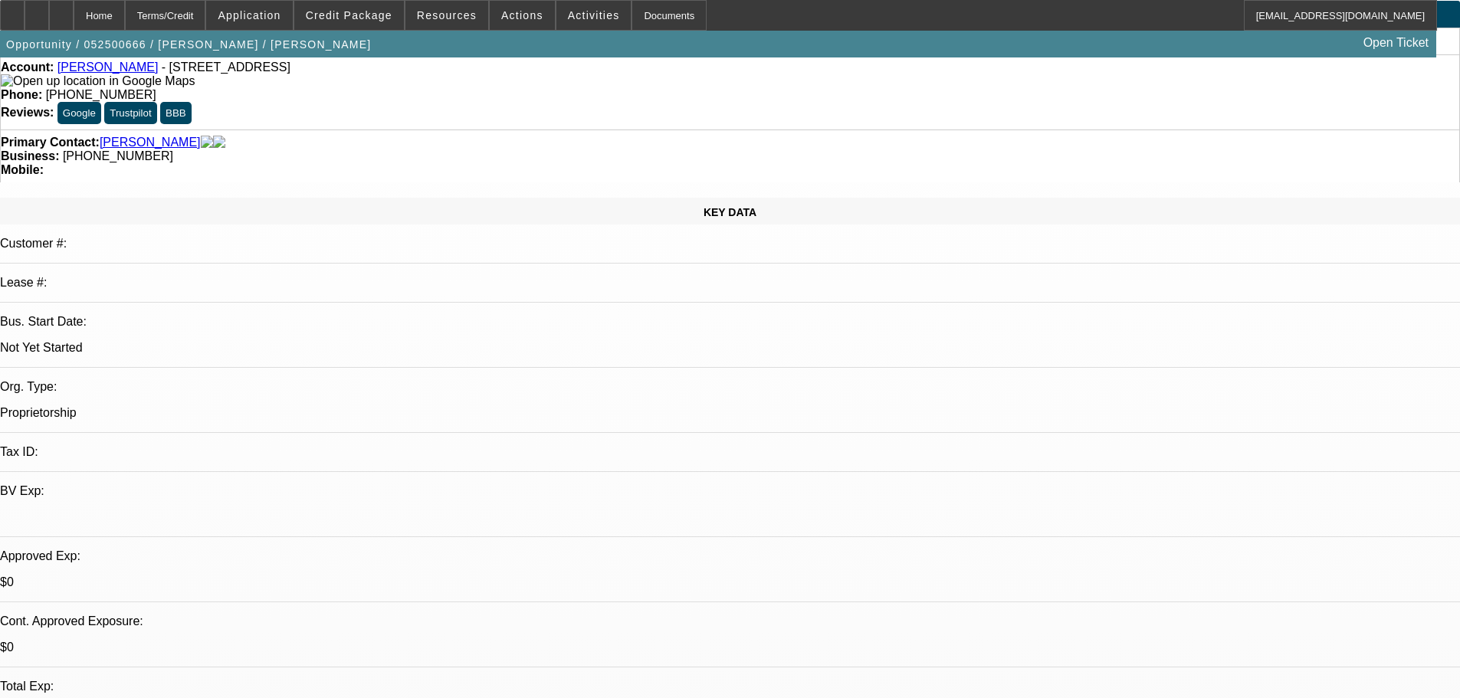
scroll to position [0, 0]
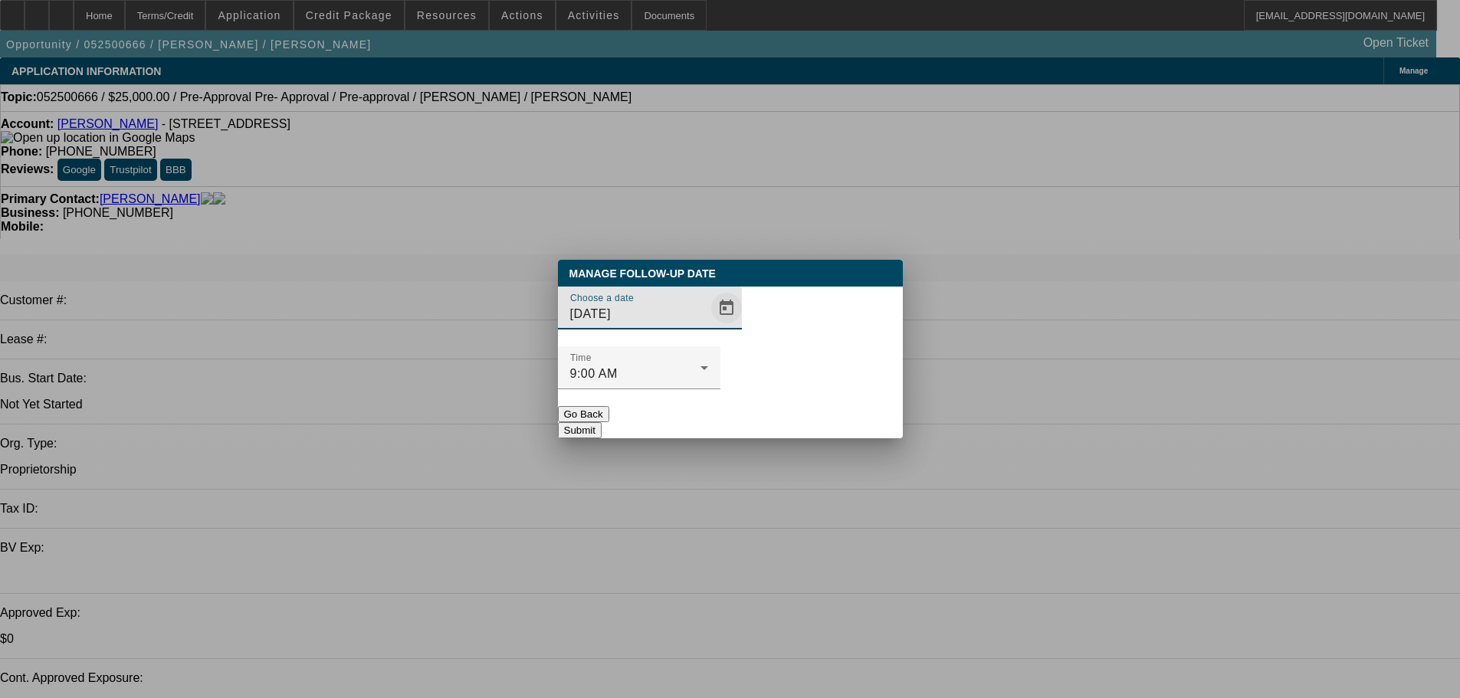
click at [708, 326] on span "Open calendar" at bounding box center [726, 308] width 37 height 37
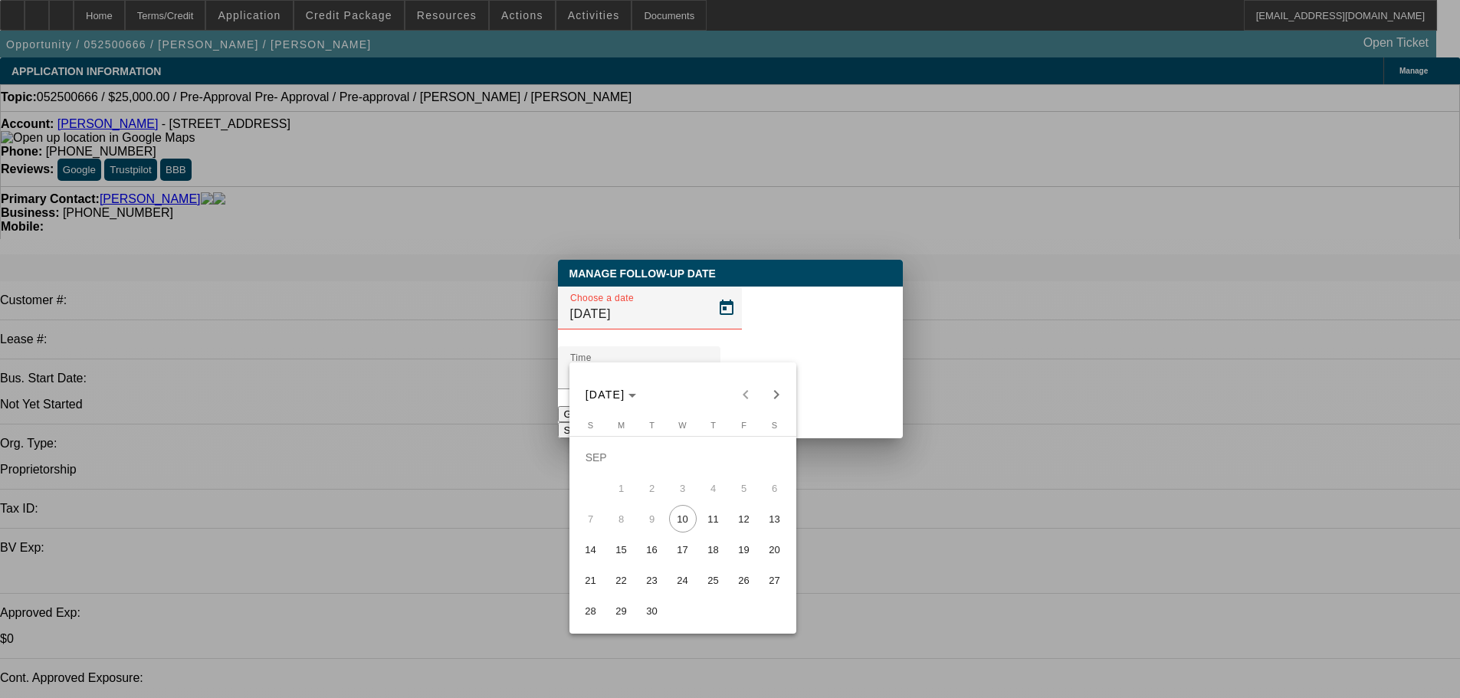
click at [678, 548] on span "17" at bounding box center [683, 550] width 28 height 28
type input "9/17/2025"
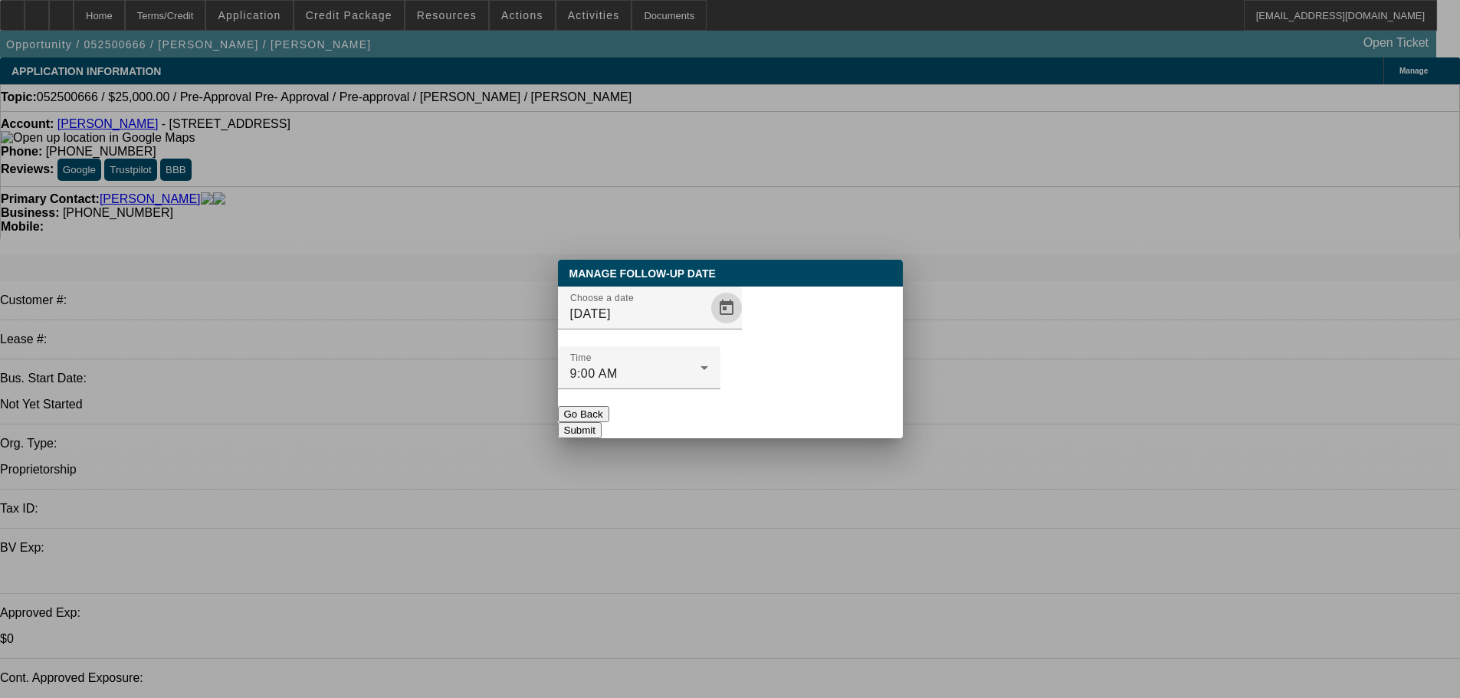
click at [602, 422] on button "Submit" at bounding box center [580, 430] width 44 height 16
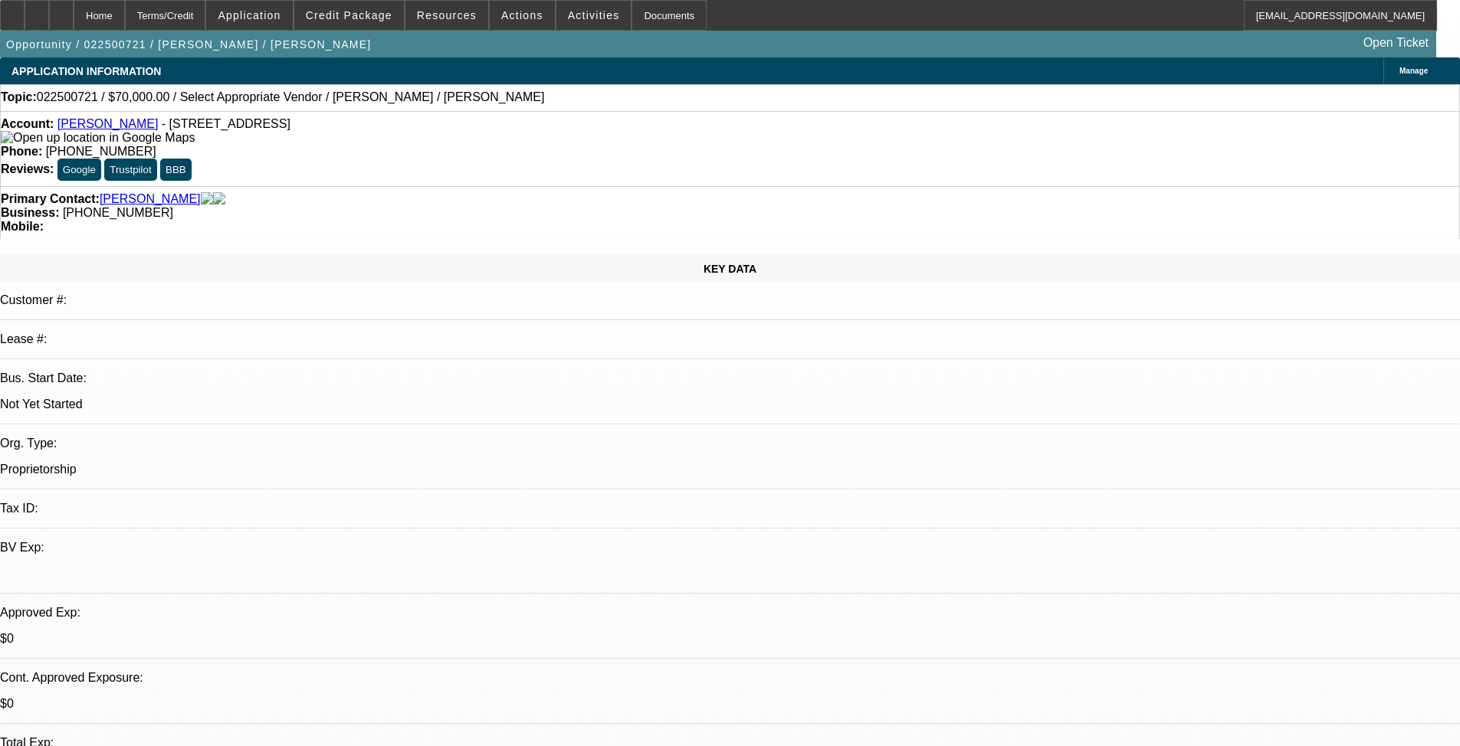
select select "0"
select select "2"
select select "0.1"
select select "4"
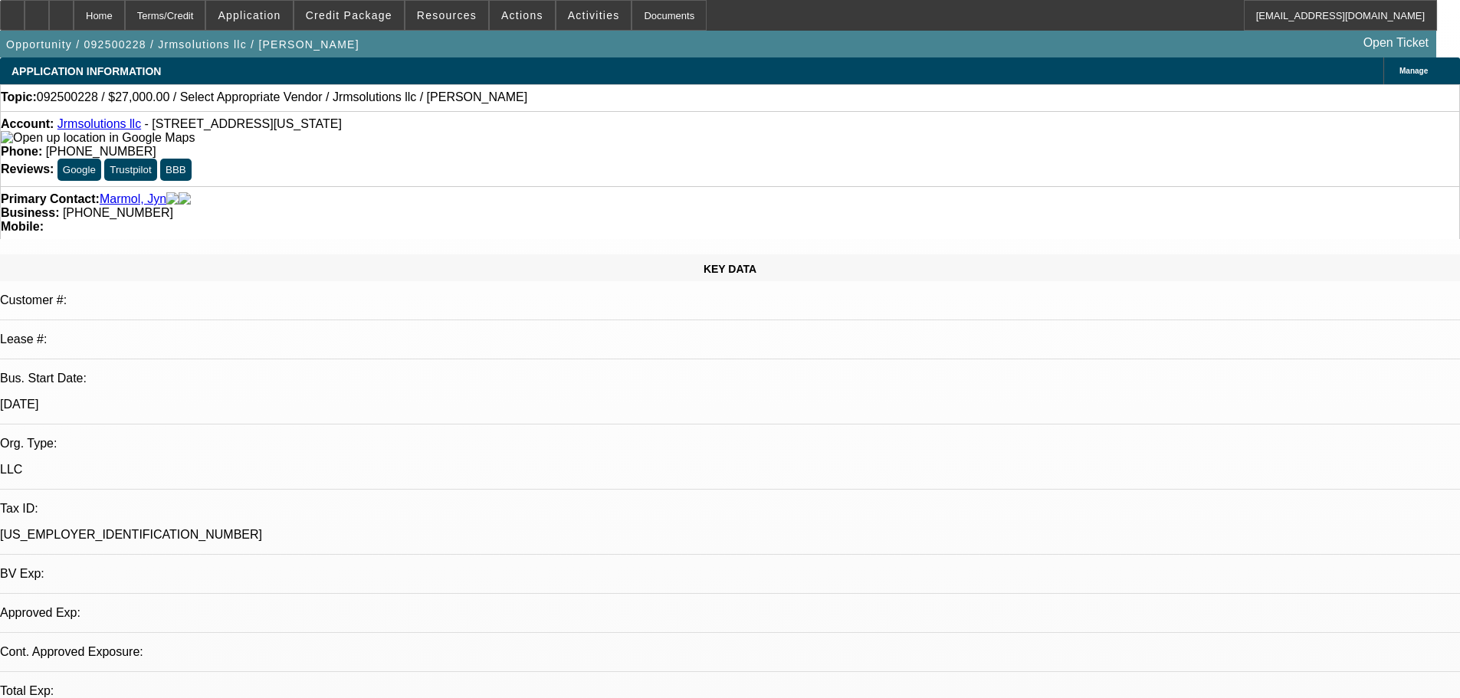
select select "0"
select select "2"
select select "0.1"
select select "4"
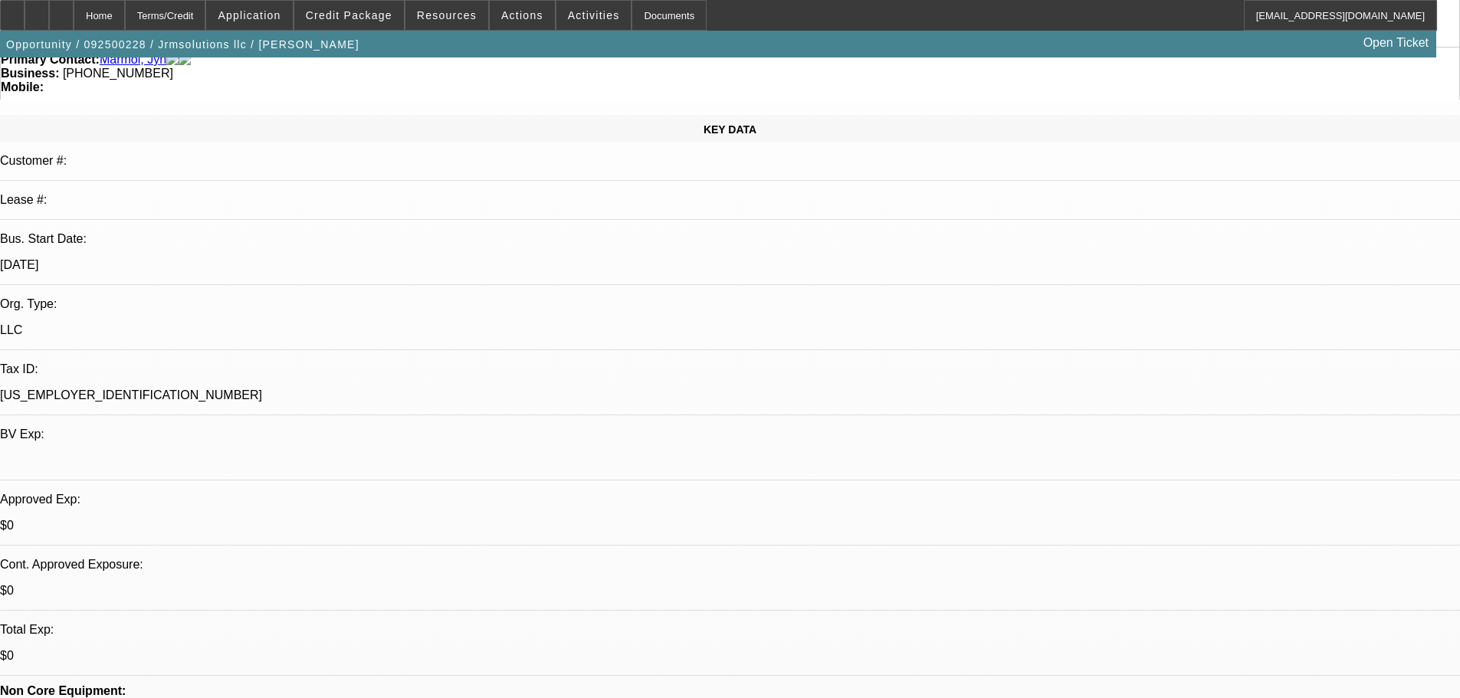
scroll to position [307, 0]
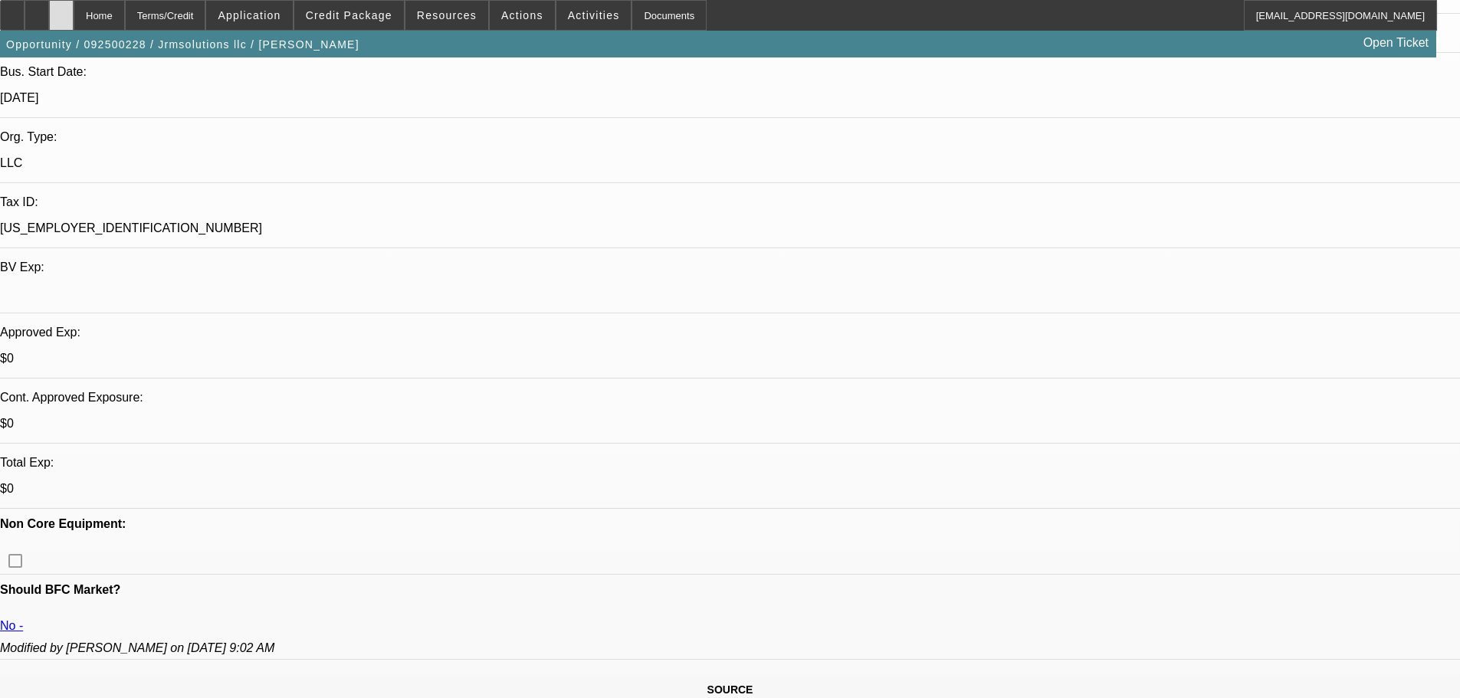
click at [61, 10] on icon at bounding box center [61, 10] width 0 height 0
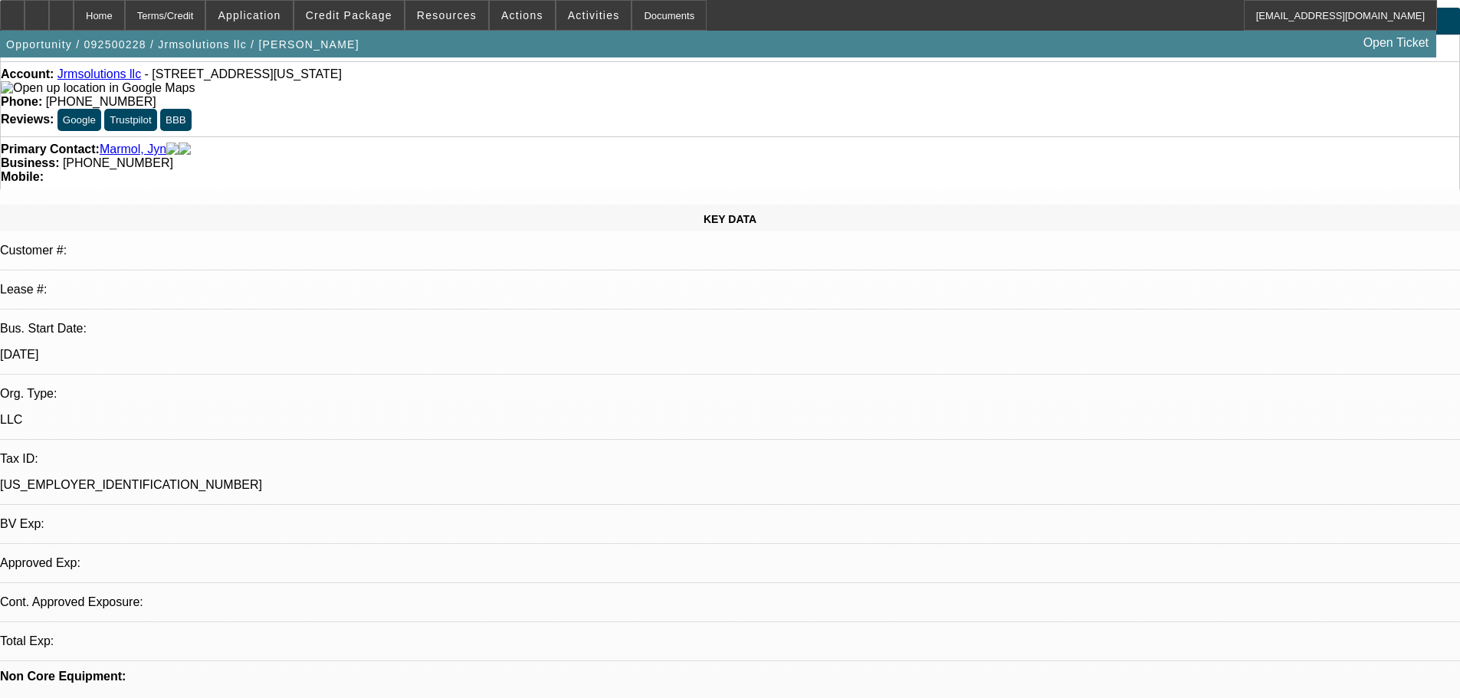
select select "0"
select select "2"
select select "0.1"
select select "4"
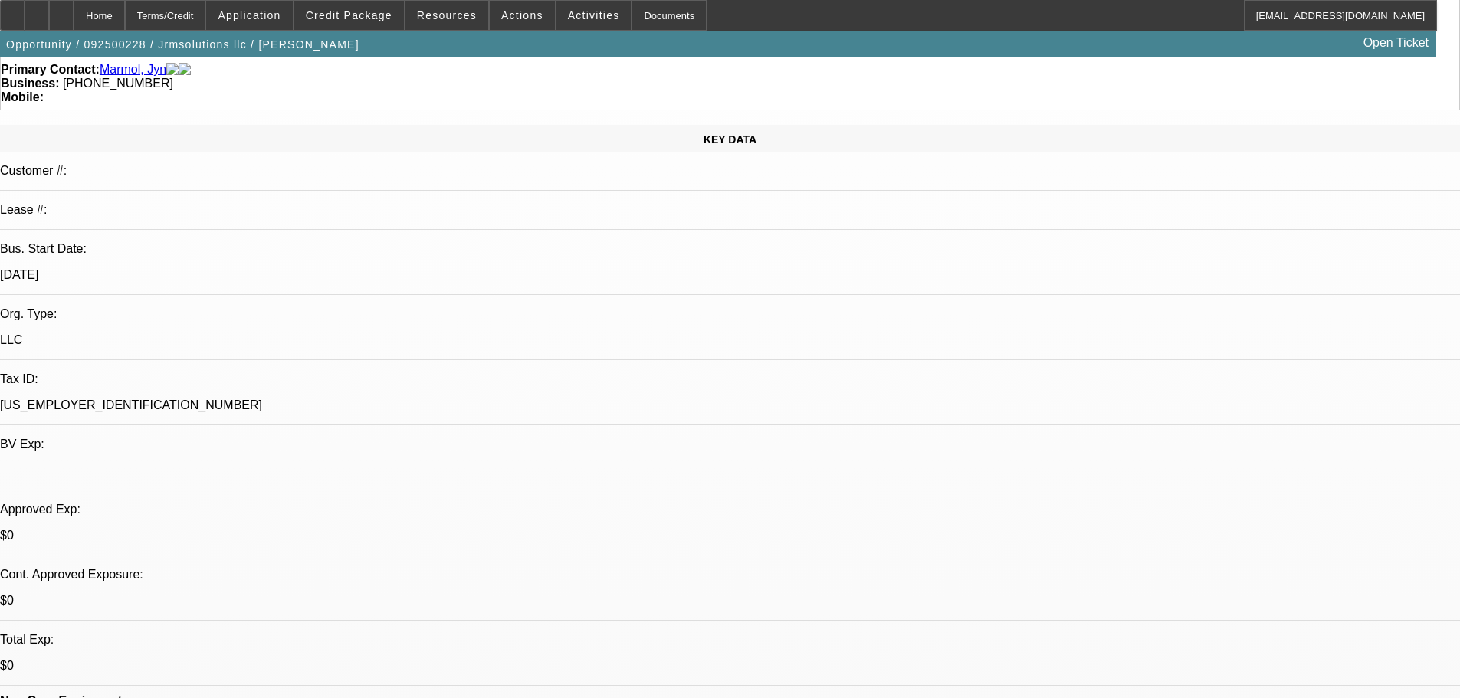
scroll to position [153, 0]
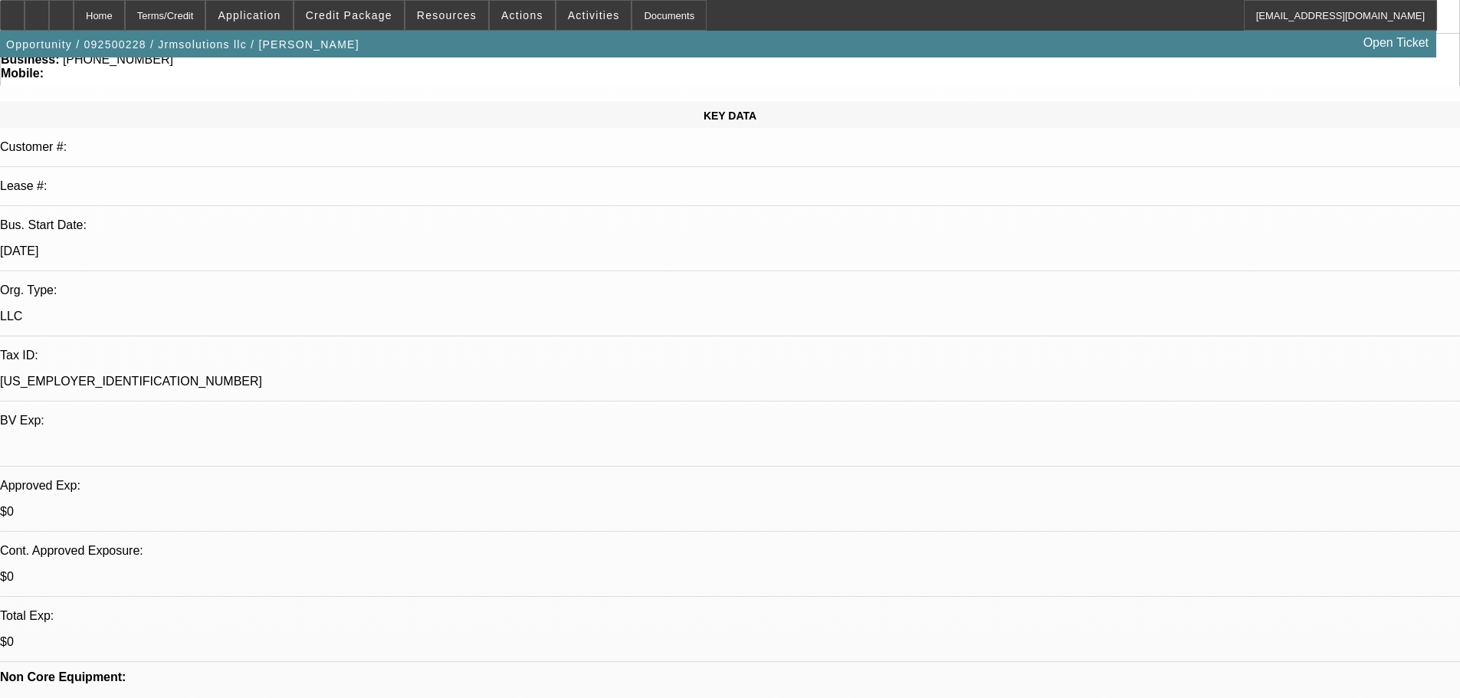
radio input "true"
type textarea "[PERSON_NAME] keeps telling me his credits better but its worse everytime."
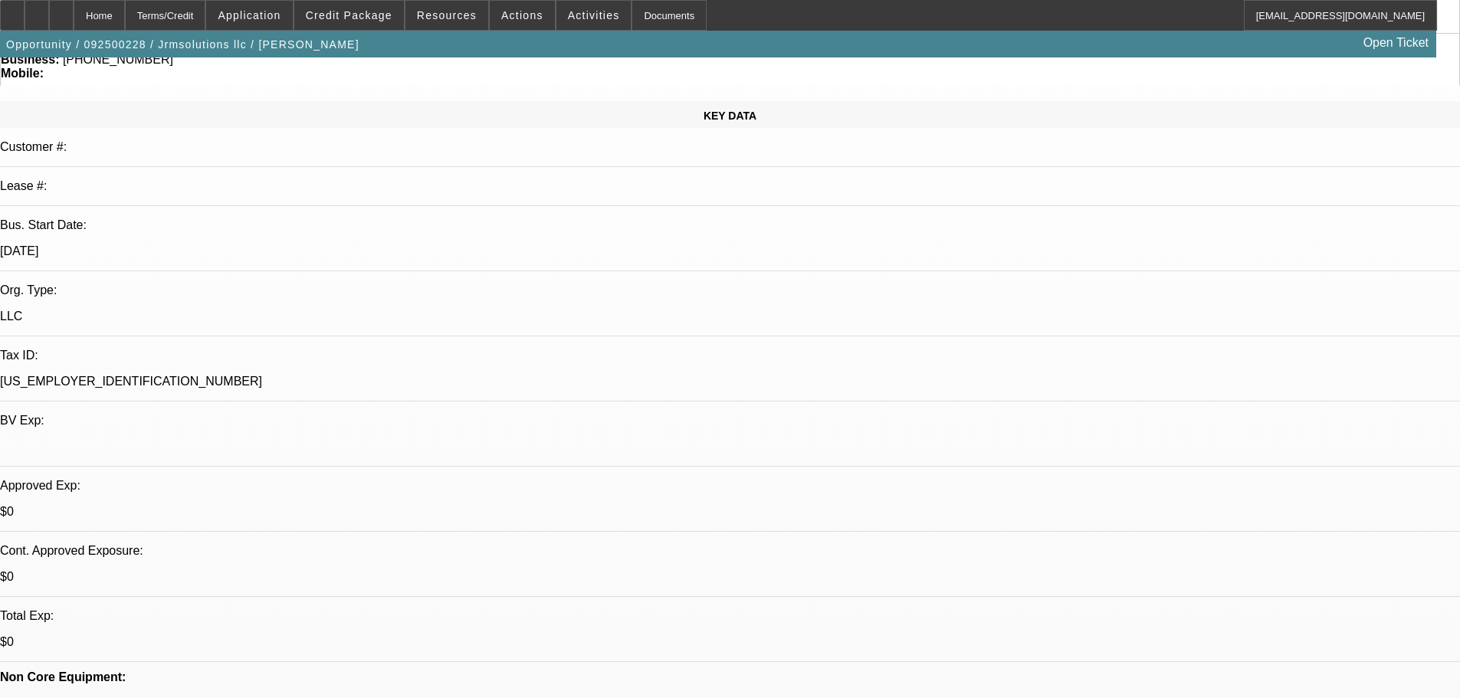
radio input "true"
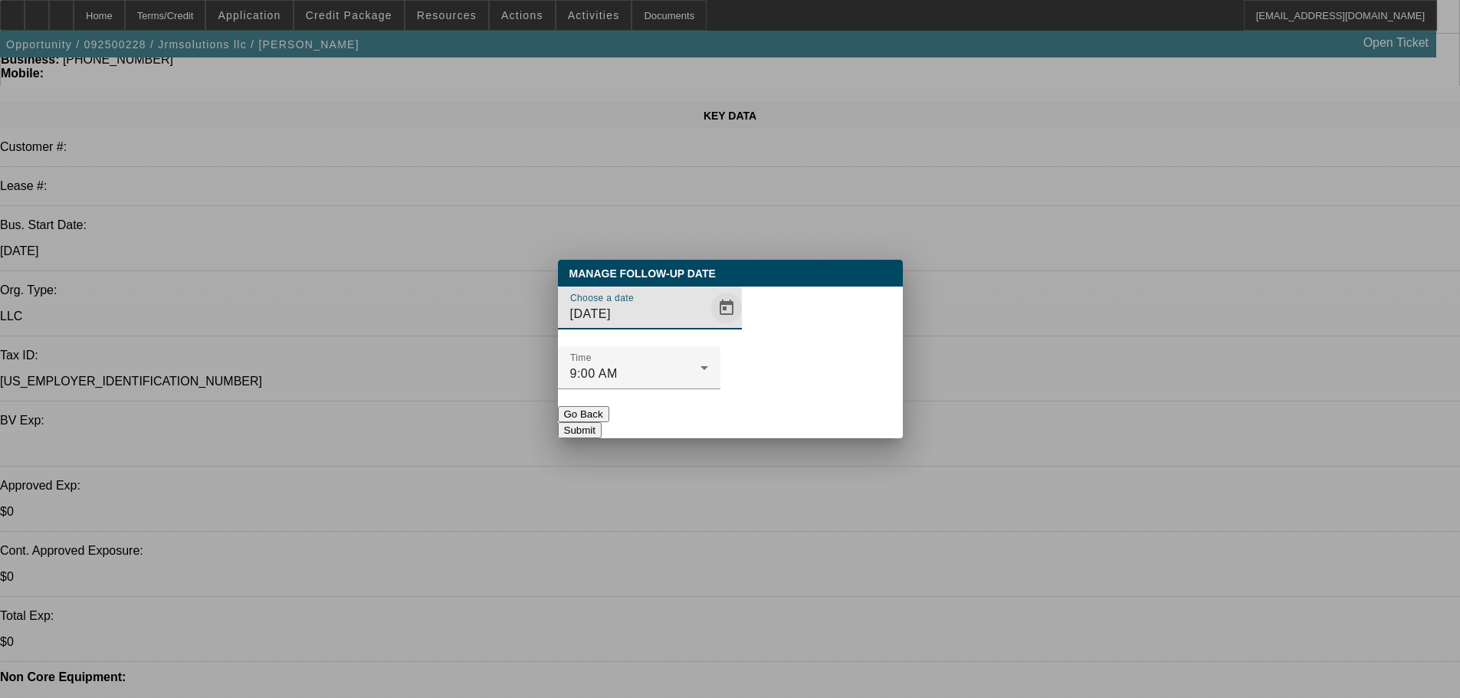
click at [708, 326] on span "Open calendar" at bounding box center [726, 308] width 37 height 37
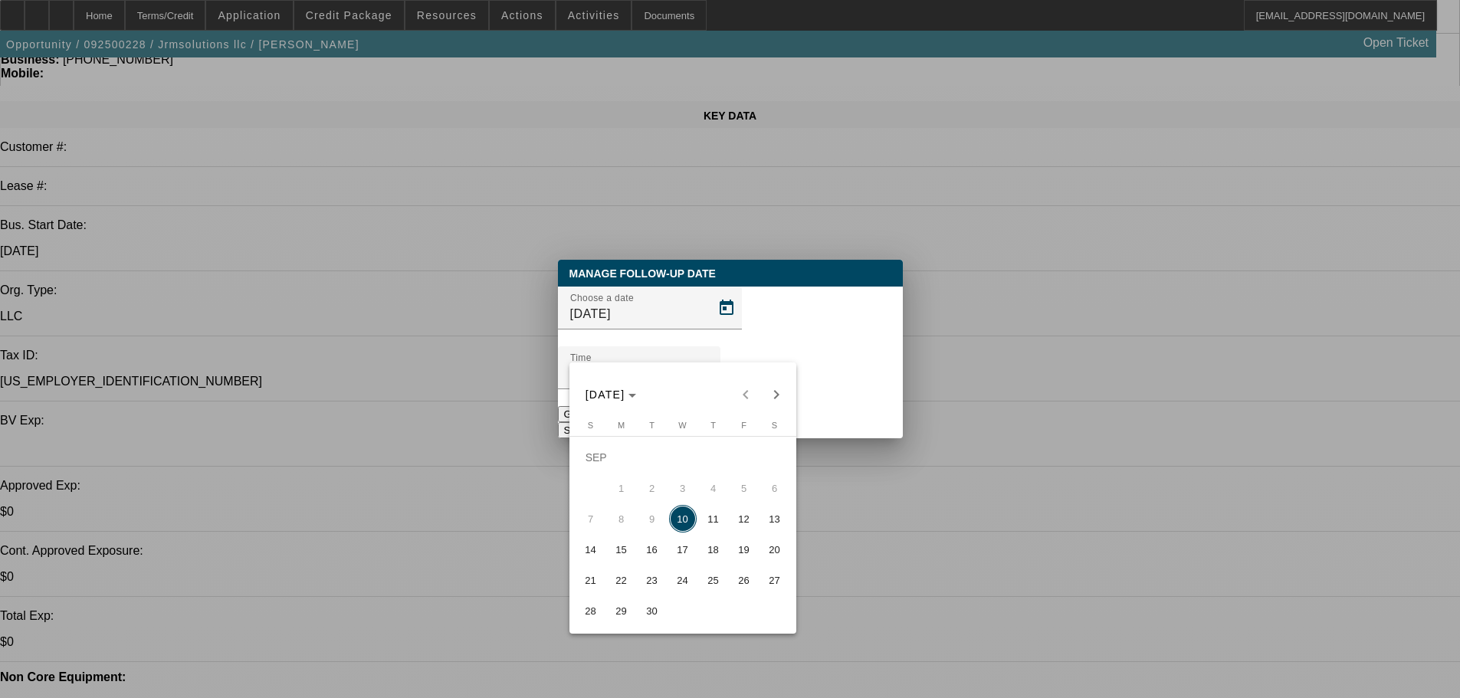
click at [708, 517] on span "11" at bounding box center [714, 519] width 28 height 28
type input "9/11/2025"
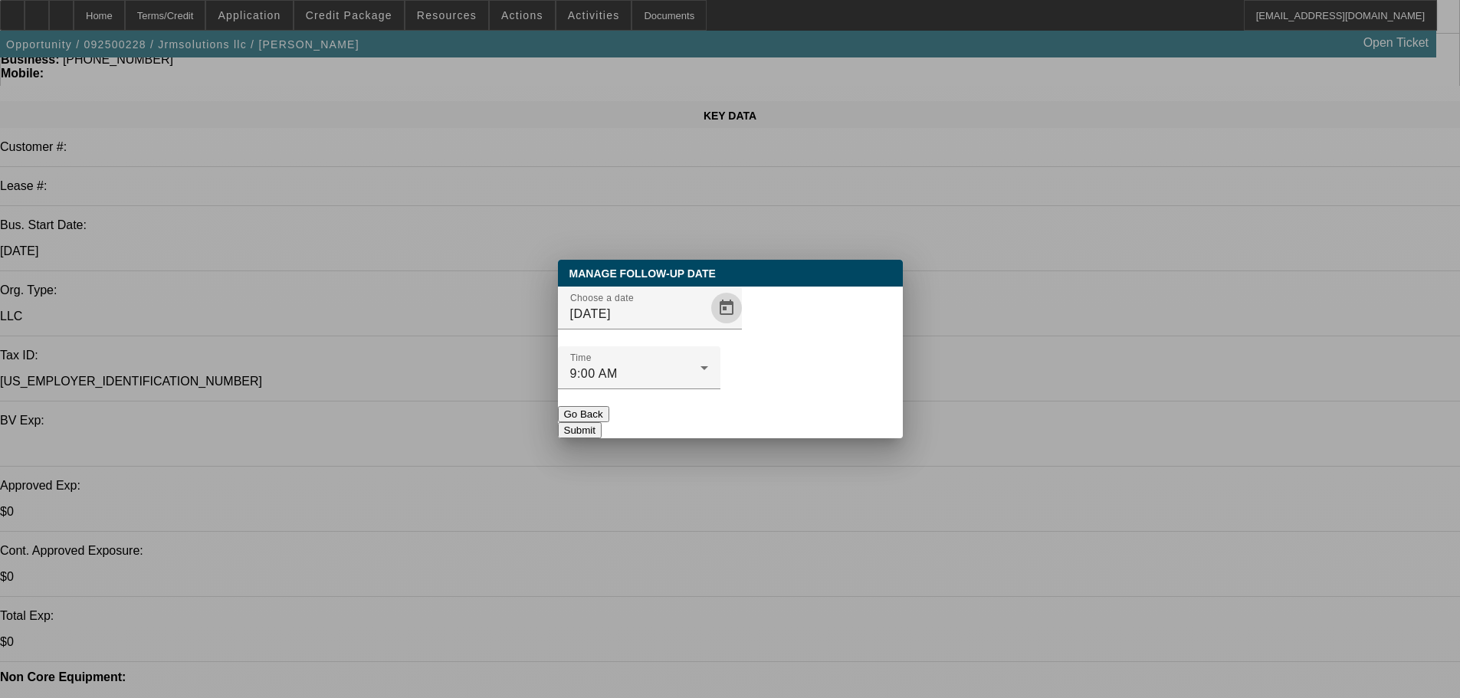
click at [602, 422] on button "Submit" at bounding box center [580, 430] width 44 height 16
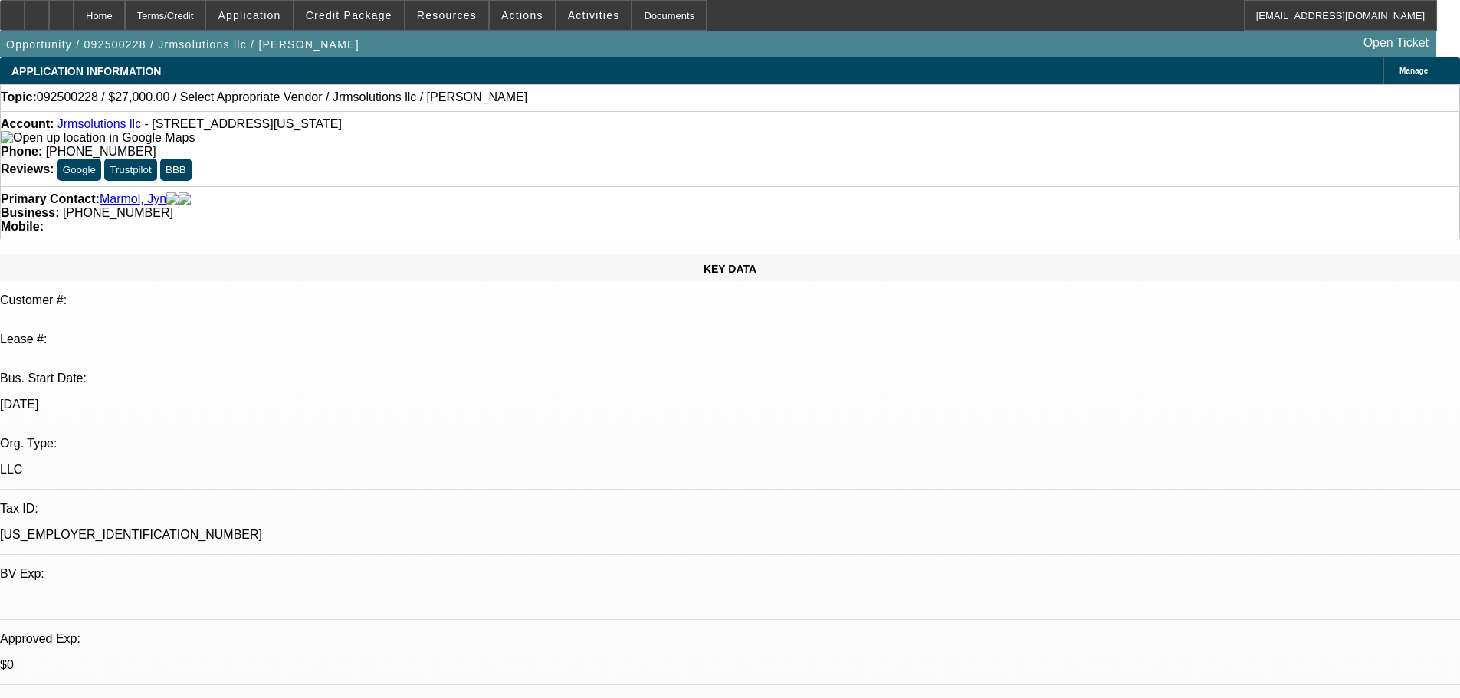
scroll to position [153, 0]
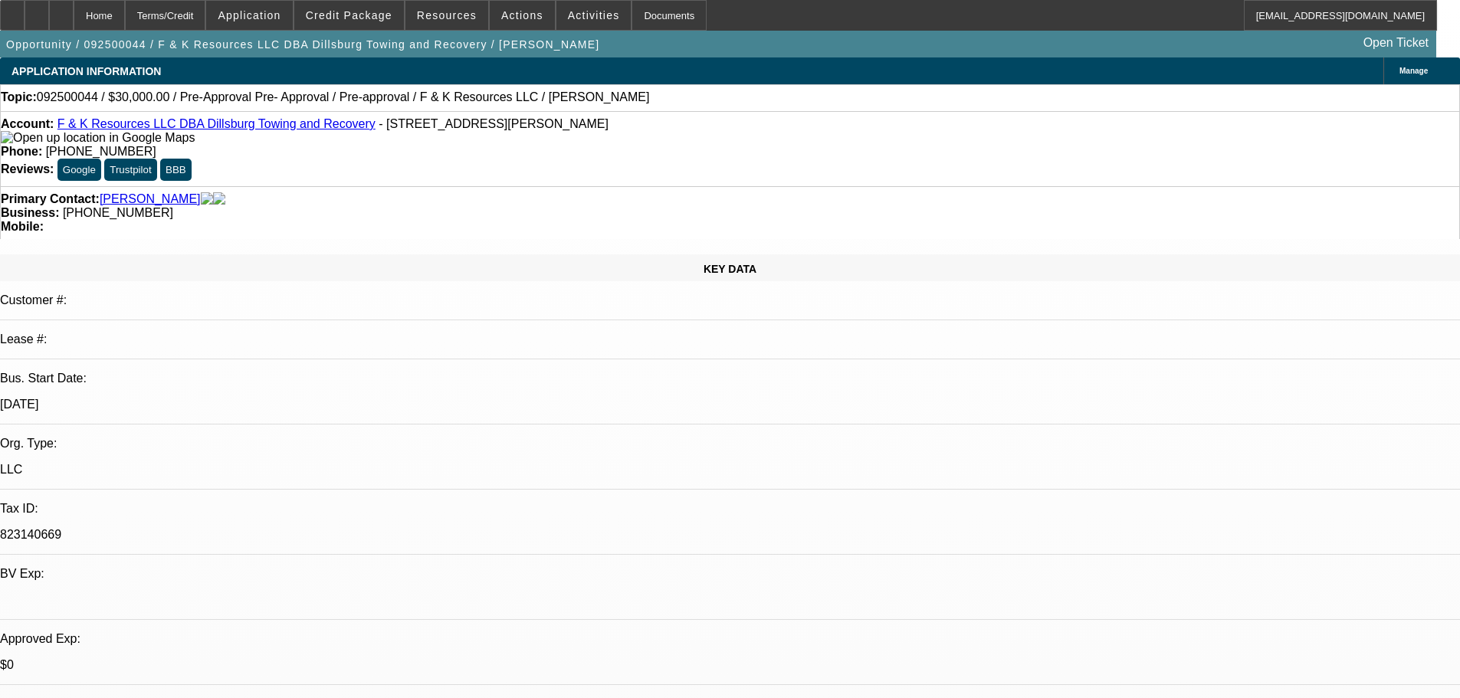
select select "0"
select select "6"
select select "0"
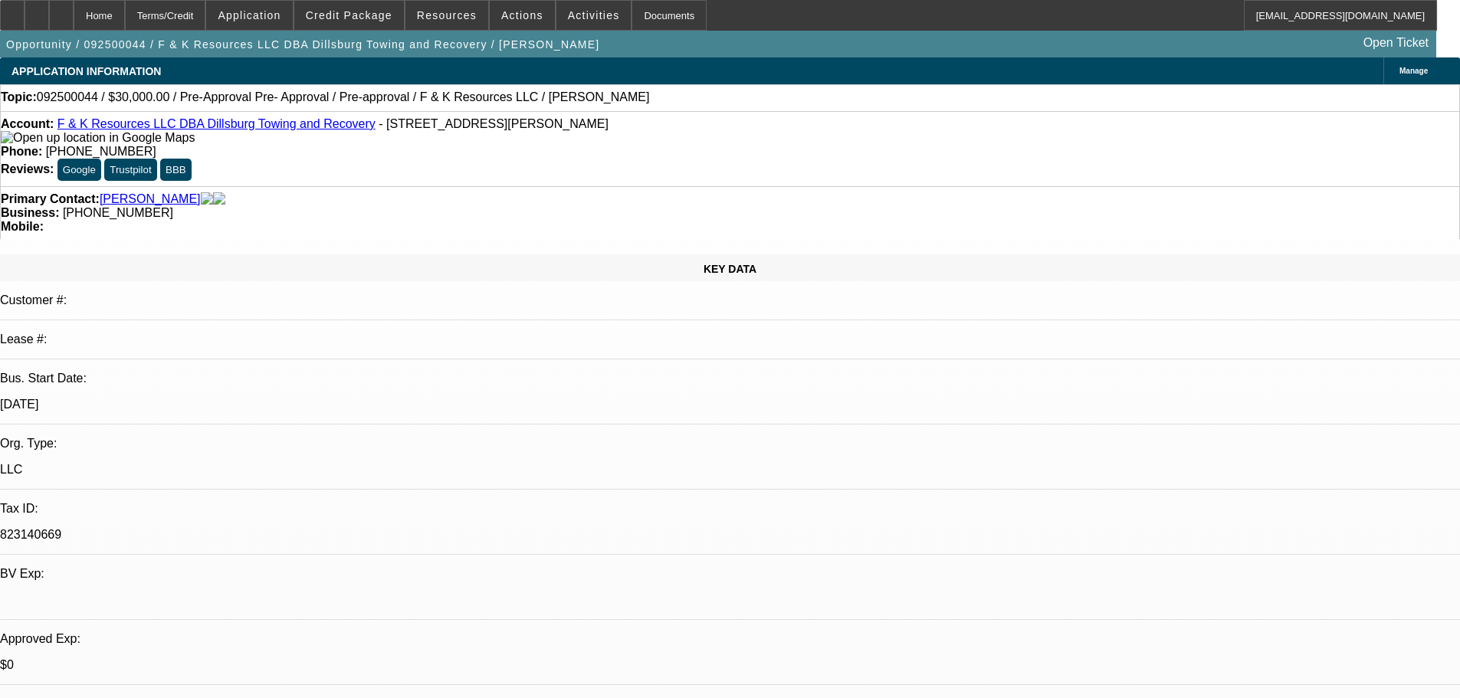
select select "0"
select select "6"
select select "0"
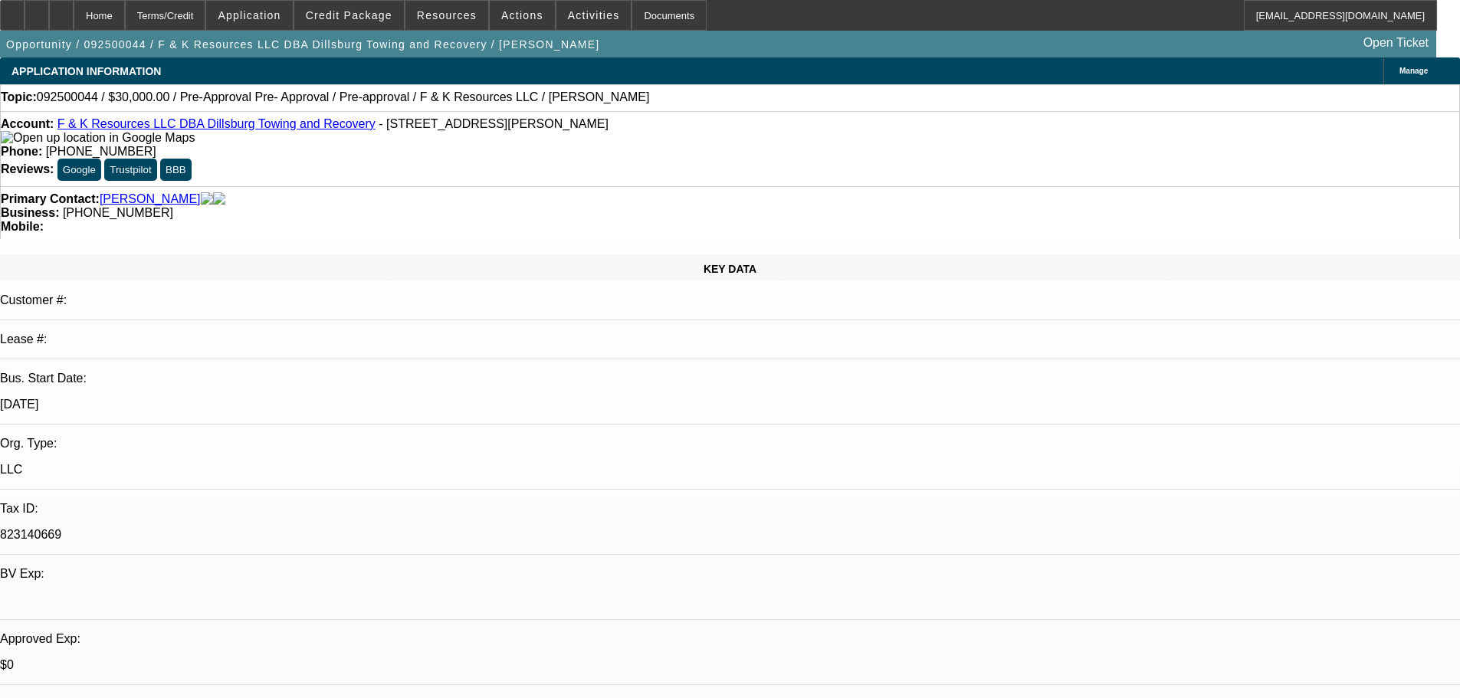
select select "0"
select select "6"
select select "0"
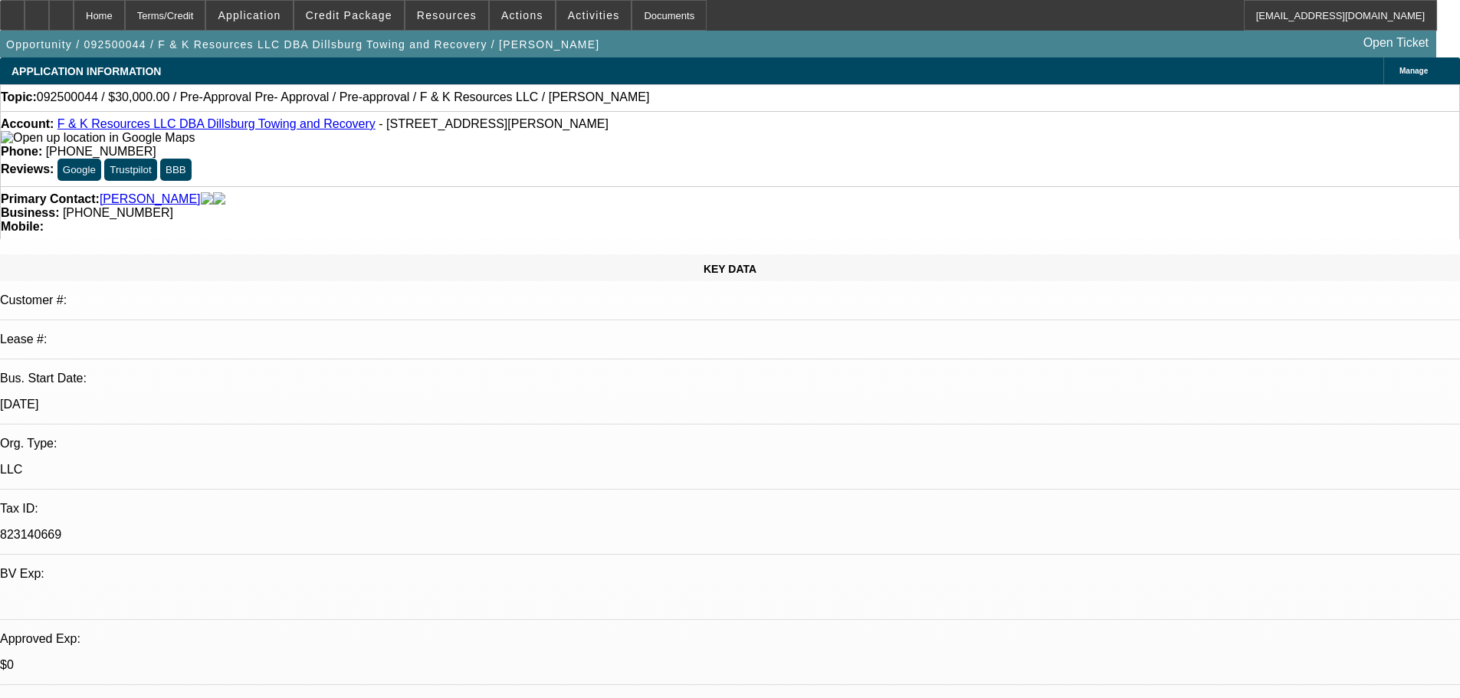
select select "6"
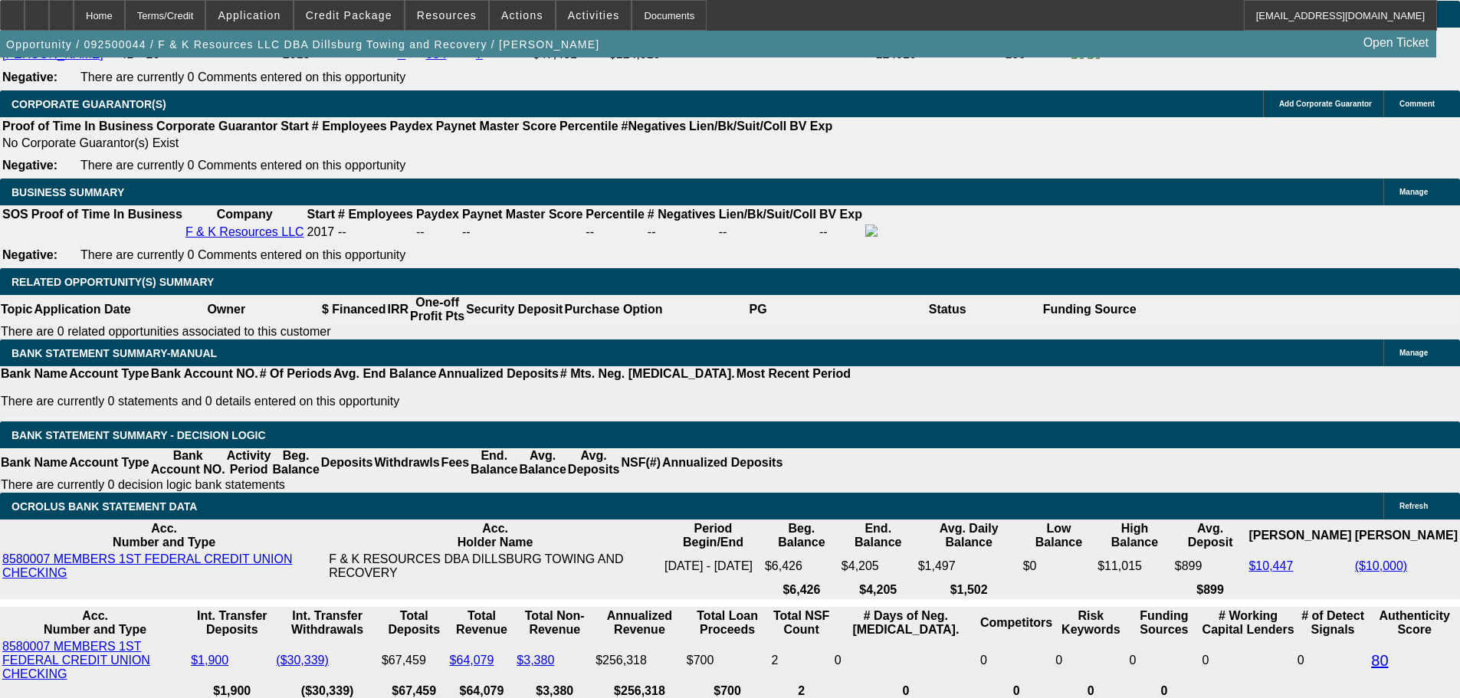
scroll to position [2223, 0]
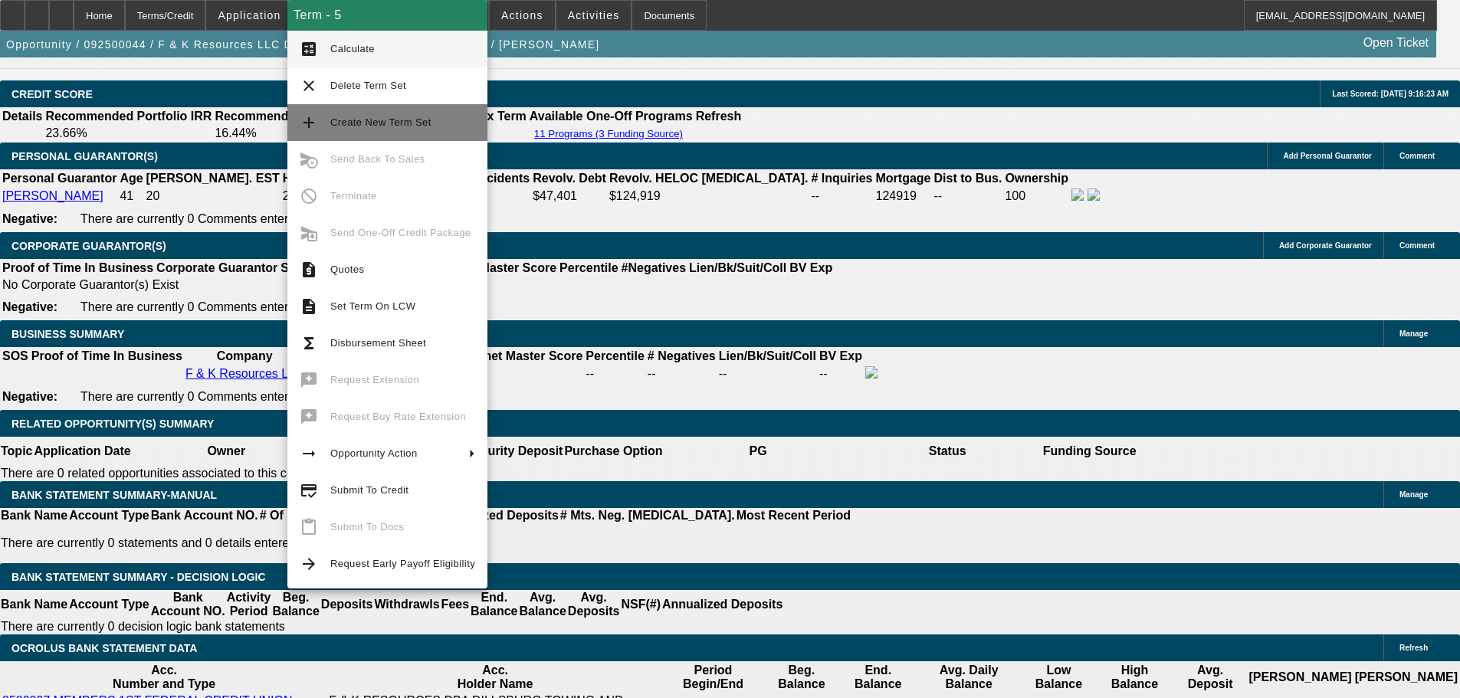
click at [399, 130] on span "Create New Term Set" at bounding box center [402, 122] width 145 height 18
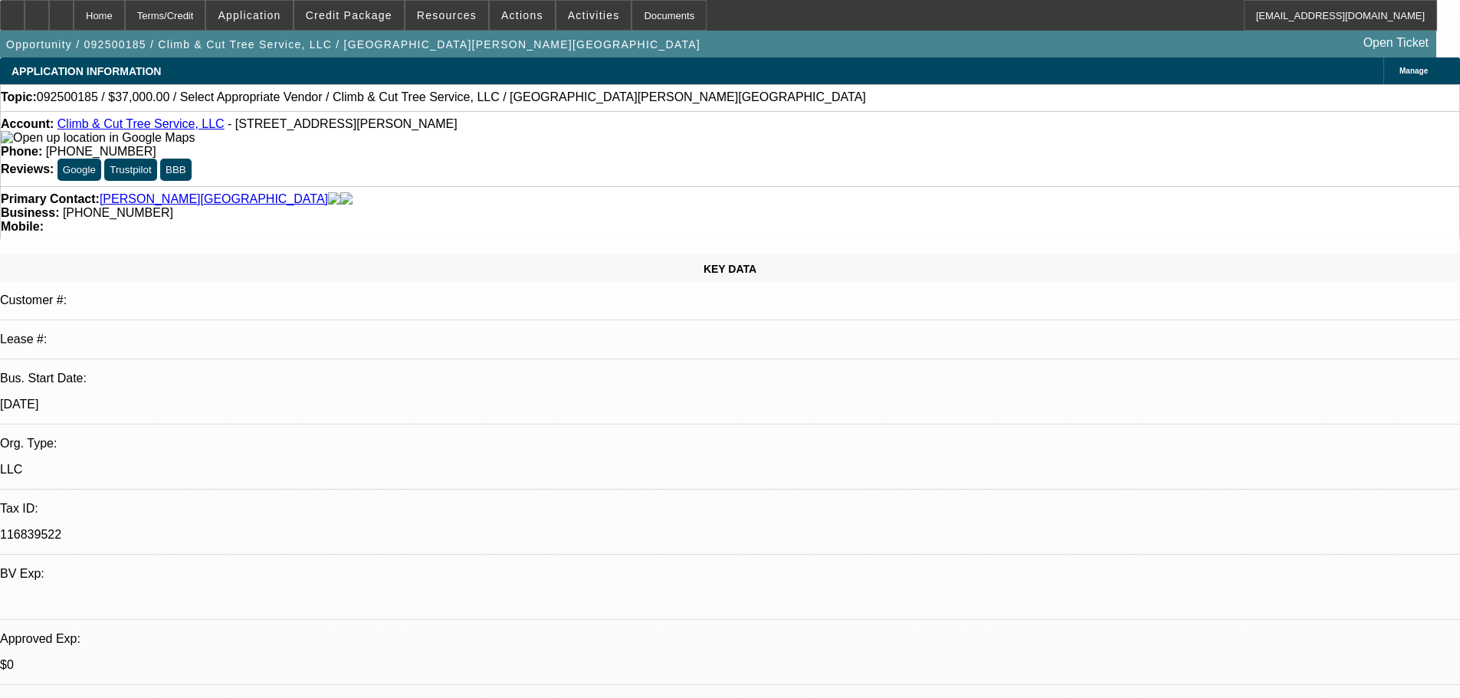
select select "0"
select select "2"
select select "0.1"
select select "4"
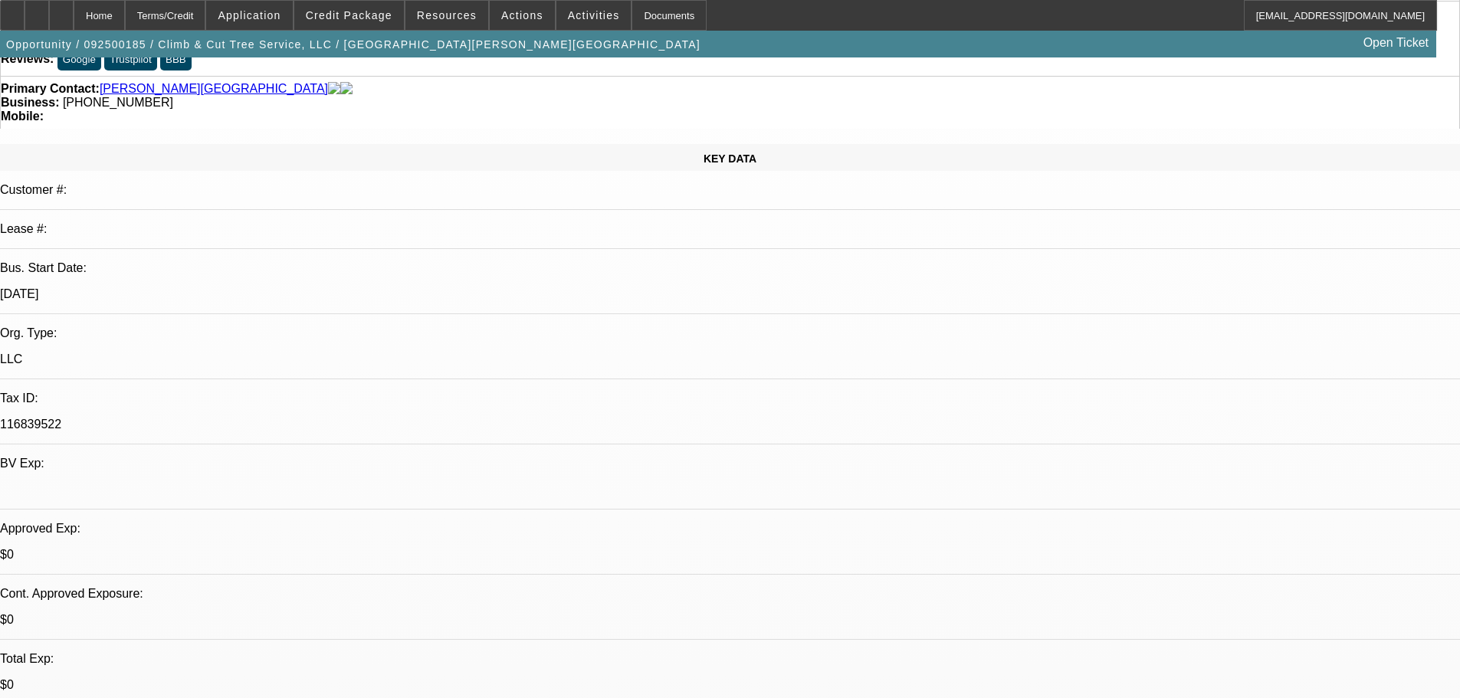
scroll to position [230, 0]
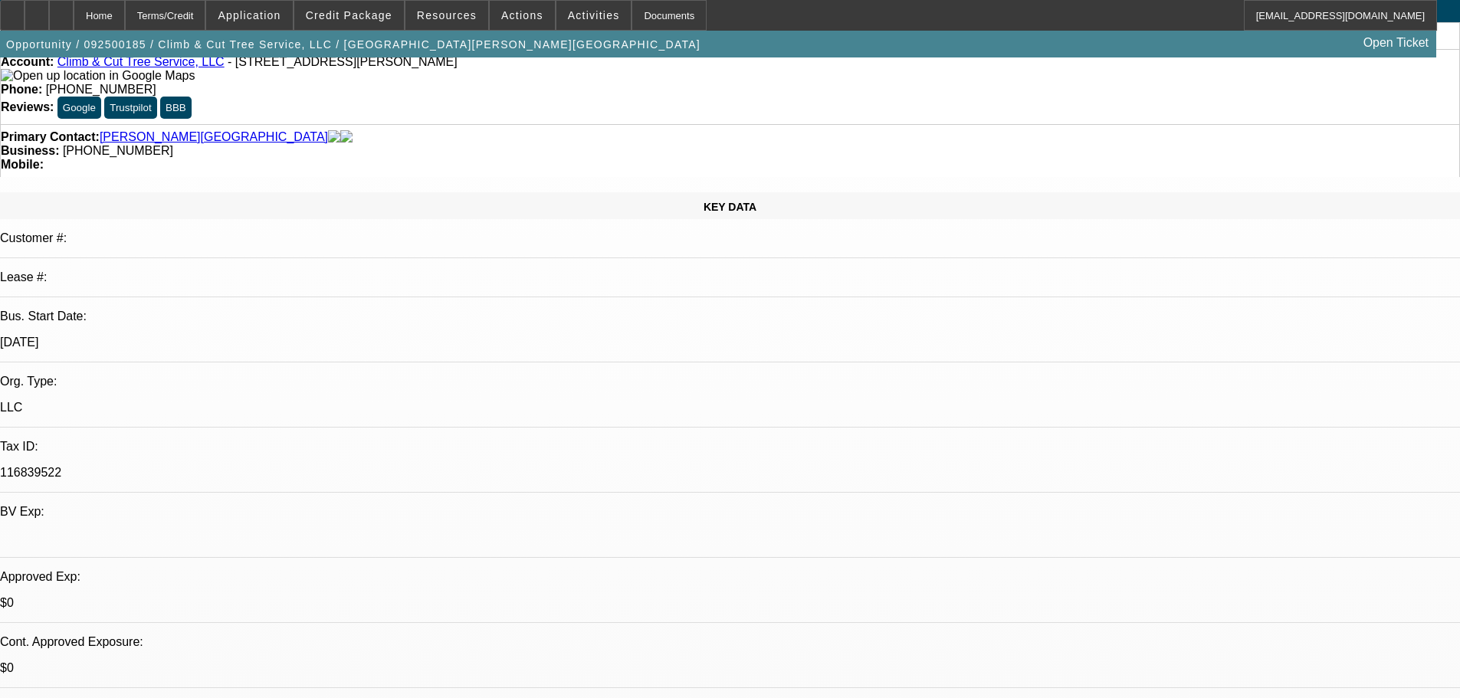
scroll to position [0, 0]
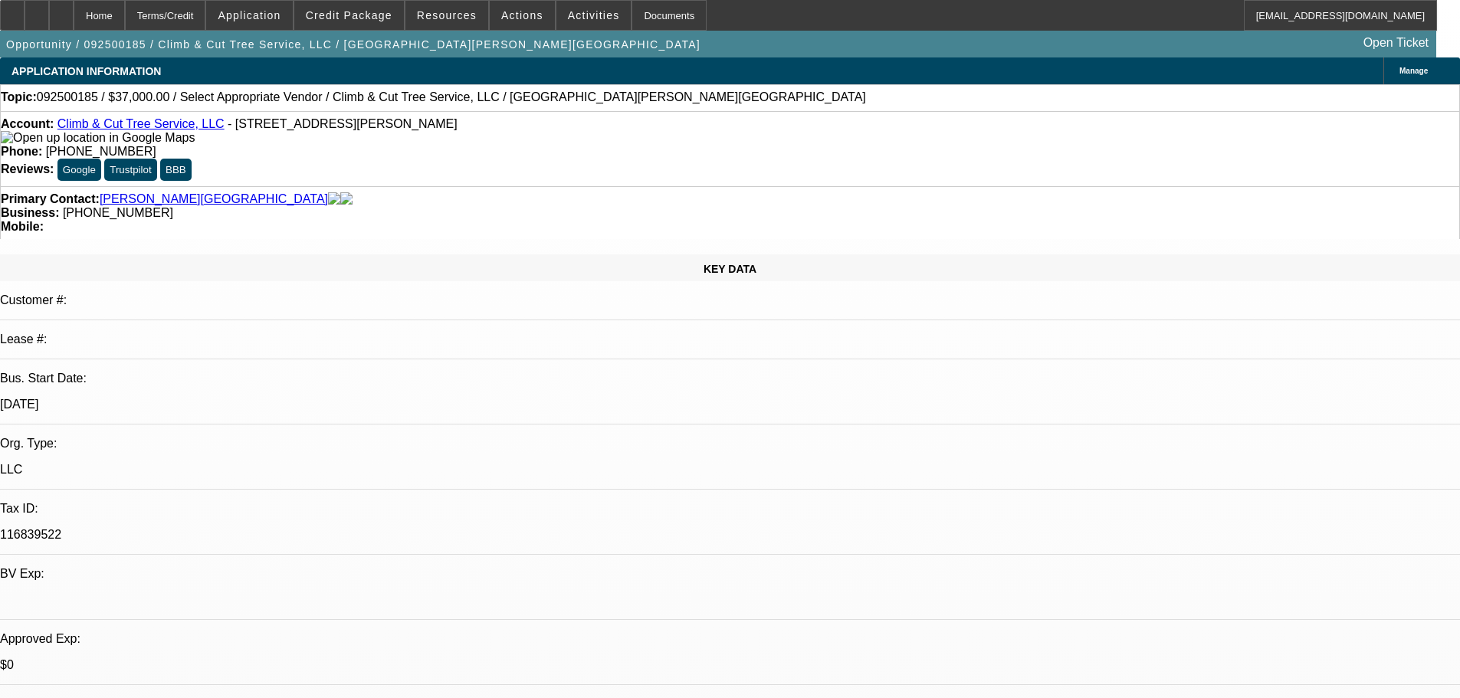
click at [373, 20] on span "Credit Package" at bounding box center [349, 15] width 87 height 12
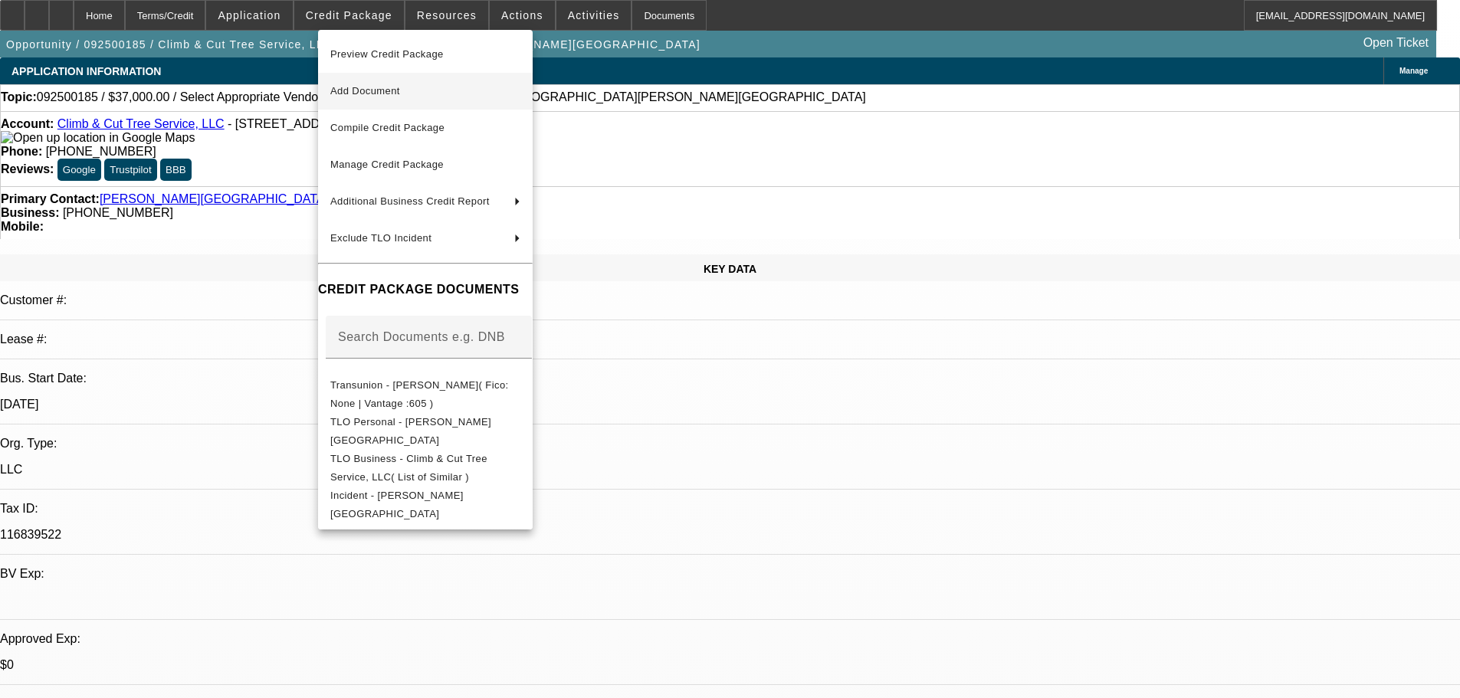
click at [417, 101] on button "Add Document" at bounding box center [425, 91] width 215 height 37
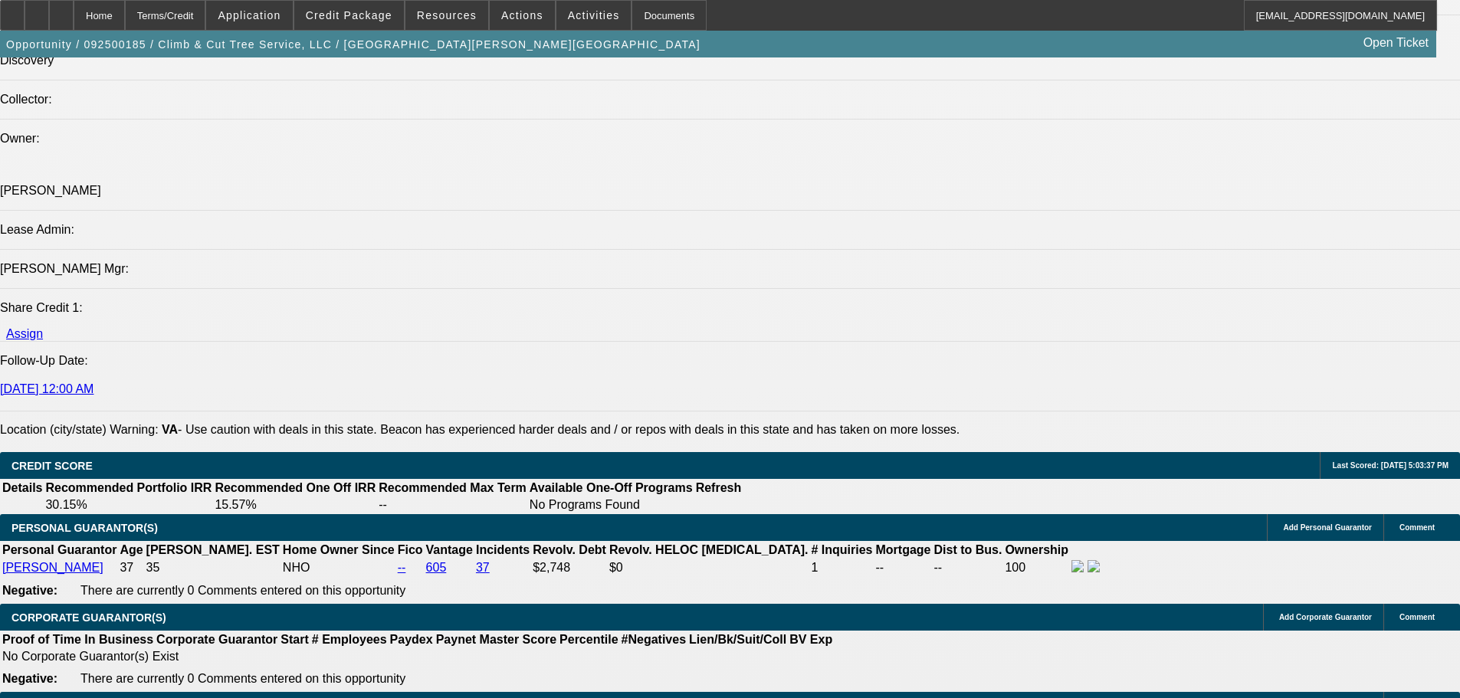
scroll to position [1839, 0]
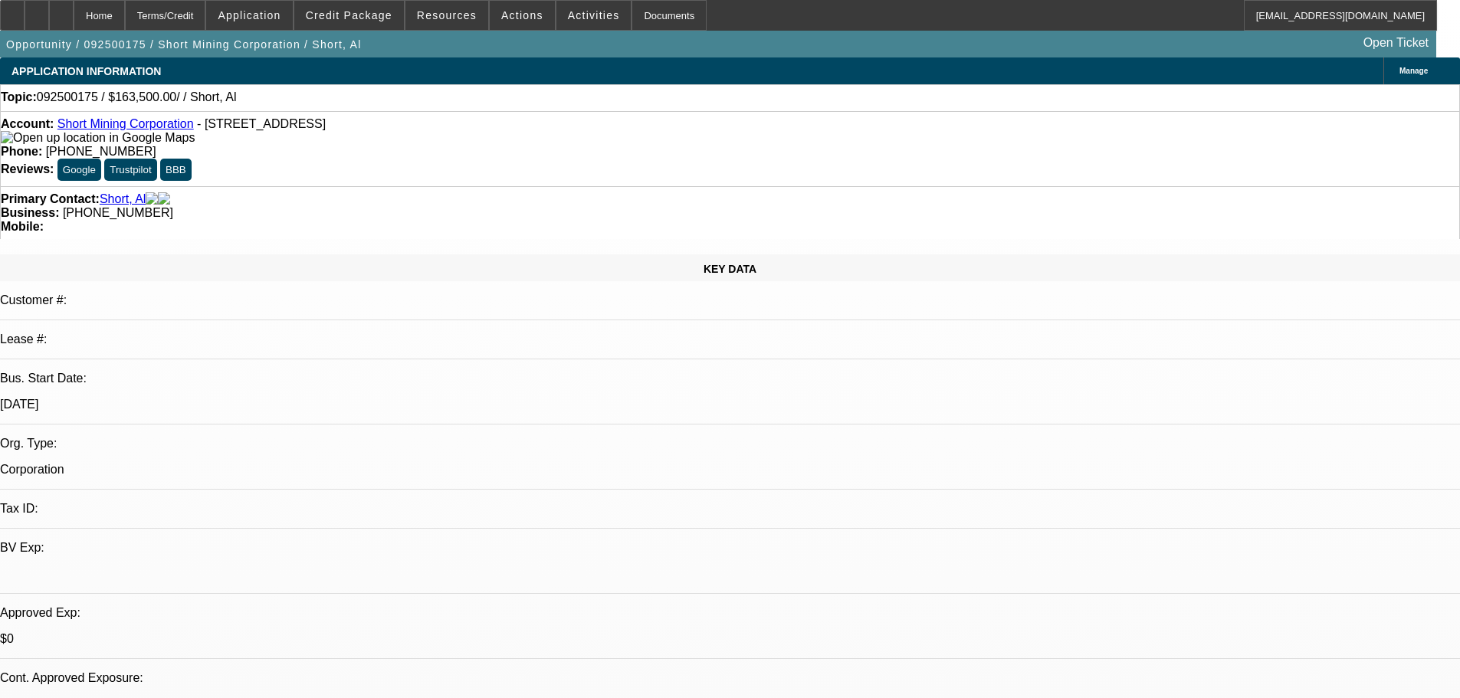
select select "0"
select select "2"
select select "0.1"
select select "4"
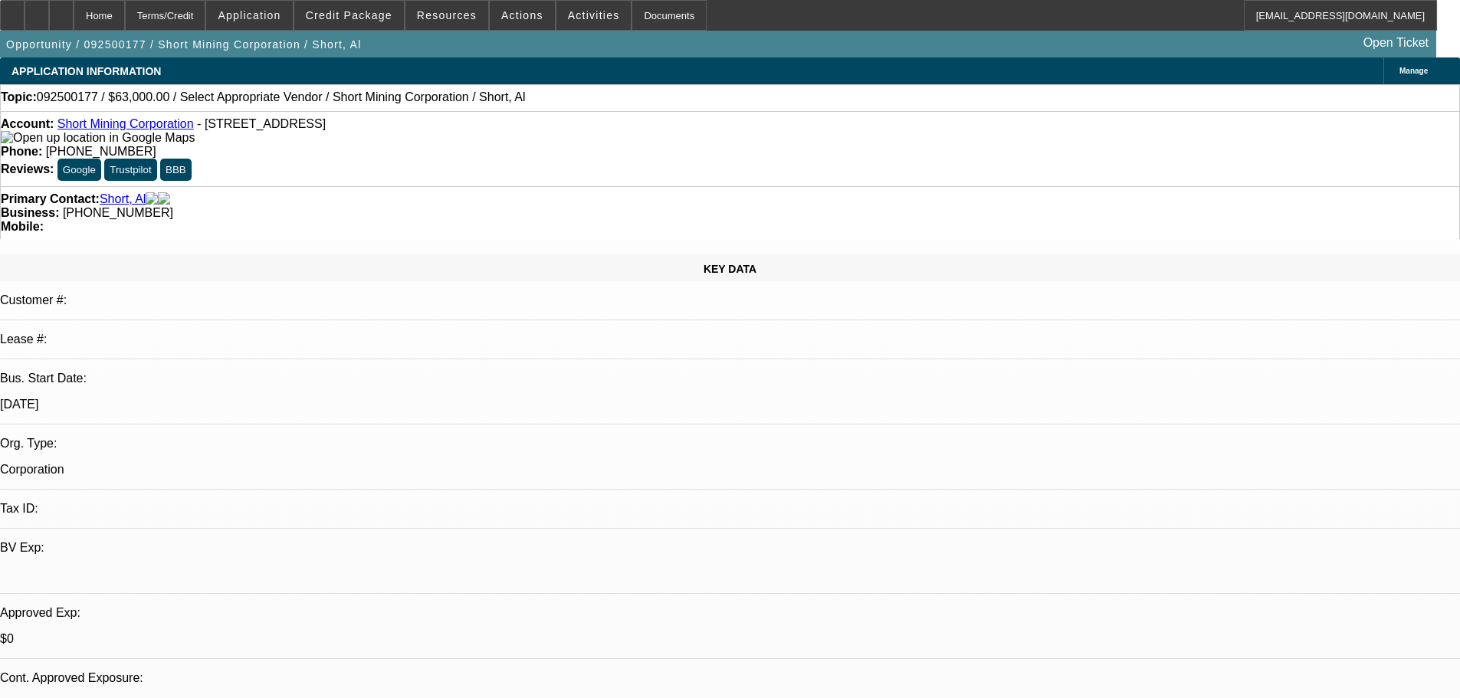
select select "0"
select select "2"
select select "0.1"
select select "4"
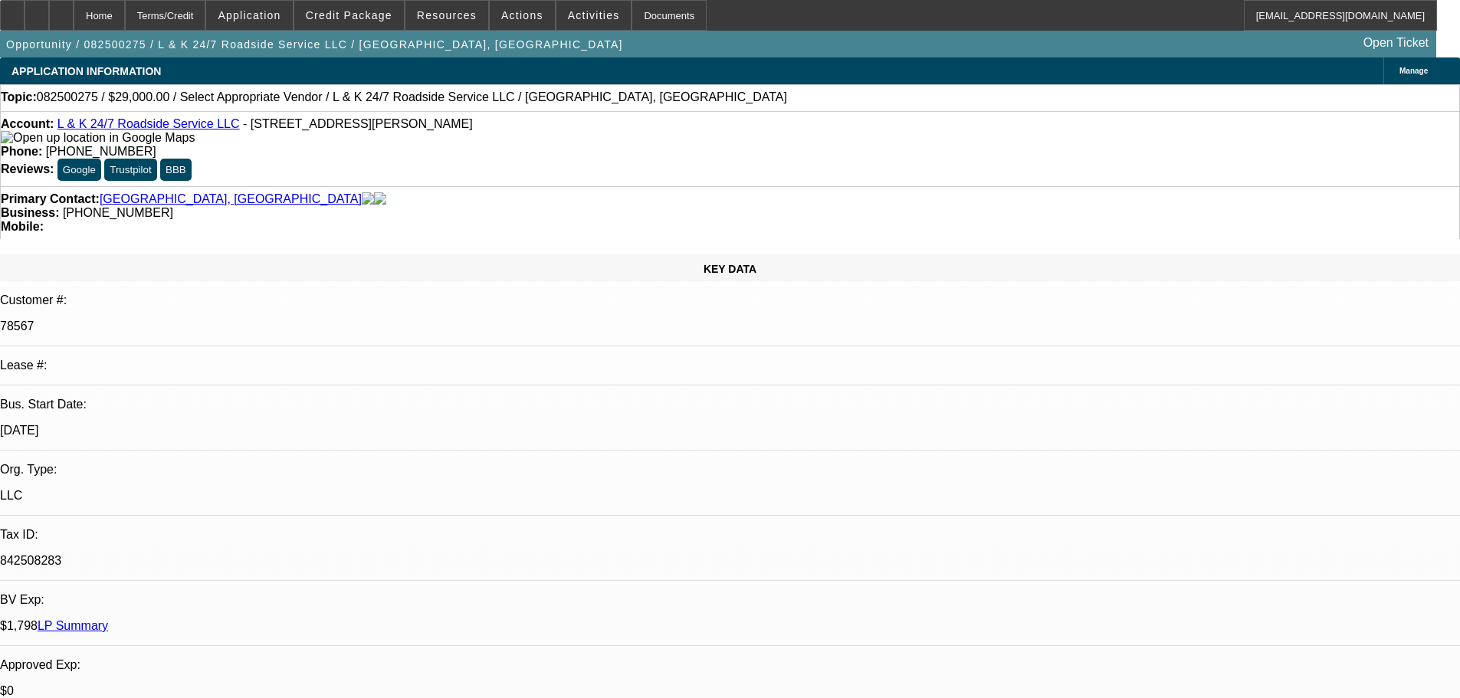
select select "0"
select select "2"
select select "0.1"
select select "4"
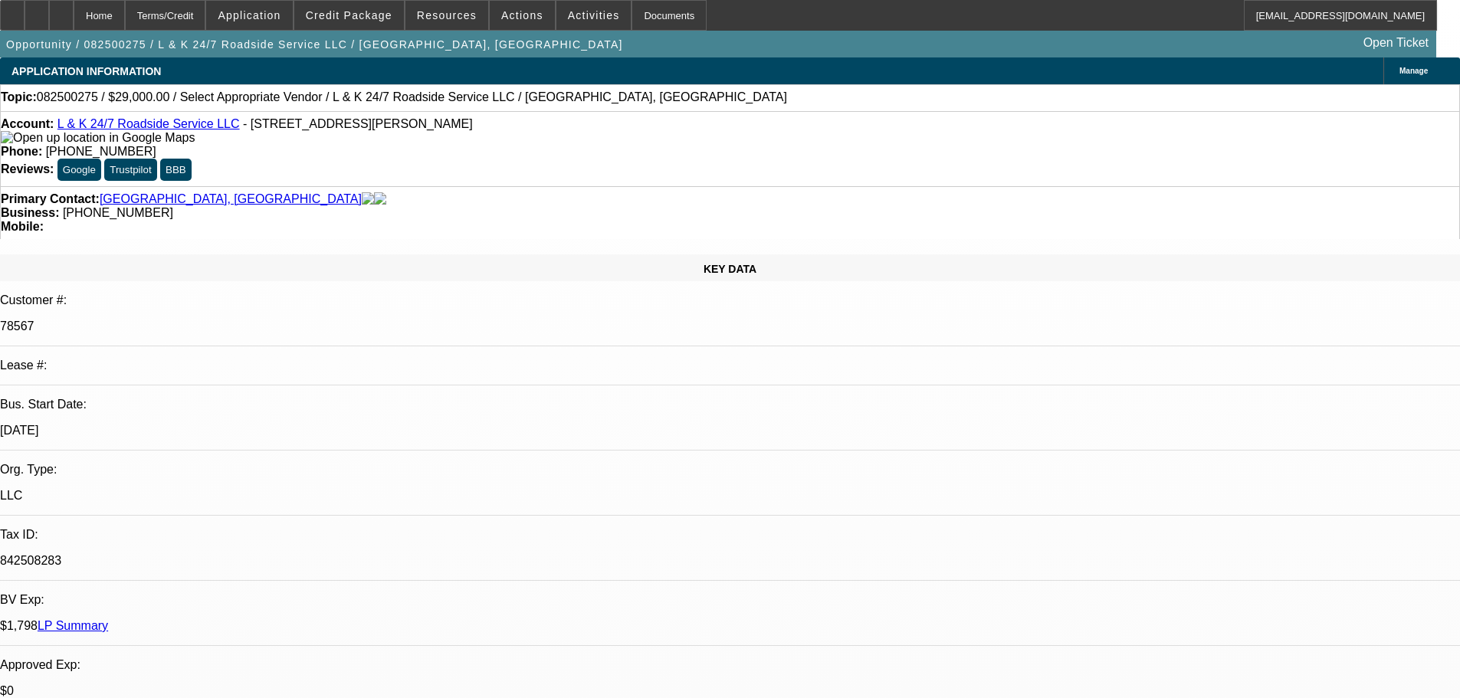
select select "0"
select select "2"
select select "0.1"
select select "4"
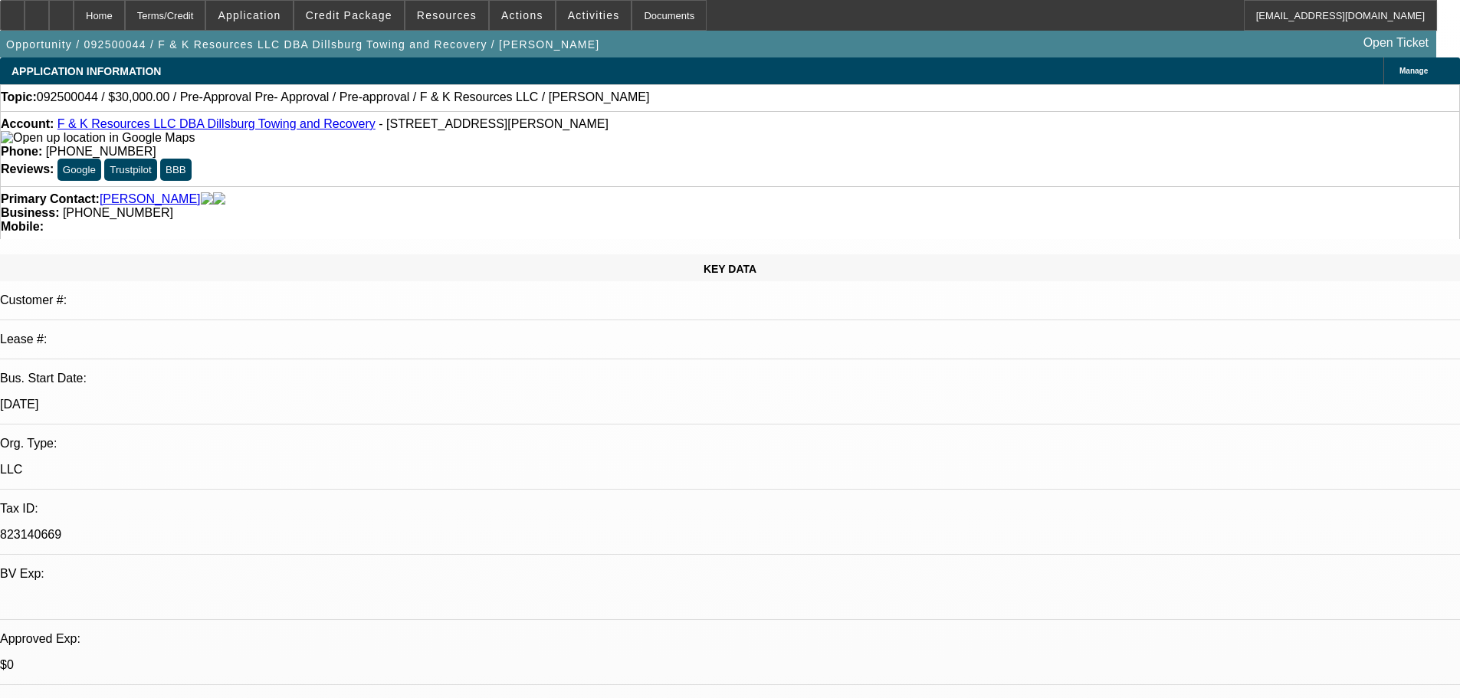
select select "0"
select select "6"
select select "0"
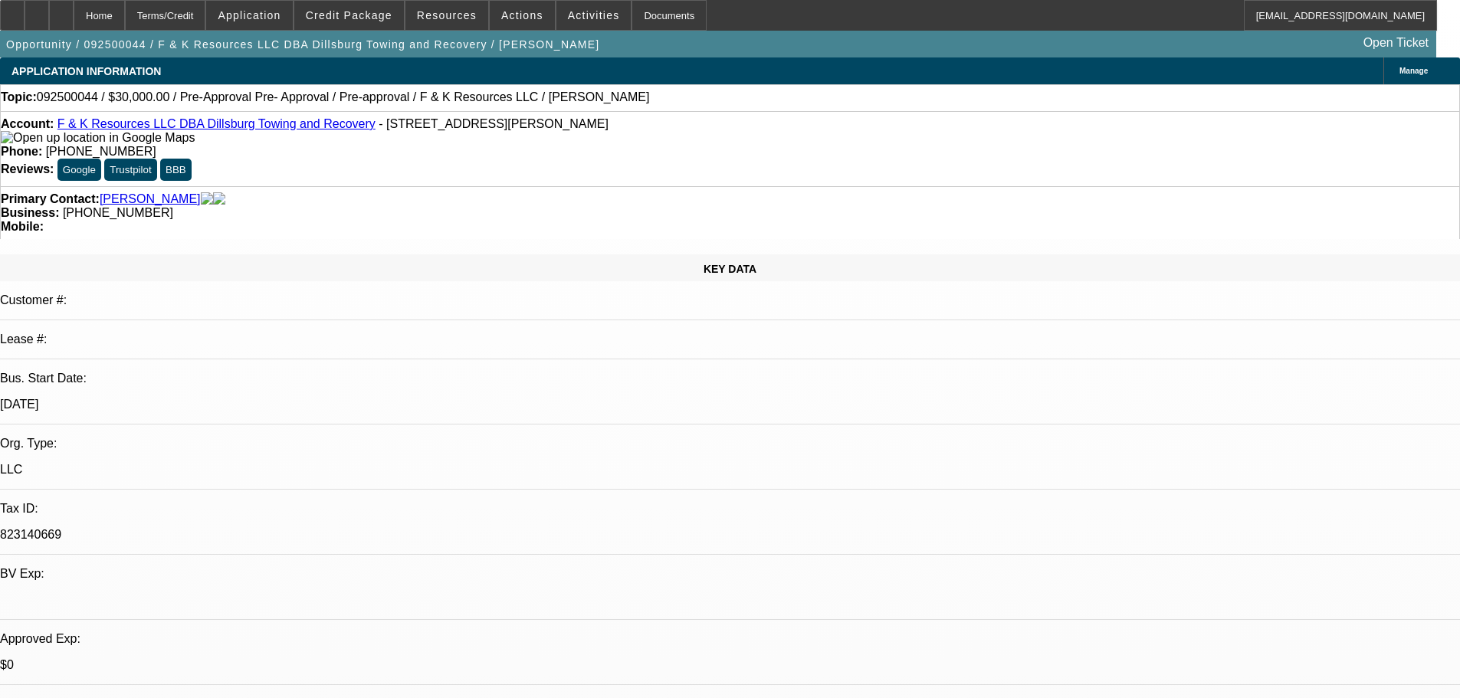
select select "0"
select select "6"
select select "0"
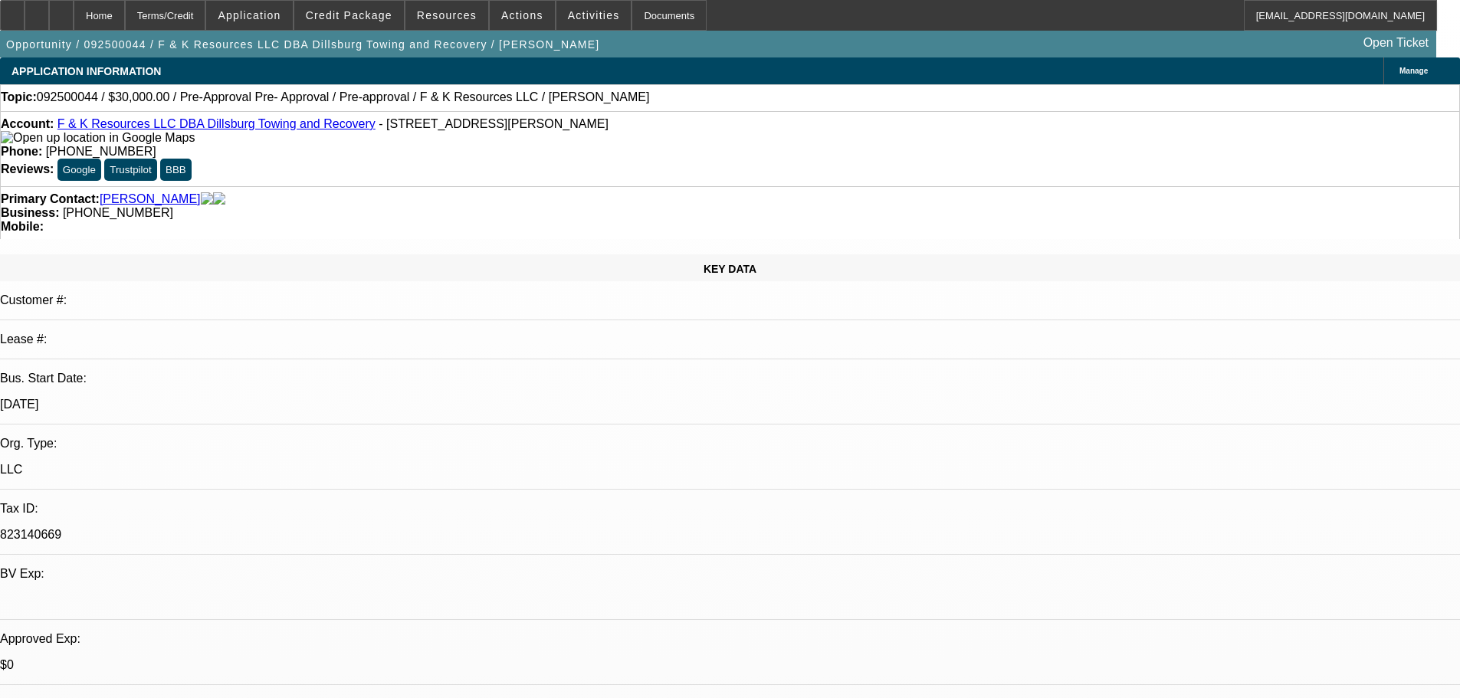
select select "0"
select select "6"
select select "0"
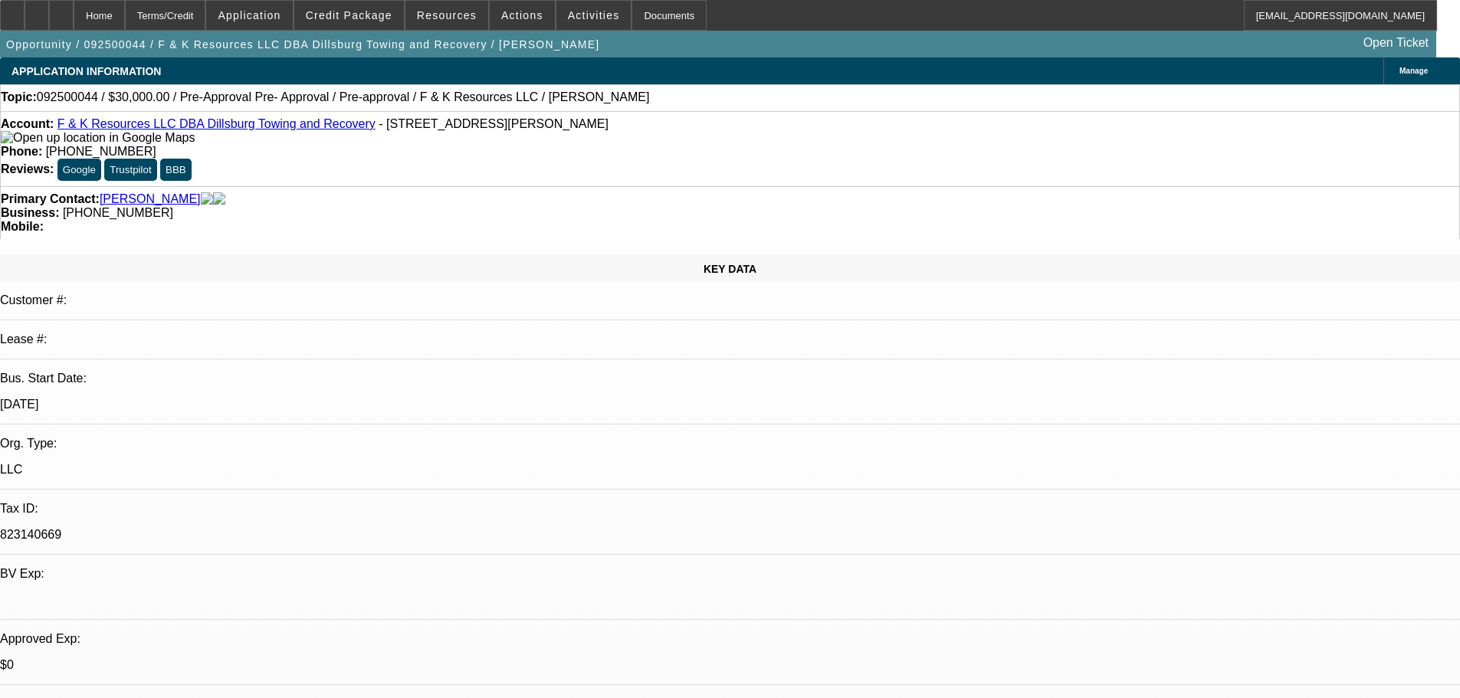
select select "6"
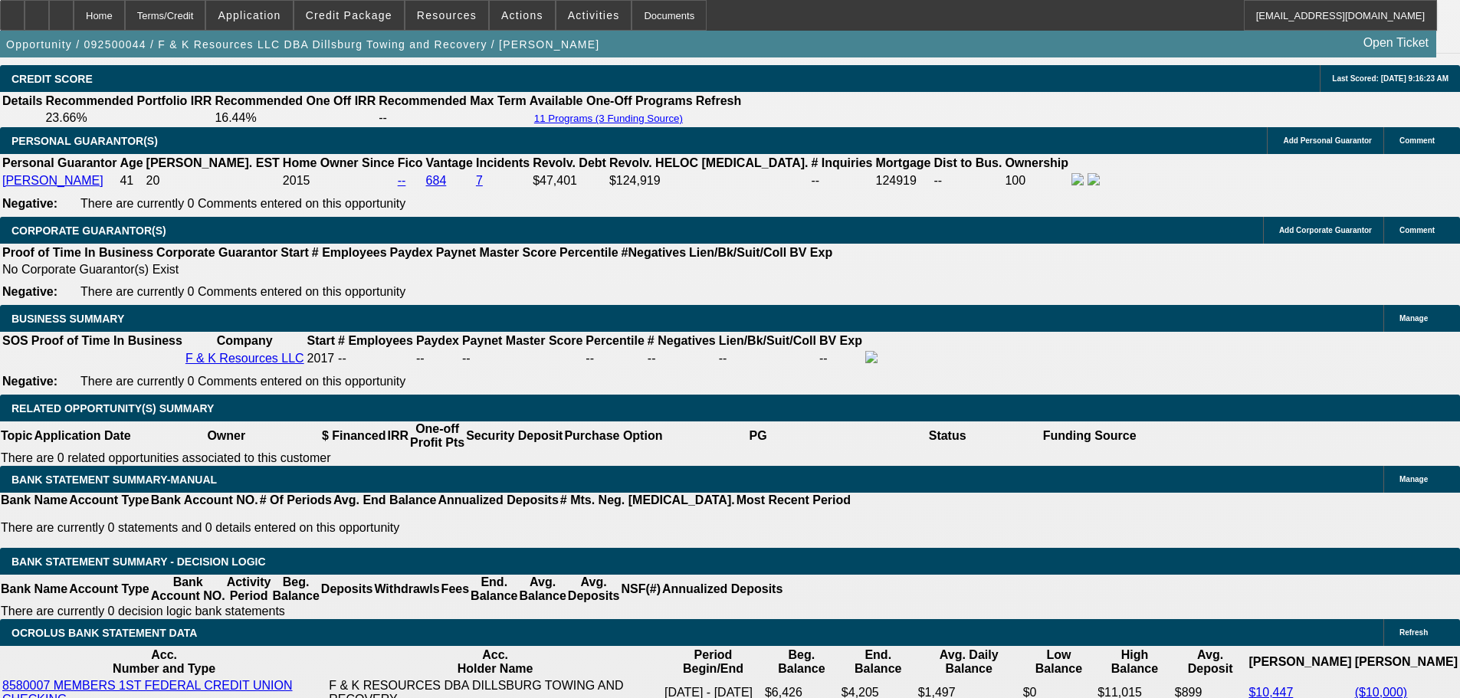
scroll to position [2376, 0]
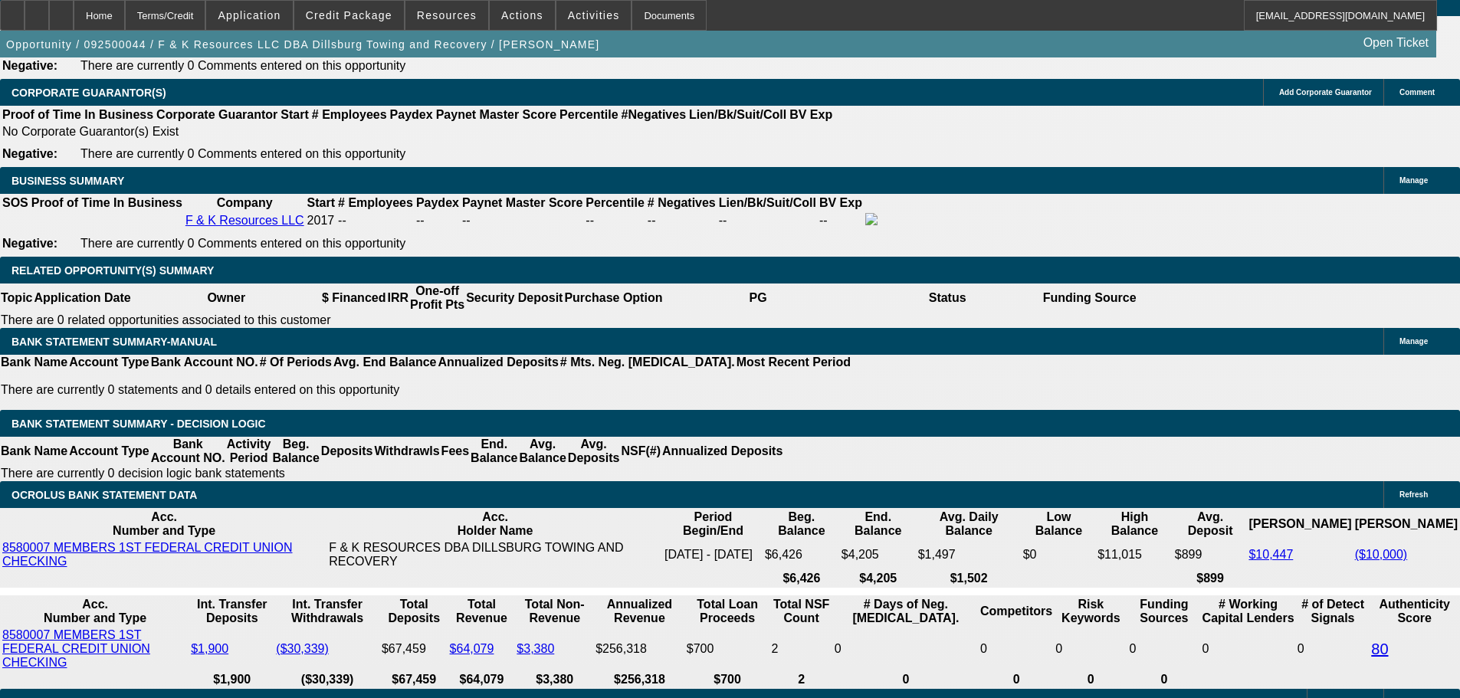
drag, startPoint x: 303, startPoint y: 374, endPoint x: 337, endPoint y: 377, distance: 33.9
type input "24"
type input "UNKNOWN"
type input "$15,319.50"
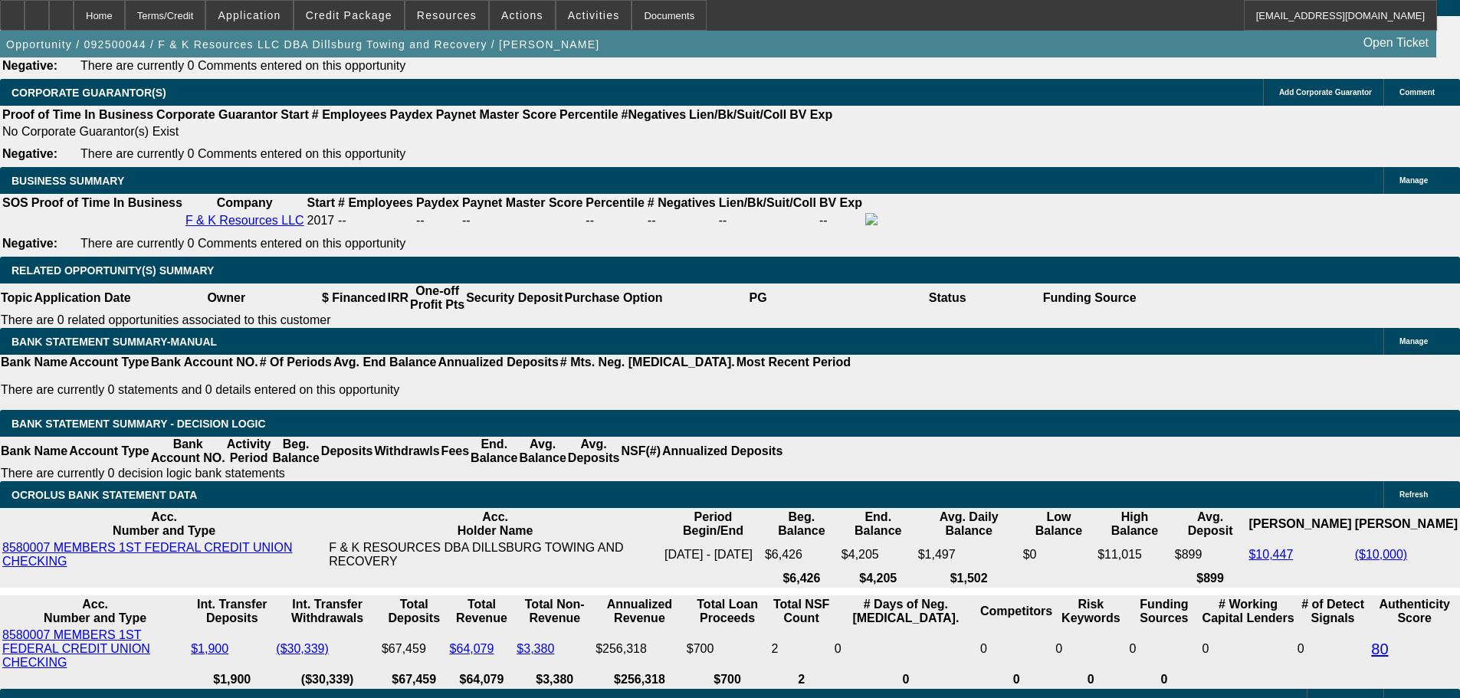
type input "24"
type input "$1,483.27"
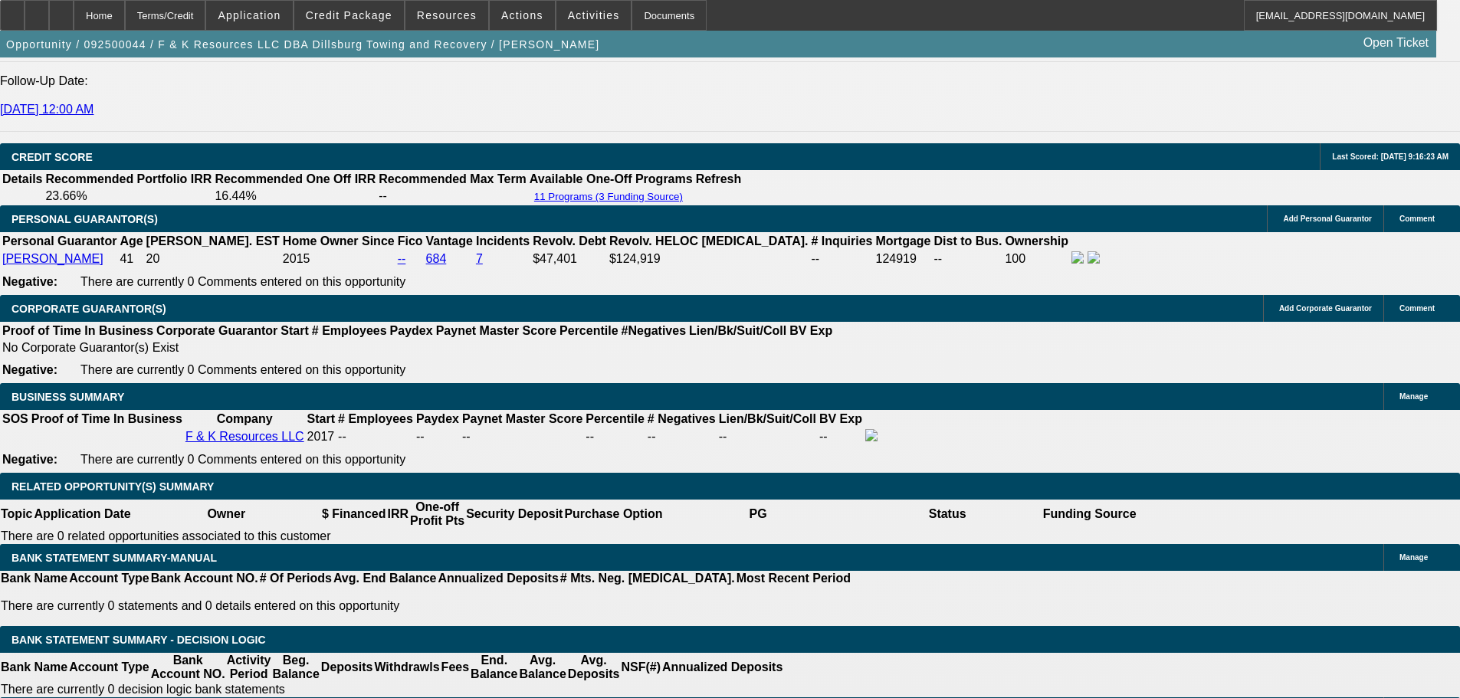
scroll to position [2299, 0]
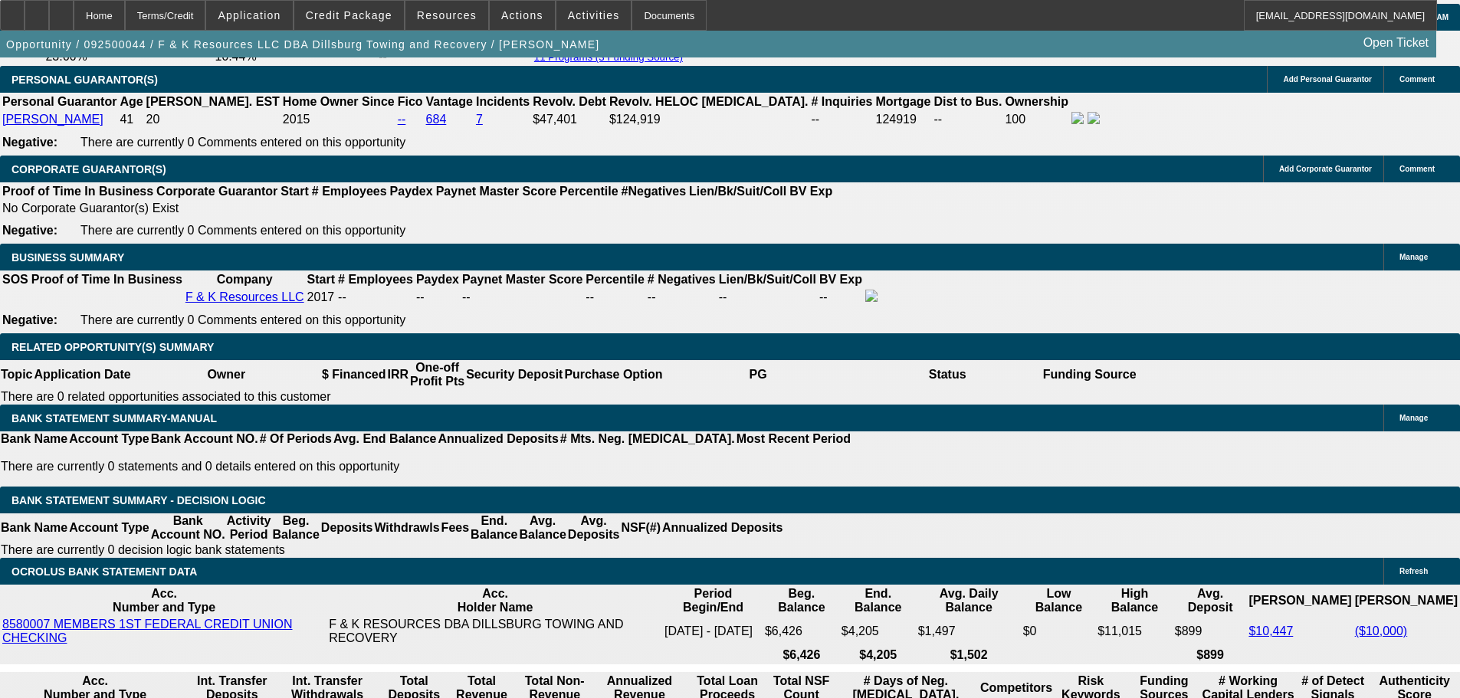
drag, startPoint x: 522, startPoint y: 451, endPoint x: 595, endPoint y: 445, distance: 73.9
type input "2"
type input "UNKNOWN"
type input "24"
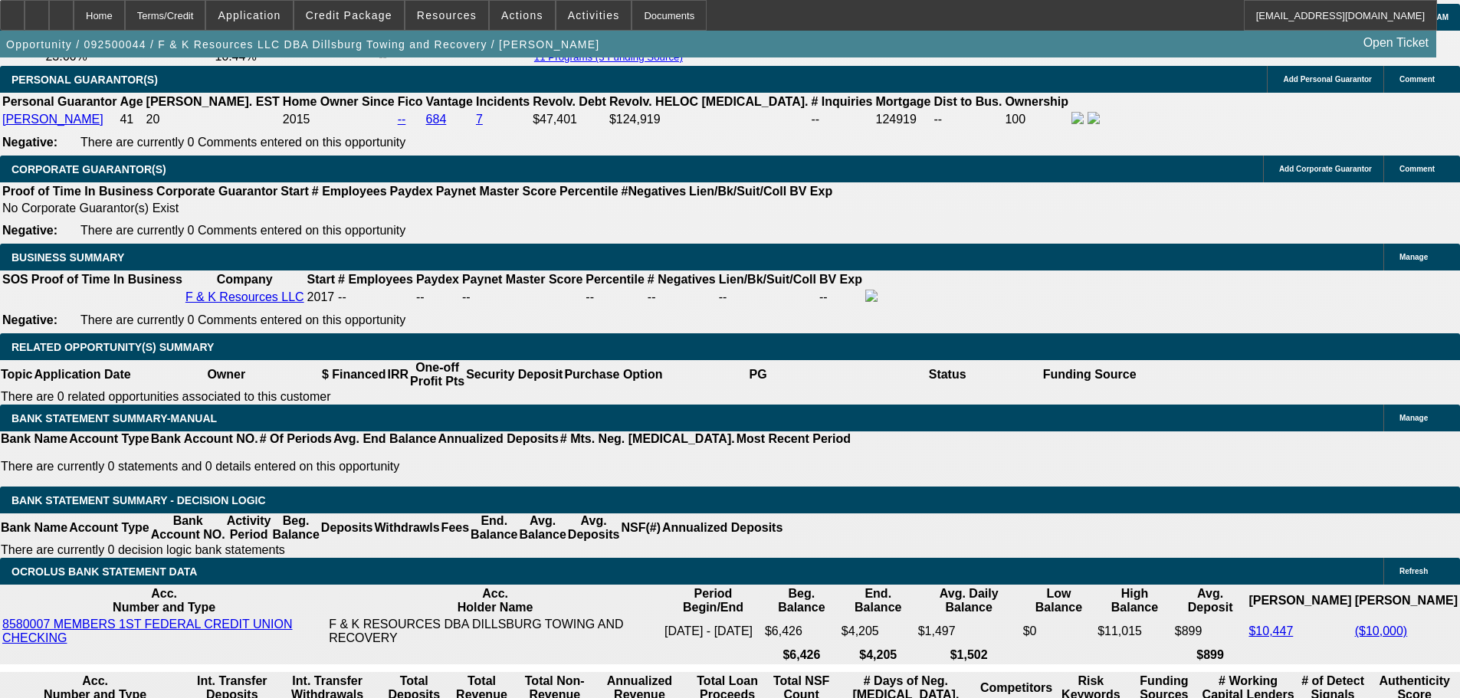
type input "$1,176.99"
type input "24"
drag, startPoint x: 336, startPoint y: 448, endPoint x: 418, endPoint y: 453, distance: 82.2
type input "2"
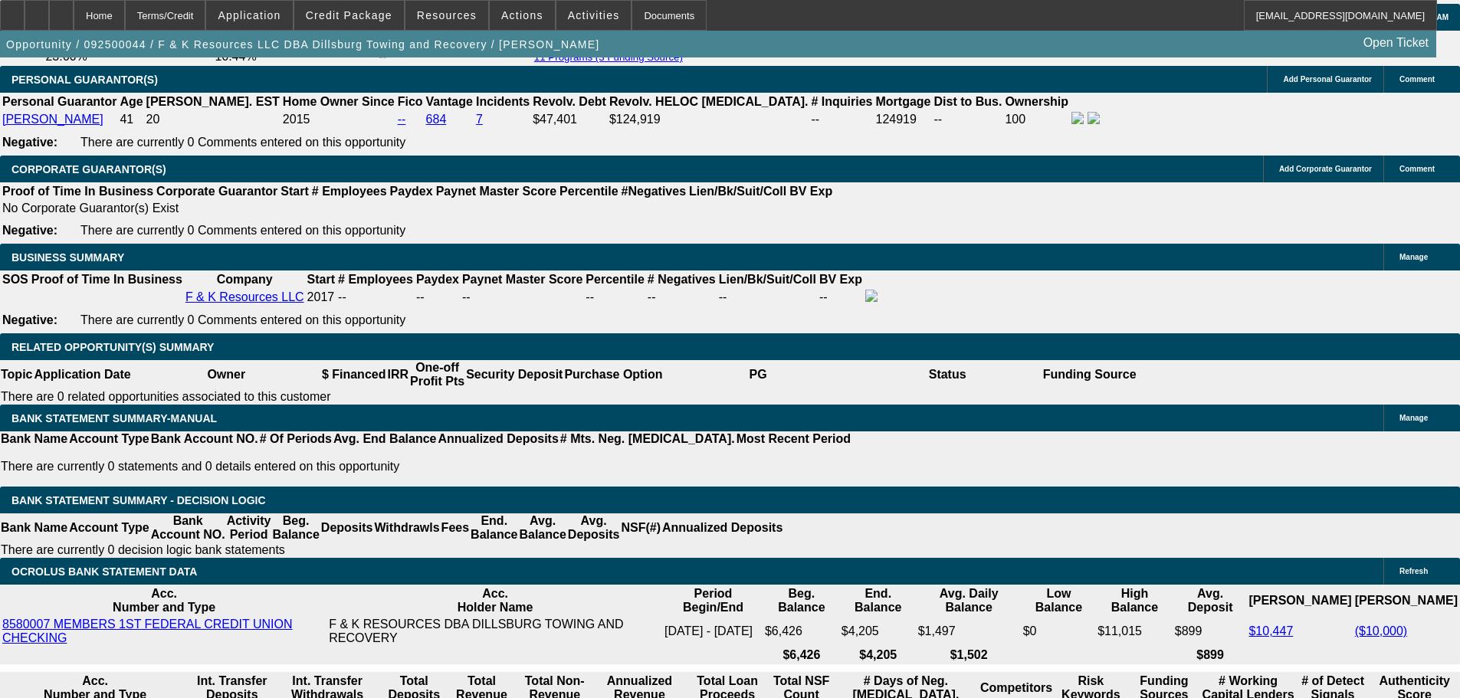
type input "$1,276.21"
type input "24"
type input "$1,586.13"
type input "24"
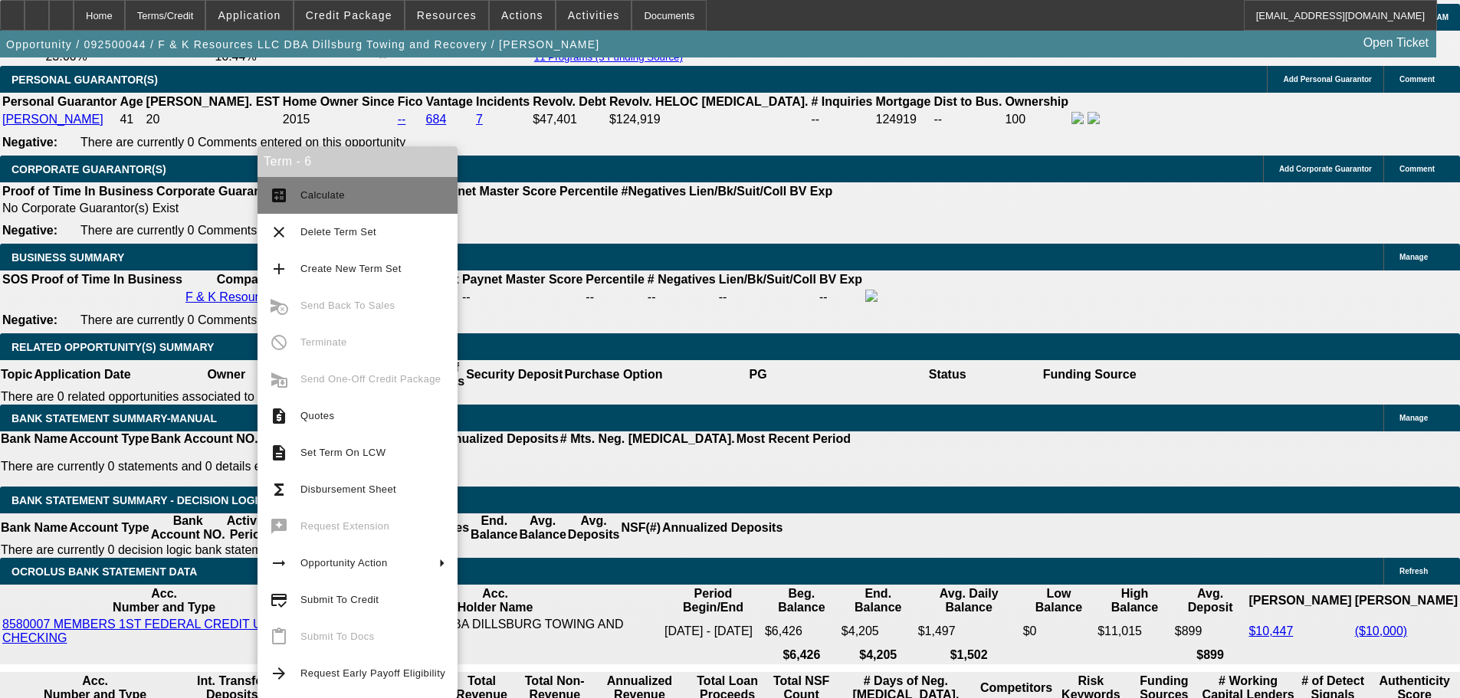
click at [335, 197] on span "Calculate" at bounding box center [322, 194] width 44 height 11
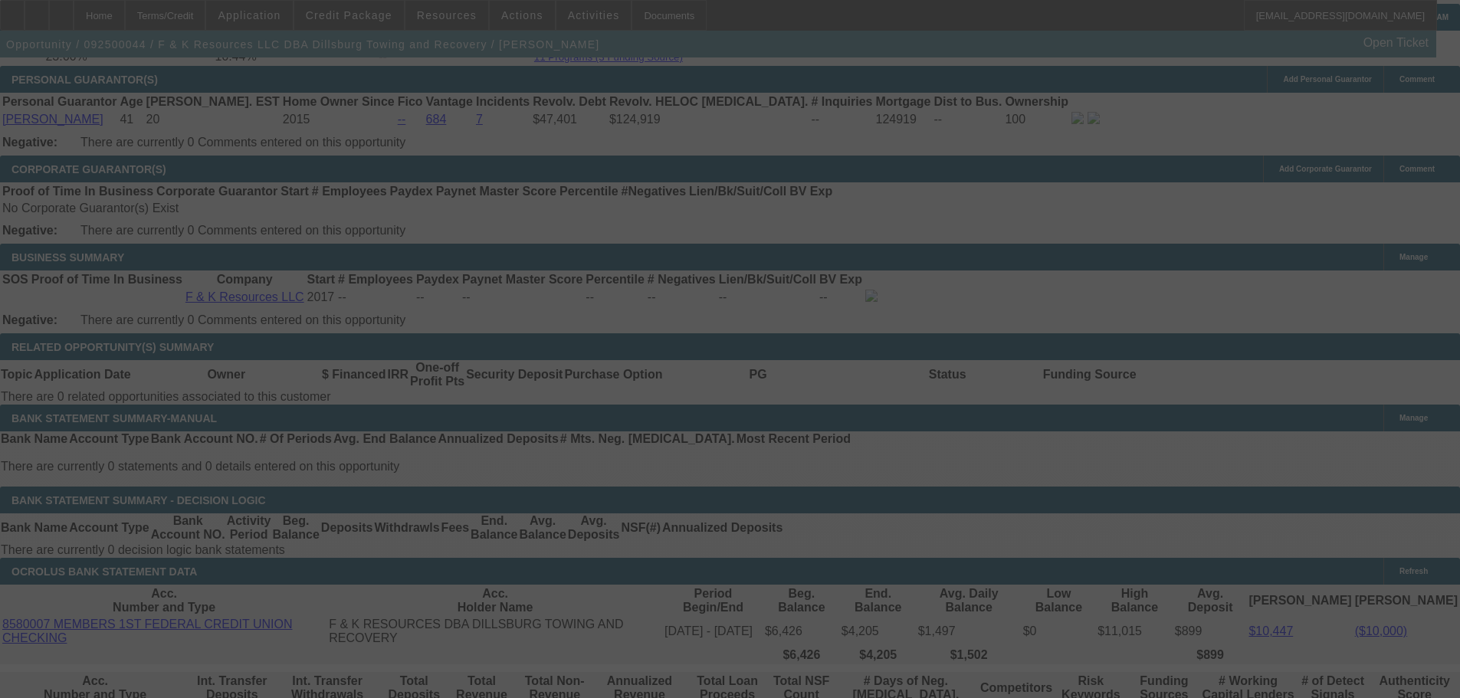
select select "0"
select select "6"
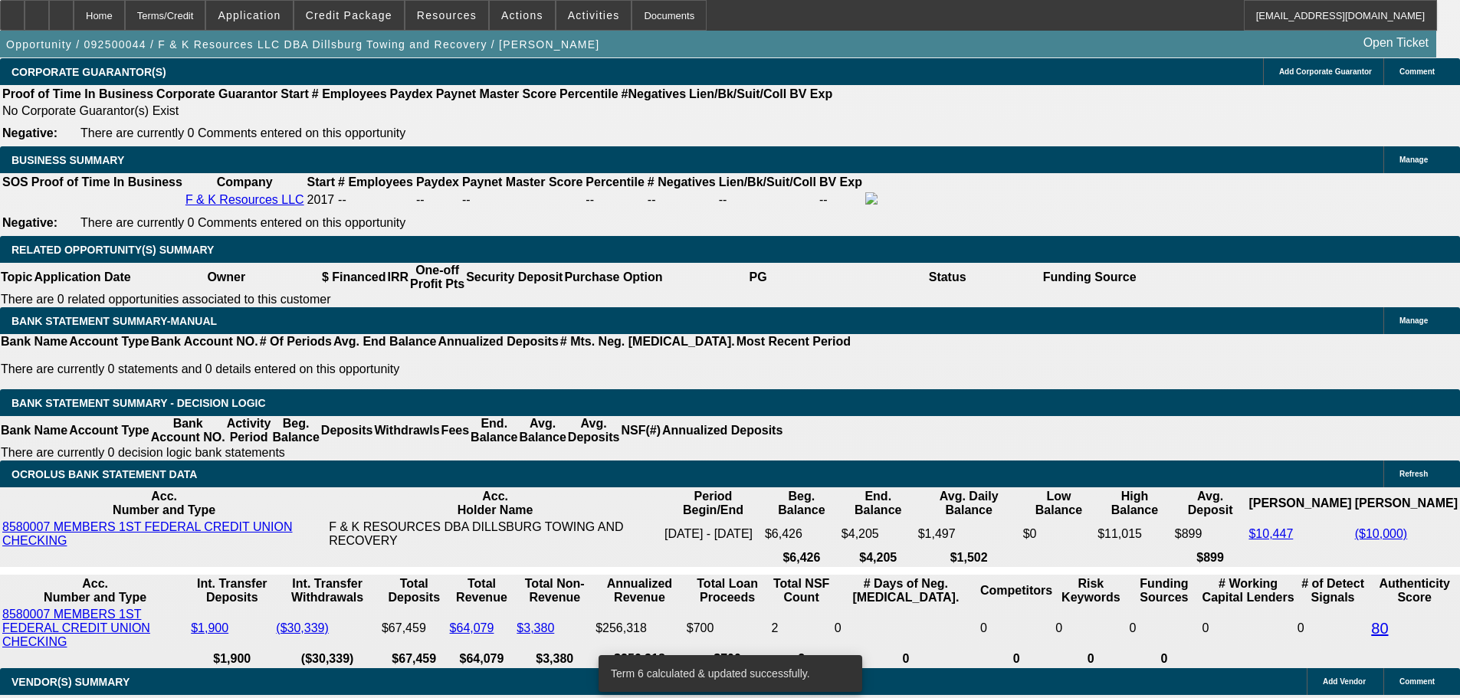
scroll to position [2376, 0]
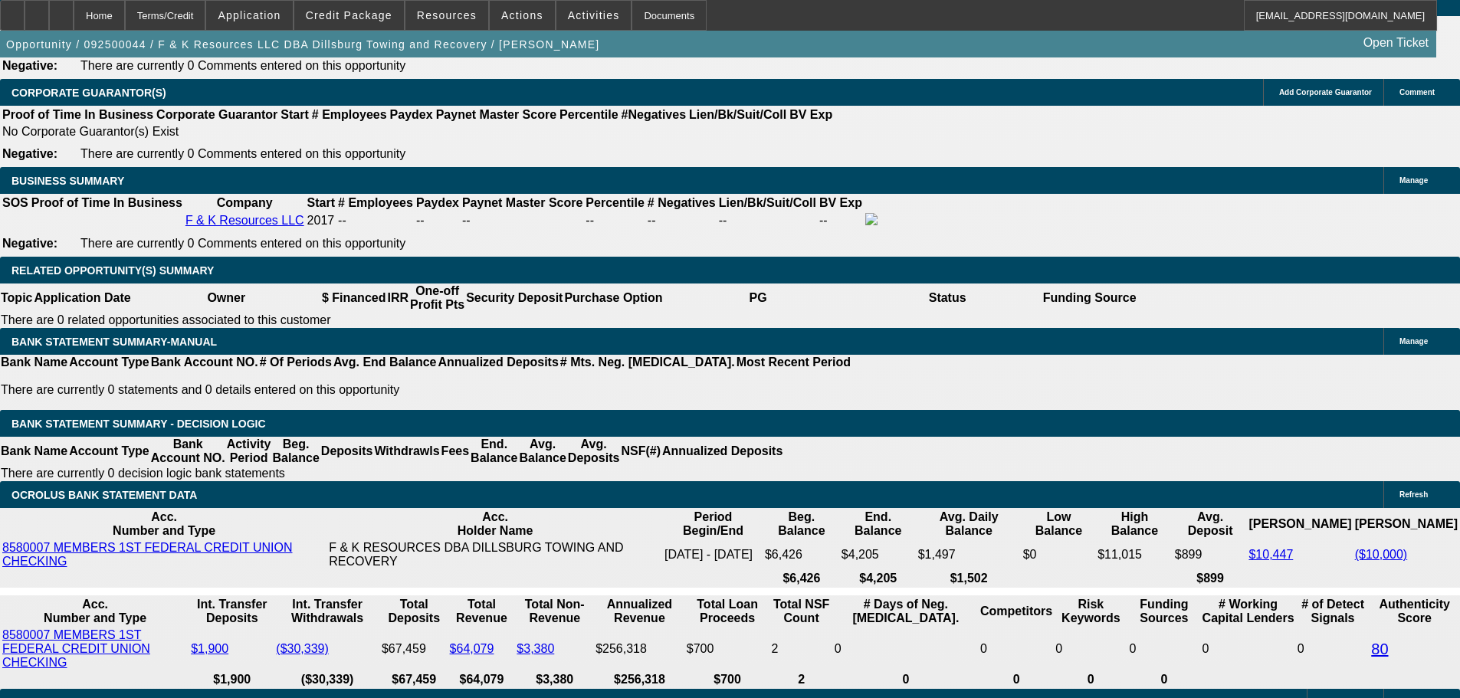
drag, startPoint x: 227, startPoint y: 376, endPoint x: 367, endPoint y: 365, distance: 140.7
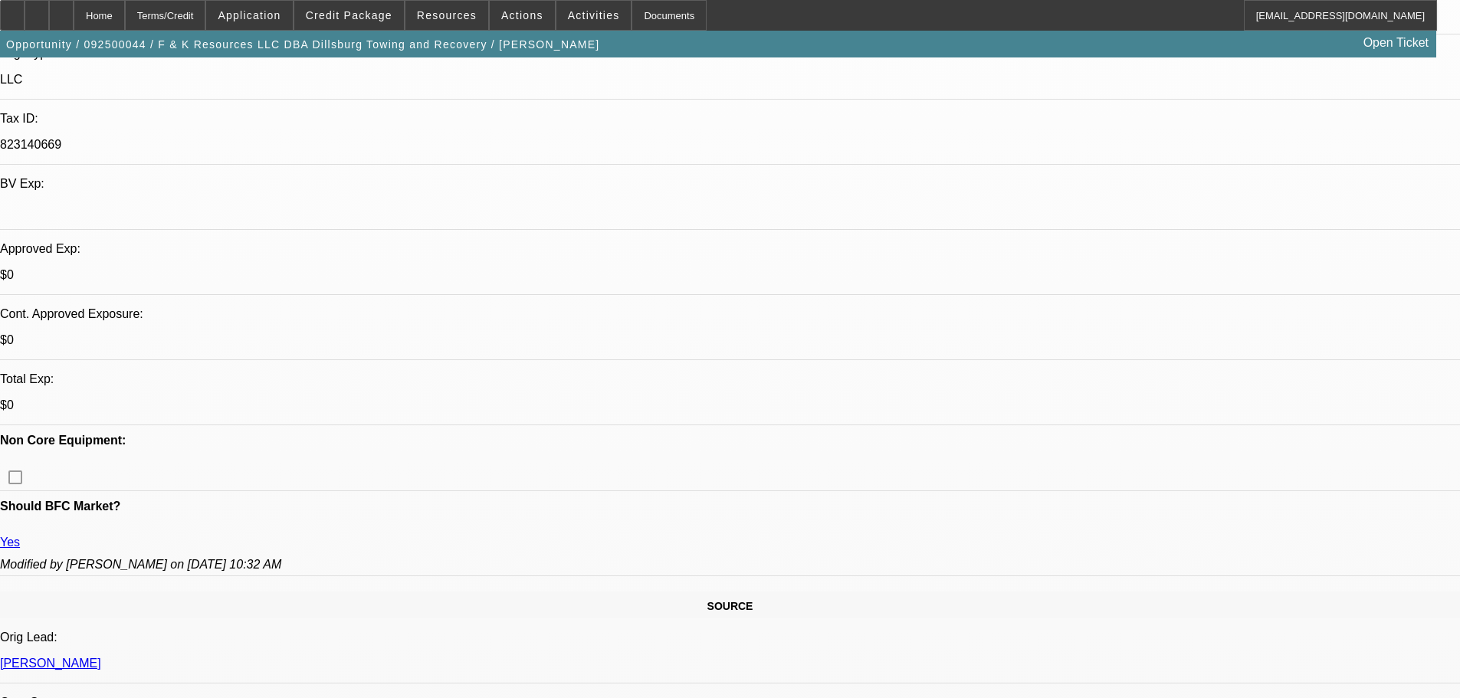
scroll to position [536, 0]
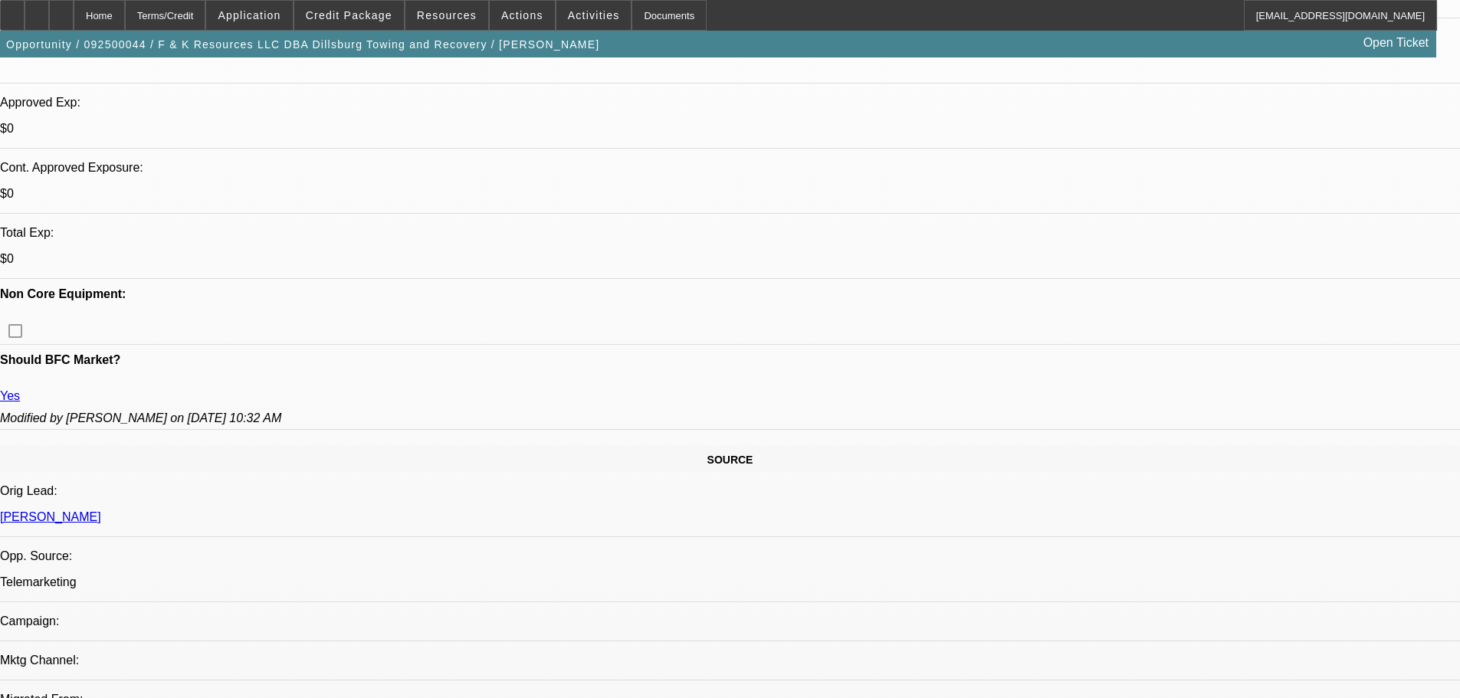
type input "$1,586.13"
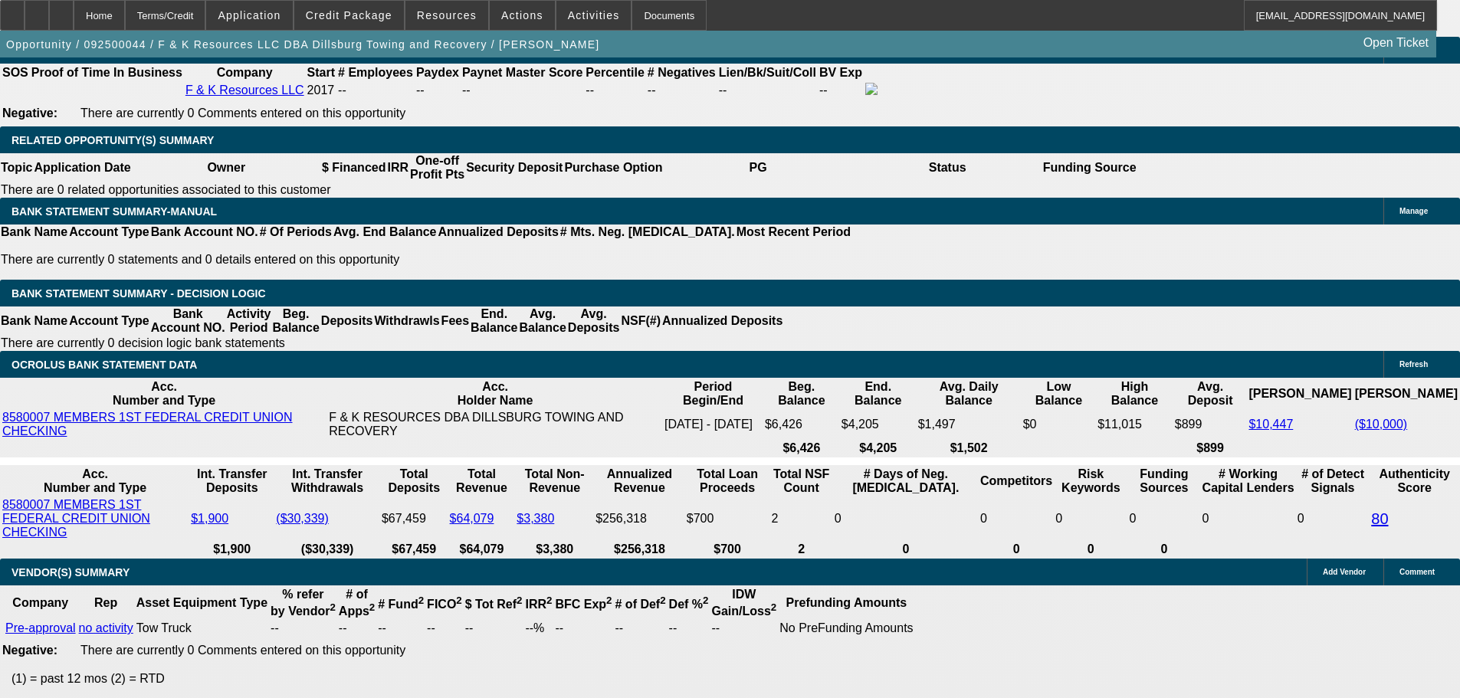
scroll to position [2370, 0]
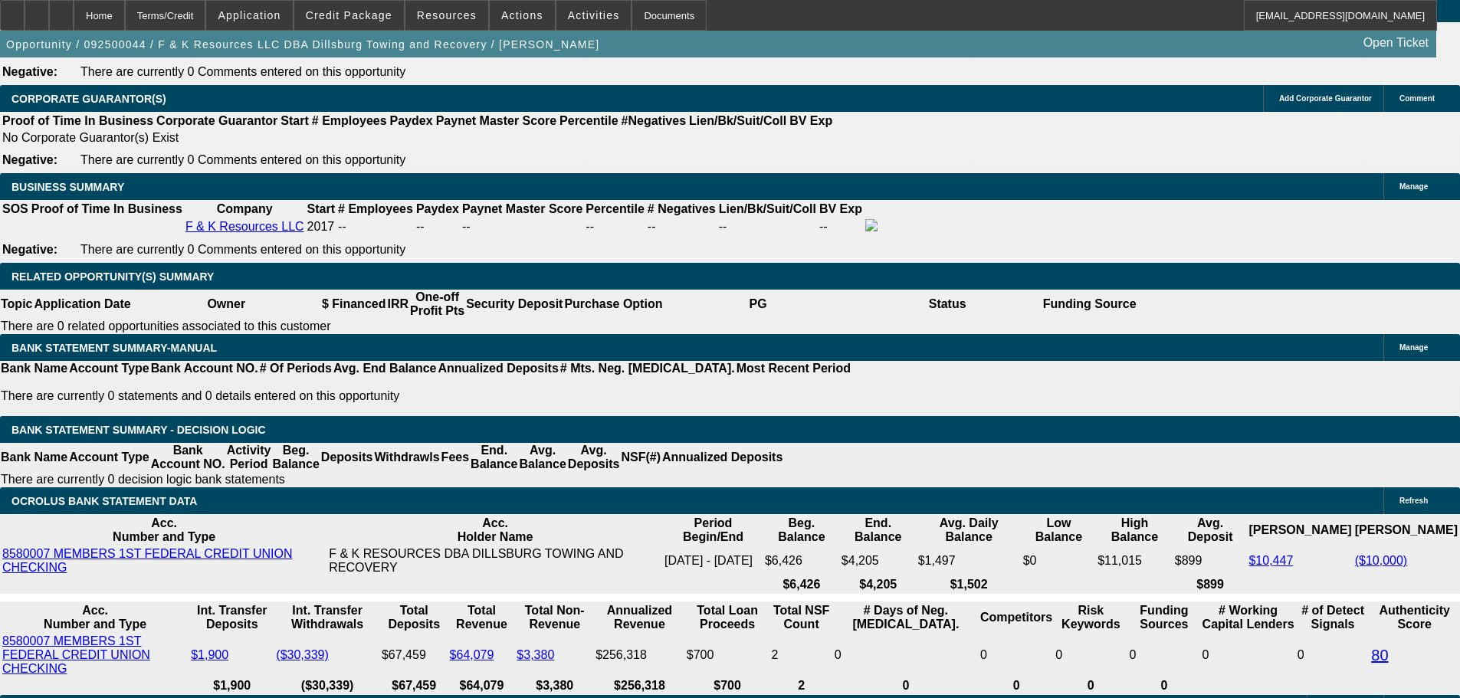
drag, startPoint x: 303, startPoint y: 384, endPoint x: 317, endPoint y: 386, distance: 14.6
type input "3"
type input "UNKNOWN"
type input "30"
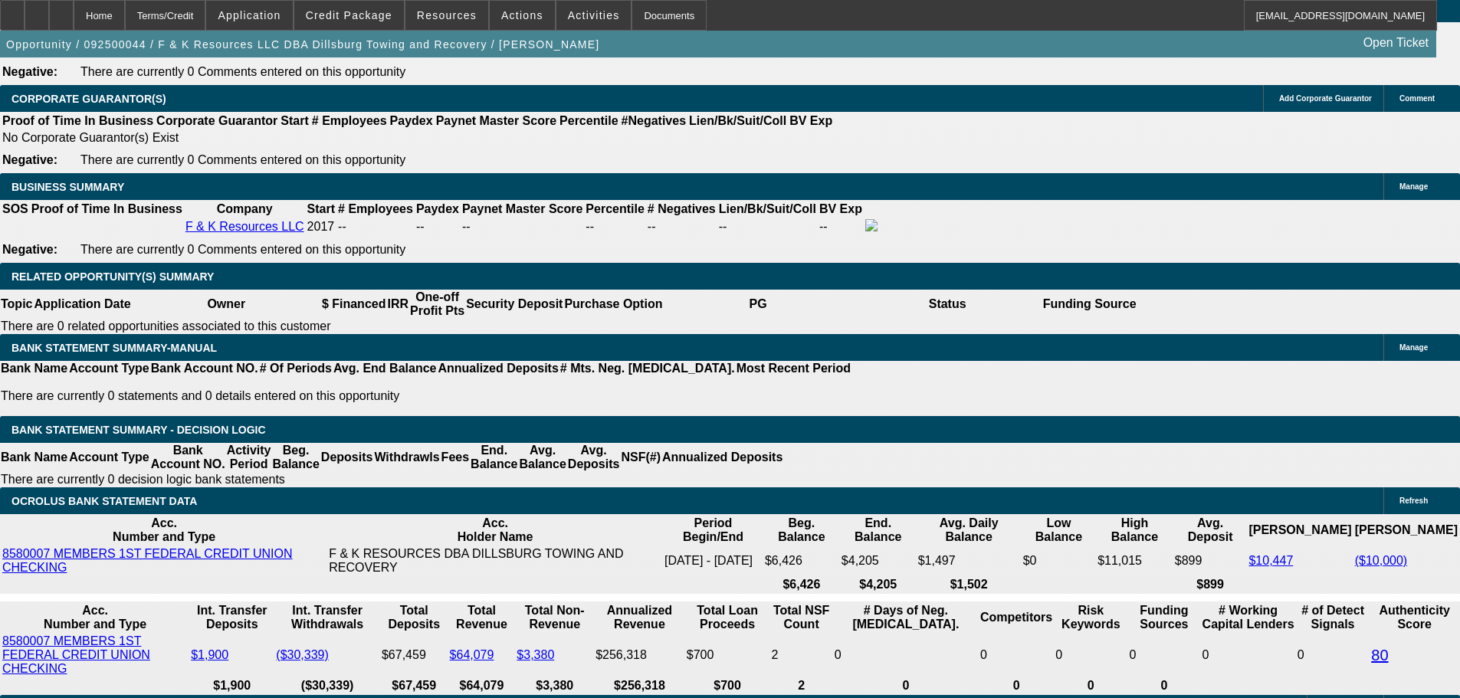
type input "$1,339.50"
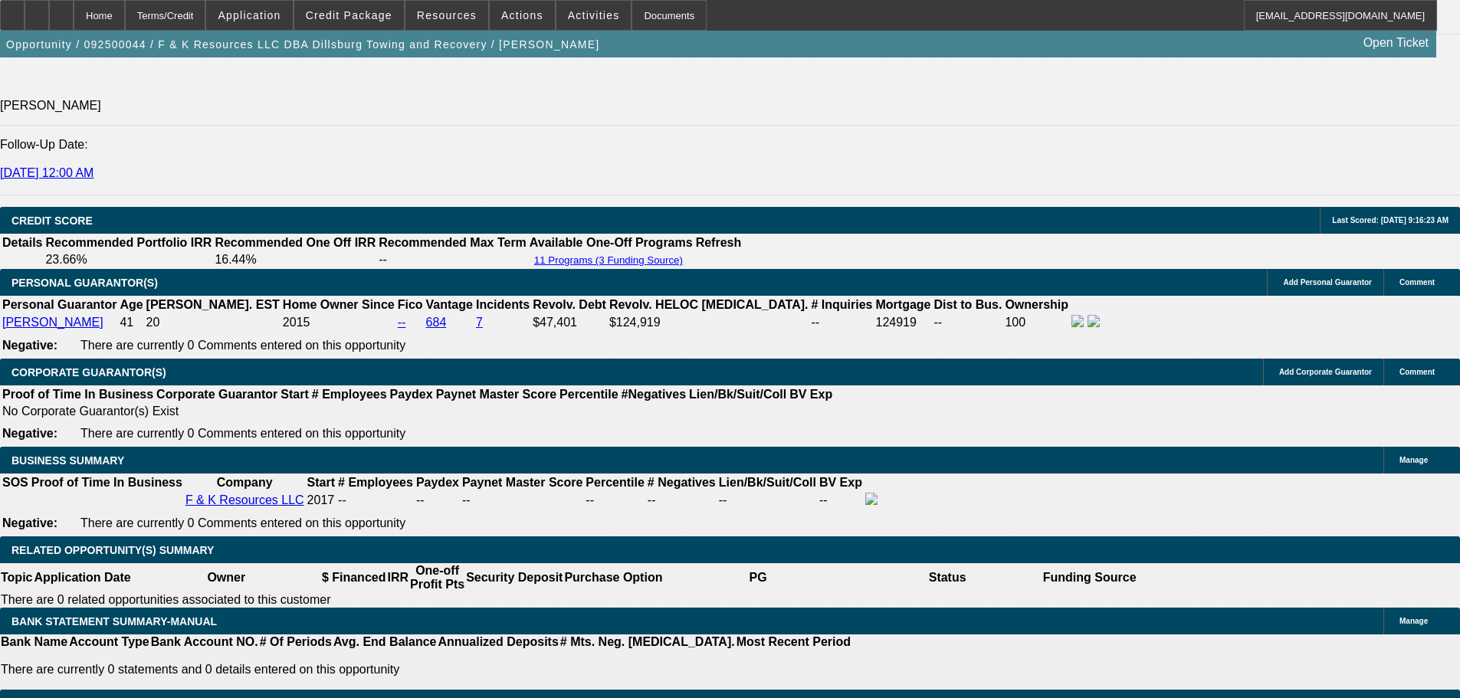
scroll to position [2216, 0]
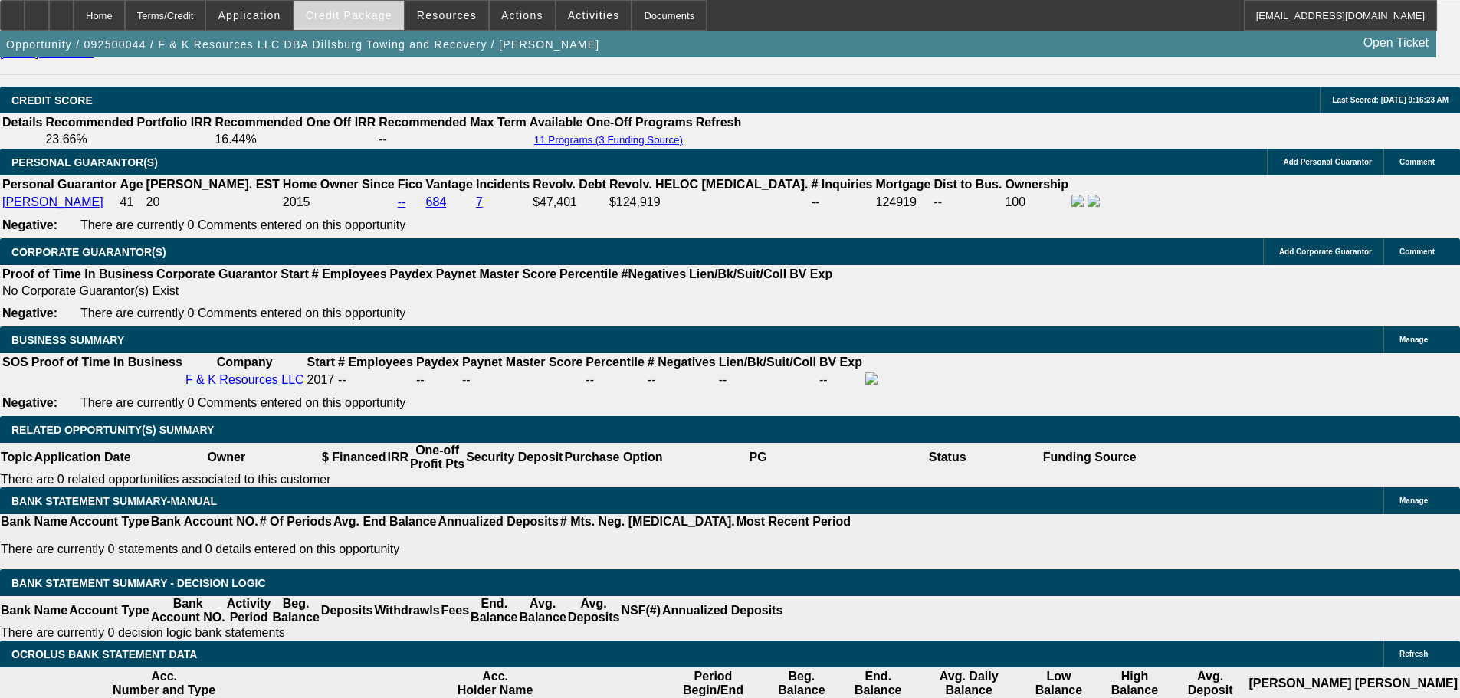
type input "30"
radio input "true"
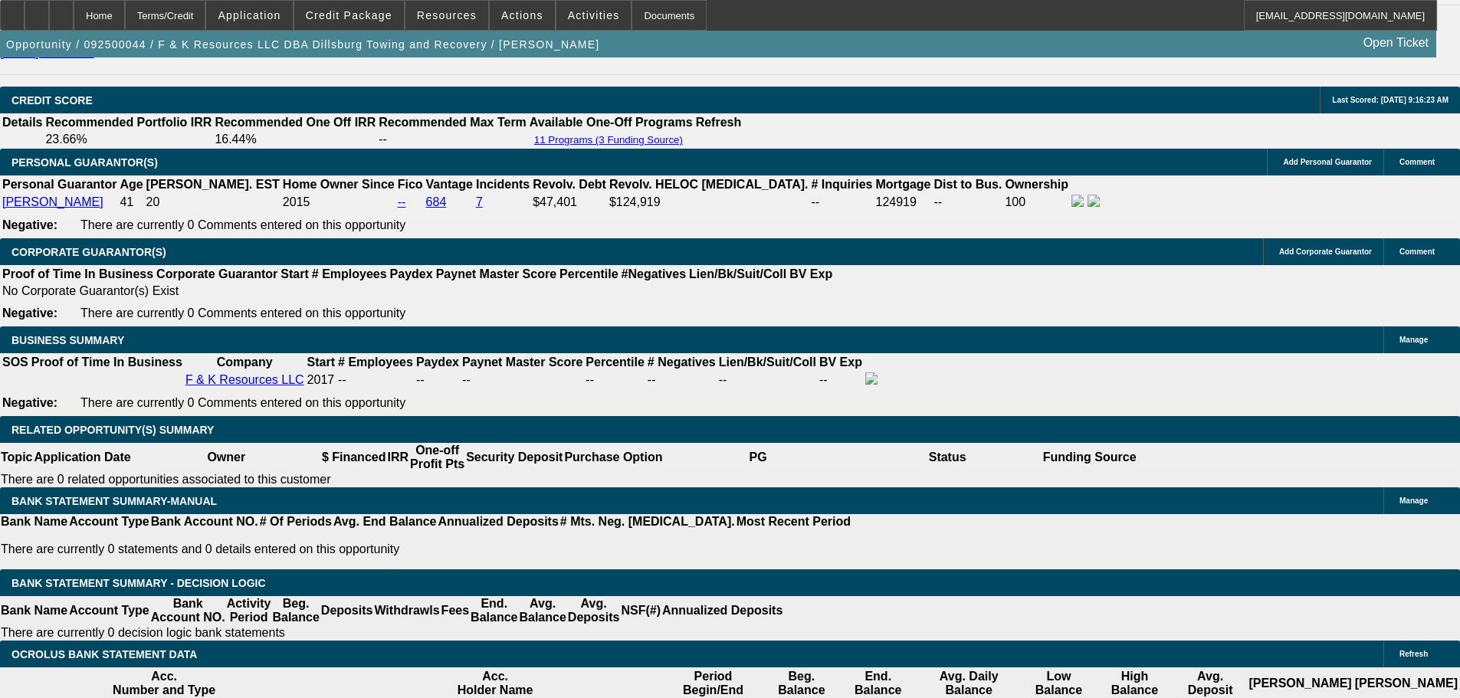
type textarea "9-10: Bid exceeded $30K, tt Lanny on what to expect, what to not bid over, and …"
radio input "true"
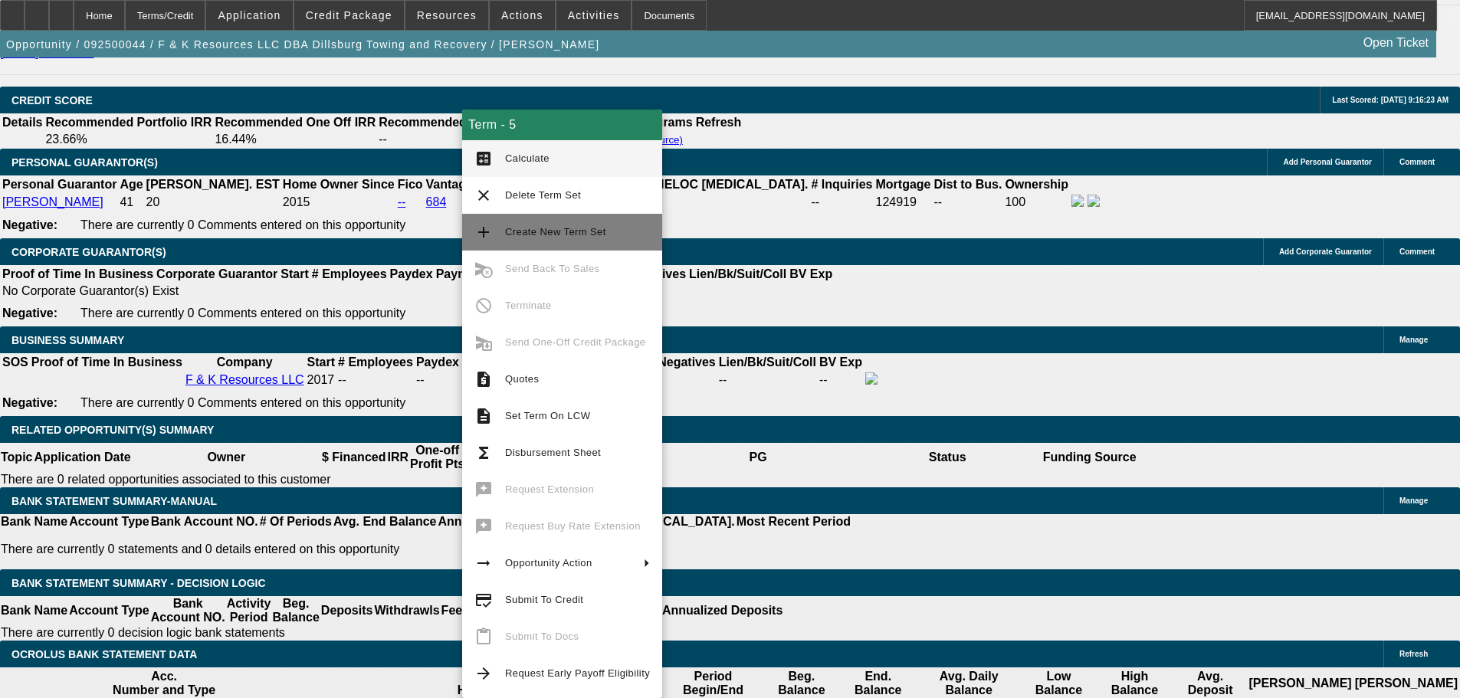
click at [559, 233] on span "Create New Term Set" at bounding box center [555, 231] width 101 height 11
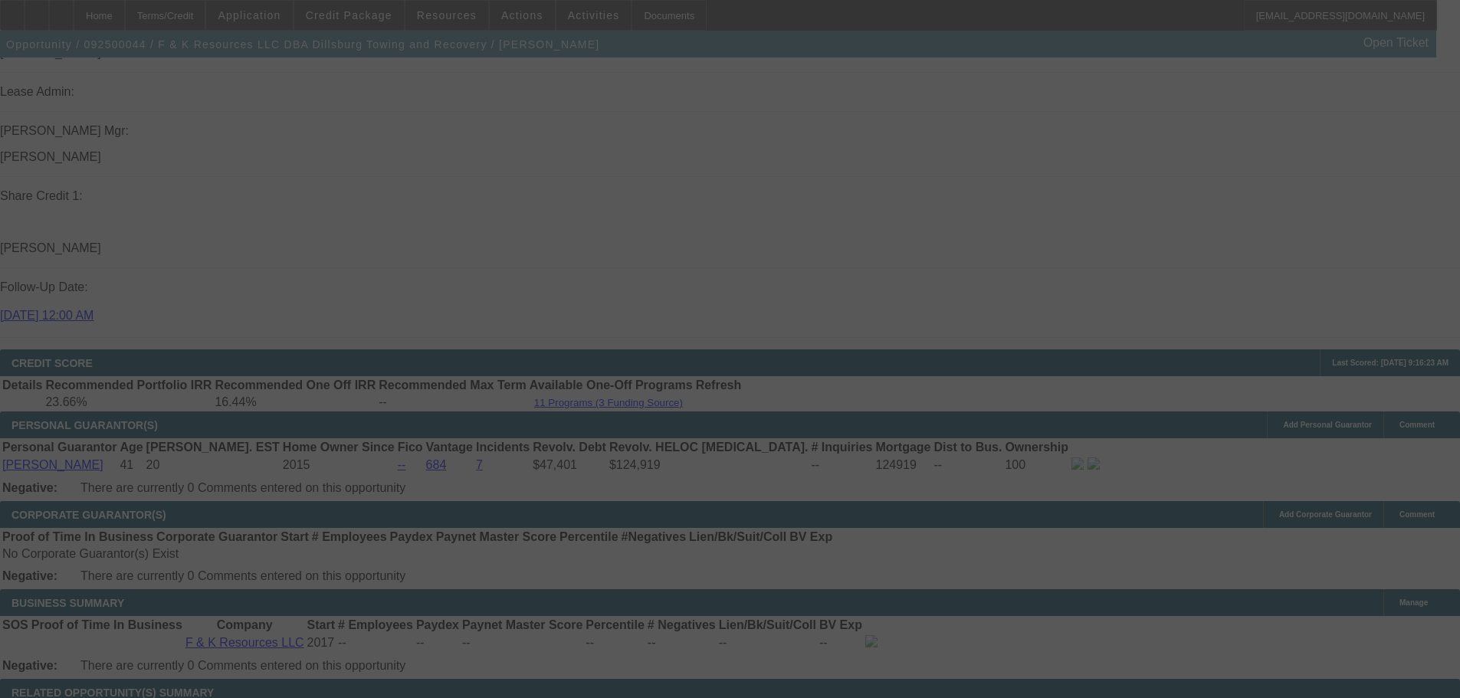
scroll to position [1757, 0]
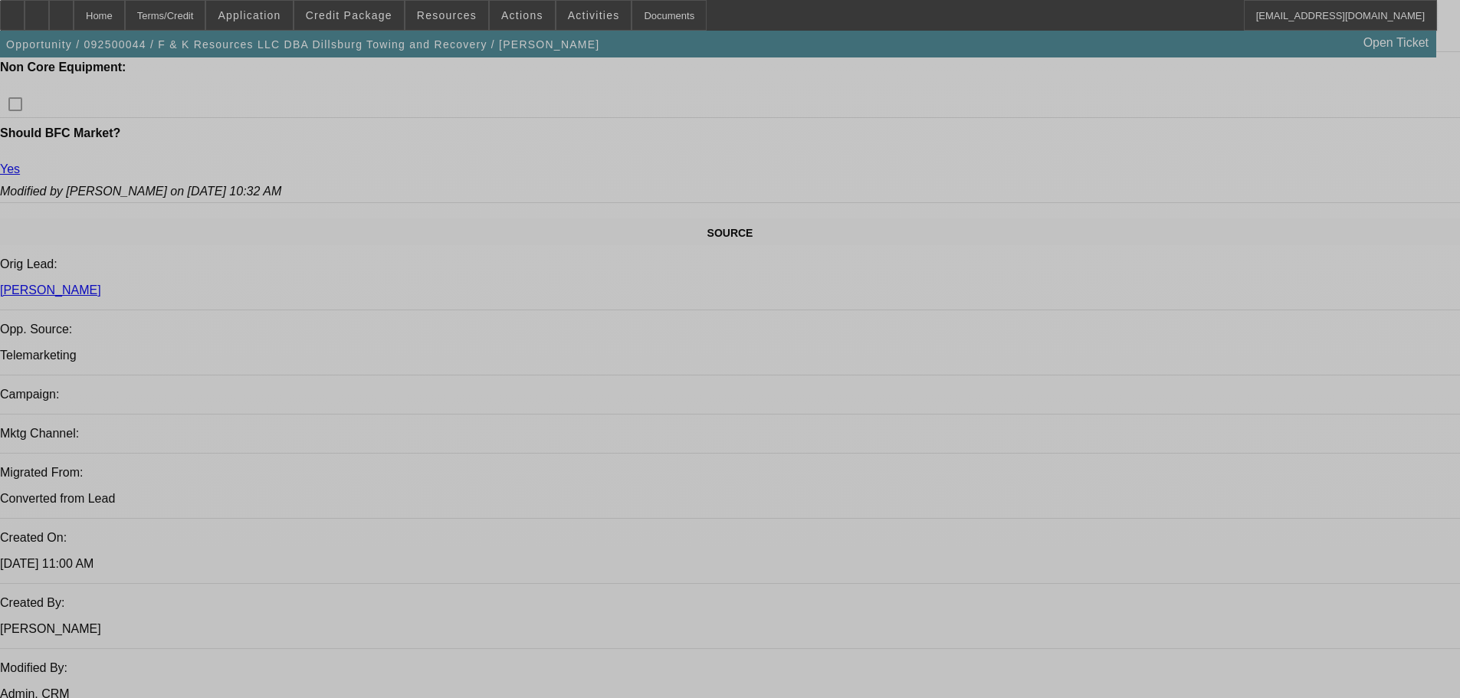
select select "0"
select select "6"
select select "0"
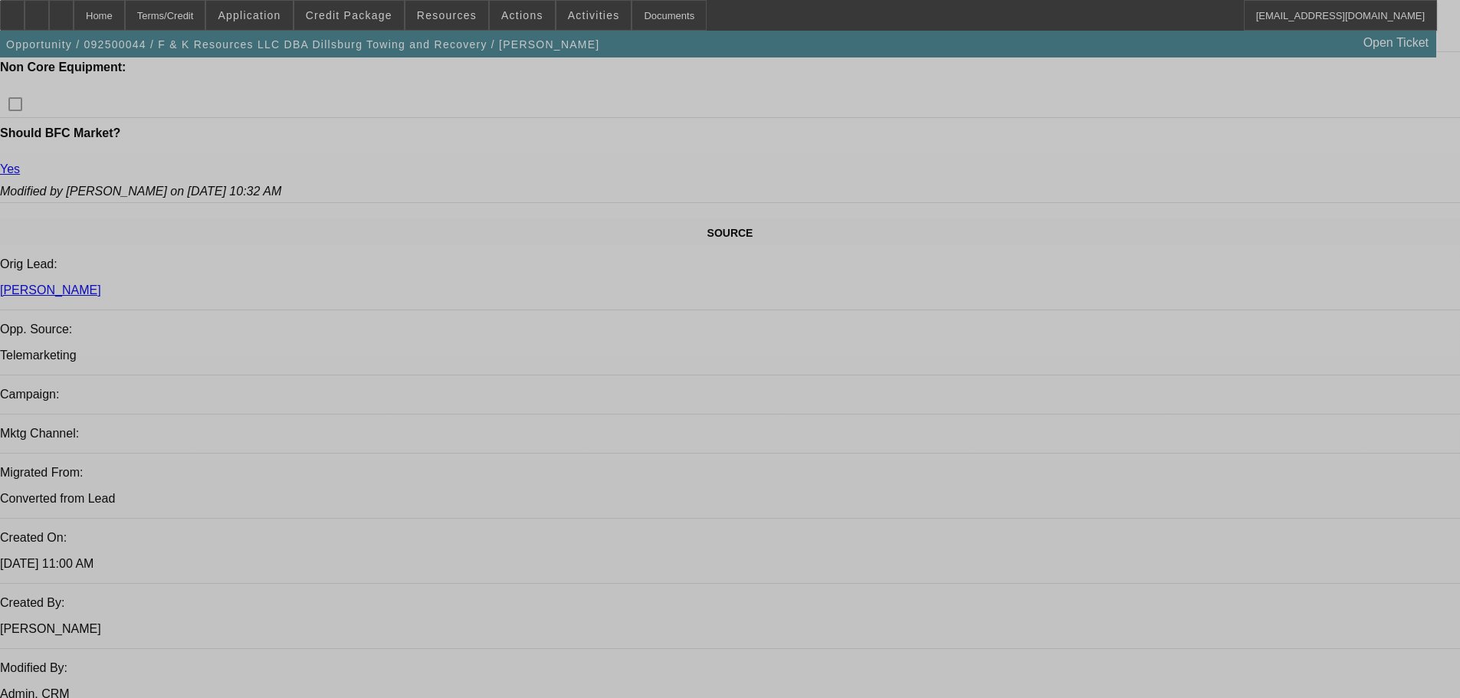
select select "0"
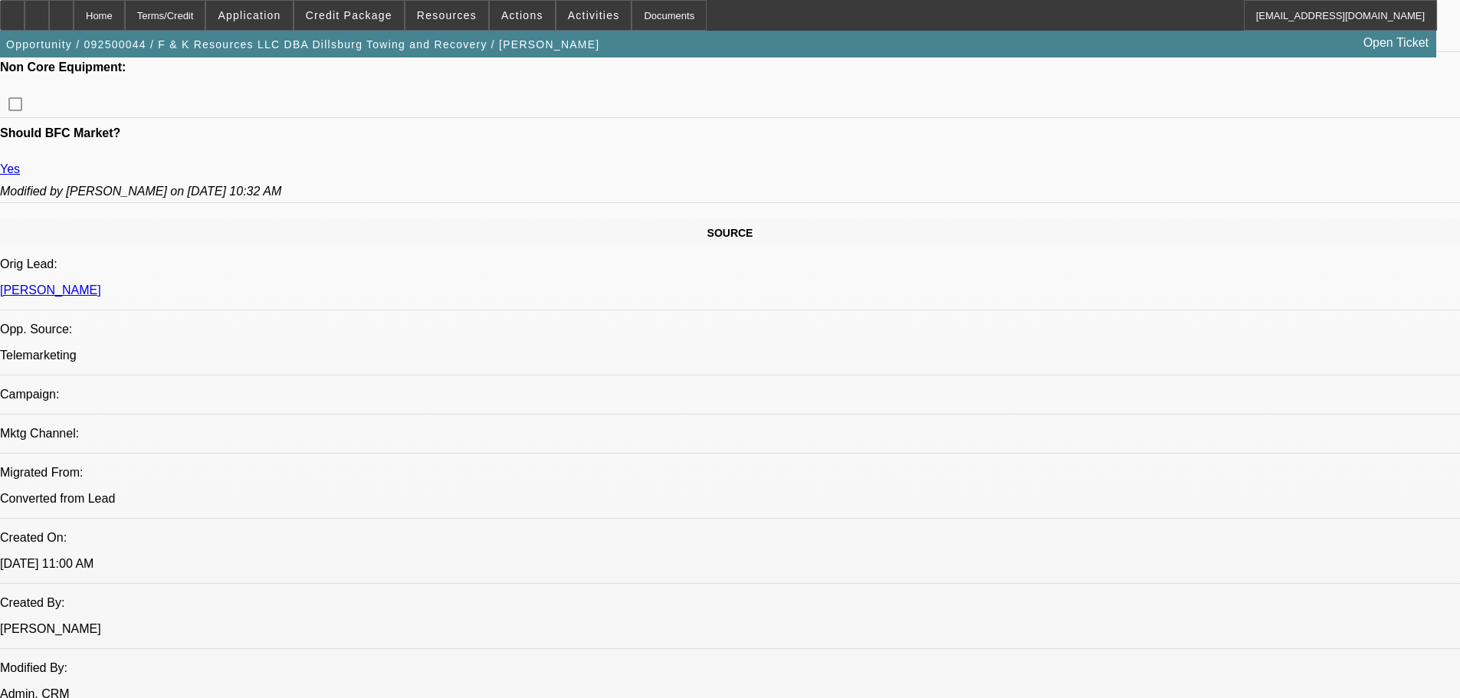
select select "0"
select select "6"
select select "0"
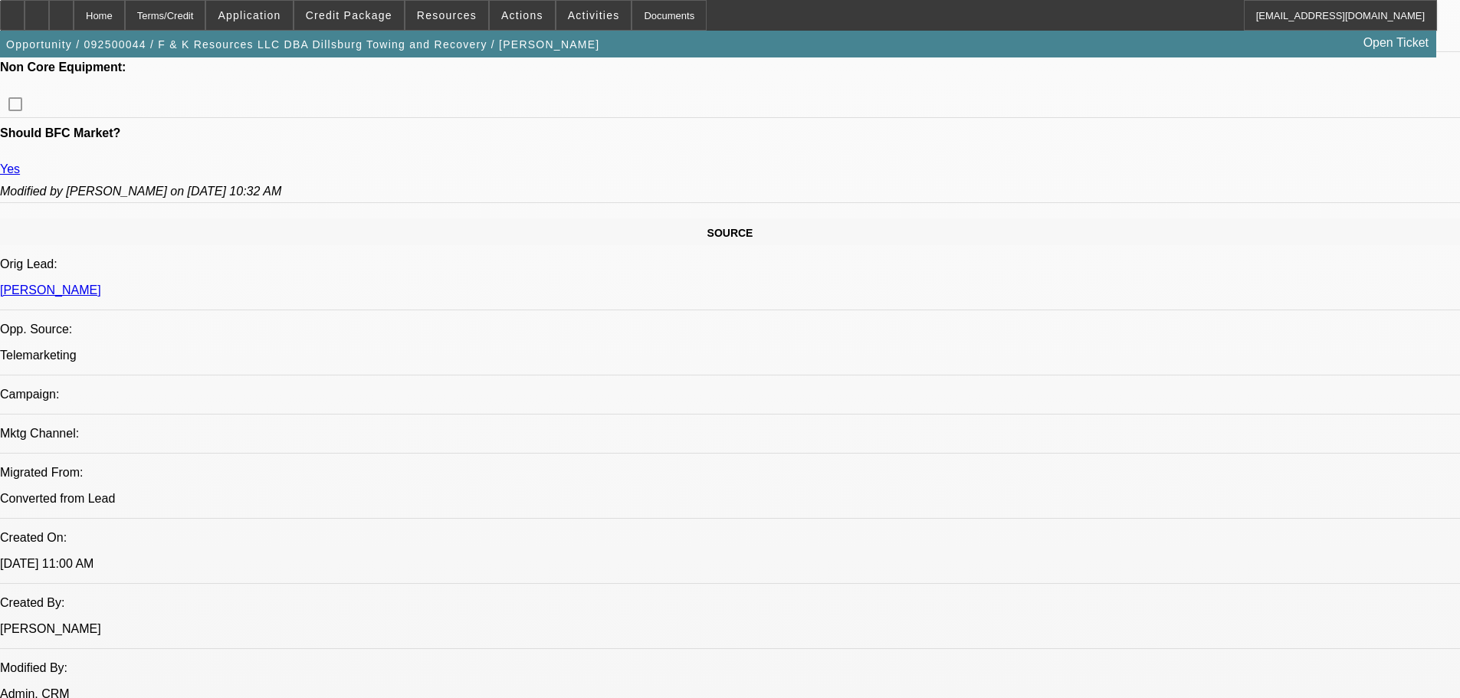
select select "6"
select select "0"
select select "6"
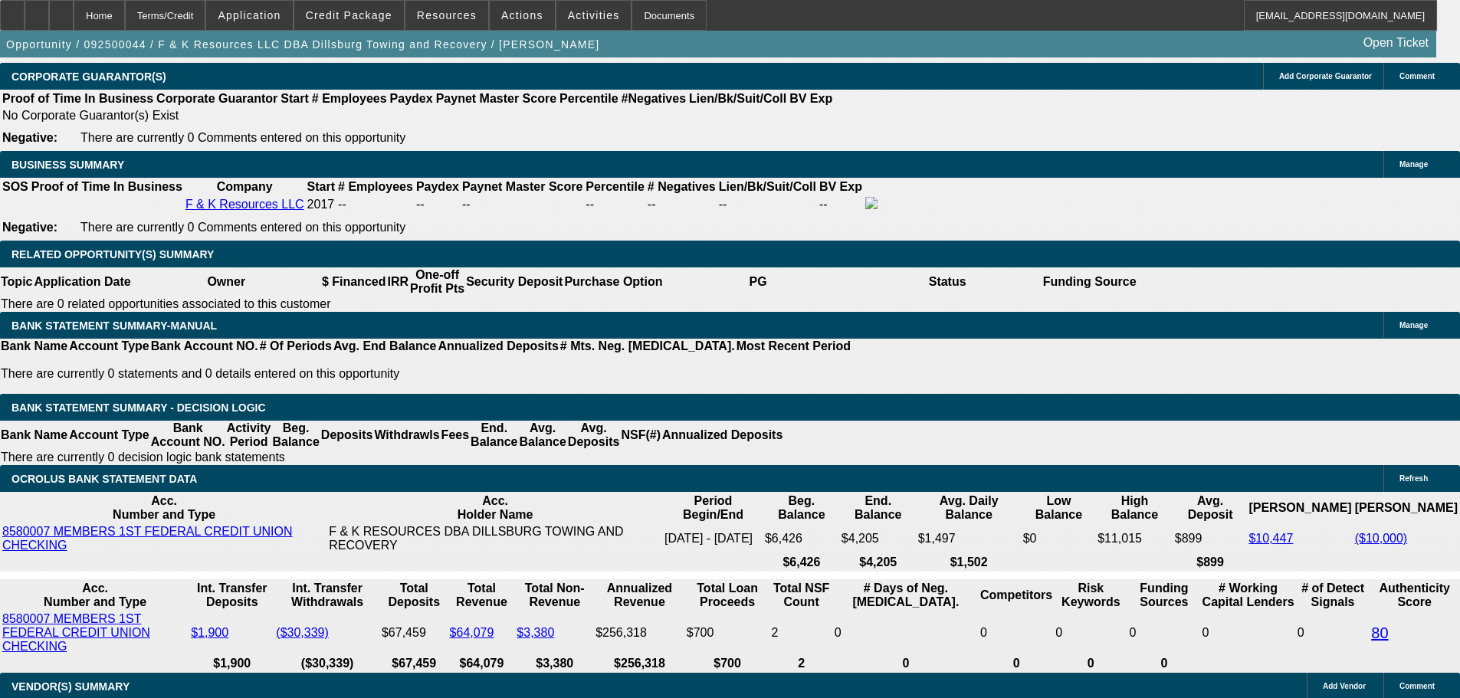
scroll to position [2239, 0]
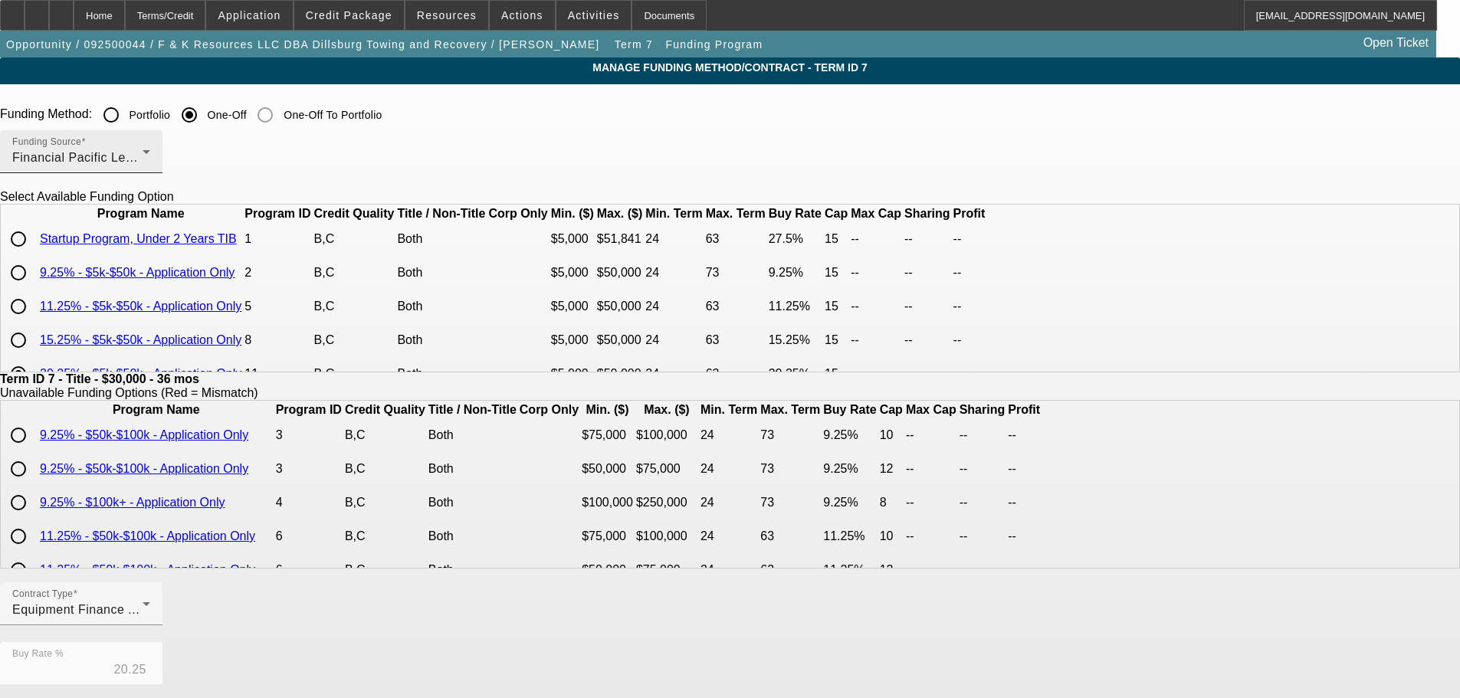
click at [143, 166] on div "Financial Pacific Leasing, Inc." at bounding box center [77, 158] width 130 height 18
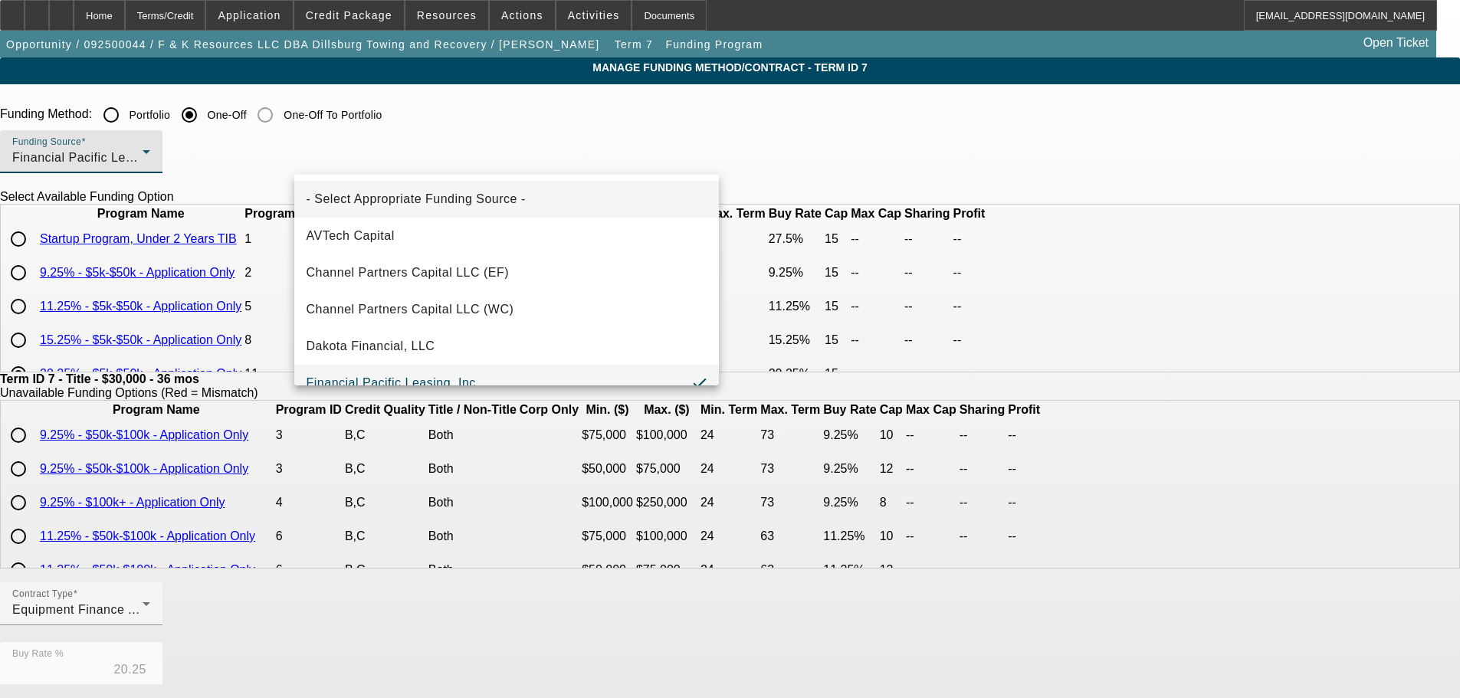
scroll to position [16, 0]
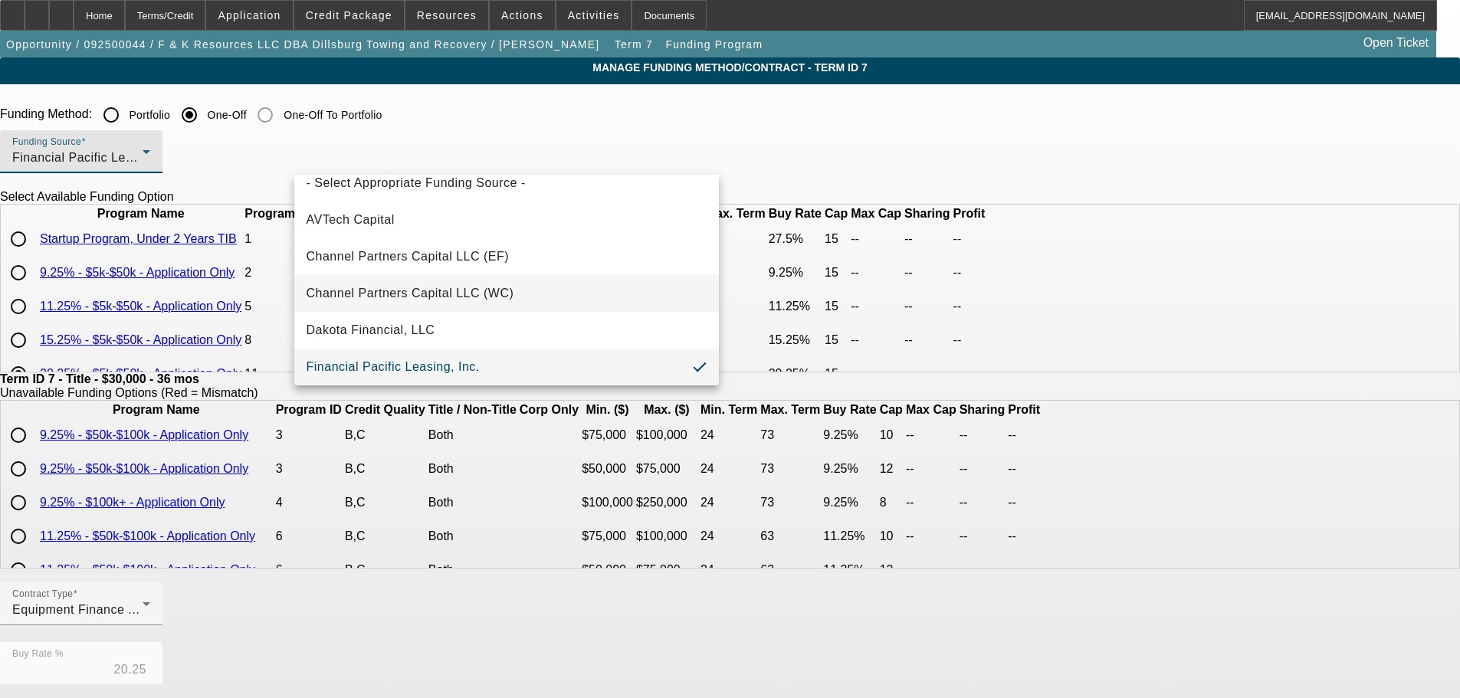
click at [425, 286] on span "Channel Partners Capital LLC (WC)" at bounding box center [411, 293] width 208 height 18
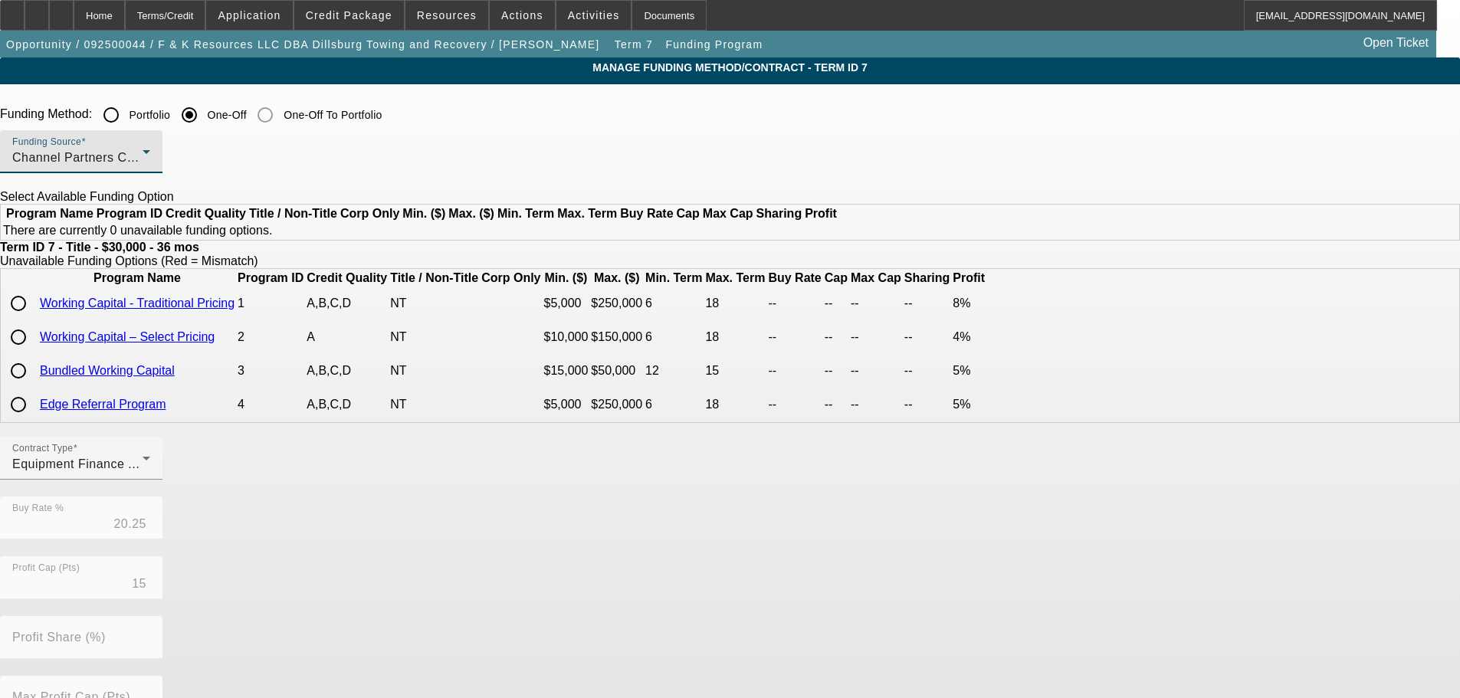
click at [143, 152] on div "Channel Partners Capital LLC (WC)" at bounding box center [77, 158] width 130 height 18
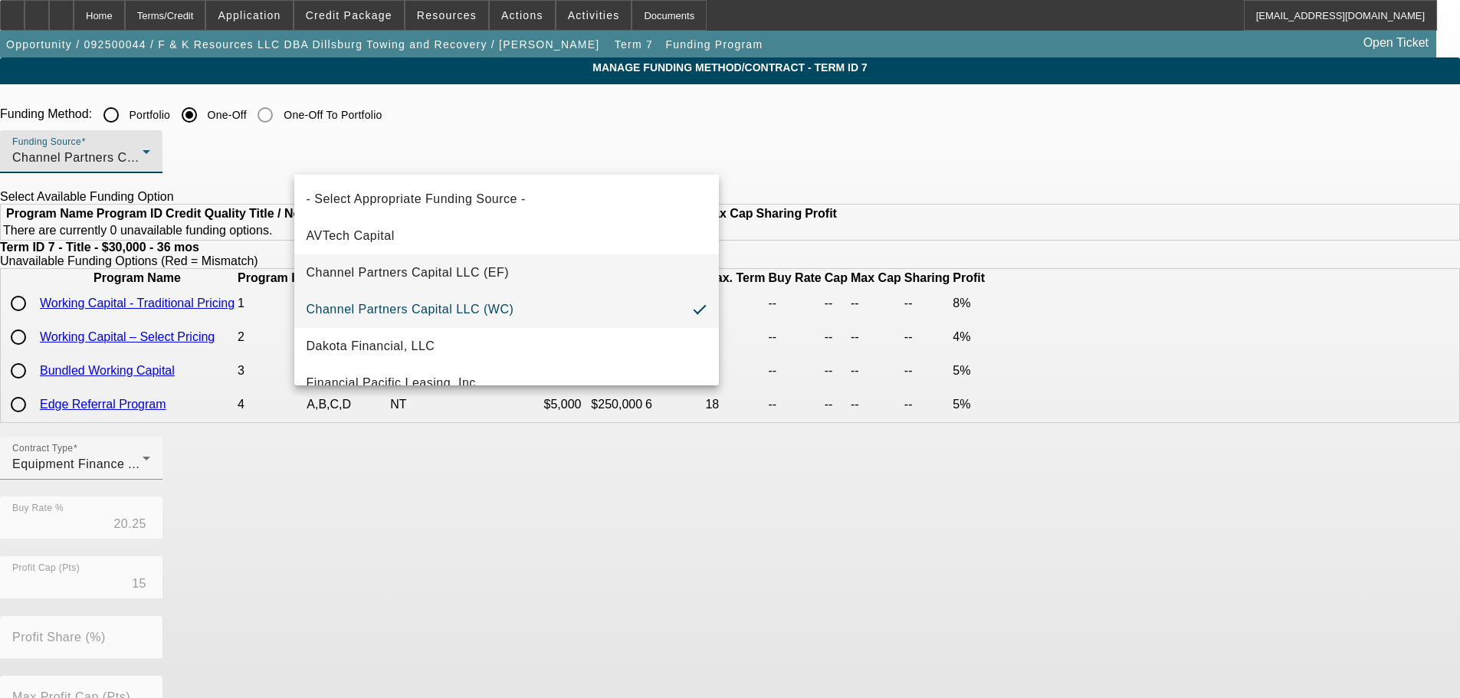
click at [475, 275] on span "Channel Partners Capital LLC (EF)" at bounding box center [408, 273] width 203 height 18
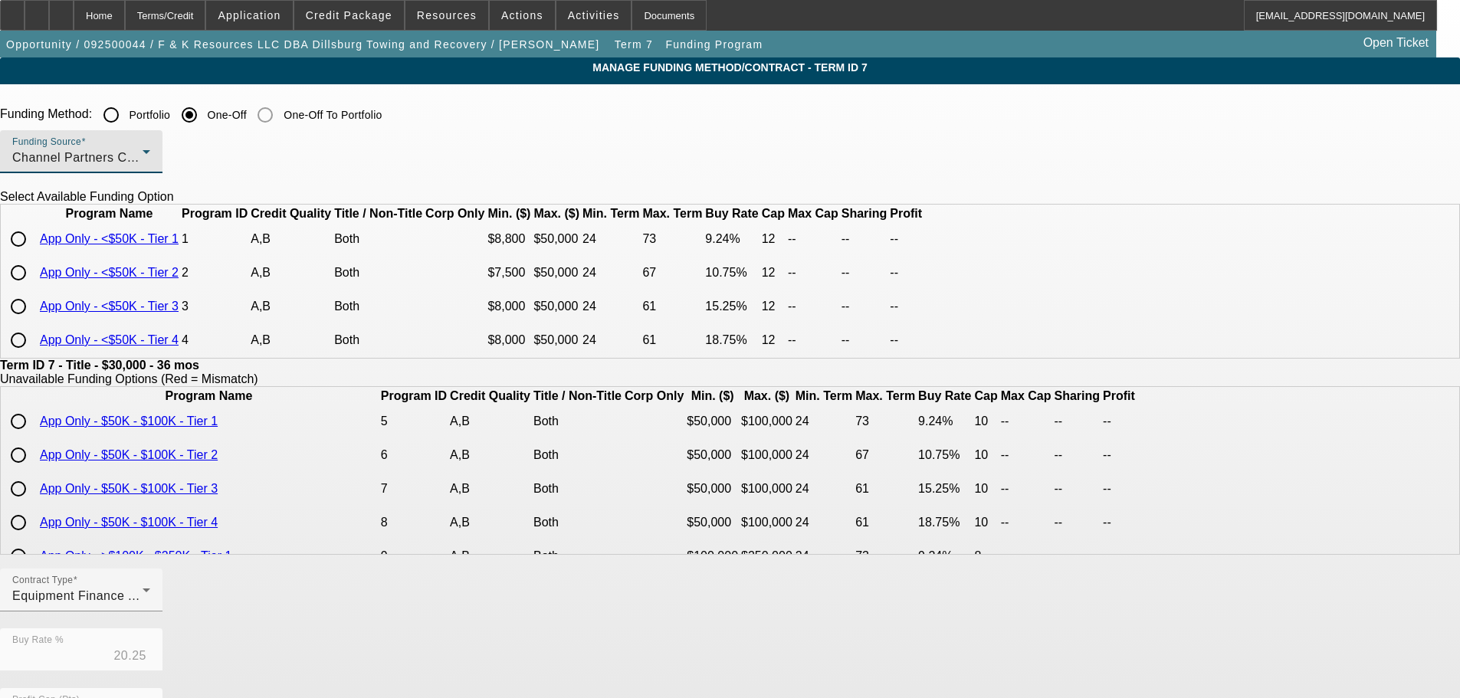
click at [34, 288] on input "radio" at bounding box center [18, 273] width 31 height 31
radio input "true"
type input "10.75"
type input "12"
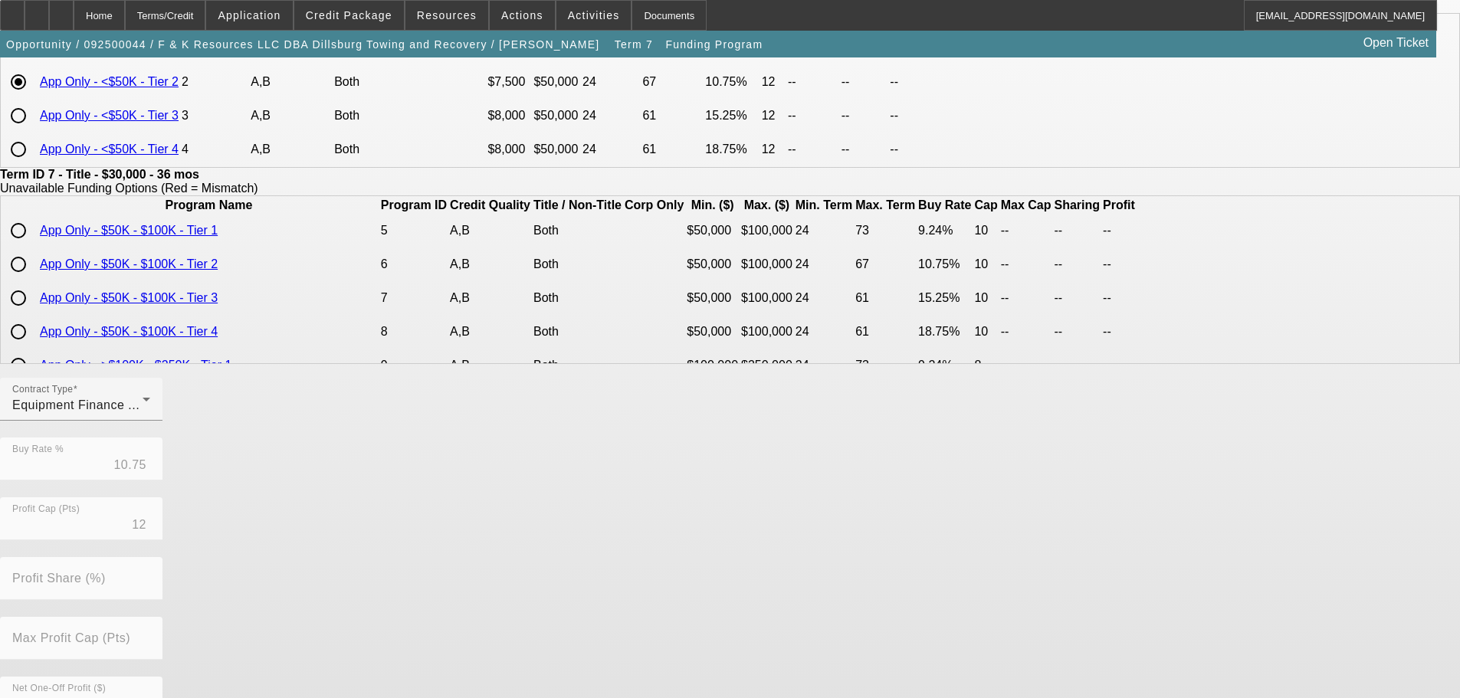
scroll to position [362, 0]
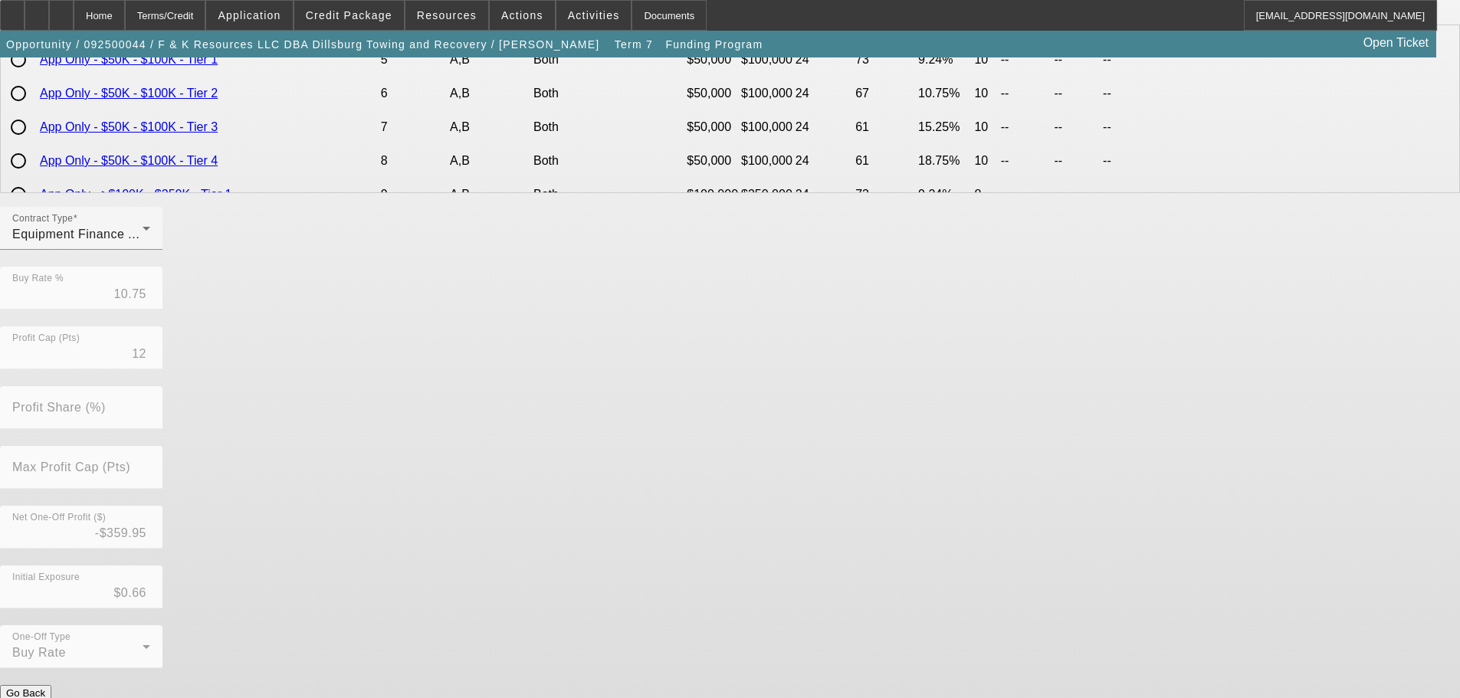
click at [44, 697] on button "Submit" at bounding box center [22, 709] width 44 height 16
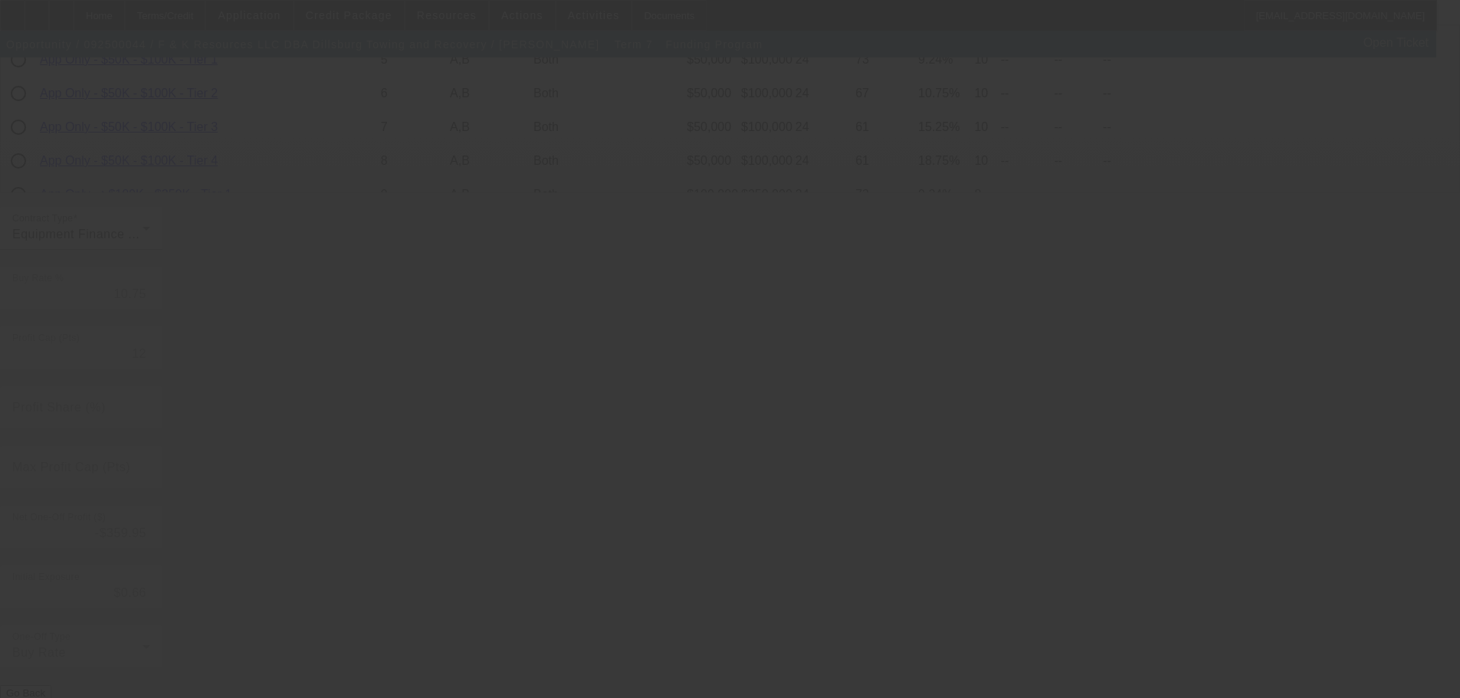
type input "20.25"
type input "15"
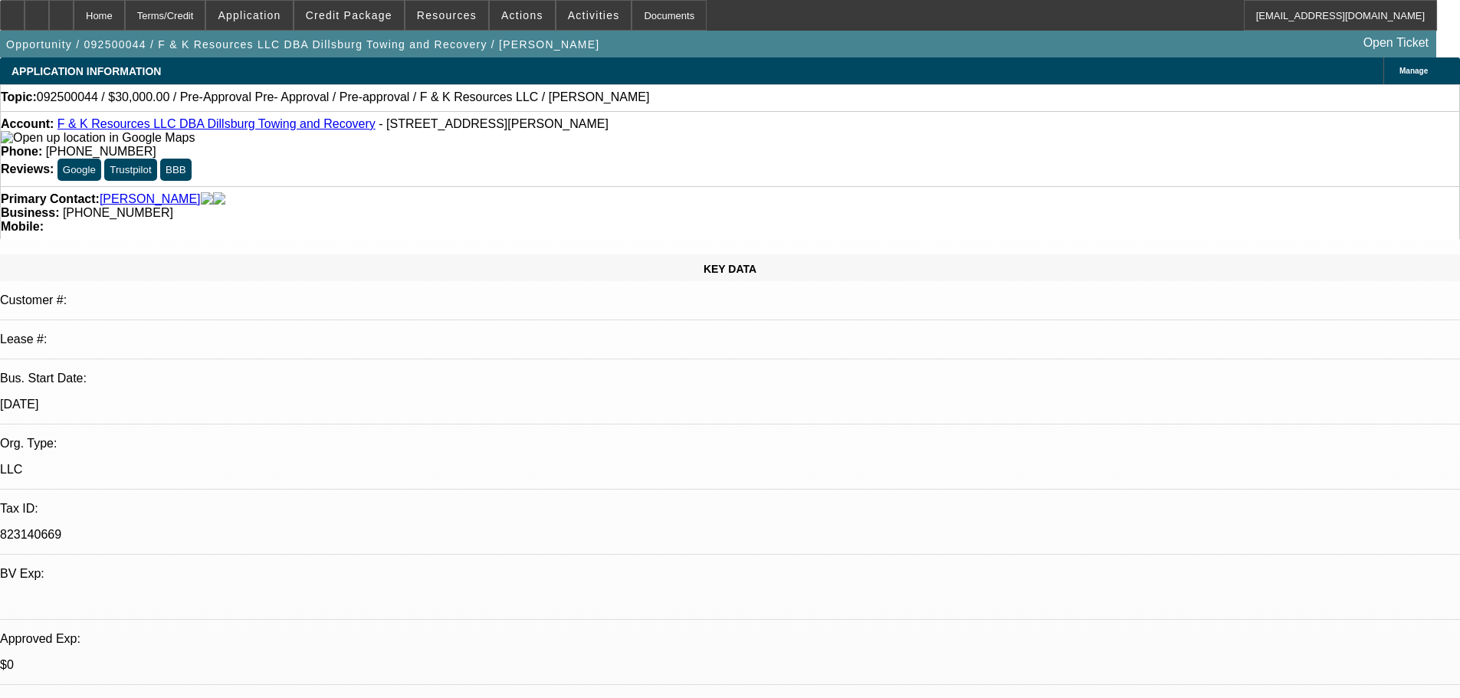
select select "0"
select select "6"
select select "0"
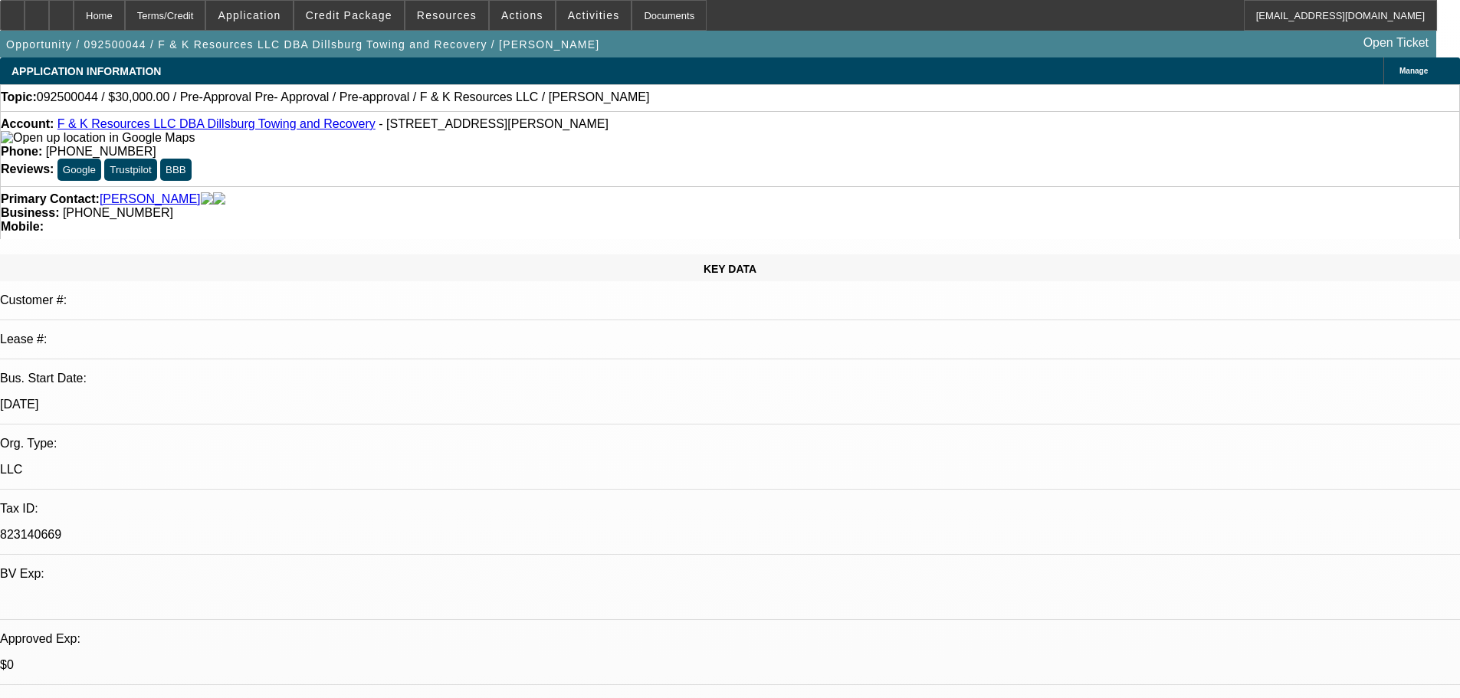
select select "0"
select select "6"
select select "0"
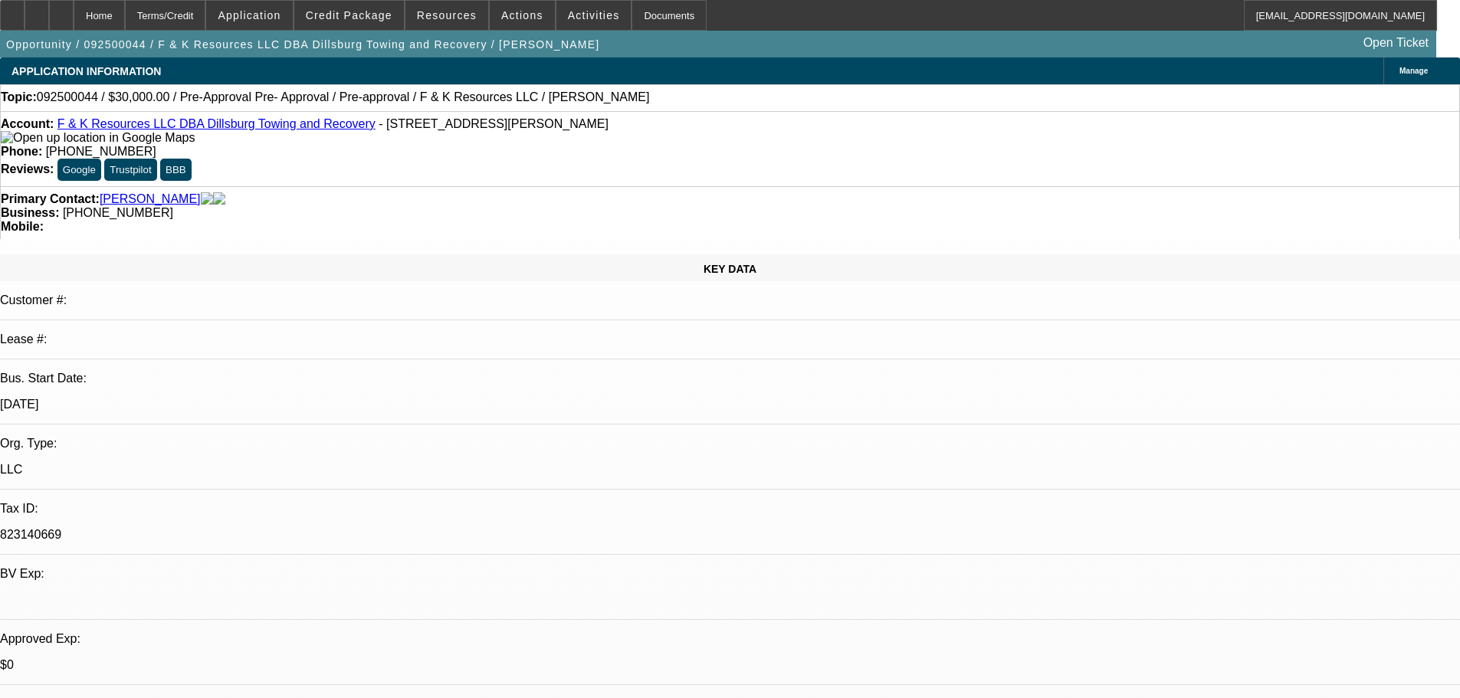
select select "0"
select select "6"
select select "0"
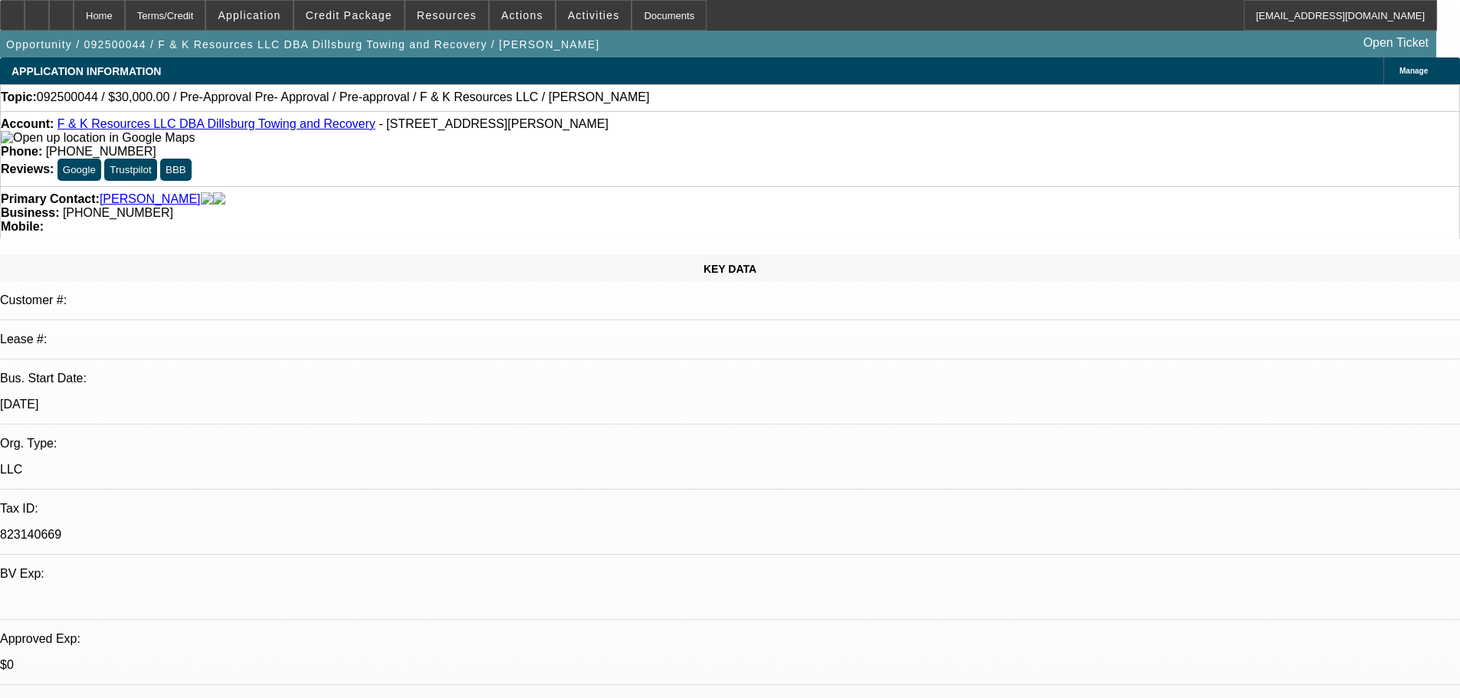
select select "6"
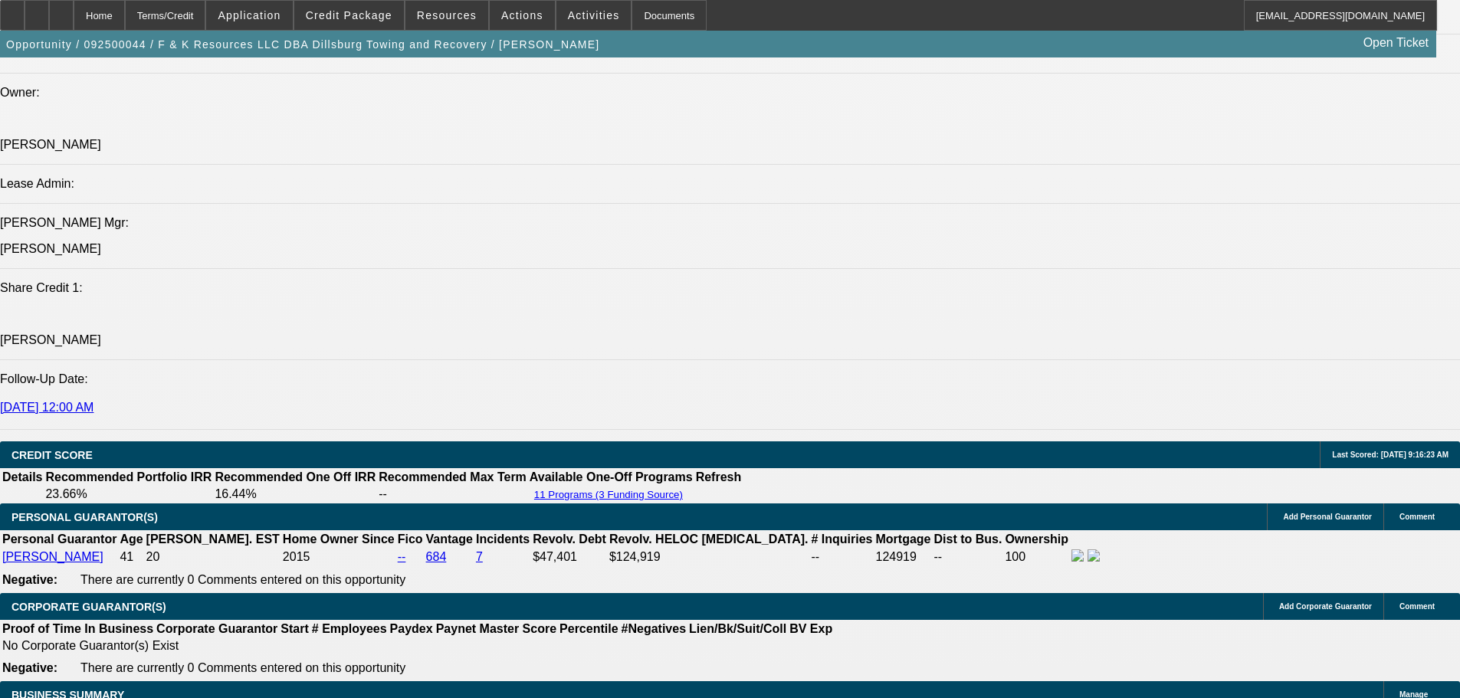
scroll to position [1763, 0]
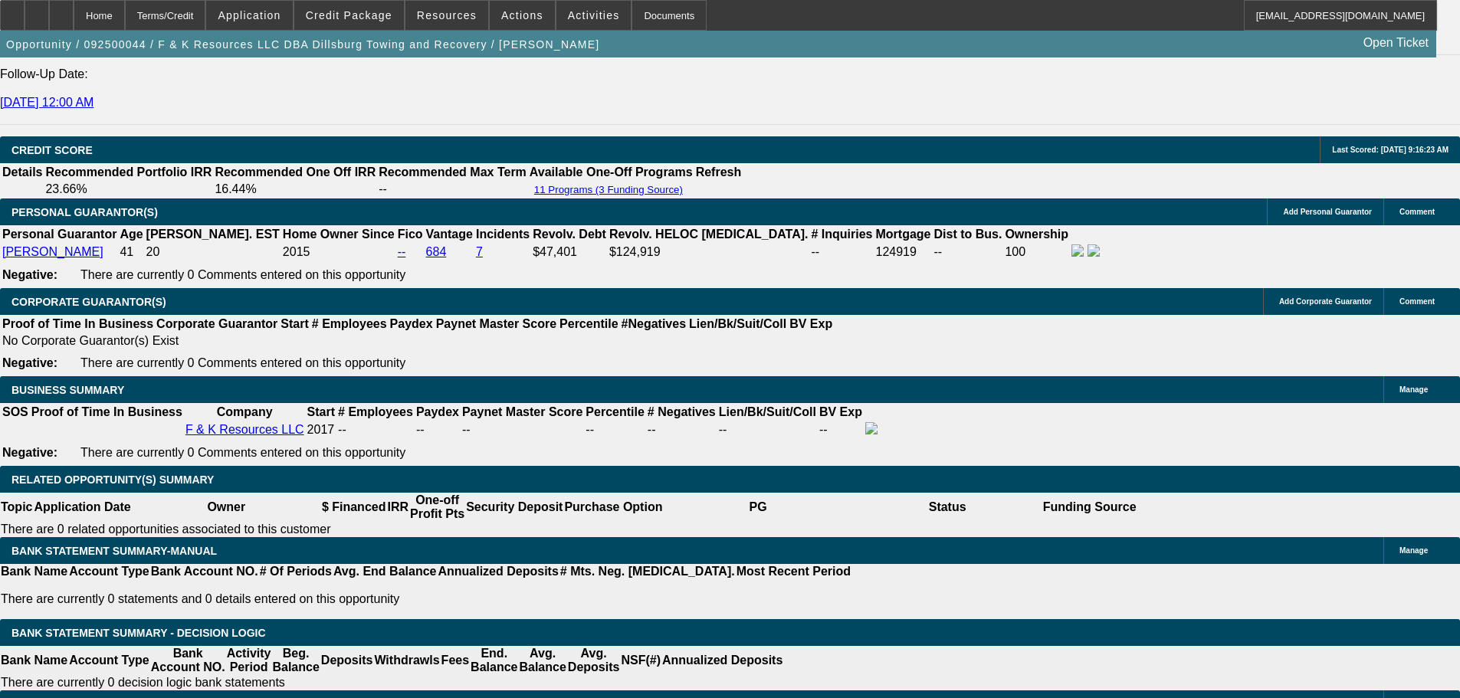
scroll to position [2146, 0]
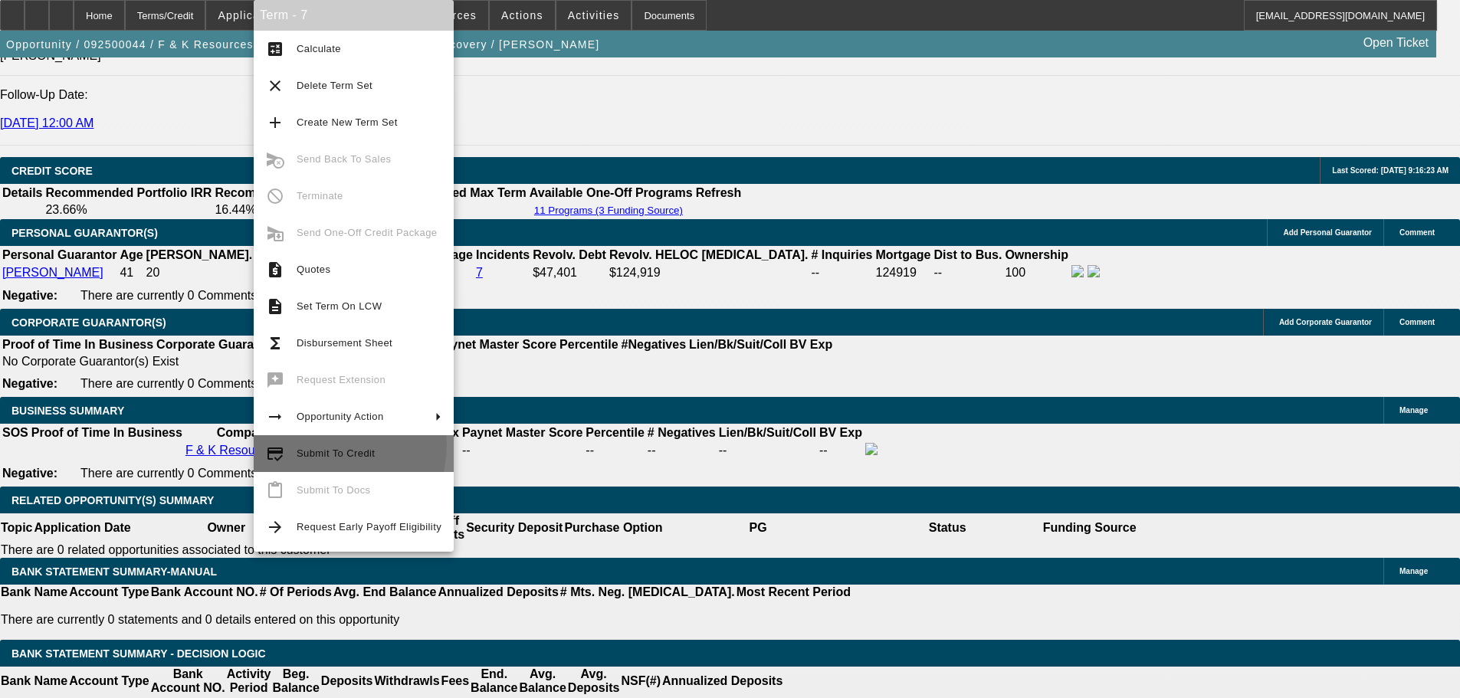
click at [314, 444] on button "credit_score Submit To Credit" at bounding box center [354, 453] width 200 height 37
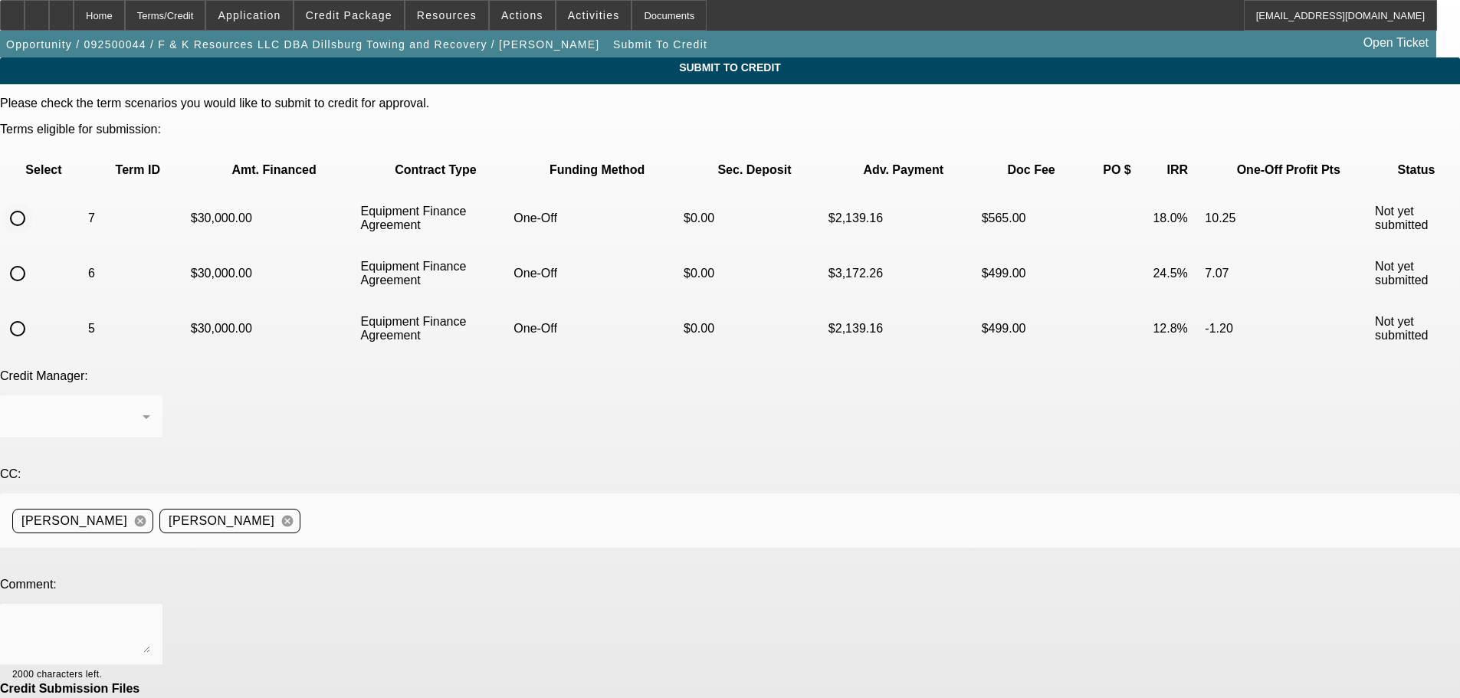
click at [33, 203] on input "radio" at bounding box center [17, 218] width 31 height 31
radio input "true"
click at [150, 616] on textarea at bounding box center [81, 634] width 138 height 37
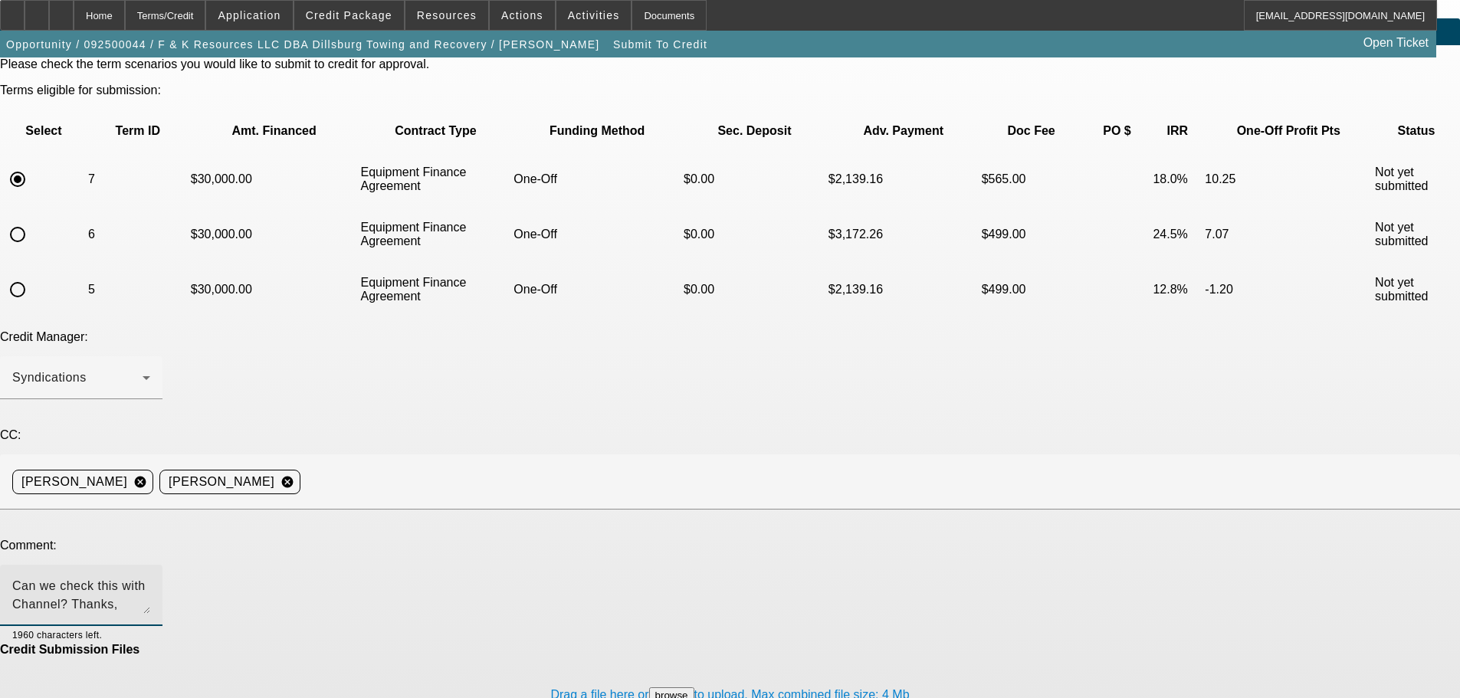
scroll to position [57, 0]
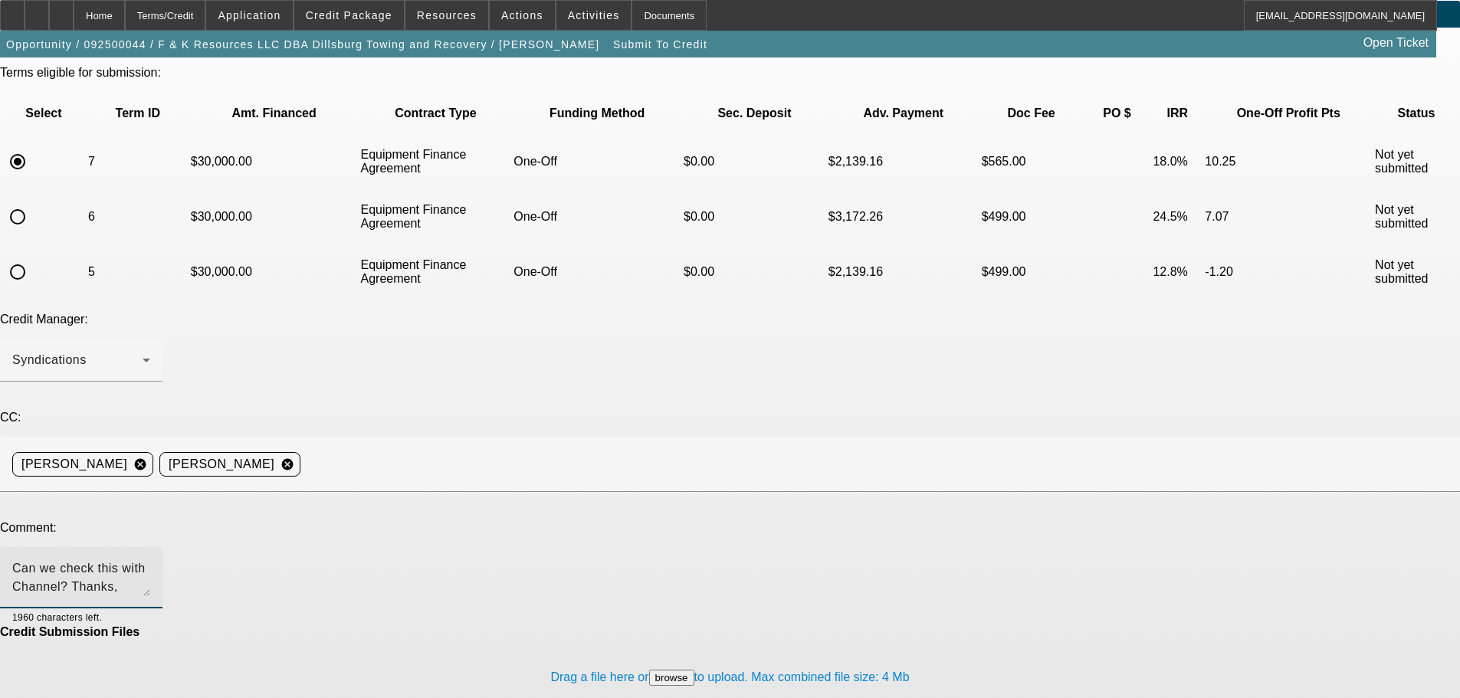
type textarea "Can we check this with Channel? Thanks,"
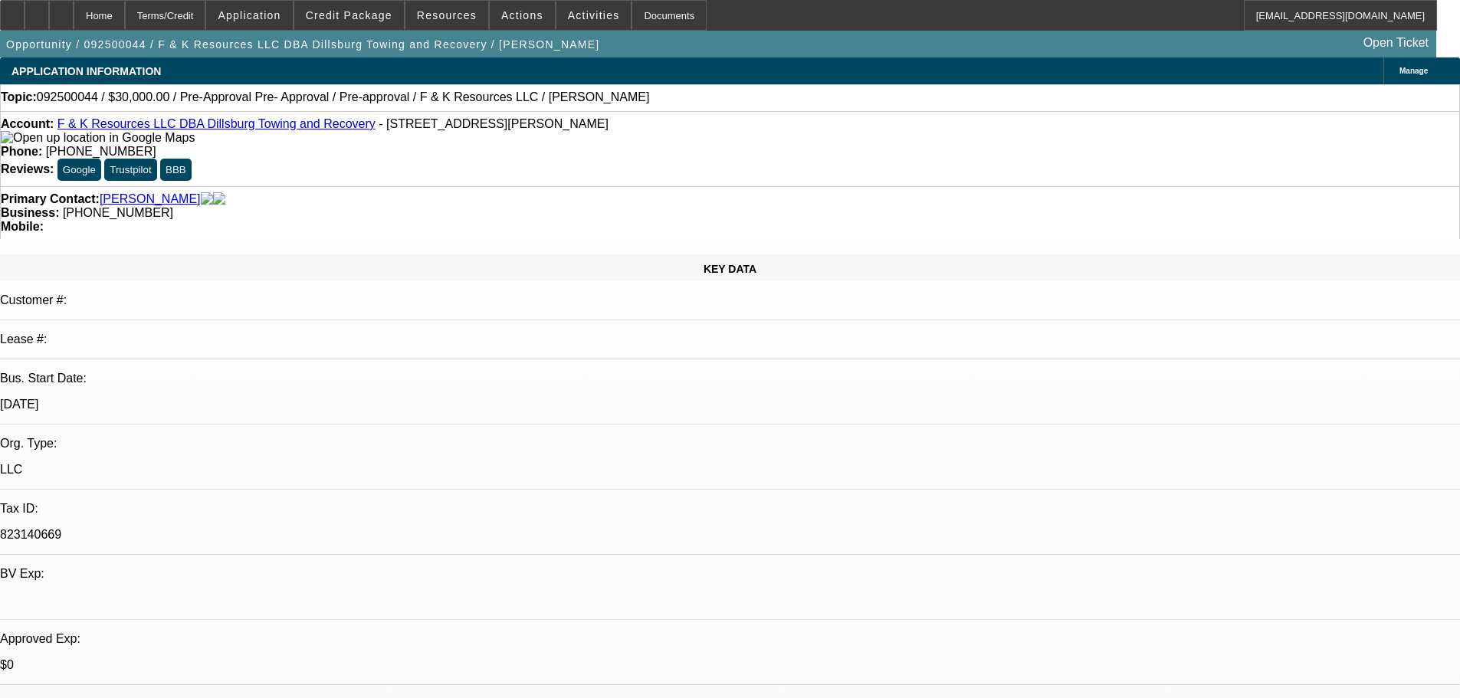
select select "0"
select select "6"
select select "0"
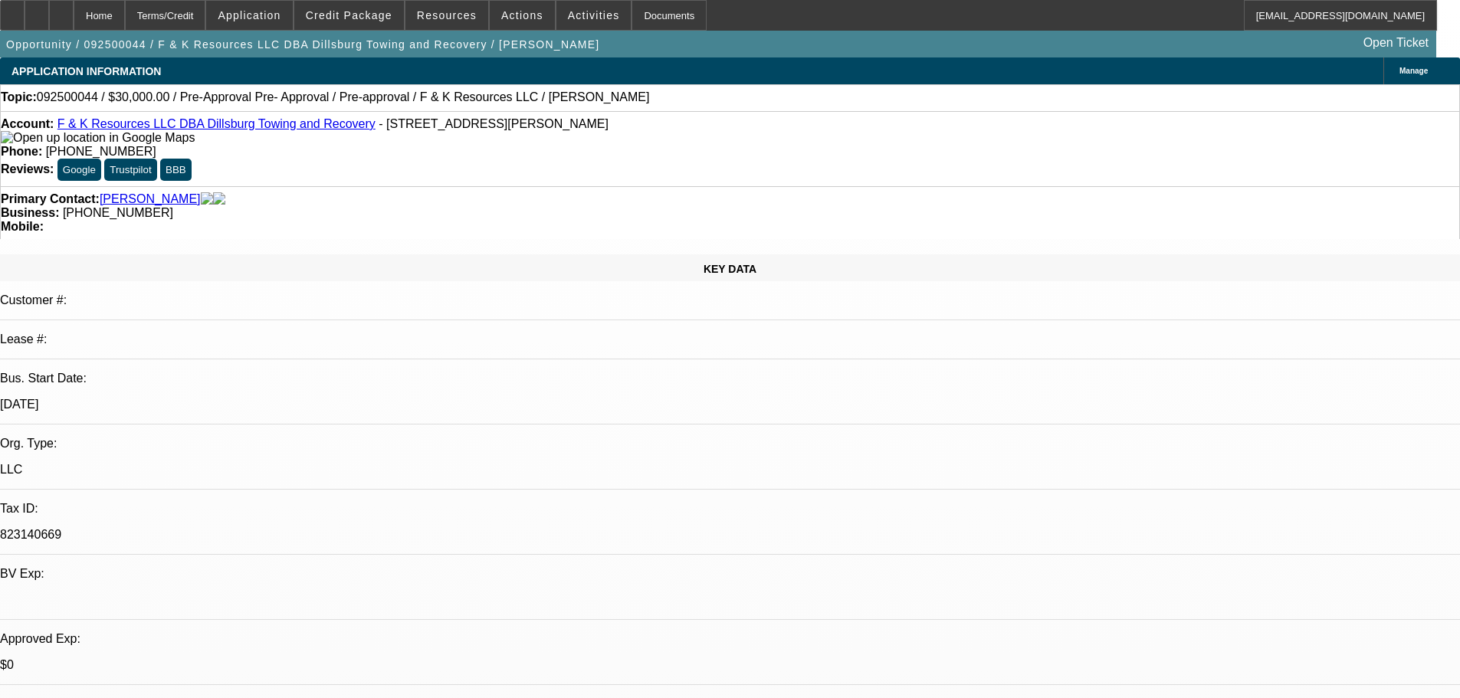
select select "0"
select select "6"
select select "0"
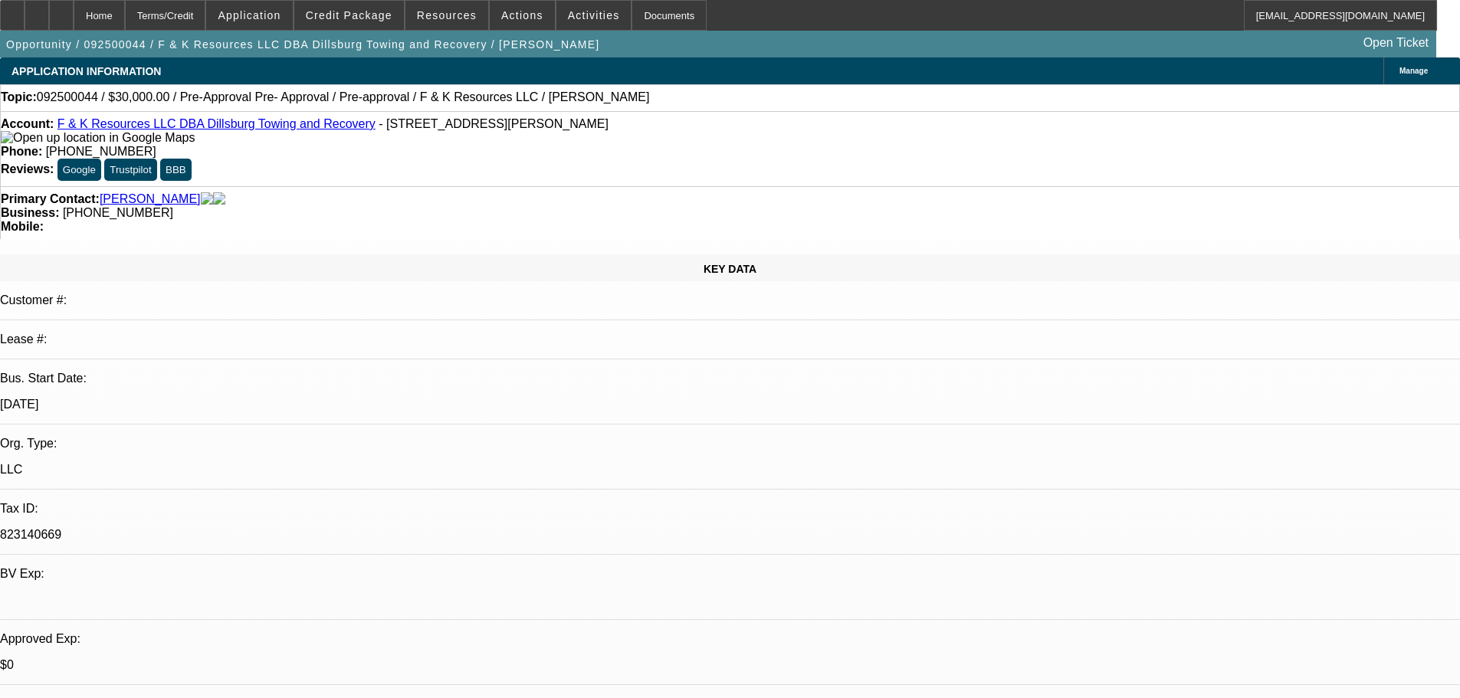
select select "0"
select select "6"
select select "0"
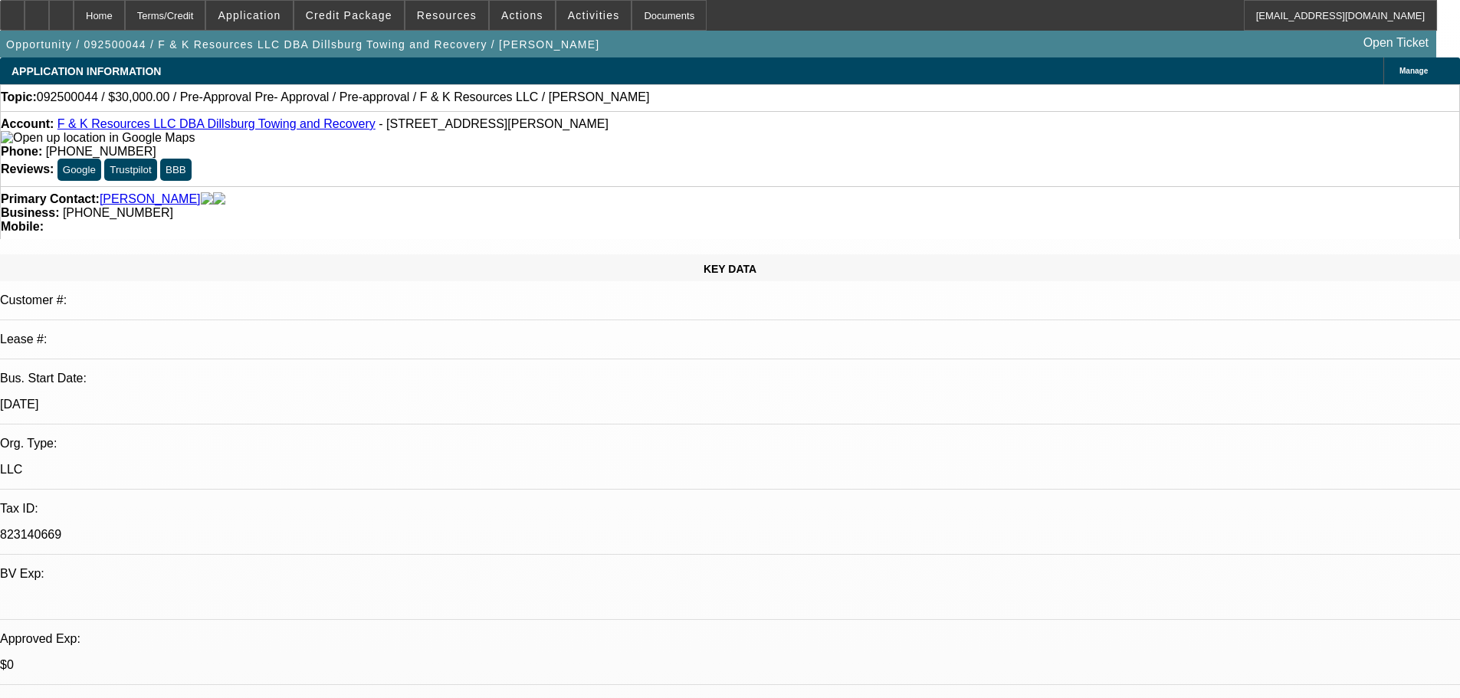
select select "6"
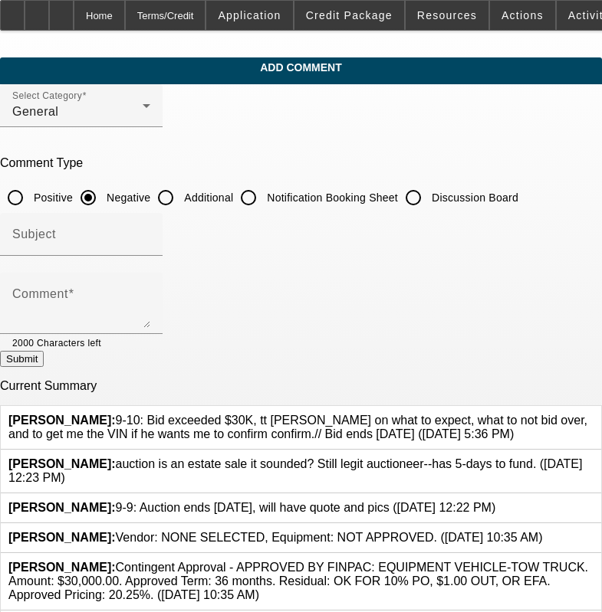
click at [180, 199] on input "Additional" at bounding box center [165, 197] width 31 height 31
radio input "true"
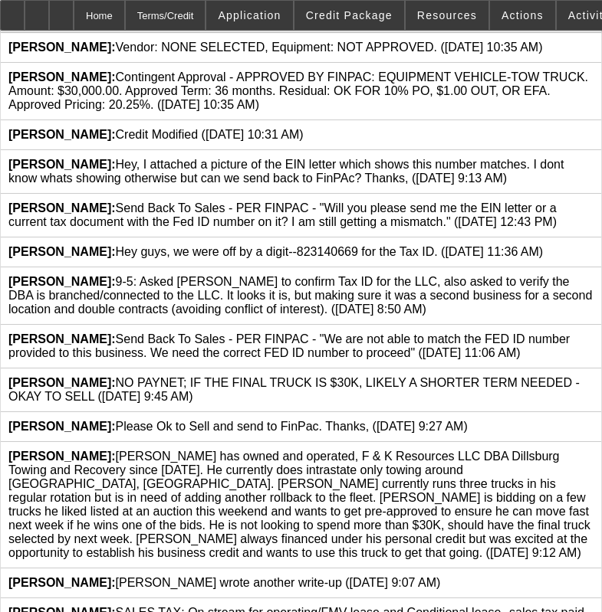
scroll to position [613, 0]
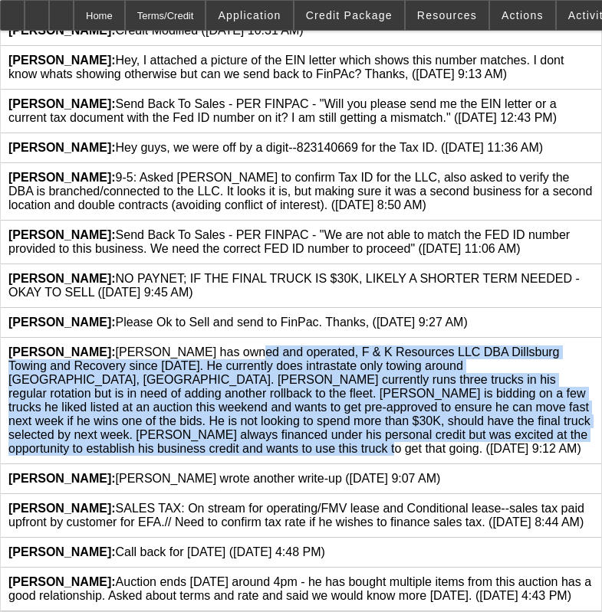
drag, startPoint x: 114, startPoint y: 323, endPoint x: 73, endPoint y: 427, distance: 111.4
click at [73, 427] on div "[PERSON_NAME]: [PERSON_NAME] has owned and operated, F & K Resources LLC DBA Di…" at bounding box center [300, 401] width 585 height 110
copy span "[PERSON_NAME] has owned and operated, F & K Resources LLC DBA Dillsburg Towing …"
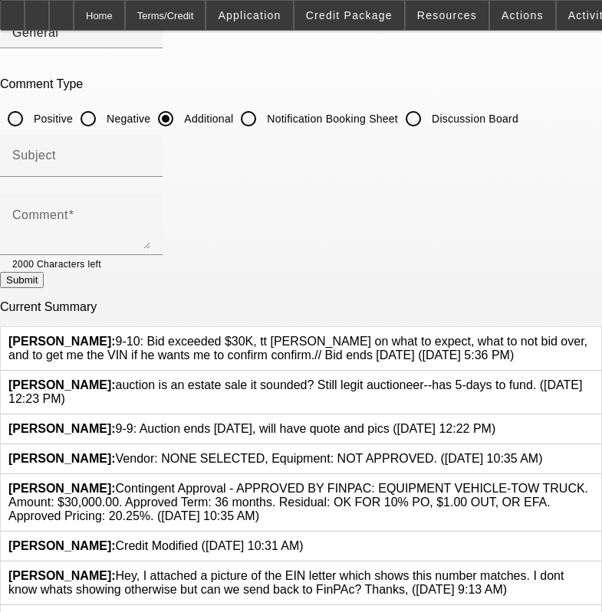
scroll to position [77, 0]
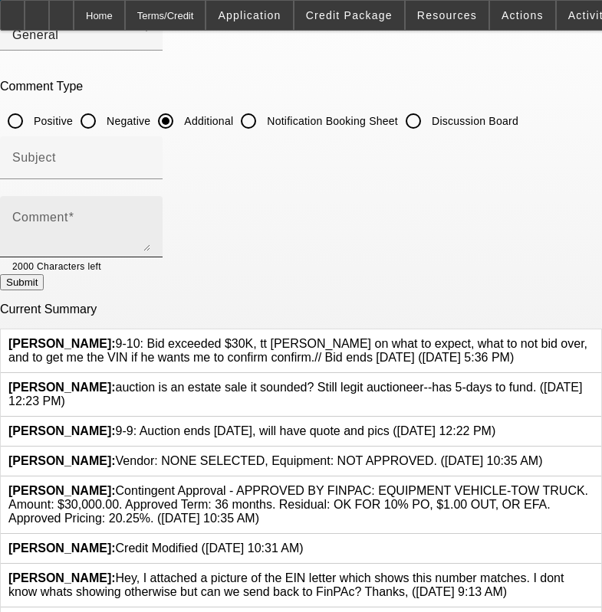
click at [150, 221] on textarea "Comment" at bounding box center [81, 233] width 138 height 37
paste textarea "[PERSON_NAME] has owned and operated, F & K Resources LLC DBA Dillsburg Towing …"
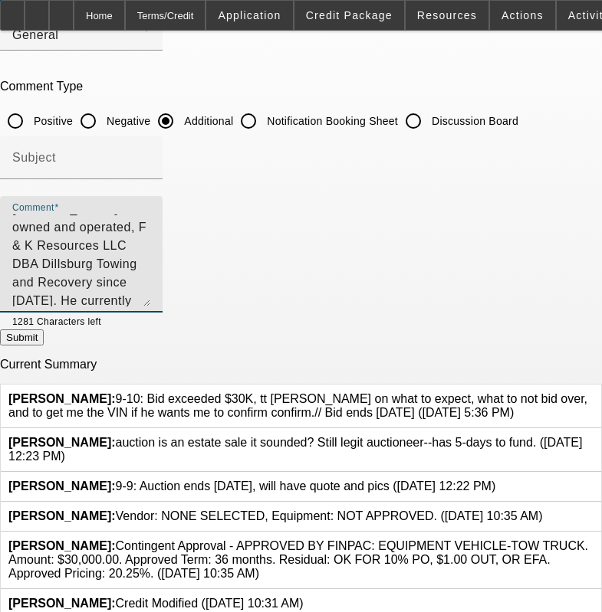
scroll to position [0, 0]
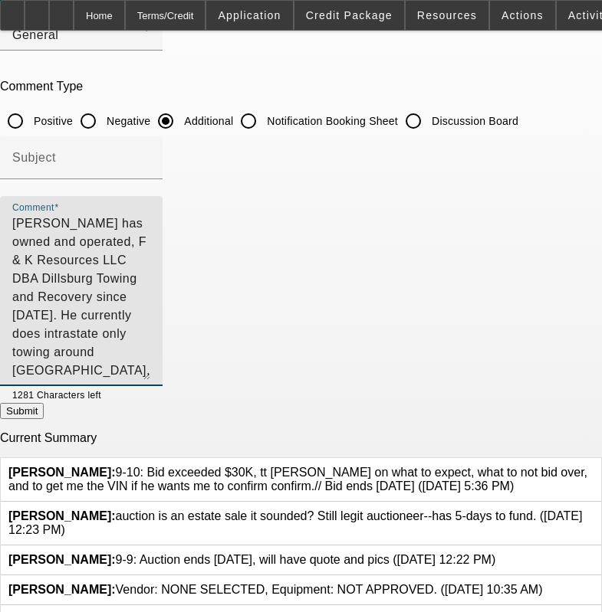
drag, startPoint x: 558, startPoint y: 260, endPoint x: 561, endPoint y: 386, distance: 125.7
click at [150, 380] on textarea "[PERSON_NAME] has owned and operated, F & K Resources LLC DBA Dillsburg Towing …" at bounding box center [81, 298] width 138 height 166
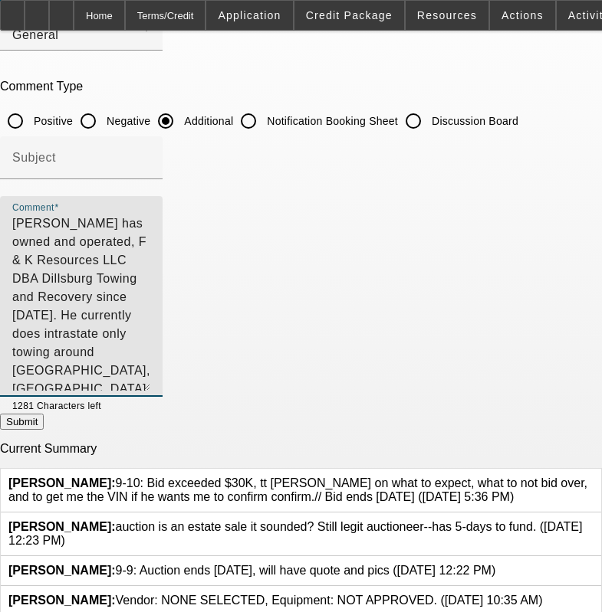
click at [133, 277] on textarea "[PERSON_NAME] has owned and operated, F & K Resources LLC DBA Dillsburg Towing …" at bounding box center [81, 303] width 138 height 176
drag, startPoint x: 135, startPoint y: 340, endPoint x: 543, endPoint y: 285, distance: 411.4
click at [150, 285] on textarea "[PERSON_NAME] has owned and operated, F & K Resources LLC DBA Dillsburg Towing …" at bounding box center [81, 303] width 138 height 176
click at [150, 365] on textarea "[PERSON_NAME] has owned and operated, F & K Resources LLC DBA Dillsburg Towing …" at bounding box center [81, 303] width 138 height 176
click at [150, 330] on textarea "[PERSON_NAME] has owned and operated, F & K Resources LLC DBA Dillsburg Towing …" at bounding box center [81, 303] width 138 height 176
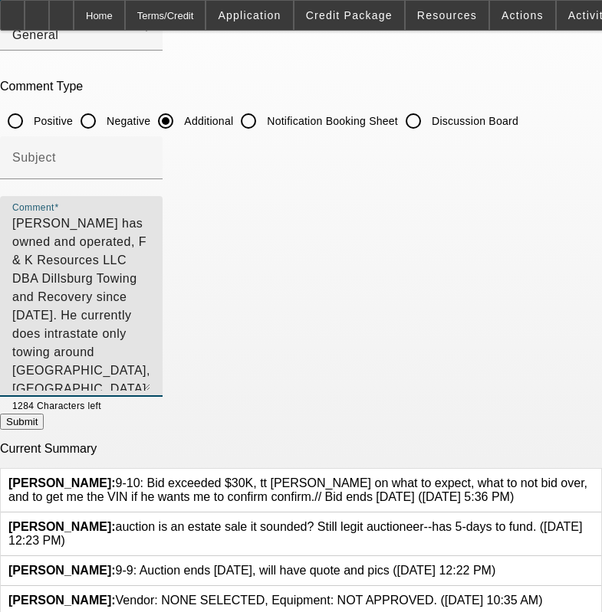
drag, startPoint x: 428, startPoint y: 297, endPoint x: 542, endPoint y: 282, distance: 115.1
click at [150, 282] on textarea "[PERSON_NAME] has owned and operated, F & K Resources LLC DBA Dillsburg Towing …" at bounding box center [81, 303] width 138 height 176
drag, startPoint x: 425, startPoint y: 274, endPoint x: 379, endPoint y: 273, distance: 45.2
click at [150, 273] on textarea "[PERSON_NAME] has owned and operated, F & K Resources LLC DBA Dillsburg Towing …" at bounding box center [81, 303] width 138 height 176
type textarea "[PERSON_NAME] has owned and operated, F & K Resources LLC DBA Dillsburg Towing …"
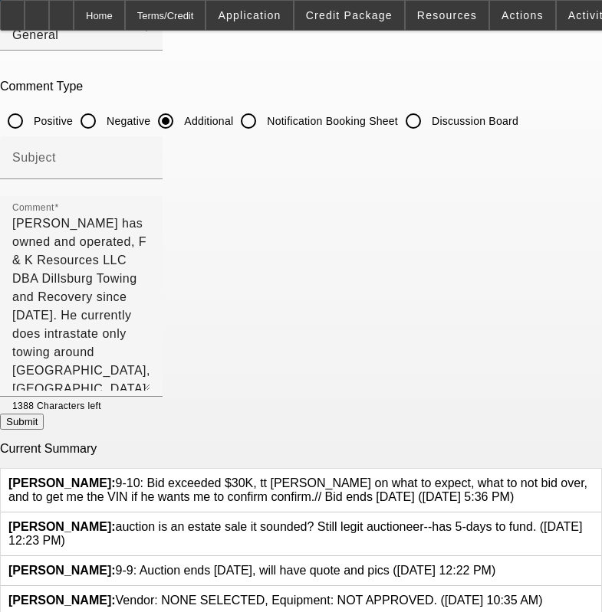
click at [44, 425] on button "Submit" at bounding box center [22, 422] width 44 height 16
radio input "true"
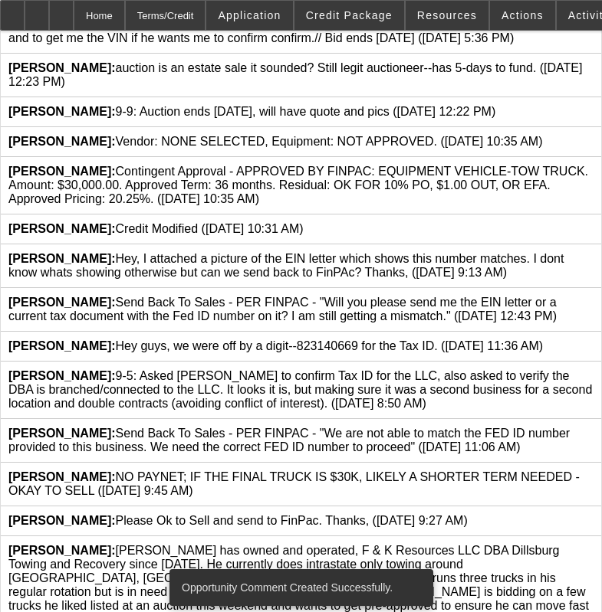
scroll to position [766, 0]
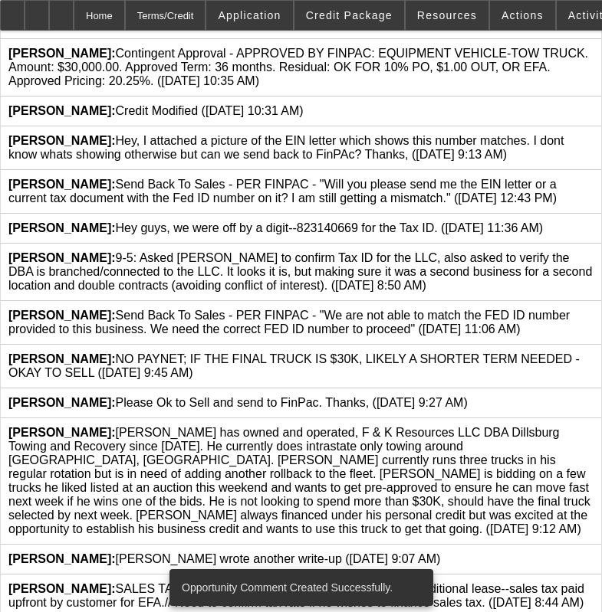
click at [593, 426] on icon at bounding box center [593, 426] width 0 height 0
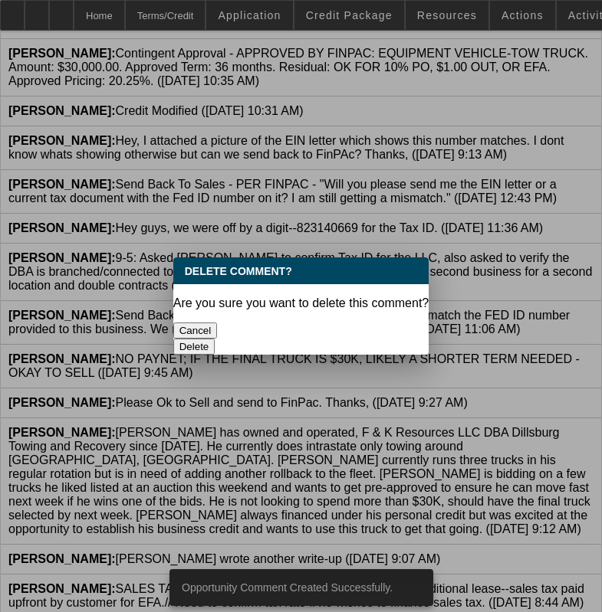
click at [215, 339] on button "Delete" at bounding box center [194, 347] width 42 height 16
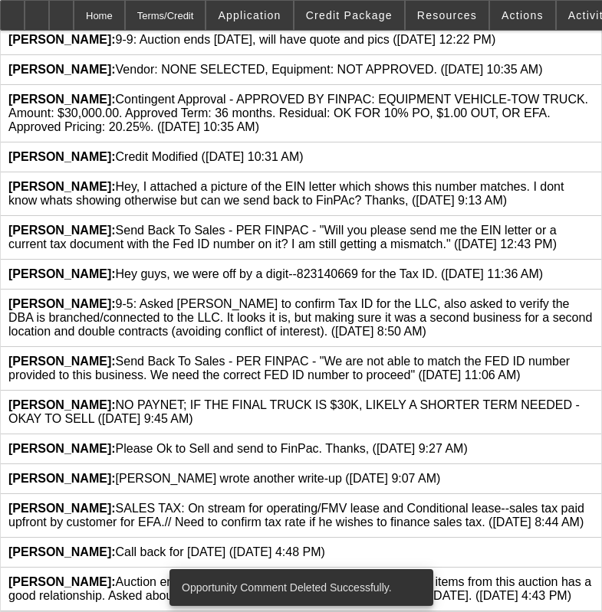
scroll to position [754, 0]
